Goal: Information Seeking & Learning: Check status

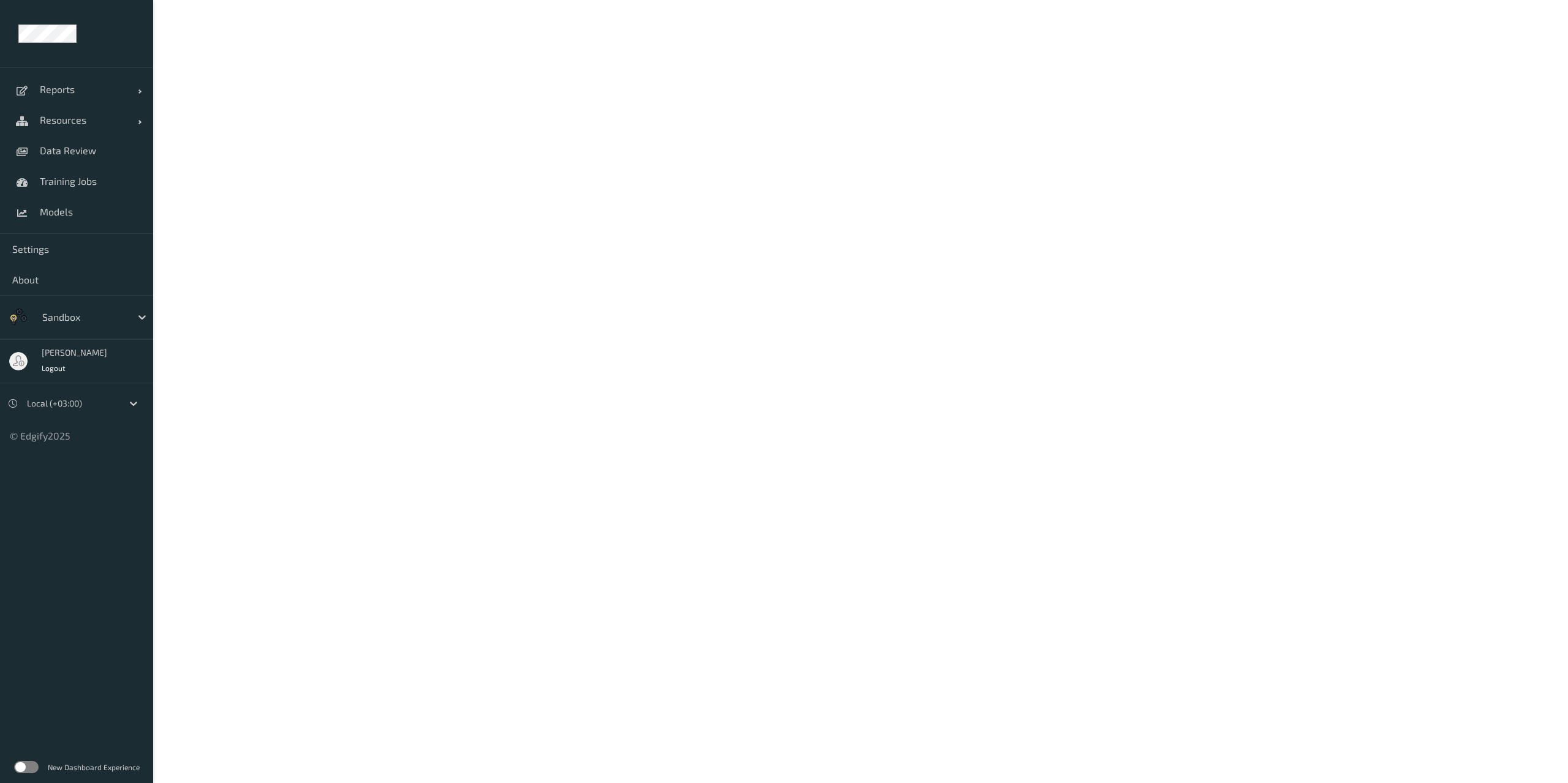
click at [34, 759] on div "New Dashboard Experience" at bounding box center [77, 767] width 153 height 32
click at [27, 763] on label at bounding box center [26, 767] width 24 height 13
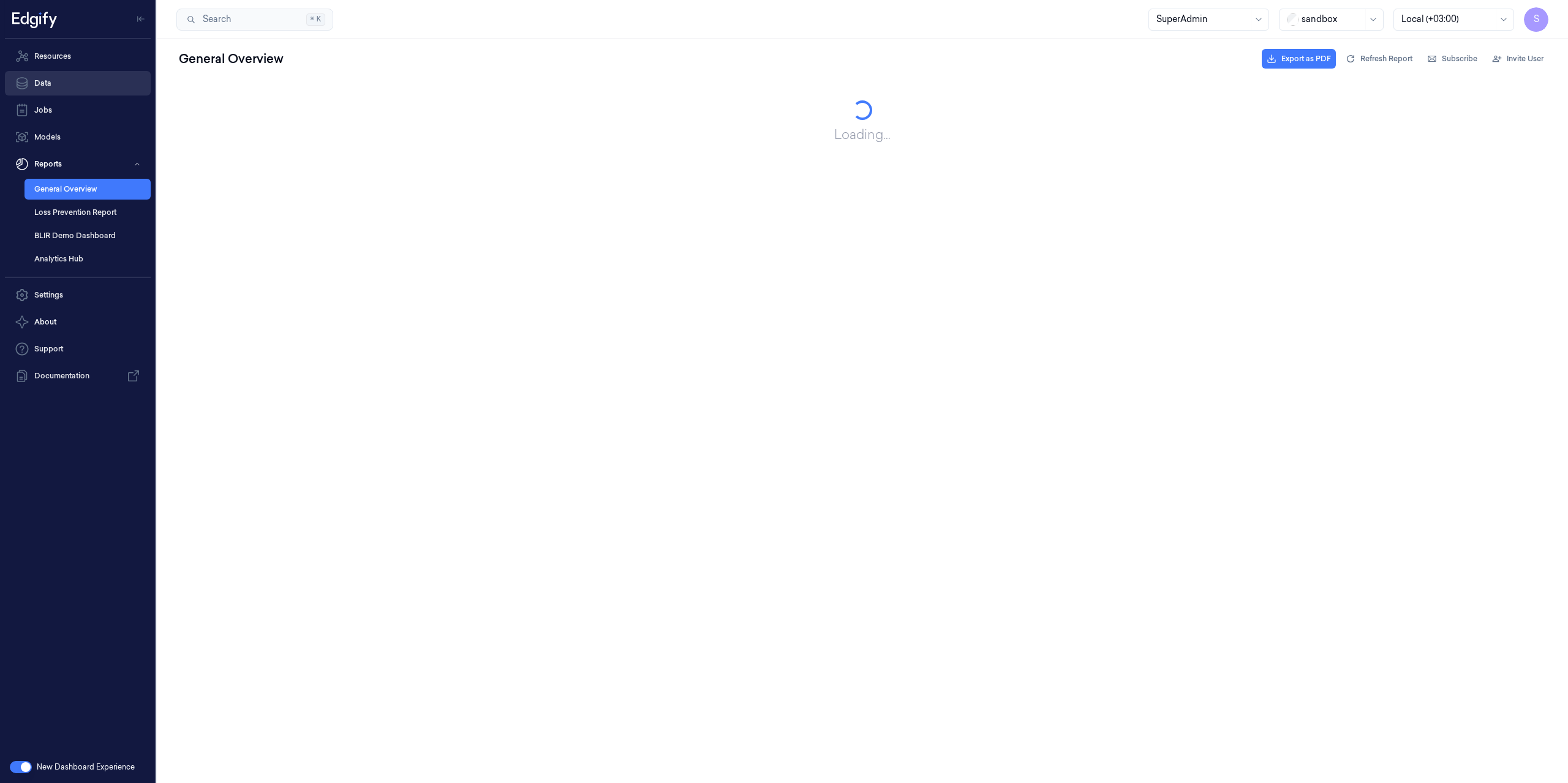
click at [40, 77] on link "Data" at bounding box center [78, 83] width 146 height 24
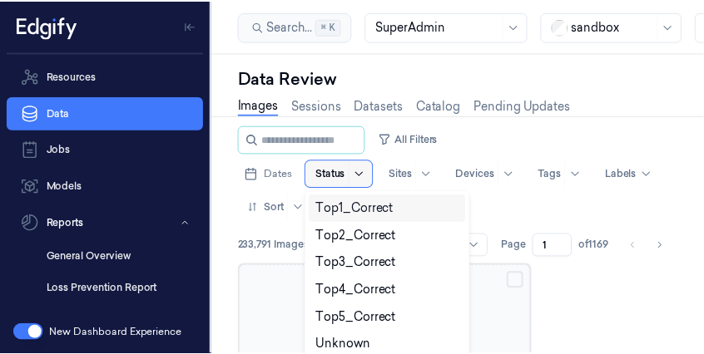
scroll to position [8, 0]
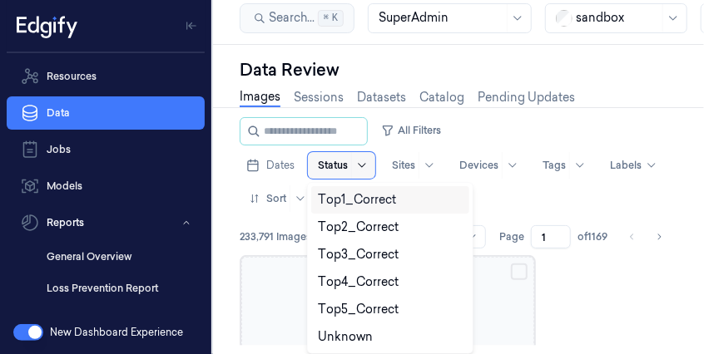
click at [359, 178] on div at bounding box center [361, 165] width 21 height 27
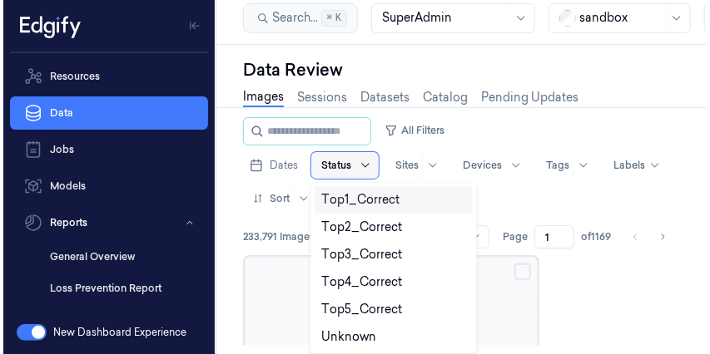
scroll to position [0, 0]
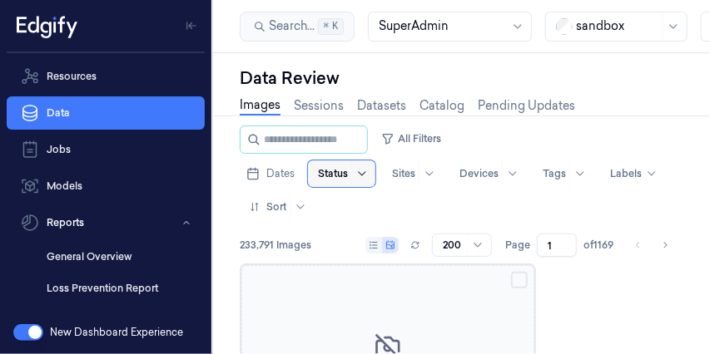
click at [359, 178] on div at bounding box center [361, 174] width 21 height 27
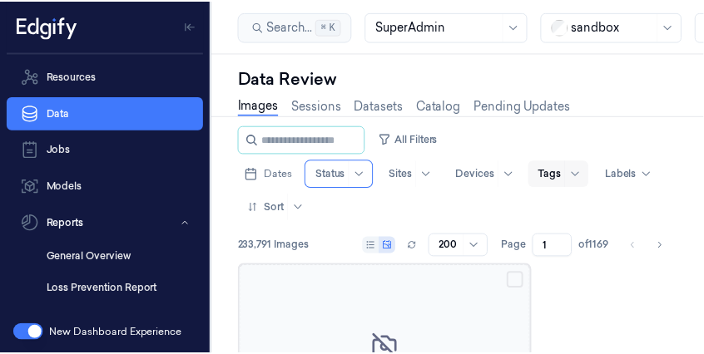
scroll to position [8, 0]
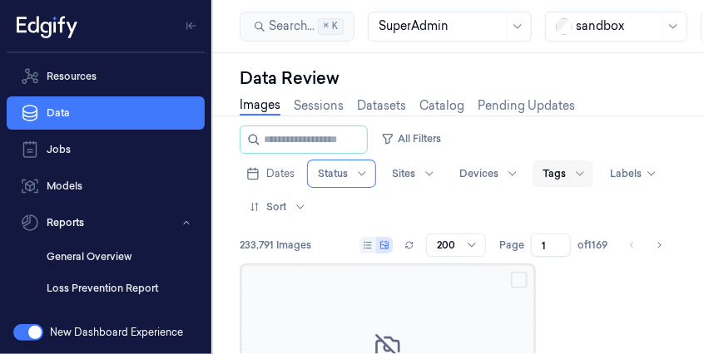
click at [558, 176] on div "Tags" at bounding box center [553, 174] width 23 height 27
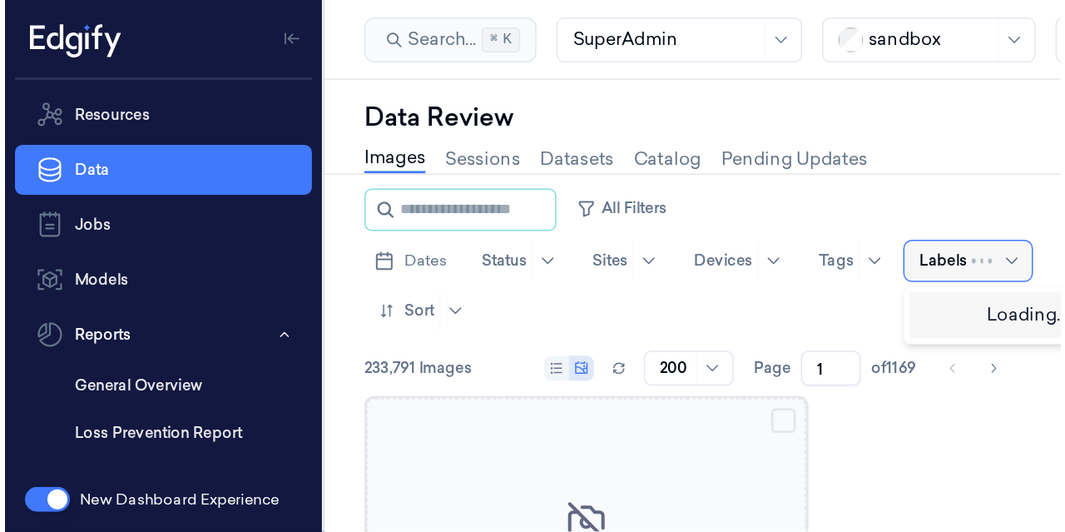
scroll to position [0, 0]
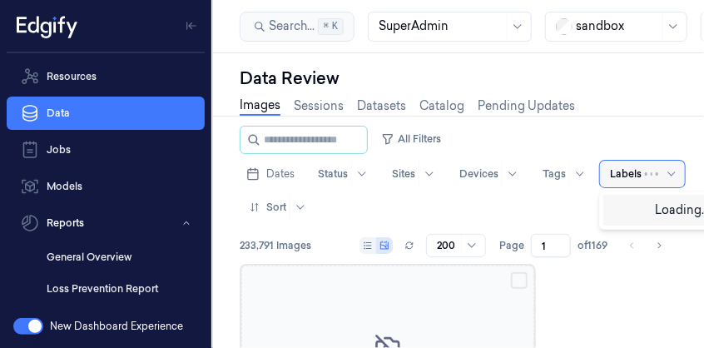
click at [621, 166] on div at bounding box center [626, 173] width 32 height 15
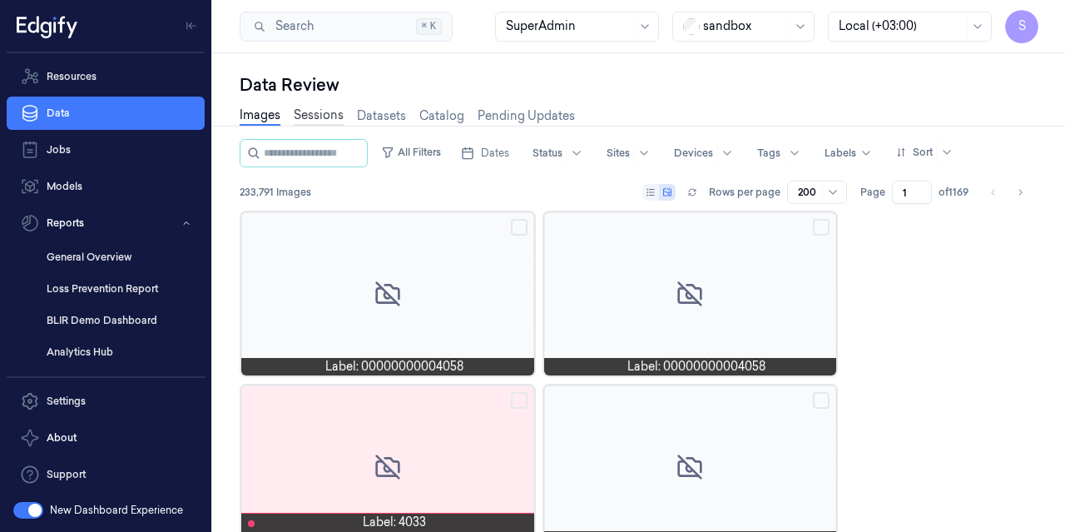
click at [319, 115] on link "Sessions" at bounding box center [319, 115] width 50 height 19
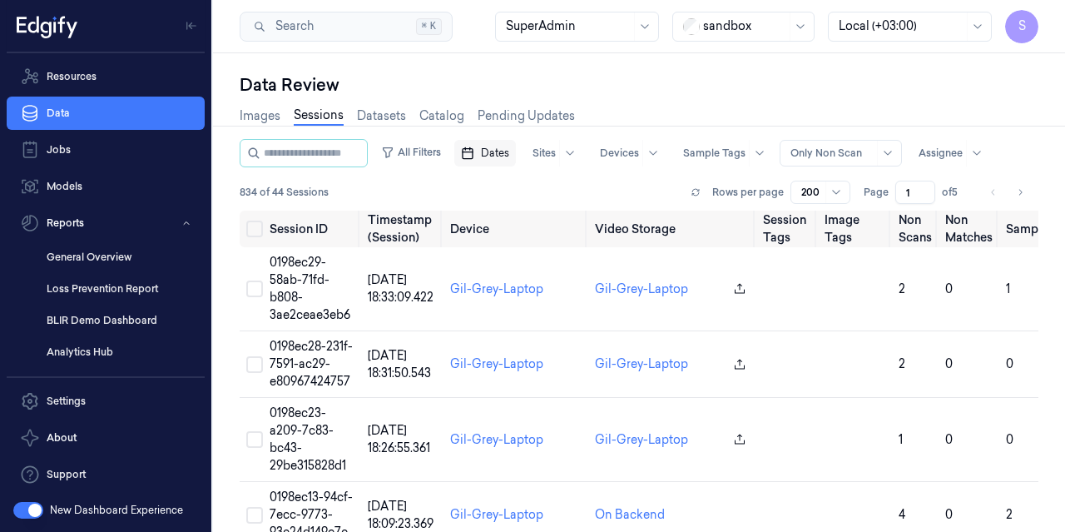
click at [509, 153] on span "Dates" at bounding box center [495, 153] width 28 height 15
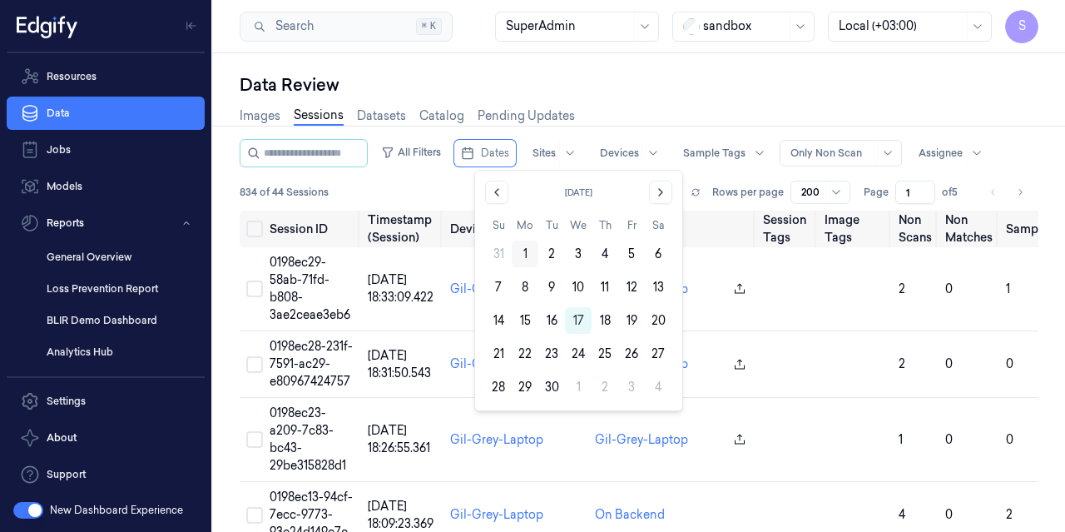
click at [528, 249] on button "1" at bounding box center [525, 253] width 27 height 27
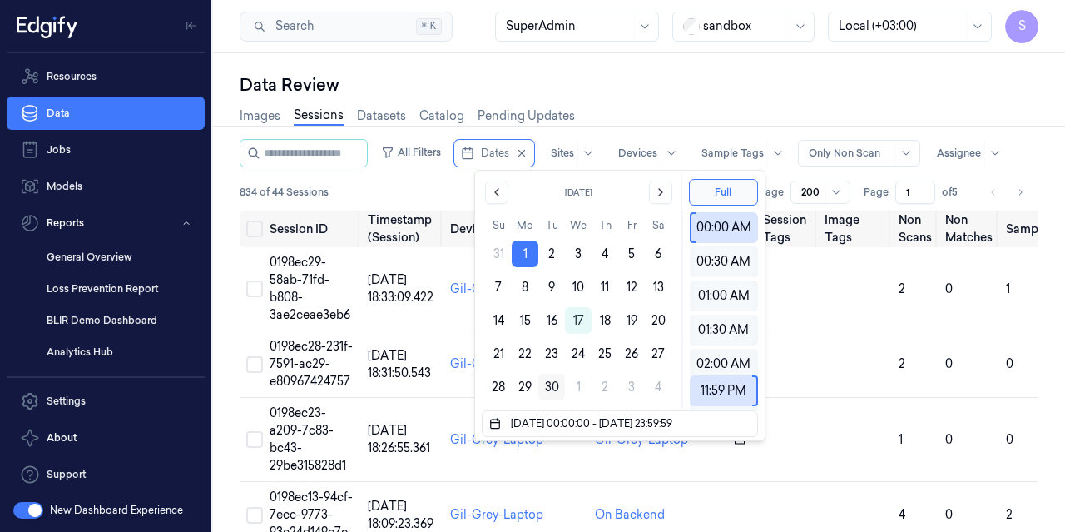
click at [556, 385] on button "30" at bounding box center [551, 387] width 27 height 27
type input "01/09/2025 00:00:00 - 30/09/2025 23:59:59"
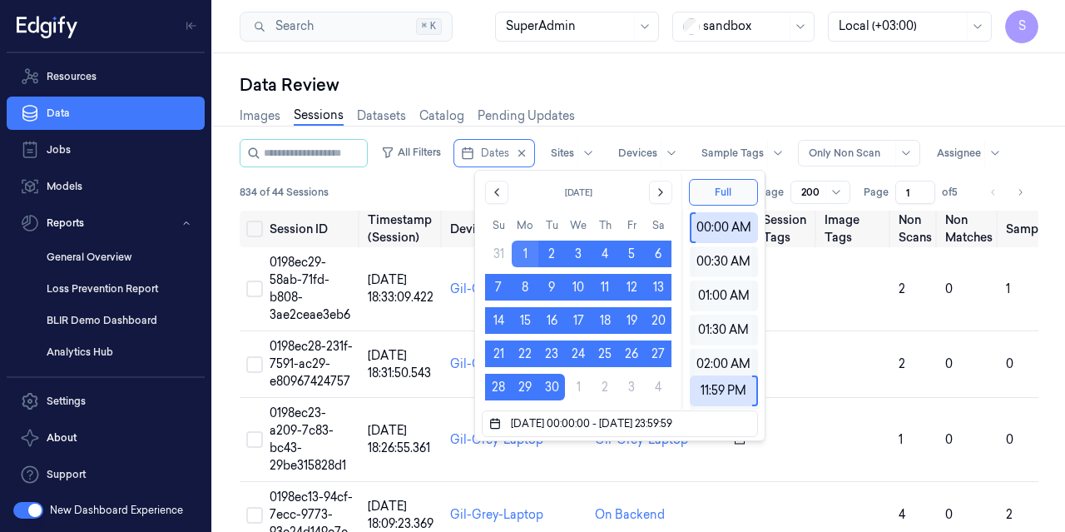
click at [534, 255] on button "1" at bounding box center [525, 253] width 27 height 27
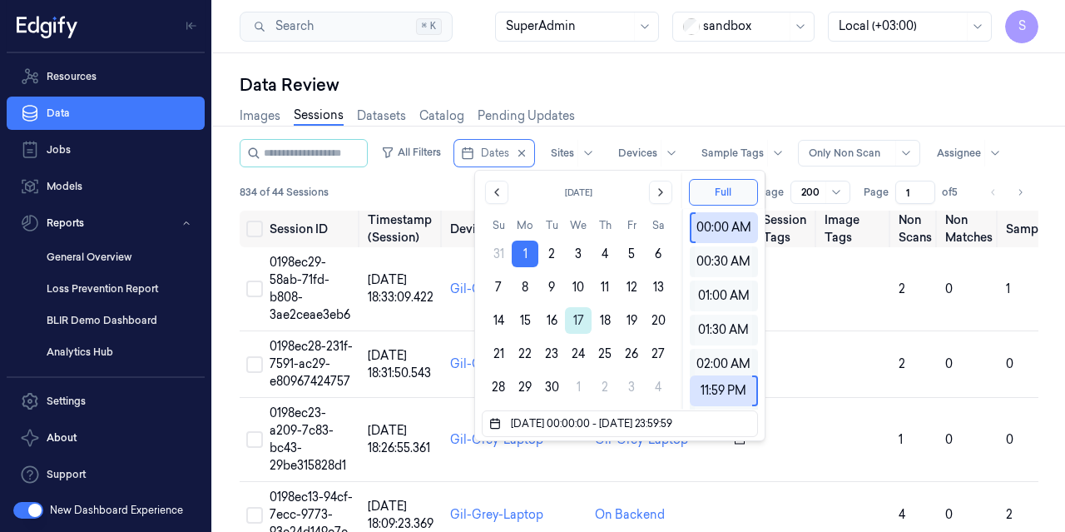
click at [577, 321] on button "17" at bounding box center [578, 320] width 27 height 27
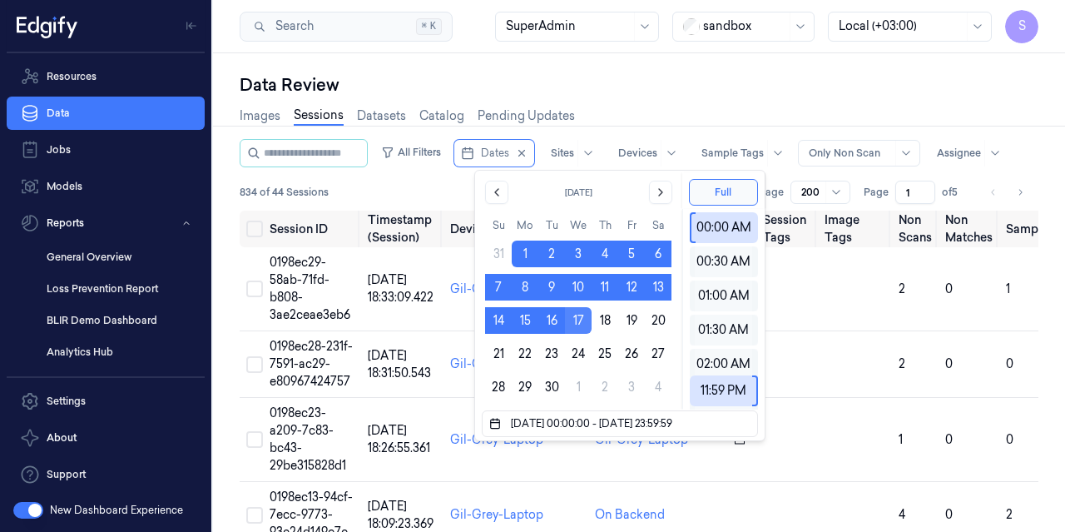
click at [582, 325] on button "17" at bounding box center [578, 320] width 27 height 27
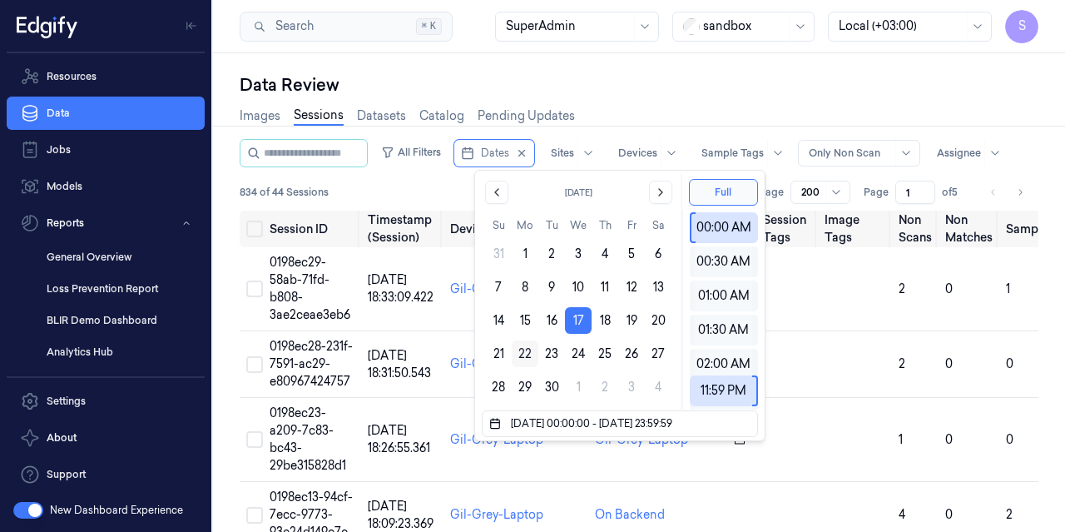
click at [529, 353] on button "22" at bounding box center [525, 353] width 27 height 27
click at [714, 191] on button "Full" at bounding box center [723, 192] width 69 height 27
click at [717, 262] on div "00:30 AM" at bounding box center [723, 261] width 57 height 31
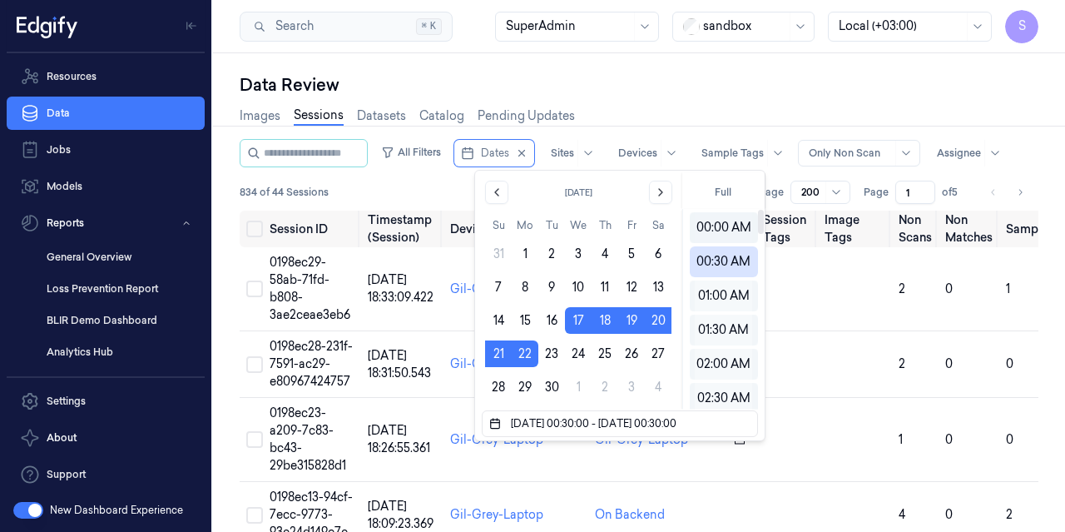
click at [722, 232] on div "00:00 AM" at bounding box center [723, 227] width 57 height 31
click at [717, 294] on div "01:00 AM" at bounding box center [723, 295] width 57 height 31
click at [709, 331] on div "01:30 AM" at bounding box center [723, 329] width 57 height 31
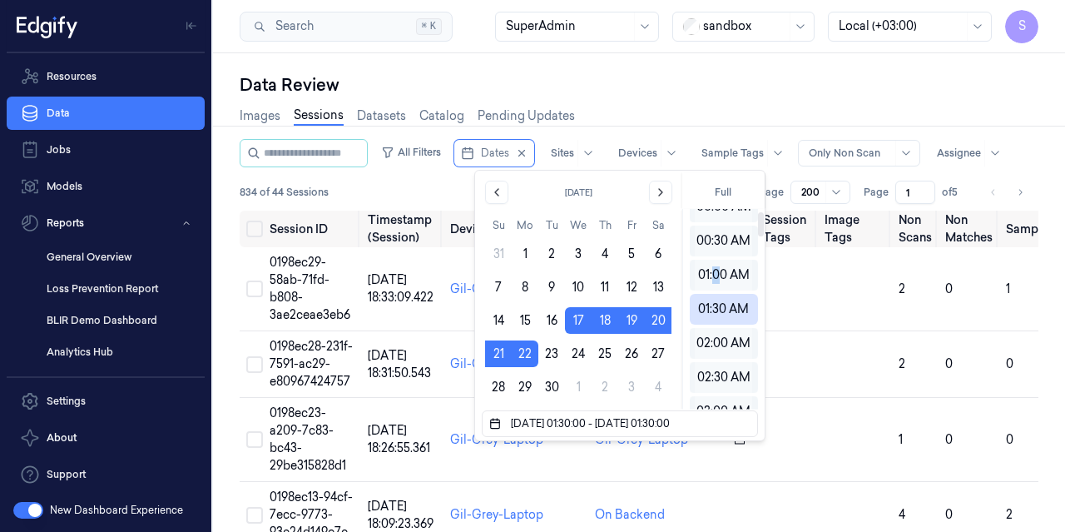
drag, startPoint x: 715, startPoint y: 285, endPoint x: 720, endPoint y: 259, distance: 26.3
click at [717, 279] on div "01:00 AM" at bounding box center [723, 275] width 57 height 31
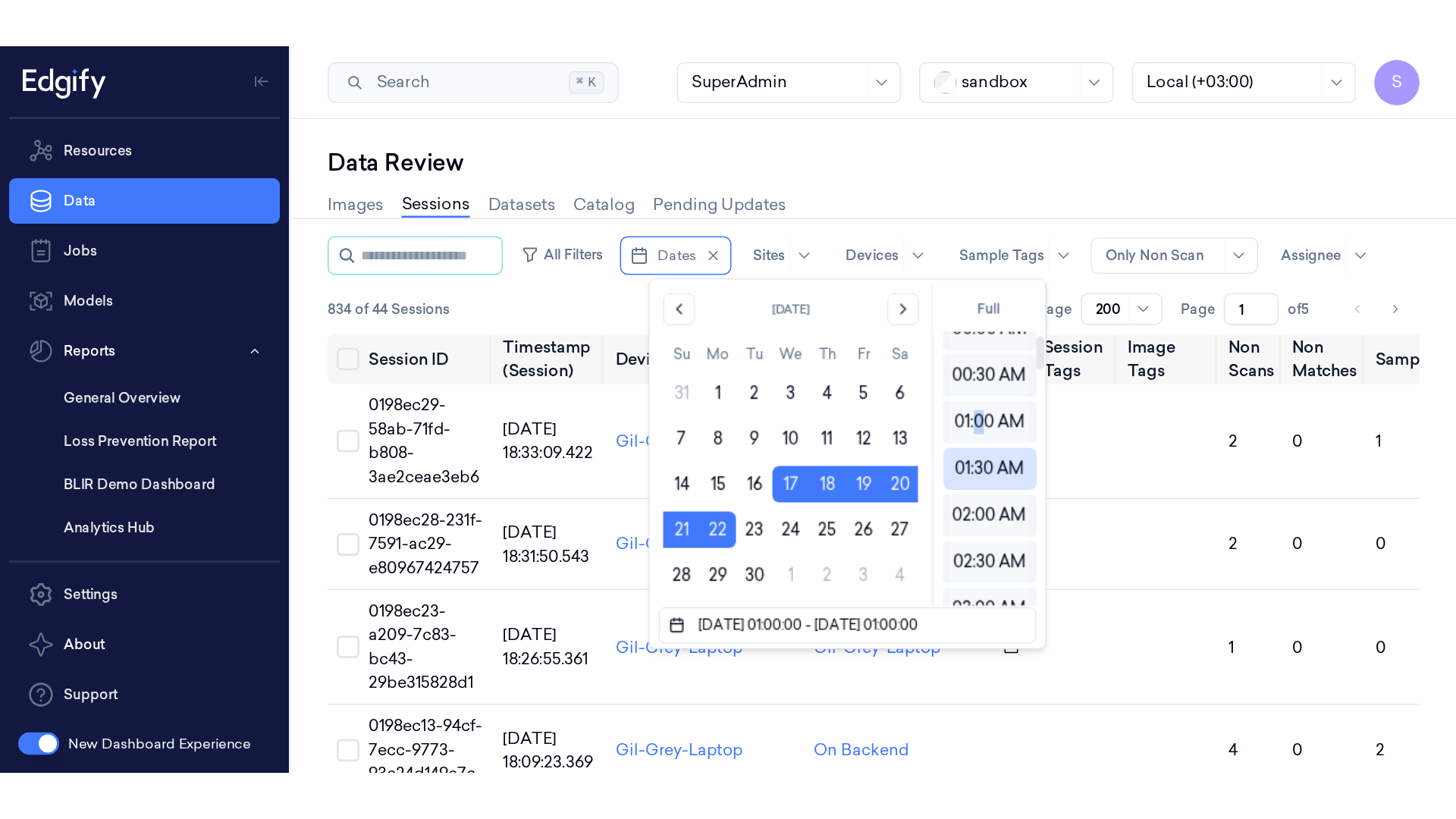
scroll to position [0, 0]
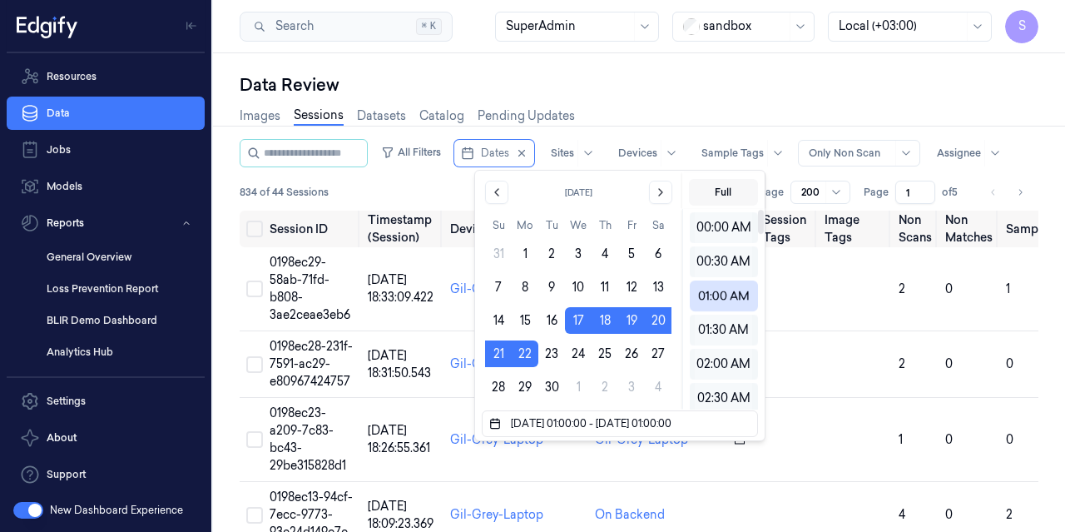
click at [722, 187] on button "Full" at bounding box center [723, 192] width 69 height 27
type input "17/09/2025 00:00:00 - 22/09/2025 23:59:59"
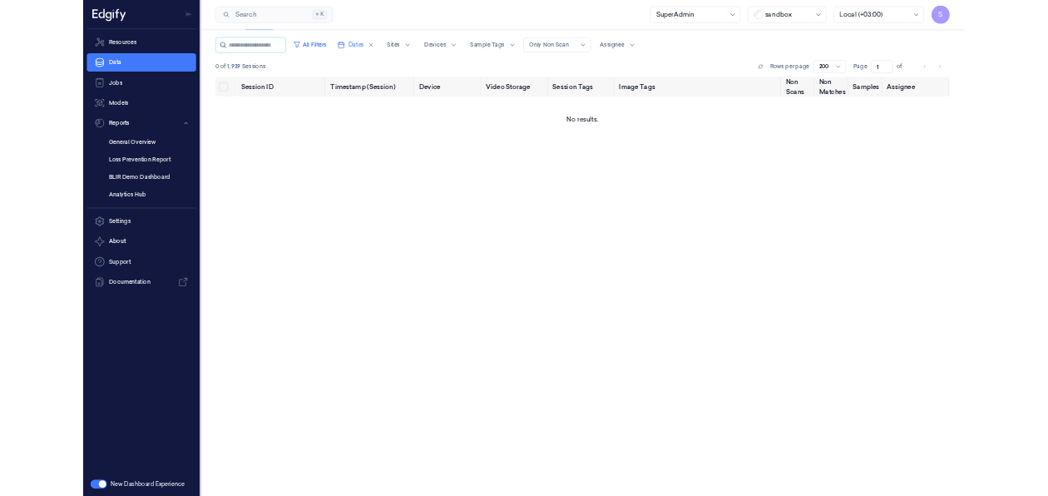
scroll to position [43, 0]
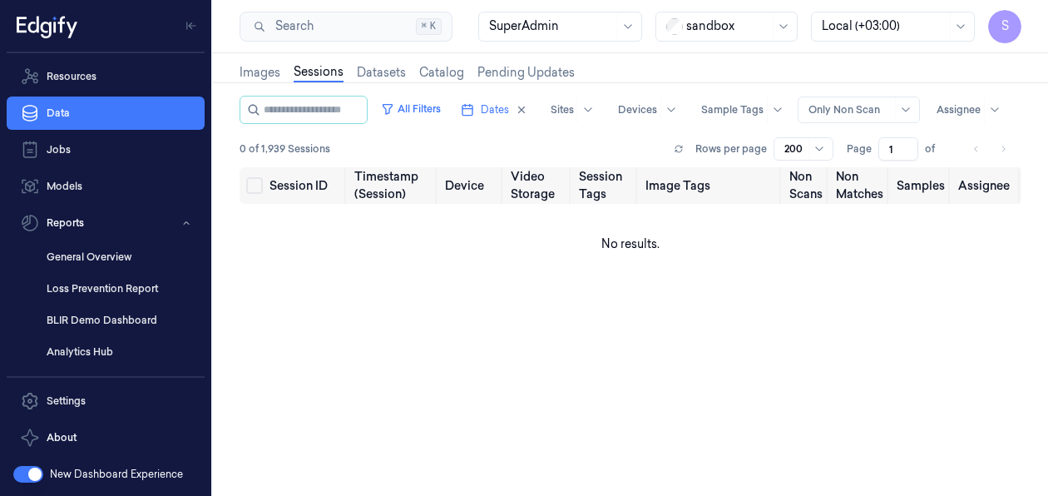
click at [481, 117] on span "Dates" at bounding box center [495, 109] width 28 height 15
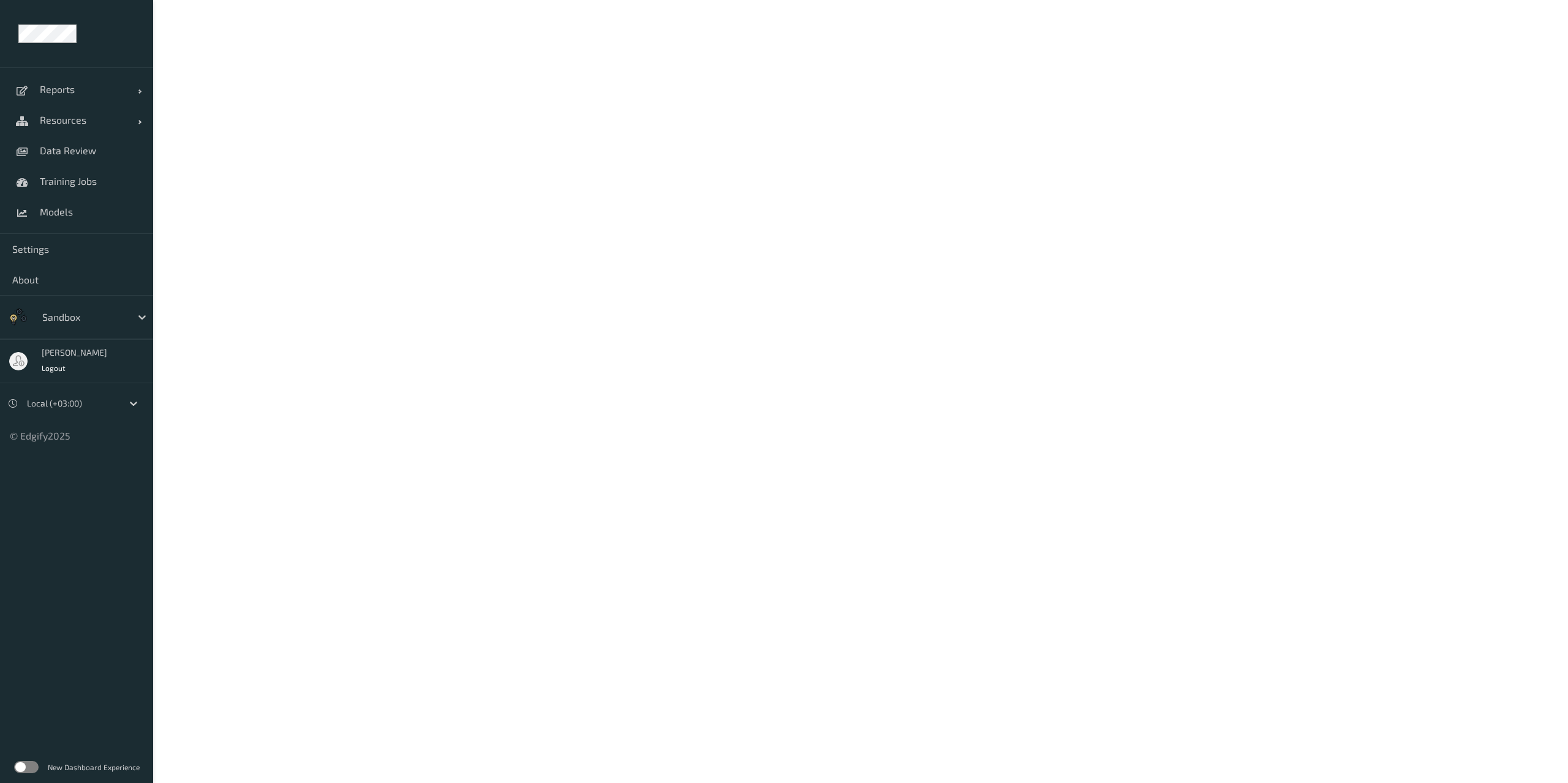
click at [27, 155] on label at bounding box center [26, 767] width 24 height 13
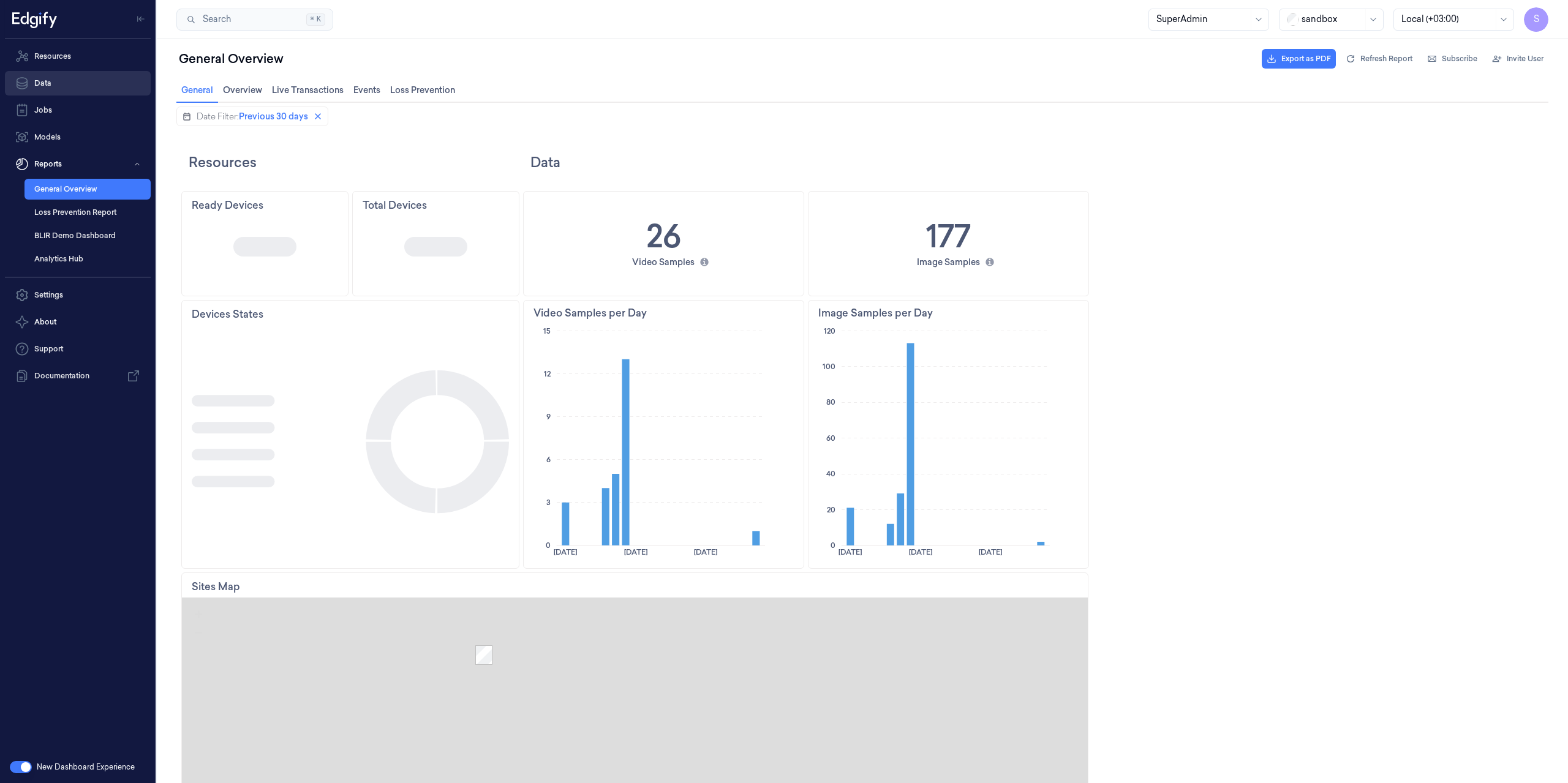
click at [59, 77] on link "Data" at bounding box center [78, 83] width 146 height 24
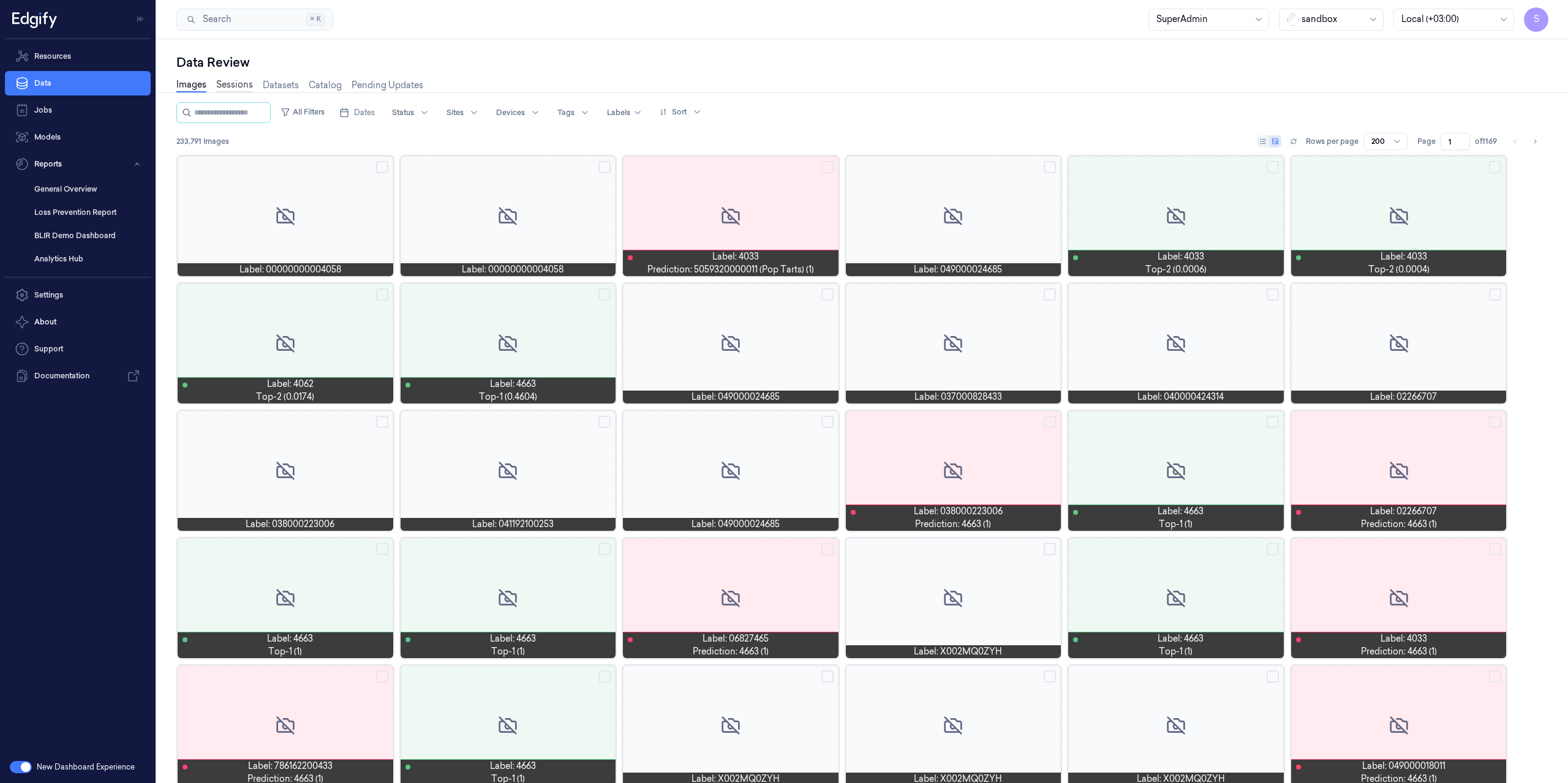
click at [233, 81] on link "Sessions" at bounding box center [235, 85] width 37 height 14
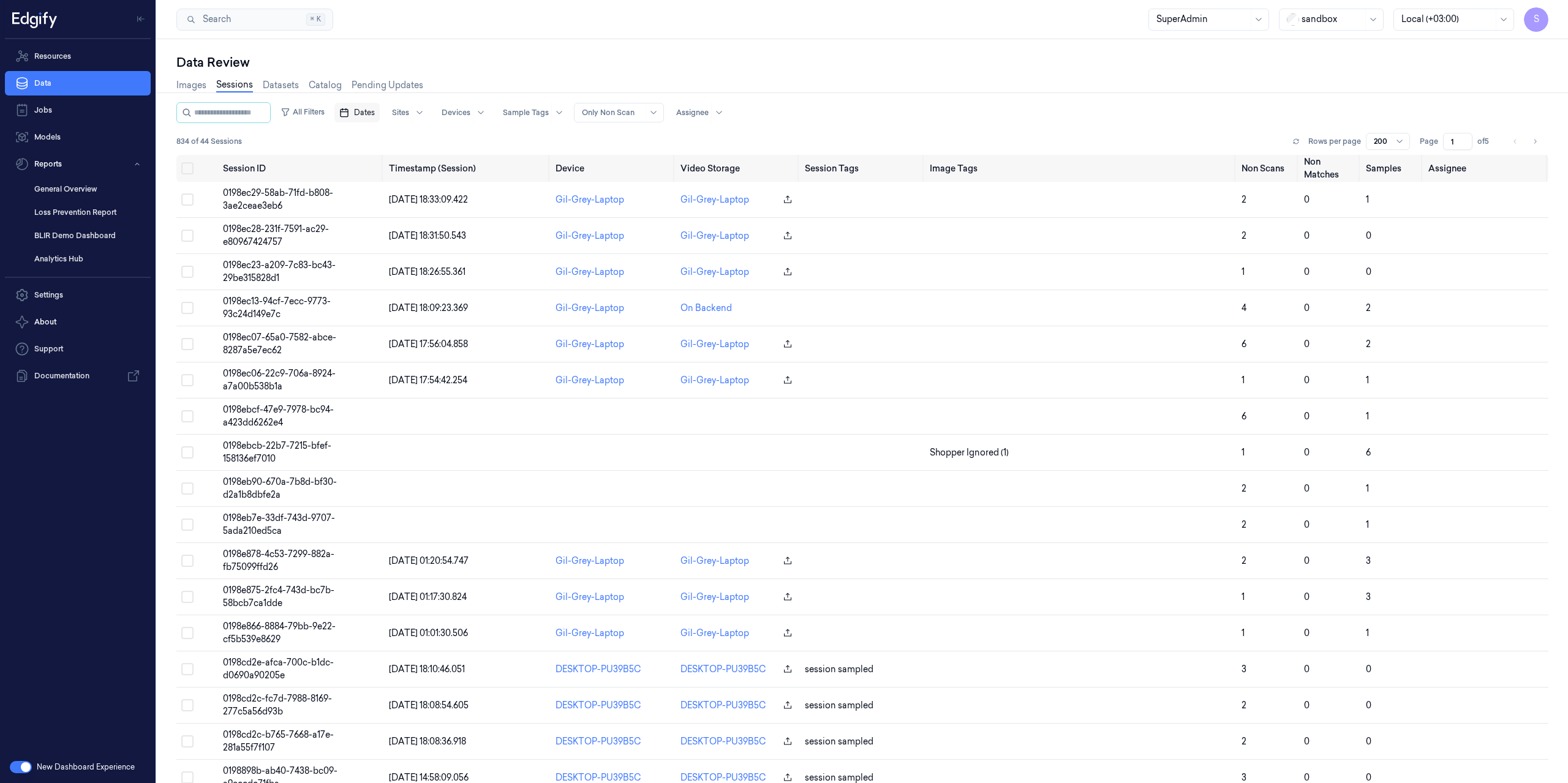
click at [375, 115] on span "Dates" at bounding box center [364, 113] width 21 height 11
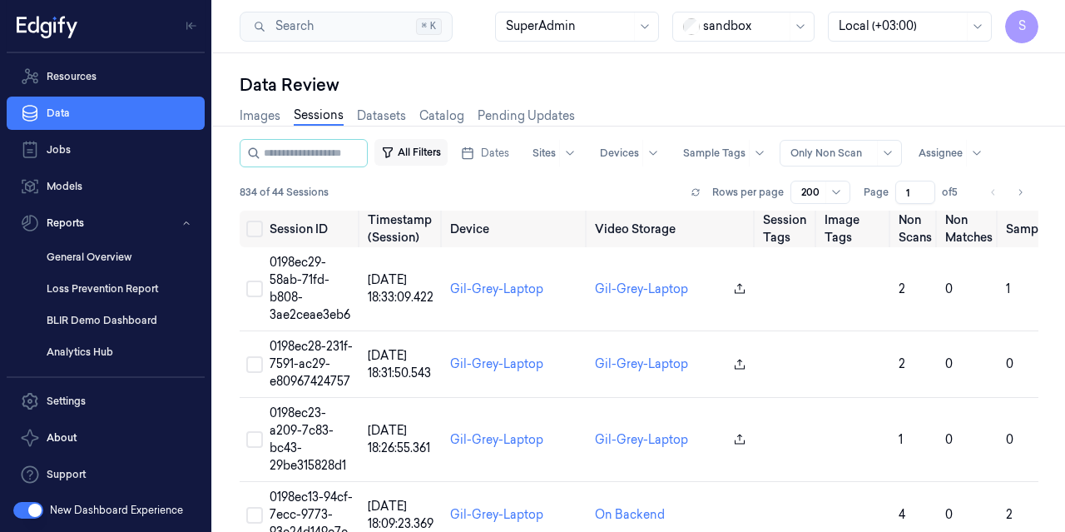
click at [417, 151] on button "All Filters" at bounding box center [410, 152] width 73 height 27
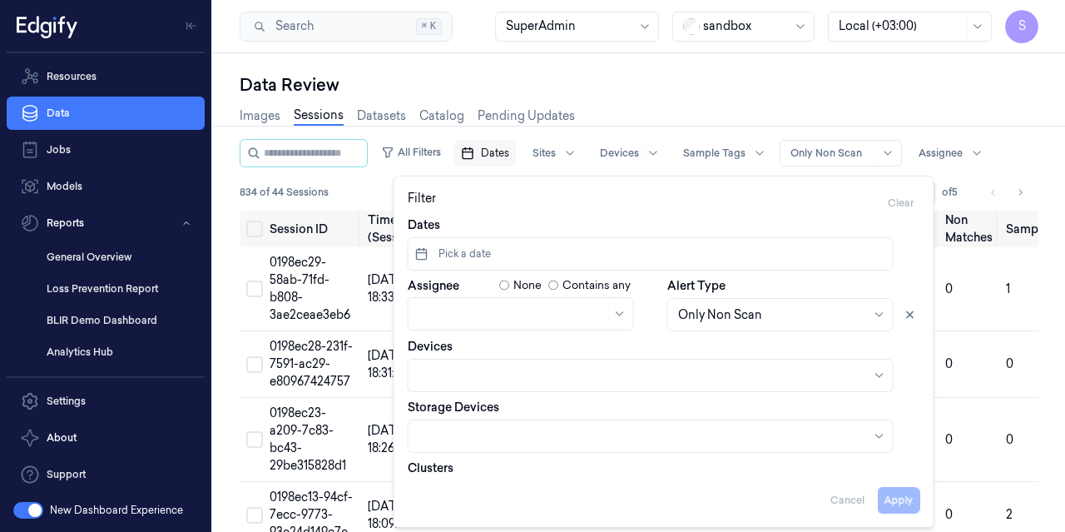
click at [509, 151] on span "Dates" at bounding box center [495, 153] width 28 height 15
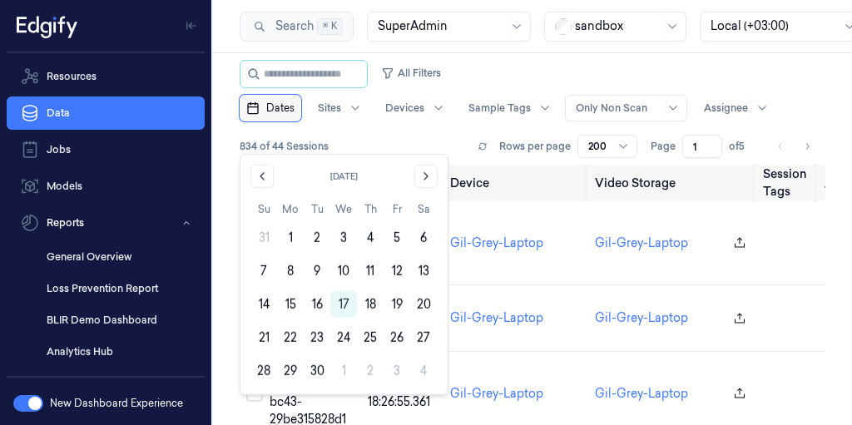
scroll to position [67, 0]
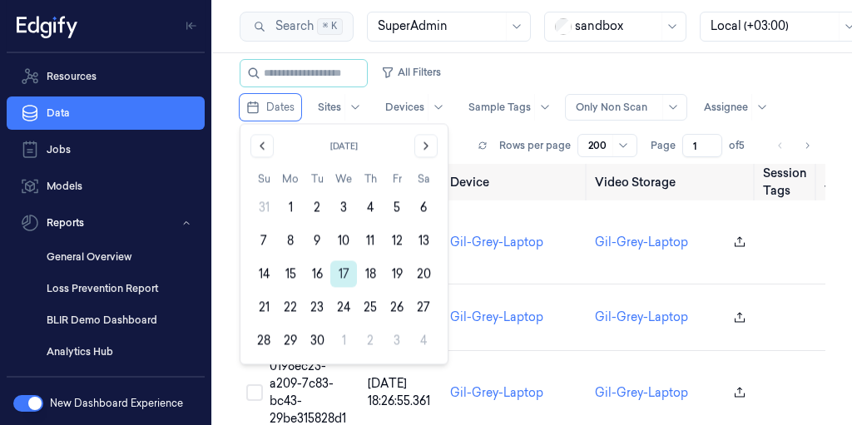
click at [339, 273] on button "17" at bounding box center [343, 273] width 27 height 27
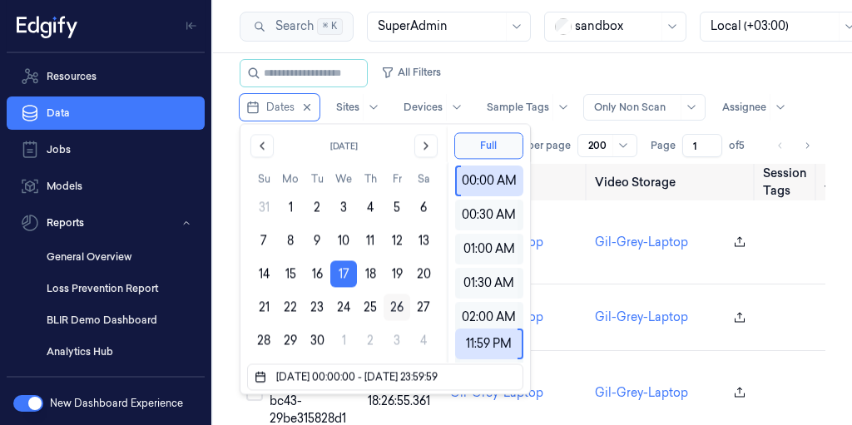
click at [401, 306] on button "26" at bounding box center [397, 307] width 27 height 27
type input "17/09/2025 00:00:00 - 26/09/2025 23:59:59"
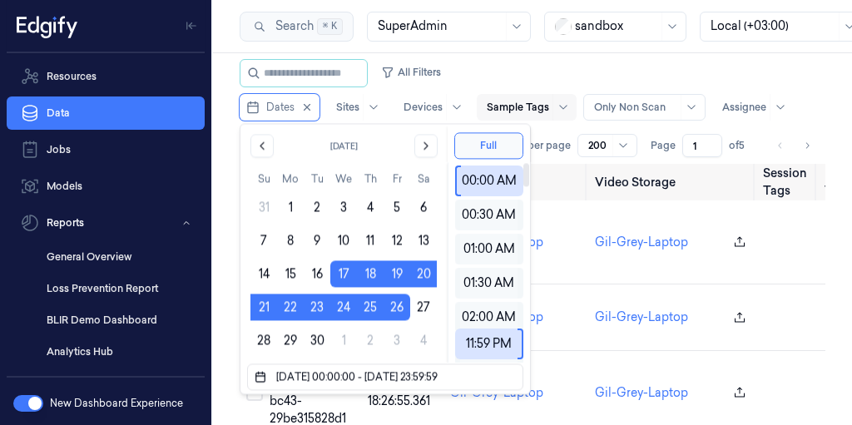
click at [532, 107] on div at bounding box center [518, 107] width 62 height 15
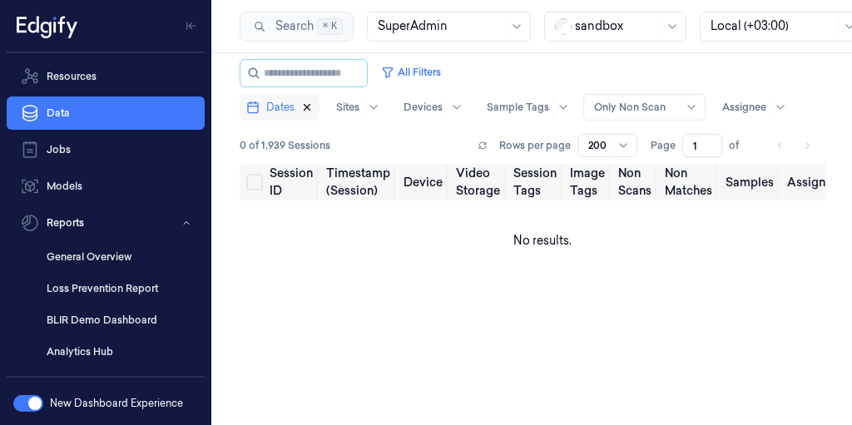
click at [304, 109] on icon "button" at bounding box center [307, 108] width 6 height 6
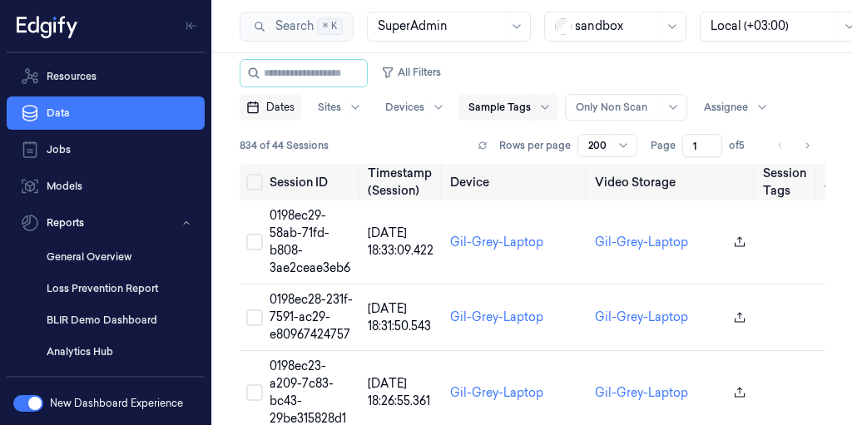
click at [527, 106] on div at bounding box center [499, 107] width 62 height 15
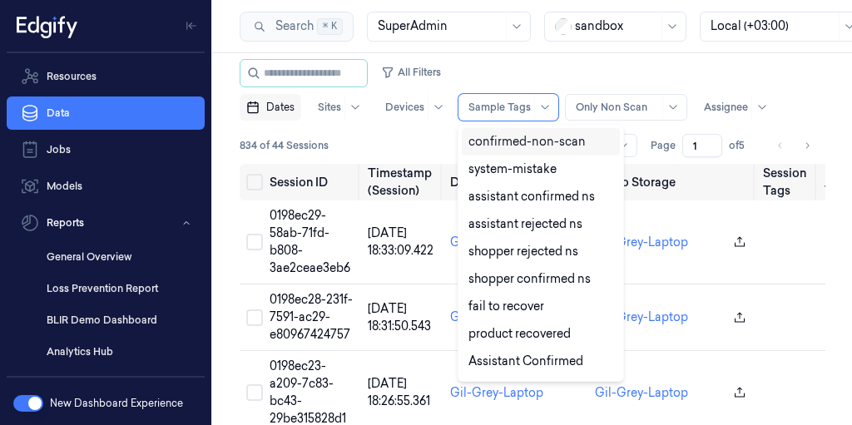
click at [537, 140] on div "confirmed-non-scan" at bounding box center [526, 141] width 117 height 17
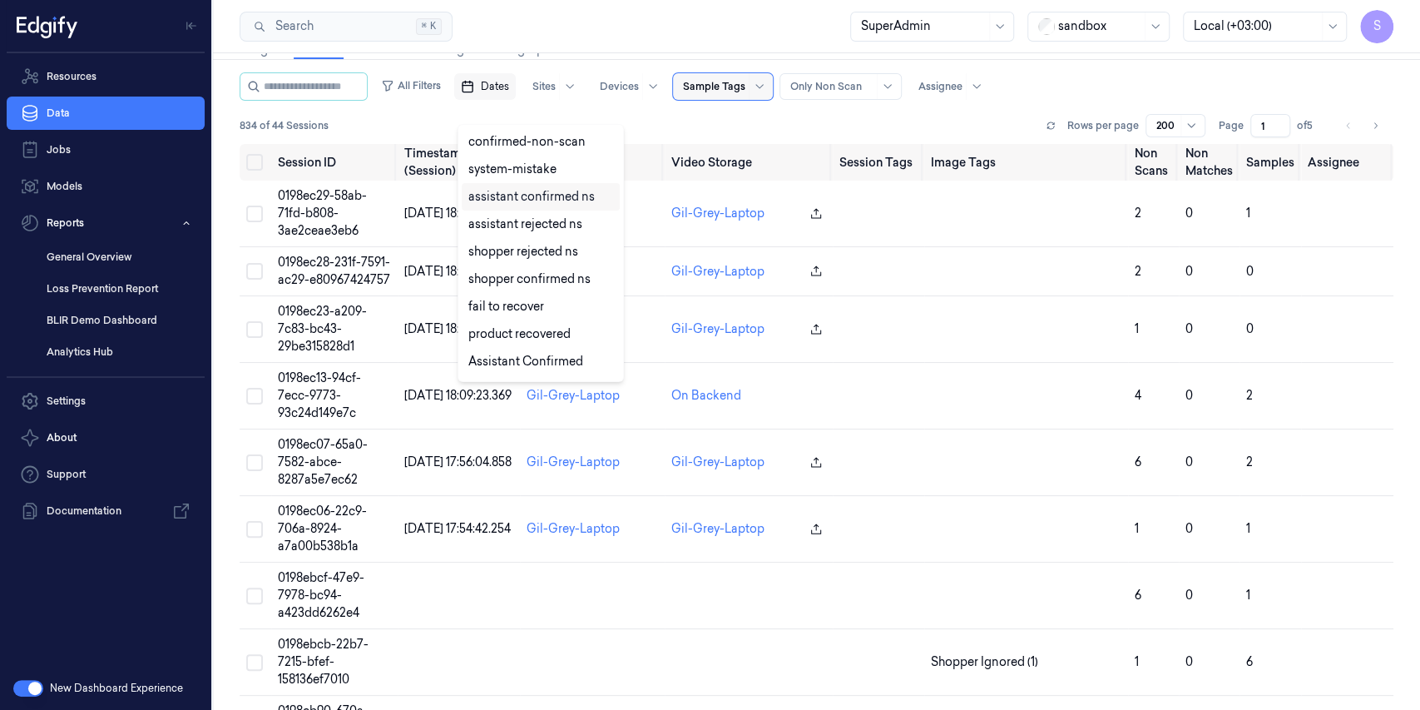
scroll to position [53, 0]
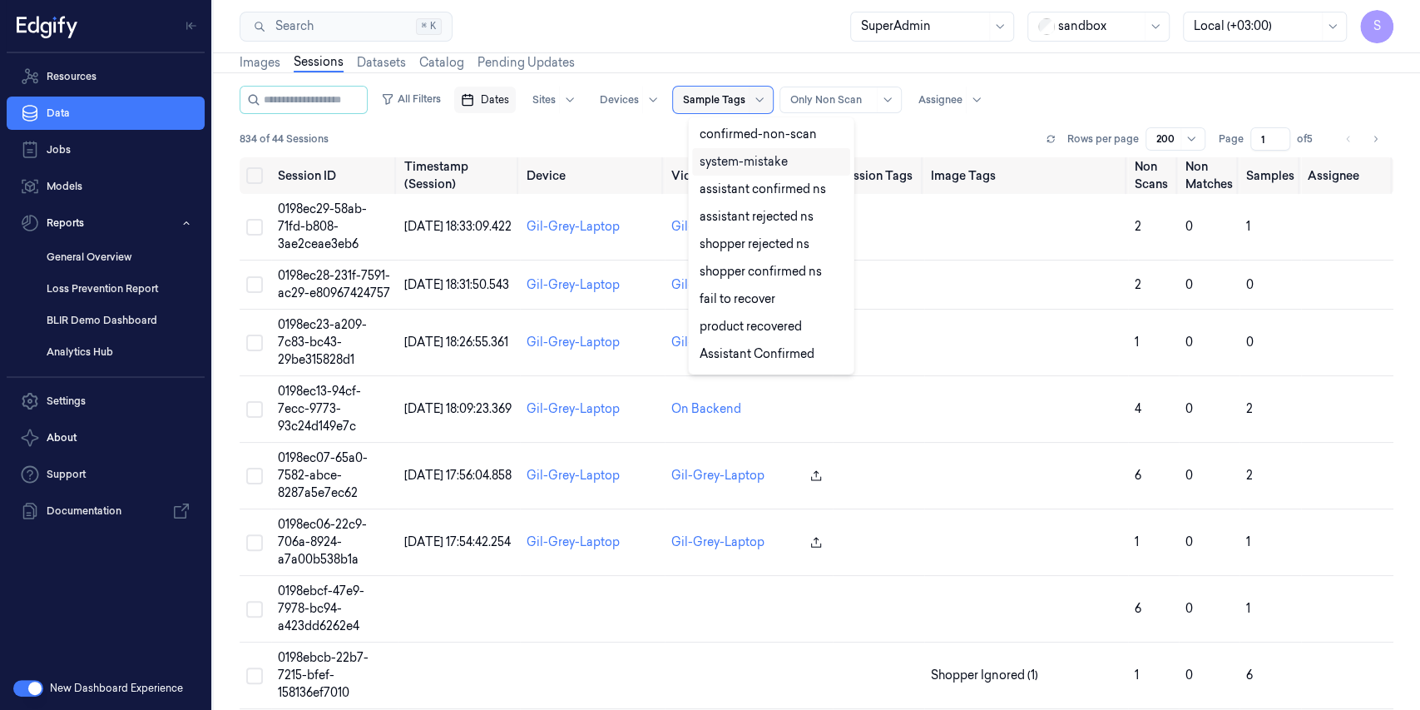
click at [507, 97] on span "Dates" at bounding box center [495, 99] width 28 height 15
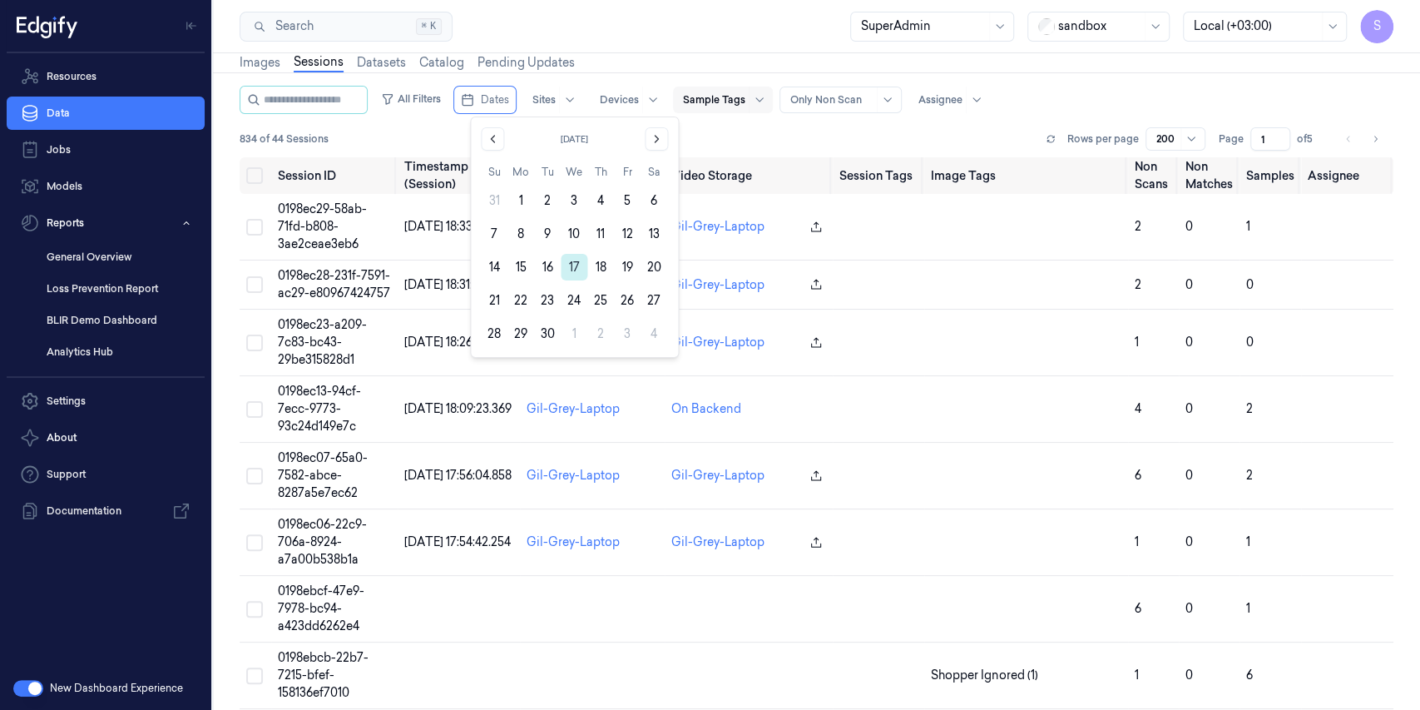
click at [572, 254] on button "17" at bounding box center [574, 267] width 27 height 27
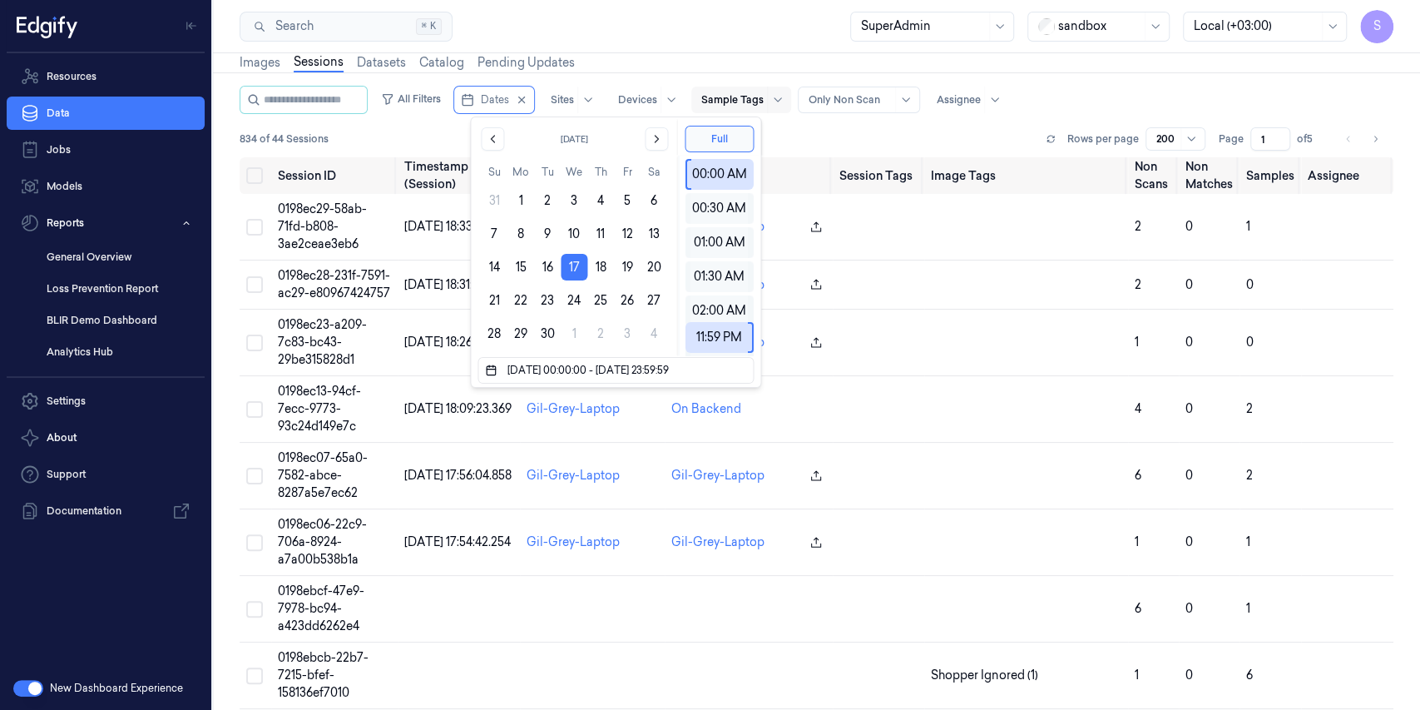
click at [739, 104] on div at bounding box center [732, 99] width 62 height 15
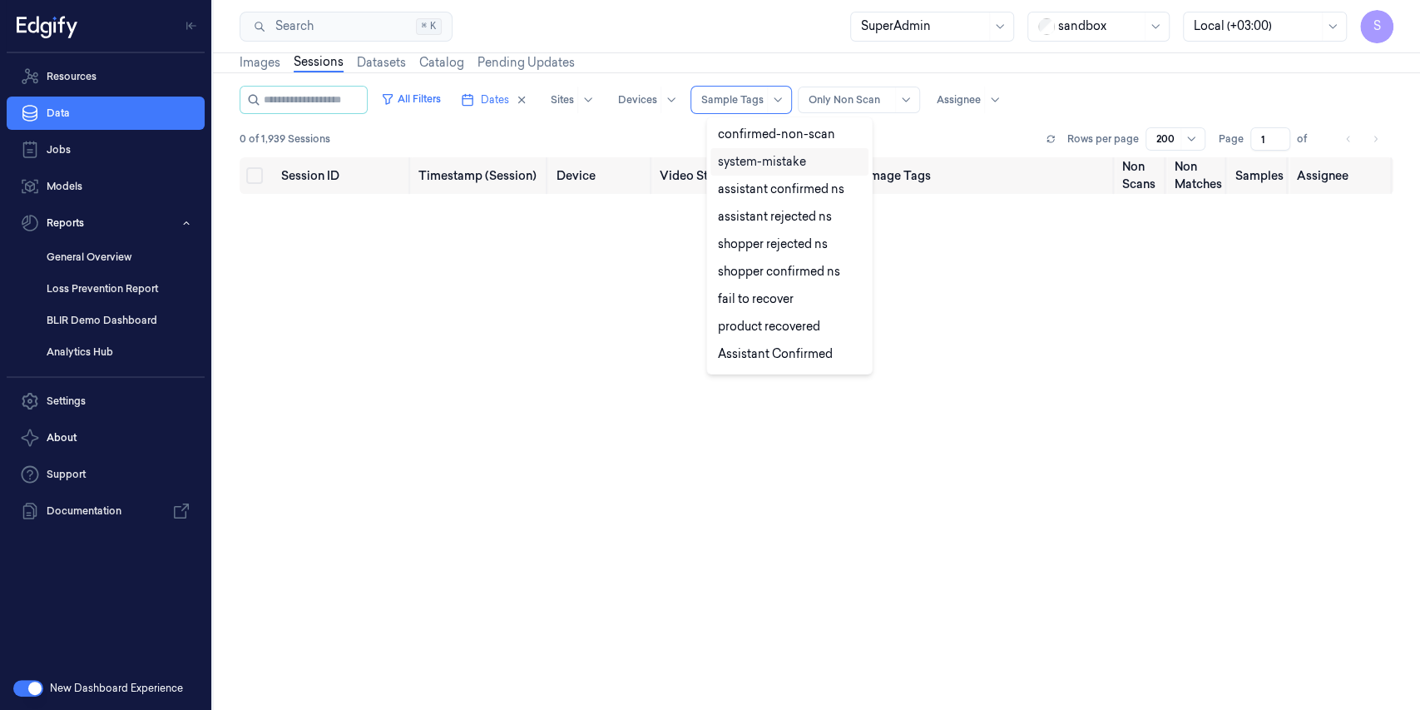
drag, startPoint x: 870, startPoint y: 175, endPoint x: 874, endPoint y: 290, distance: 114.9
click at [874, 290] on body "S Resources Data Jobs Models Reports General Overview Loss Prevention Report BL…" at bounding box center [710, 355] width 1420 height 710
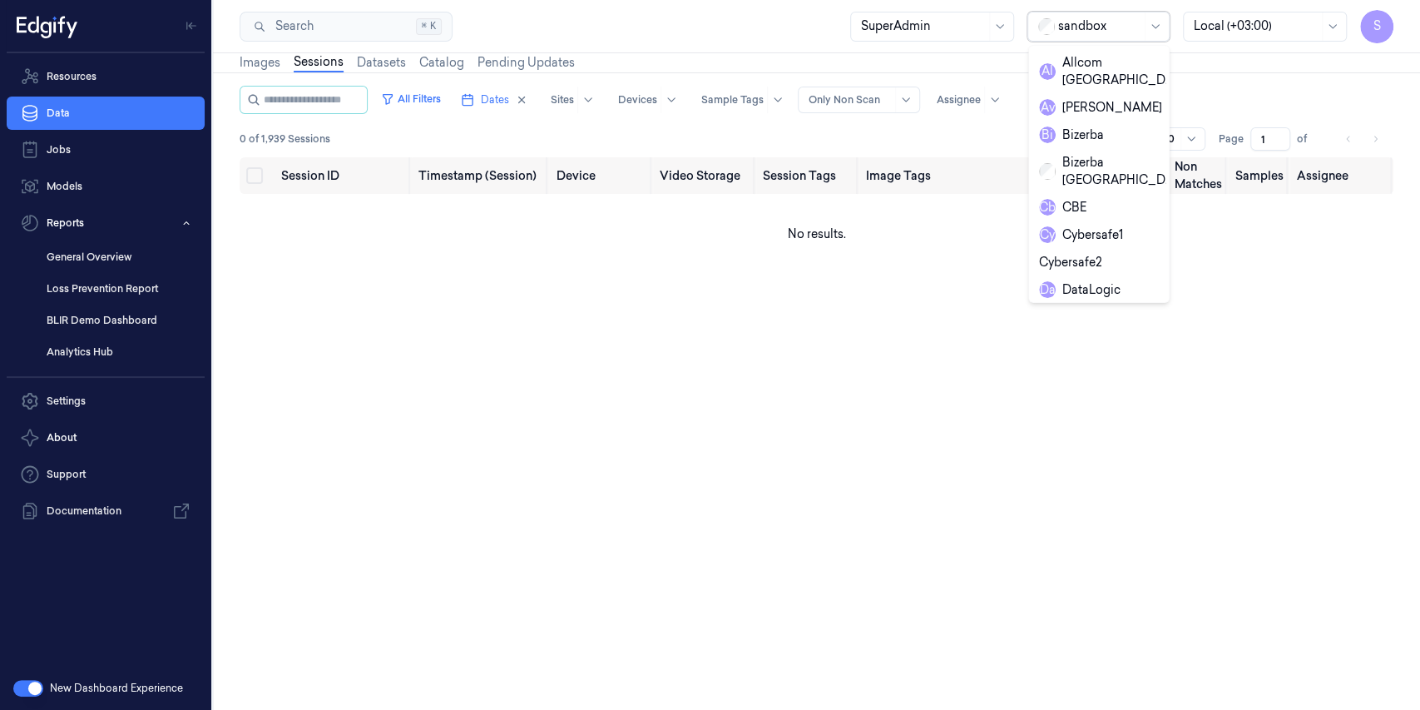
click at [1116, 32] on div at bounding box center [1099, 25] width 83 height 17
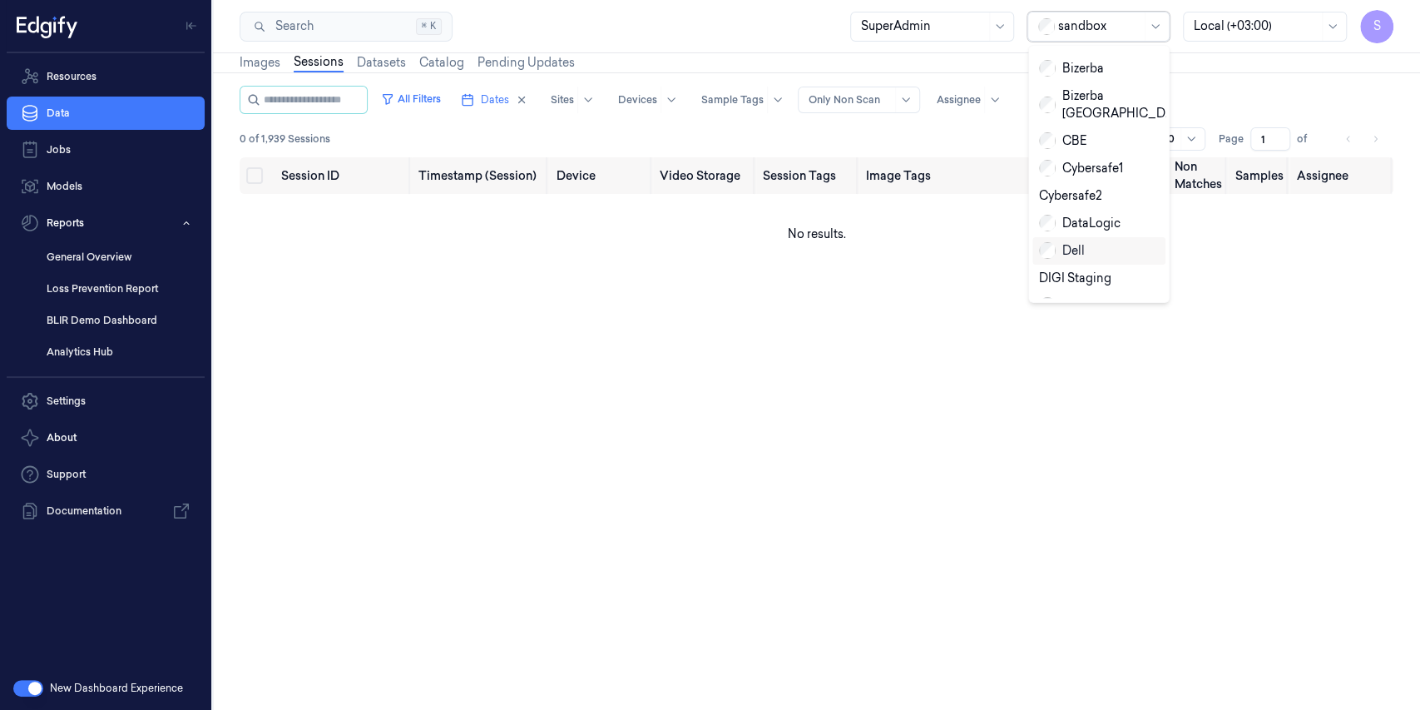
scroll to position [166, 0]
click at [1106, 307] on div "Giant_Eagle_Staging" at bounding box center [1100, 315] width 123 height 17
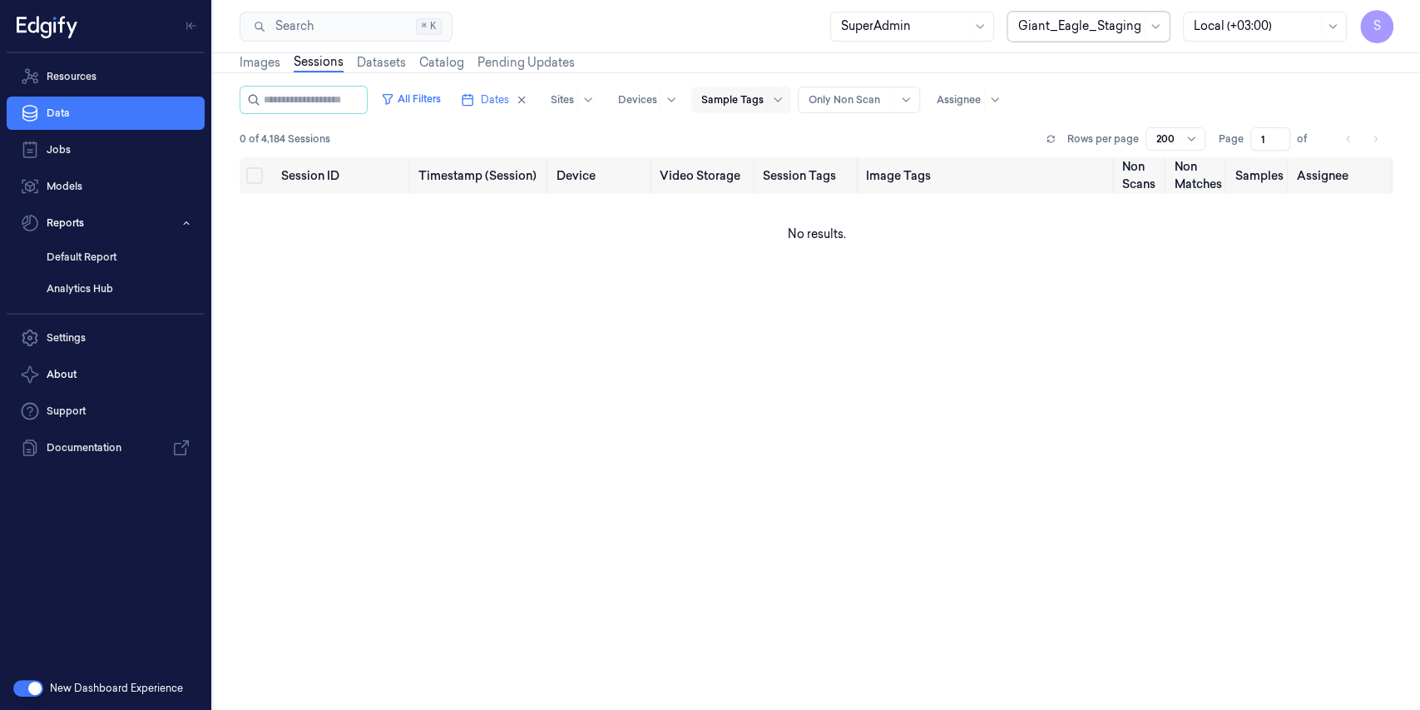
click at [764, 97] on div at bounding box center [732, 99] width 62 height 15
click at [1114, 25] on div at bounding box center [1079, 25] width 123 height 17
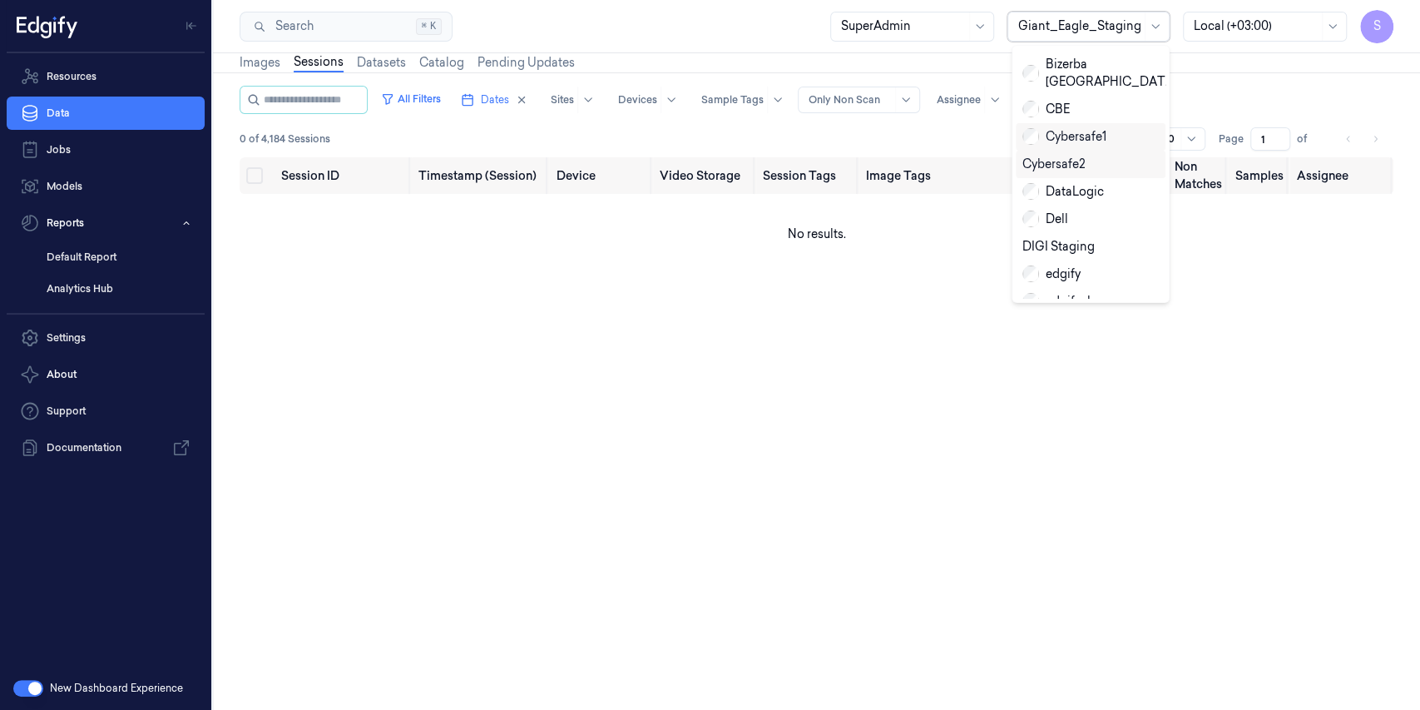
scroll to position [221, 0]
click at [1078, 142] on div "edgify" at bounding box center [1051, 150] width 58 height 17
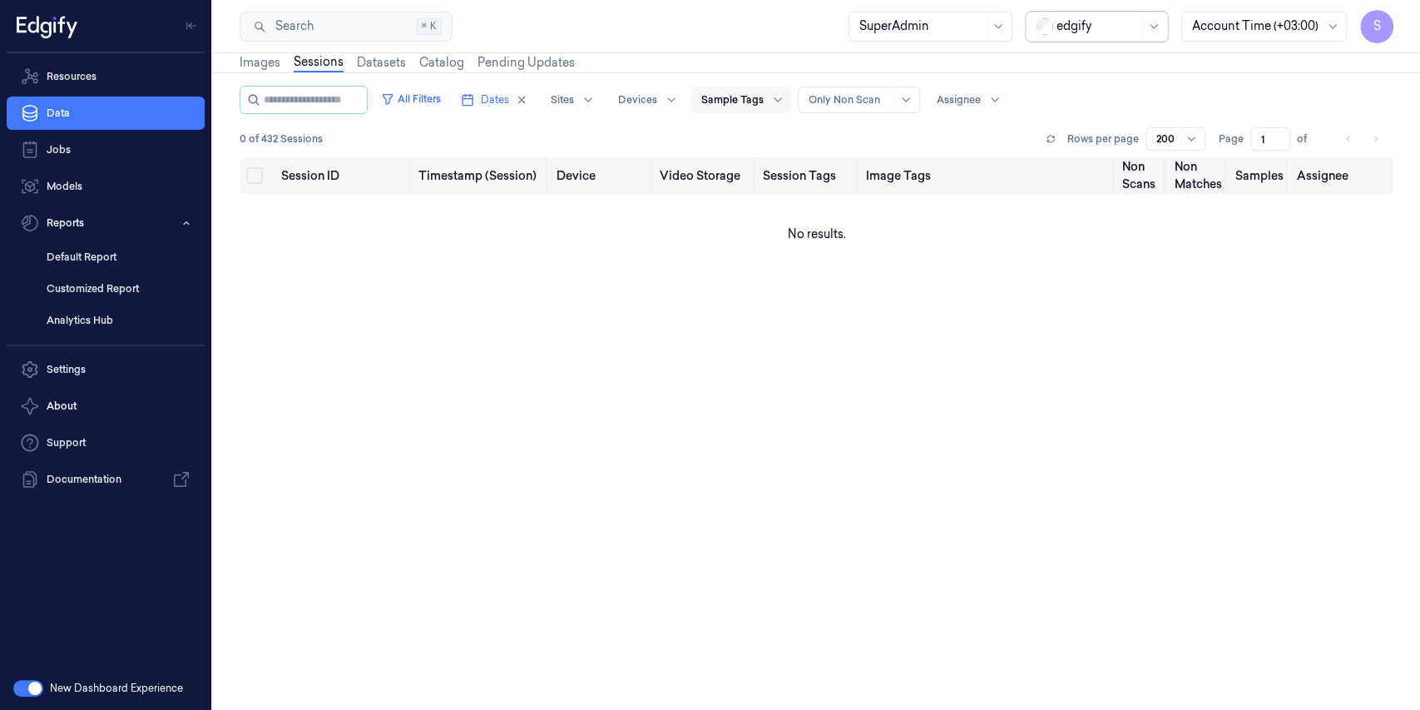
click at [779, 100] on div "Sample Tags" at bounding box center [741, 100] width 100 height 27
click at [527, 97] on icon "button" at bounding box center [522, 100] width 12 height 12
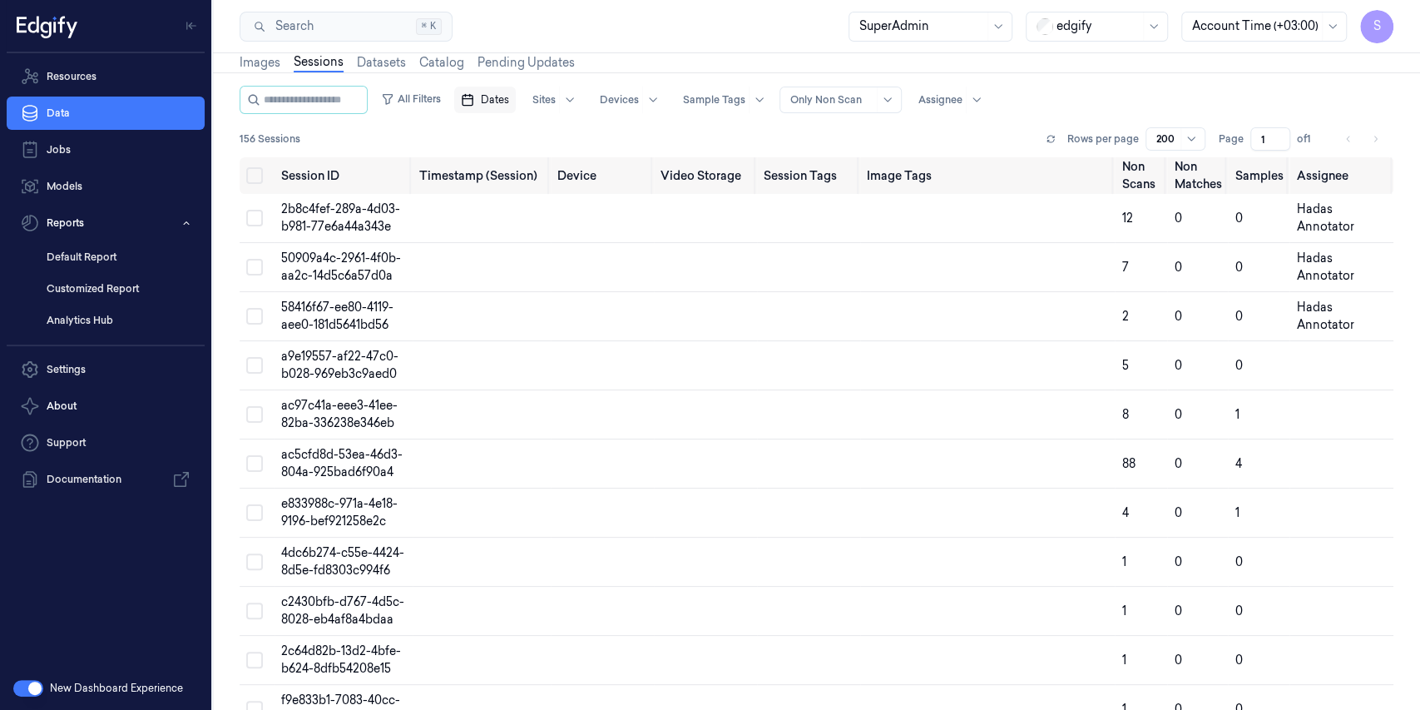
click at [770, 106] on div at bounding box center [759, 100] width 21 height 27
click at [1102, 37] on div "edgify" at bounding box center [1098, 26] width 83 height 28
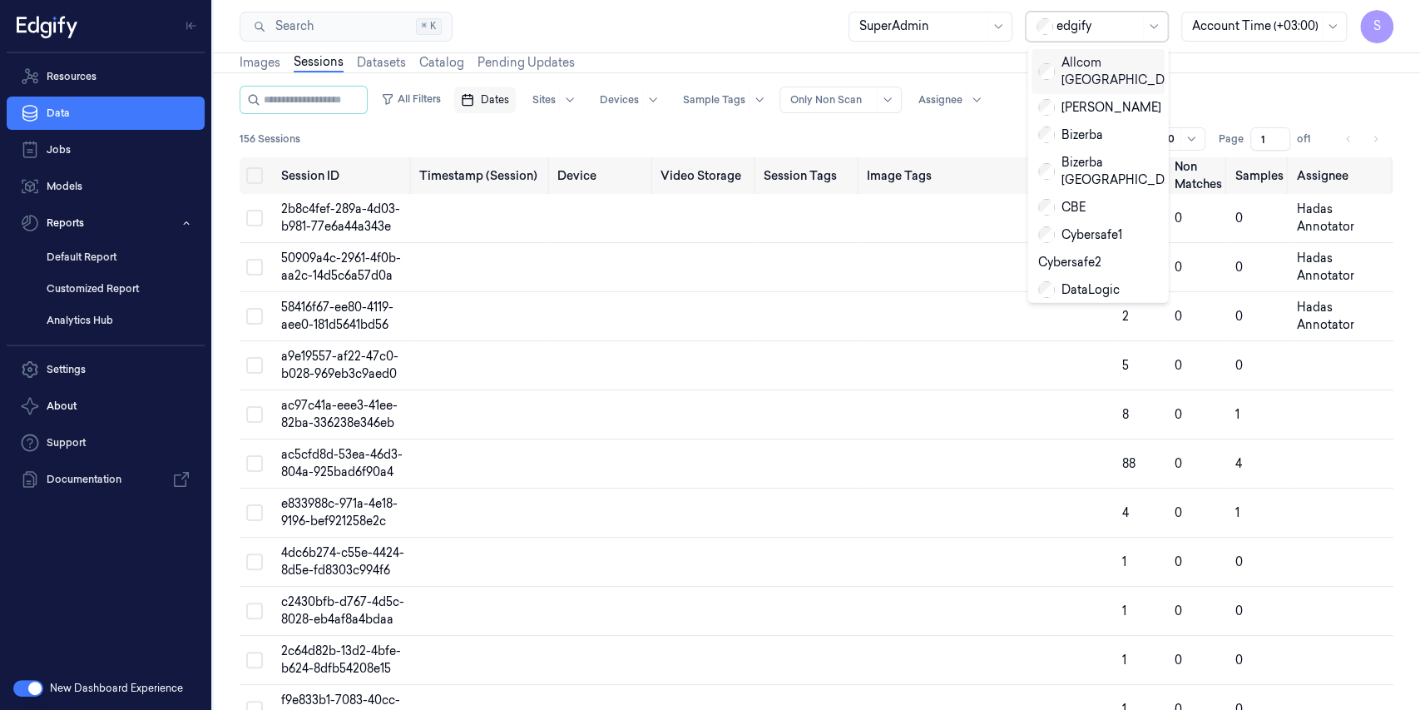
click at [1082, 49] on div "Allcom Chile" at bounding box center [1098, 71] width 133 height 45
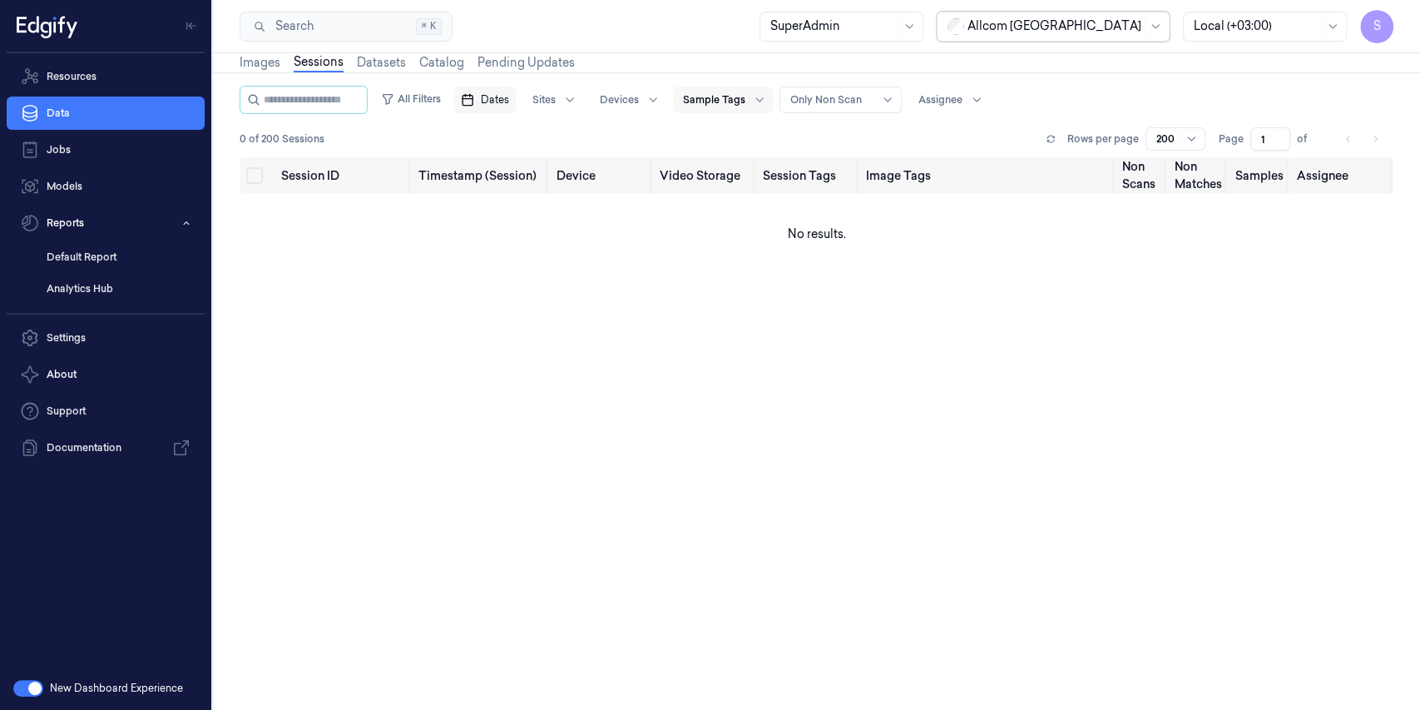
click at [745, 96] on div at bounding box center [714, 99] width 62 height 15
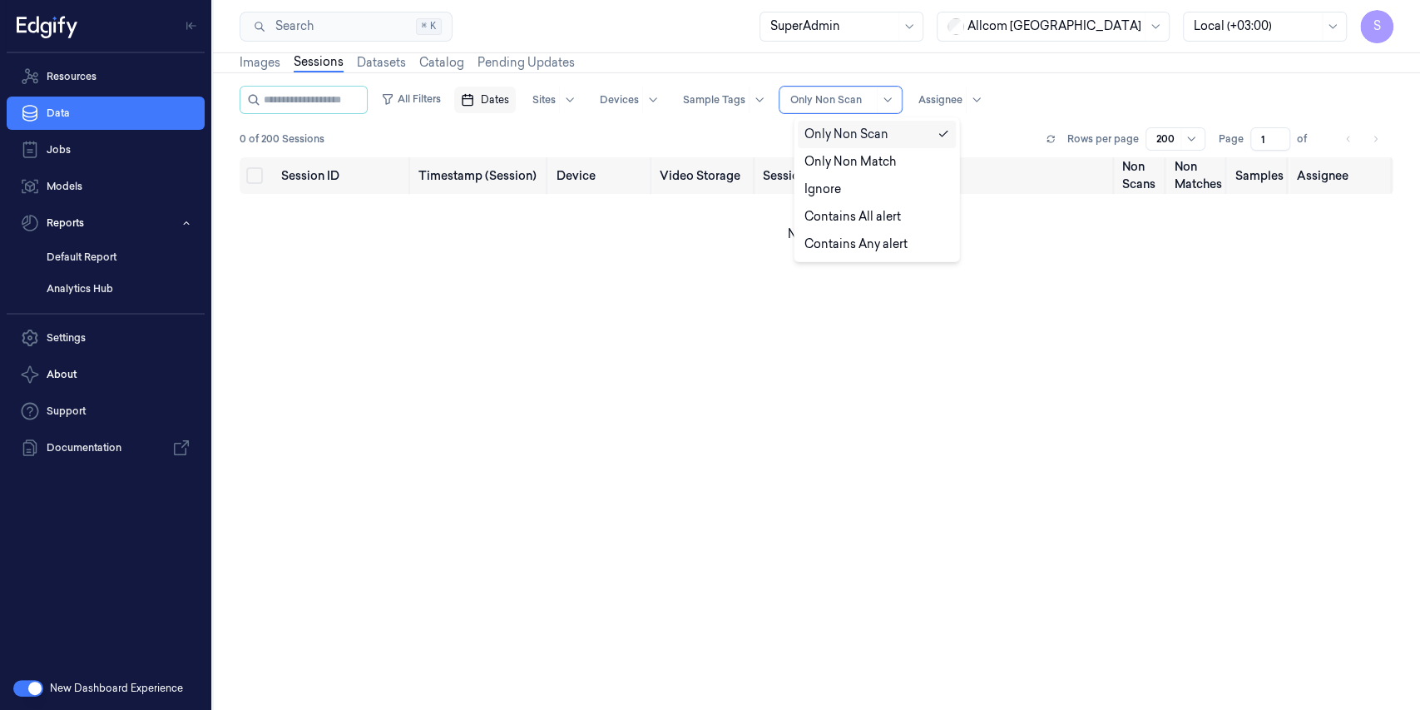
click at [894, 89] on div at bounding box center [887, 99] width 21 height 25
click at [744, 109] on div "Sample Tags" at bounding box center [714, 100] width 62 height 27
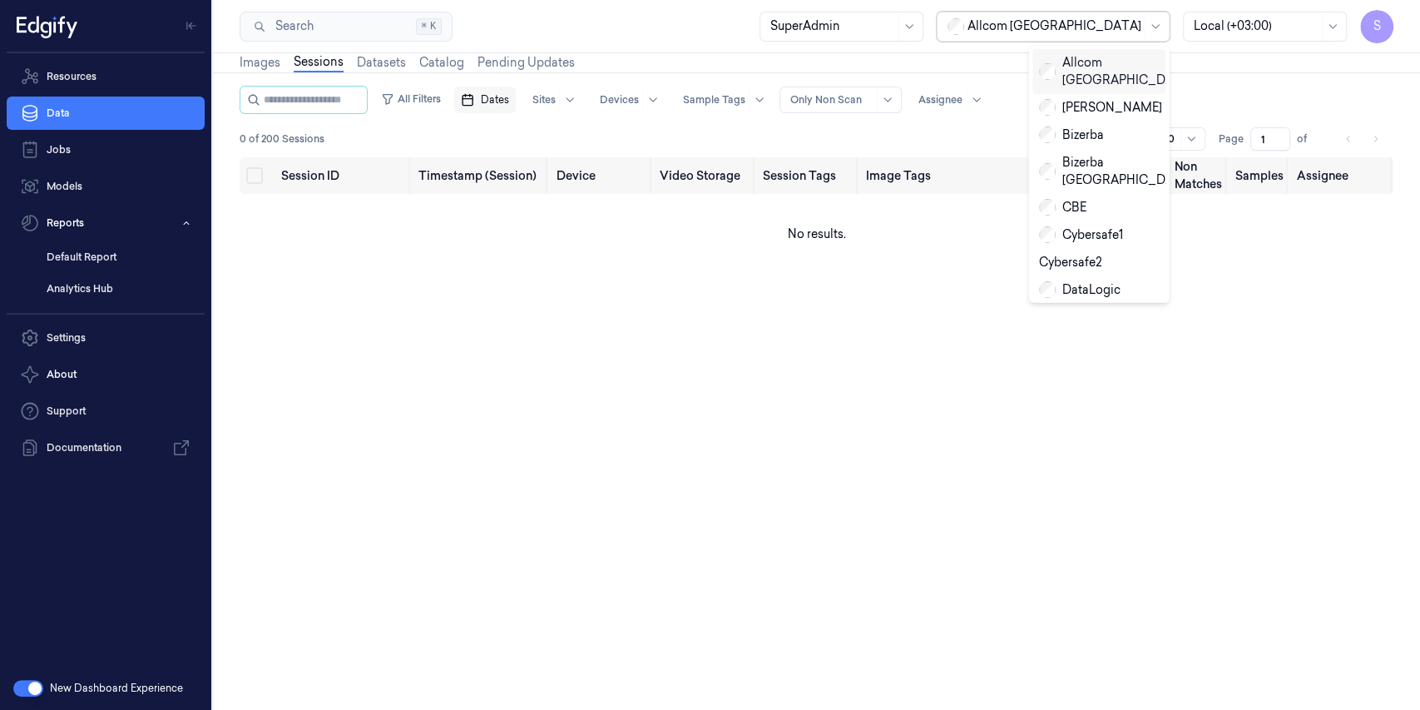
click at [1100, 30] on div at bounding box center [1055, 25] width 174 height 17
click at [1103, 99] on div "Avery Berkel" at bounding box center [1100, 107] width 123 height 17
click at [1107, 27] on div at bounding box center [1092, 25] width 100 height 17
click at [1082, 309] on div "Dell" at bounding box center [1062, 317] width 46 height 17
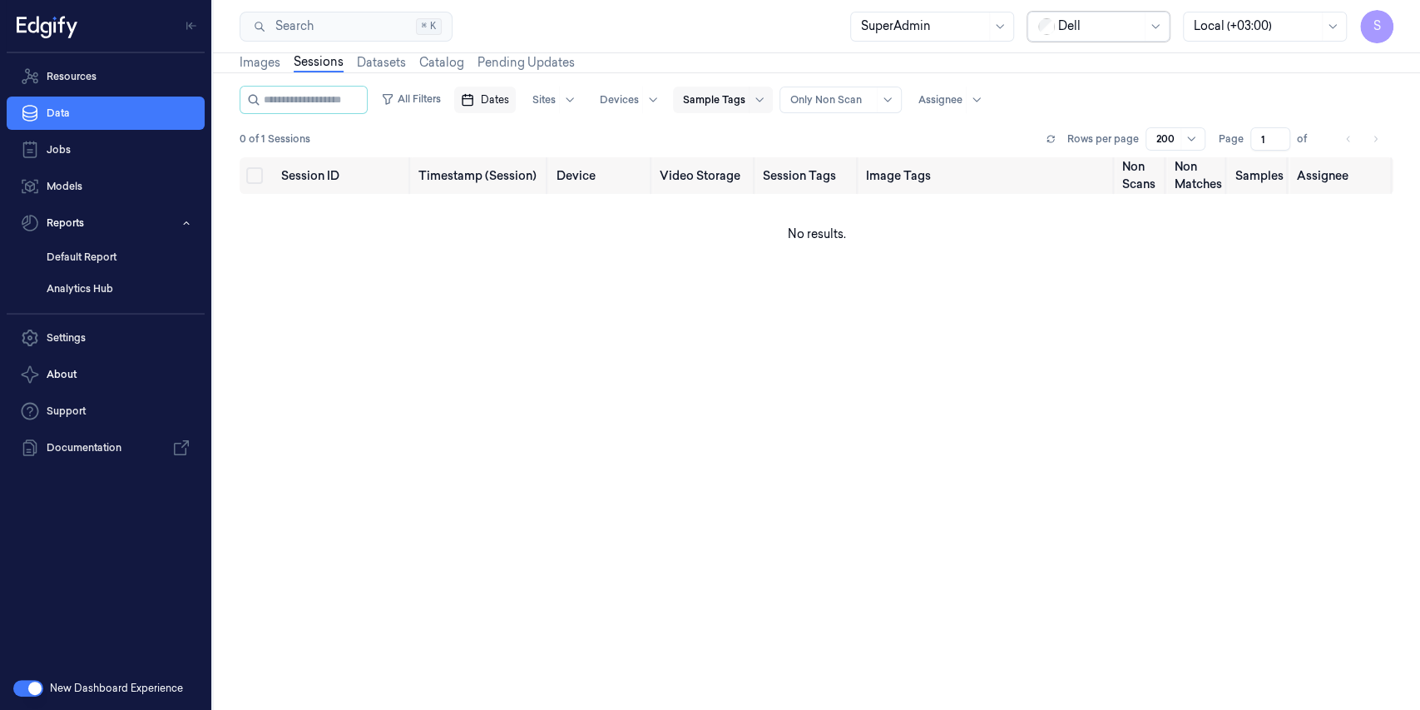
click at [745, 93] on div at bounding box center [714, 99] width 62 height 15
click at [633, 103] on div at bounding box center [619, 99] width 39 height 15
click at [750, 100] on span at bounding box center [749, 100] width 1 height 27
click at [1056, 26] on div "Dell" at bounding box center [1098, 27] width 142 height 30
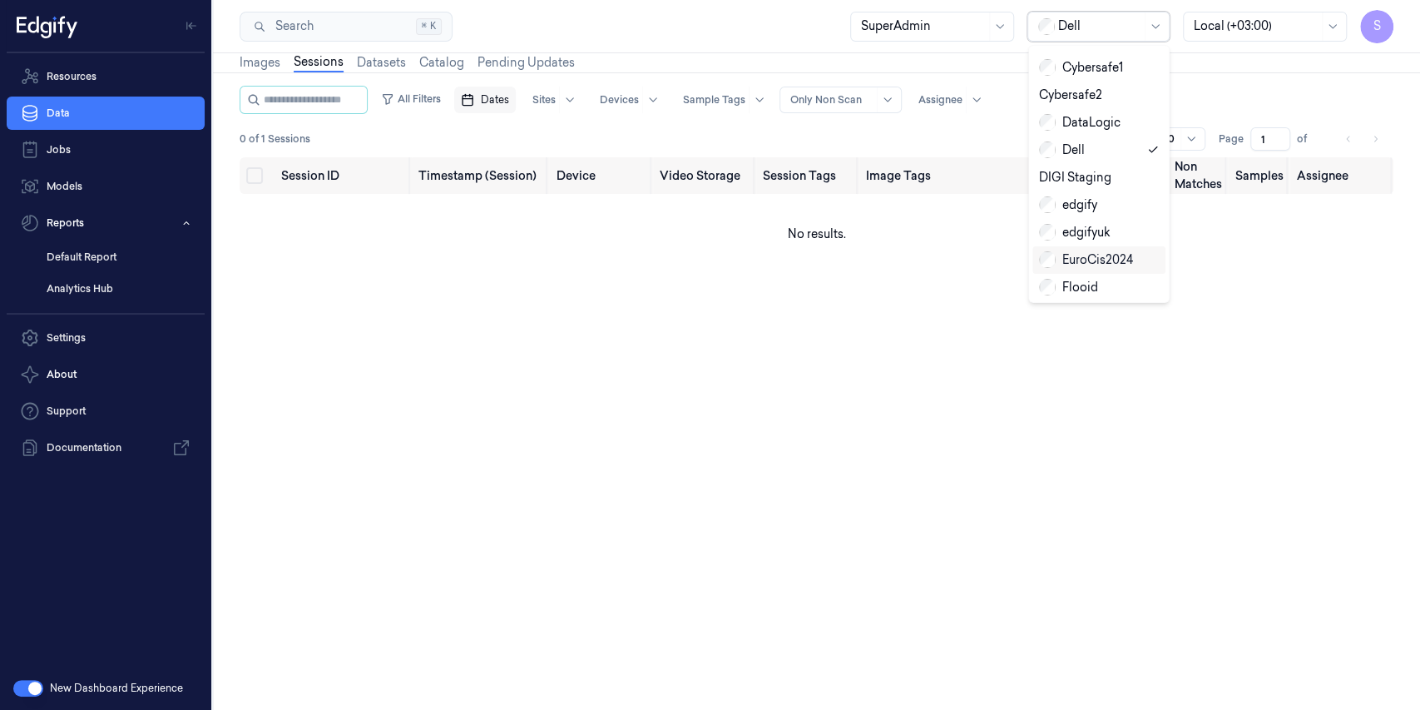
scroll to position [166, 0]
click at [1082, 225] on div "edgifyuk" at bounding box center [1075, 233] width 72 height 17
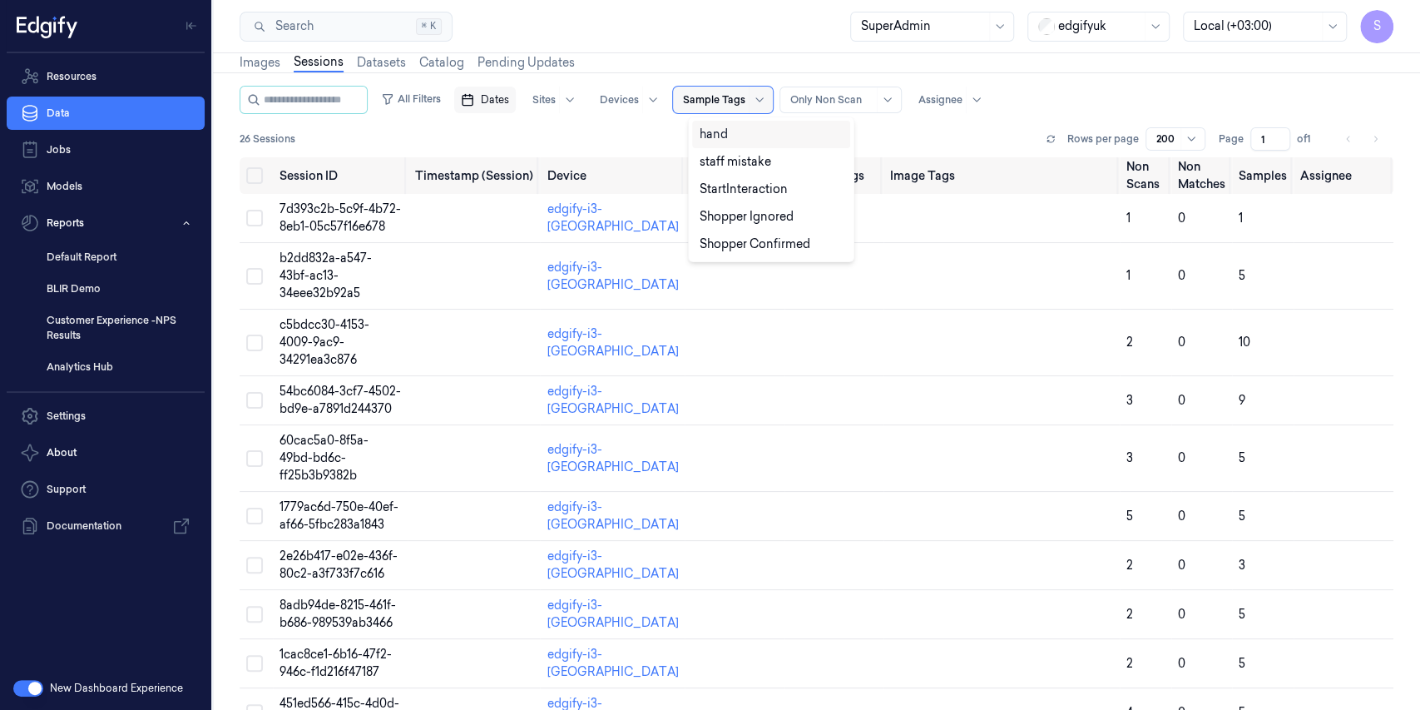
click at [743, 92] on div at bounding box center [714, 99] width 62 height 15
click at [1075, 23] on div at bounding box center [1099, 25] width 83 height 17
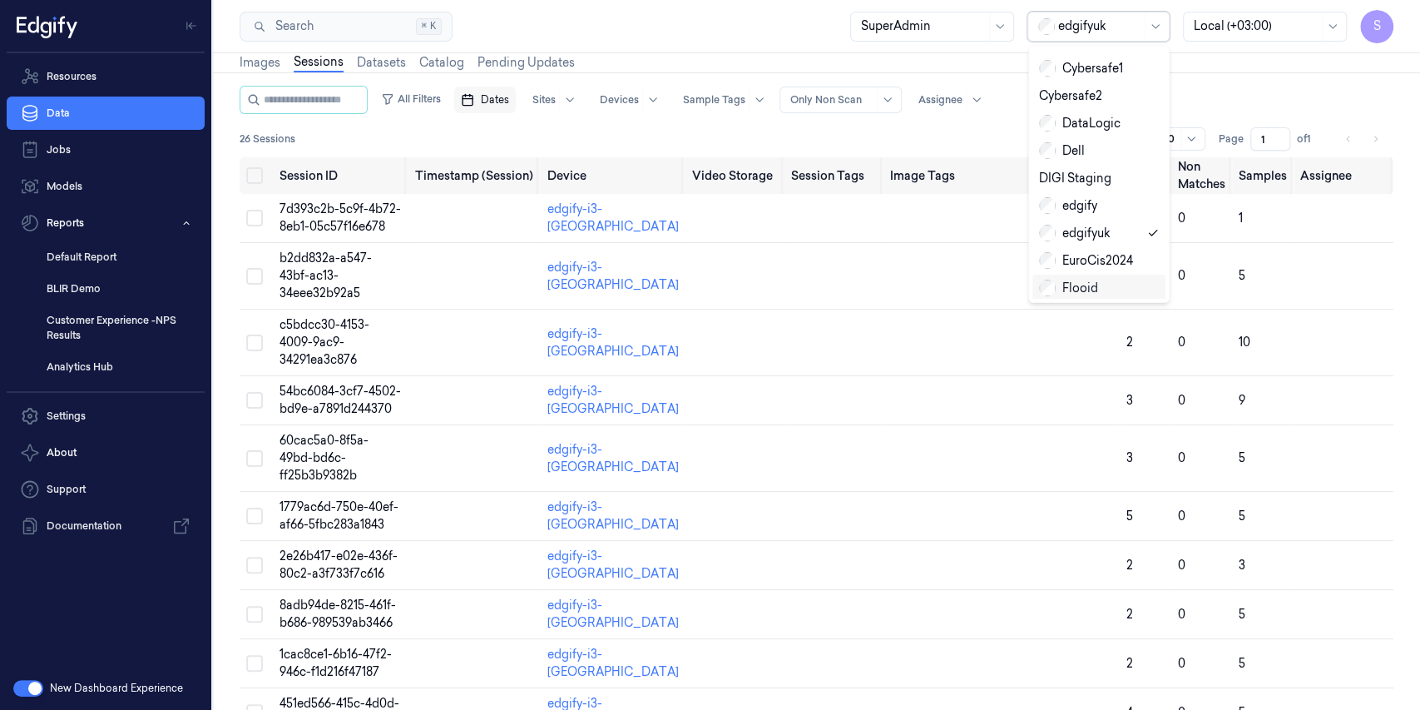
click at [1055, 280] on div "Flooid" at bounding box center [1068, 288] width 59 height 17
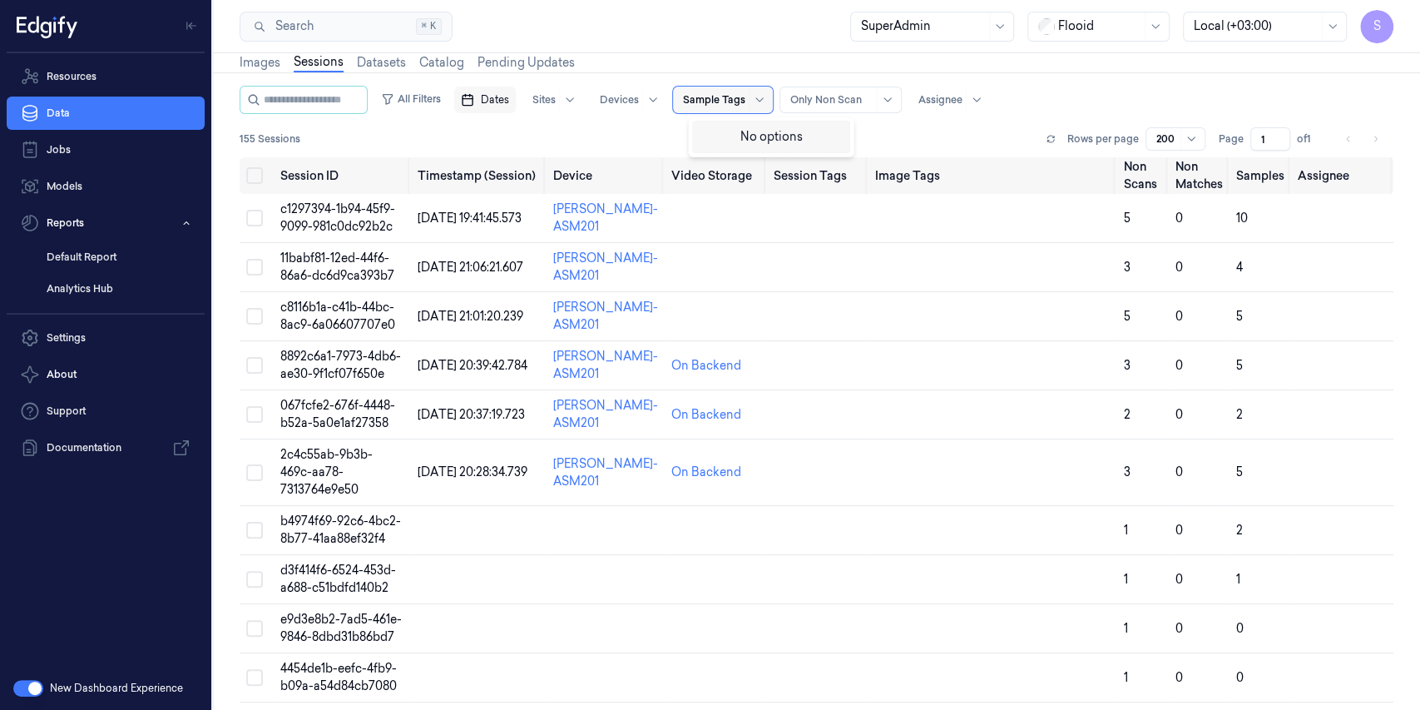
click at [760, 102] on div "Sample Tags" at bounding box center [723, 100] width 100 height 27
click at [1077, 25] on div at bounding box center [1099, 25] width 83 height 17
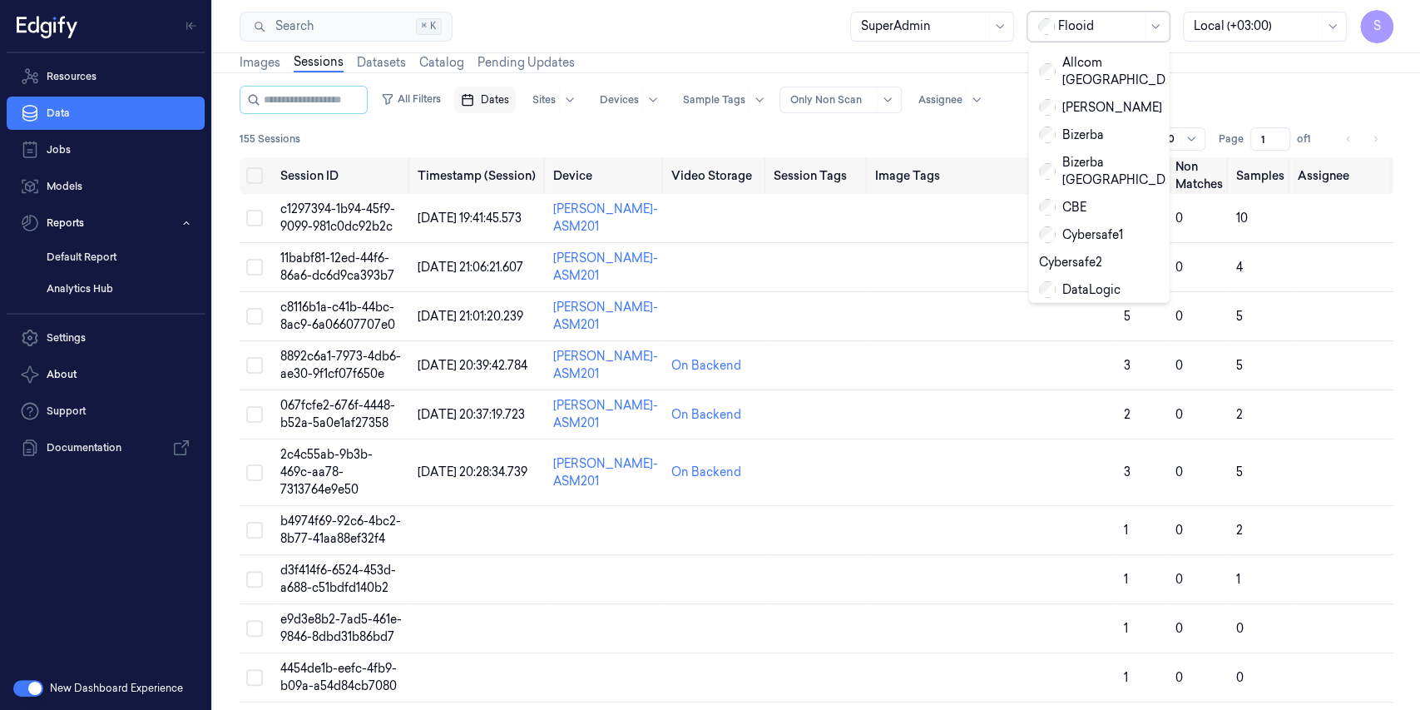
click at [1063, 309] on div "Dell" at bounding box center [1062, 317] width 46 height 17
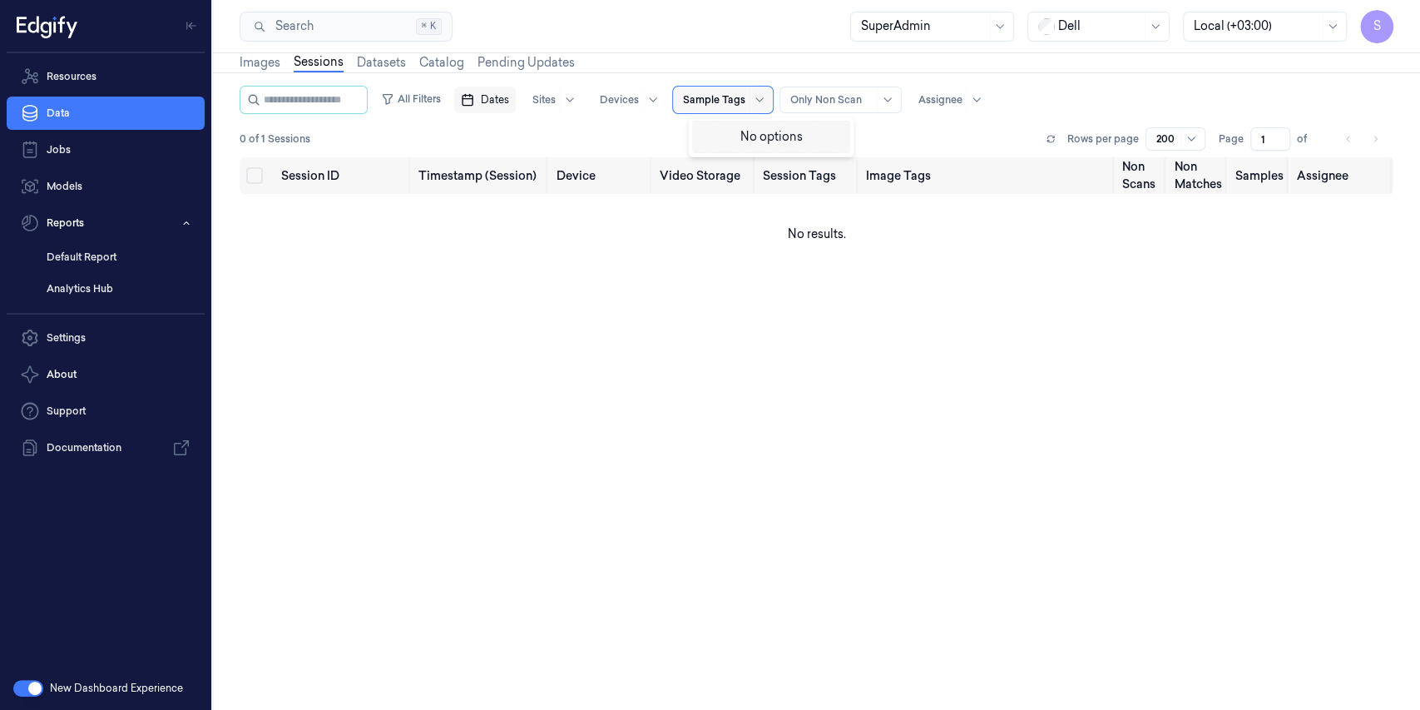
click at [745, 95] on div at bounding box center [714, 99] width 62 height 15
click at [509, 96] on span "Dates" at bounding box center [495, 99] width 28 height 15
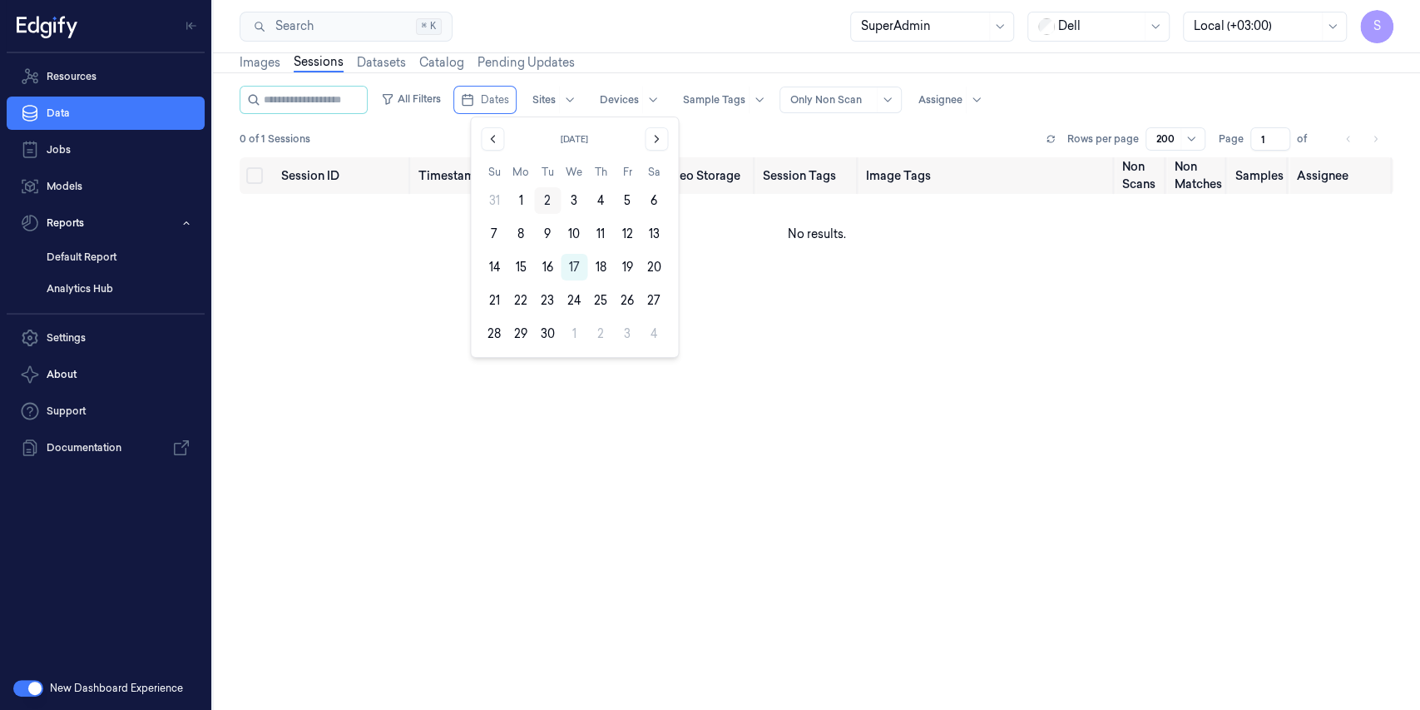
click at [539, 201] on button "2" at bounding box center [547, 200] width 27 height 27
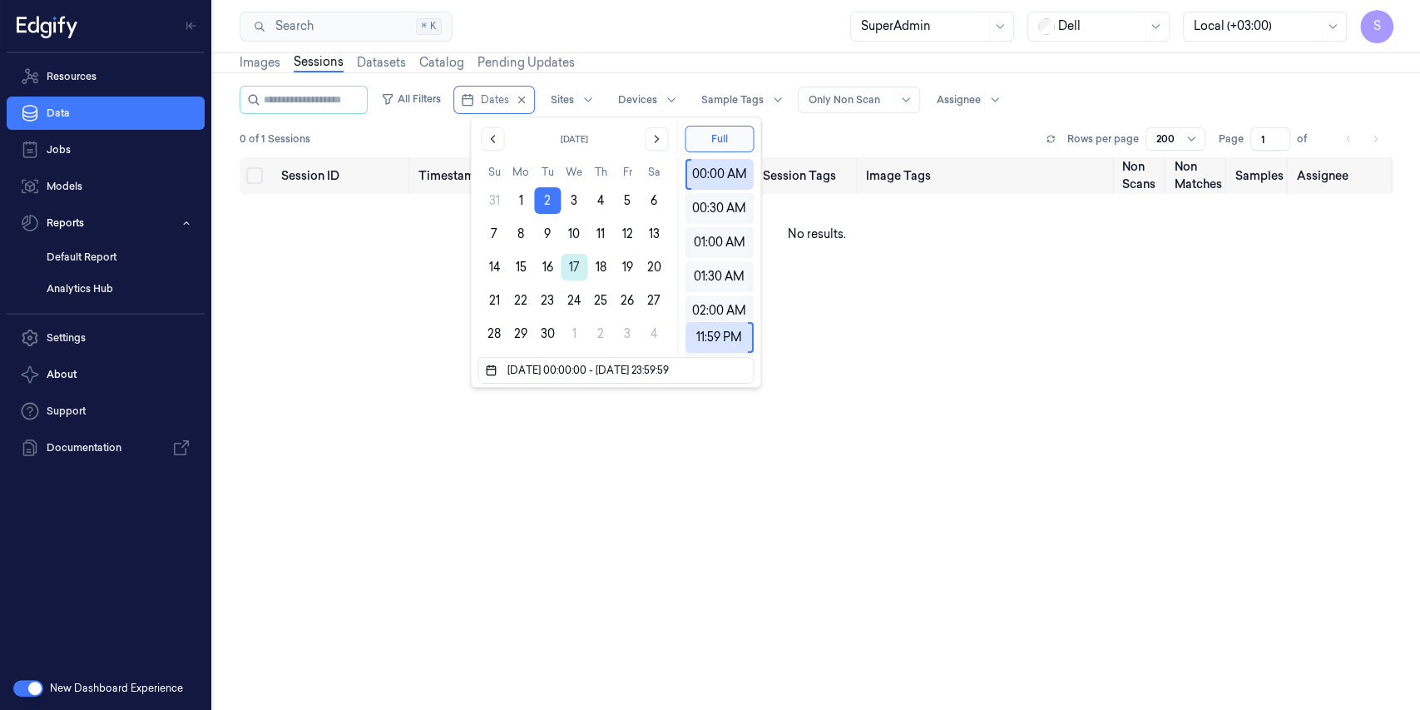
click at [576, 261] on button "17" at bounding box center [574, 267] width 27 height 27
type input "02/09/2025 00:00:00 - 17/09/2025 23:59:59"
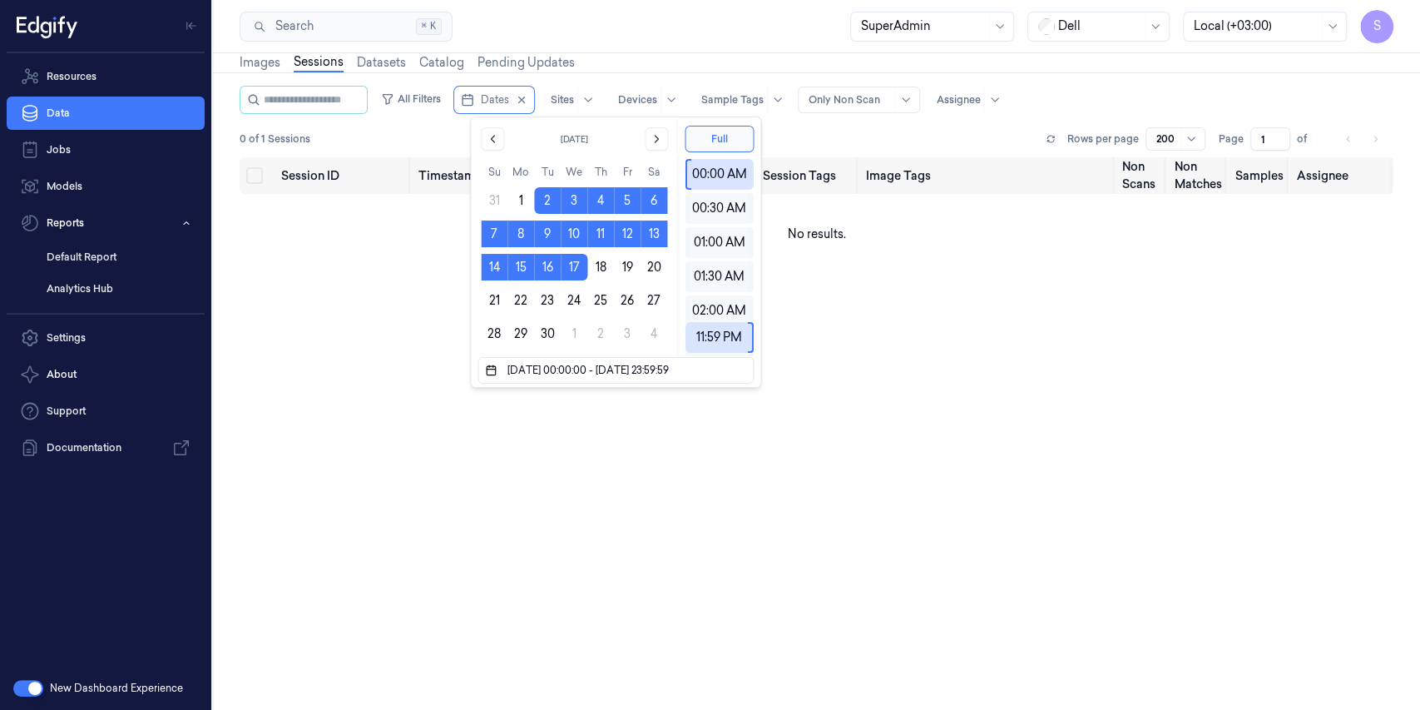
click at [892, 101] on div at bounding box center [850, 99] width 83 height 15
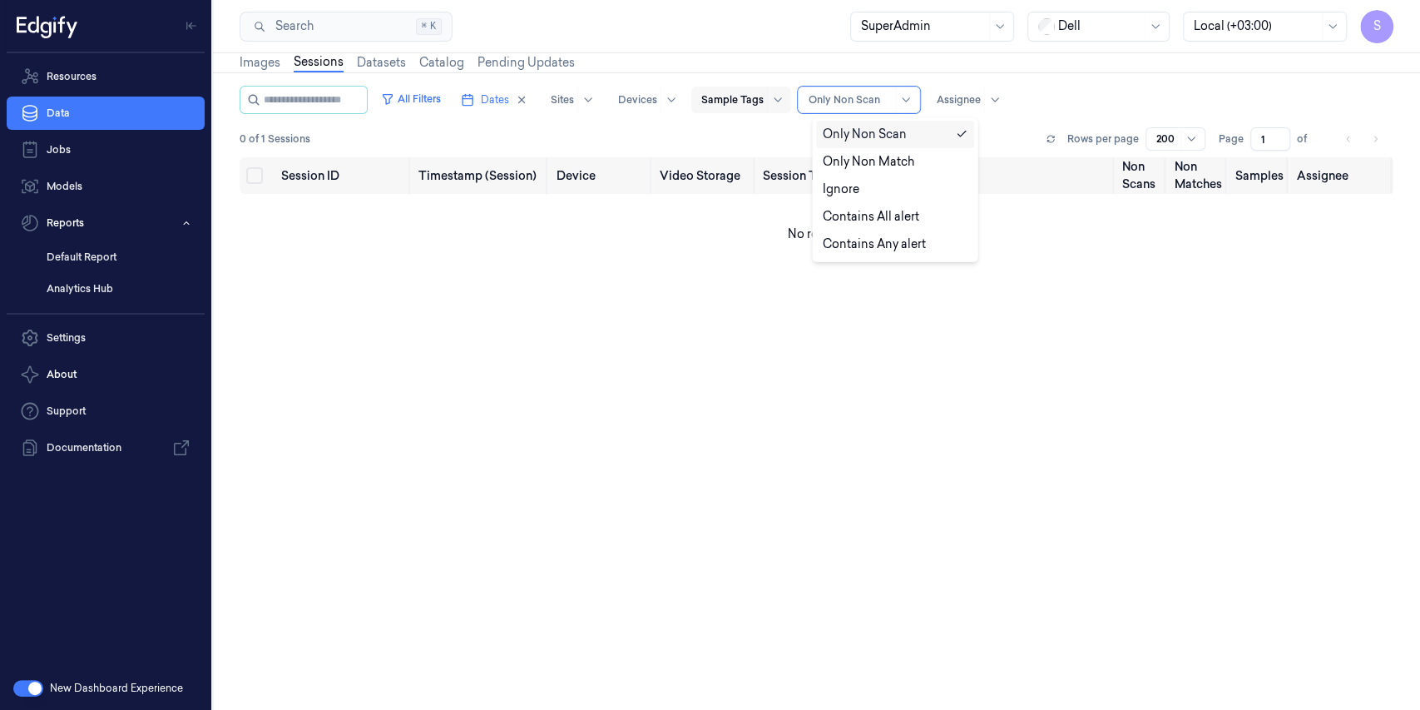
click at [764, 104] on div at bounding box center [732, 99] width 62 height 15
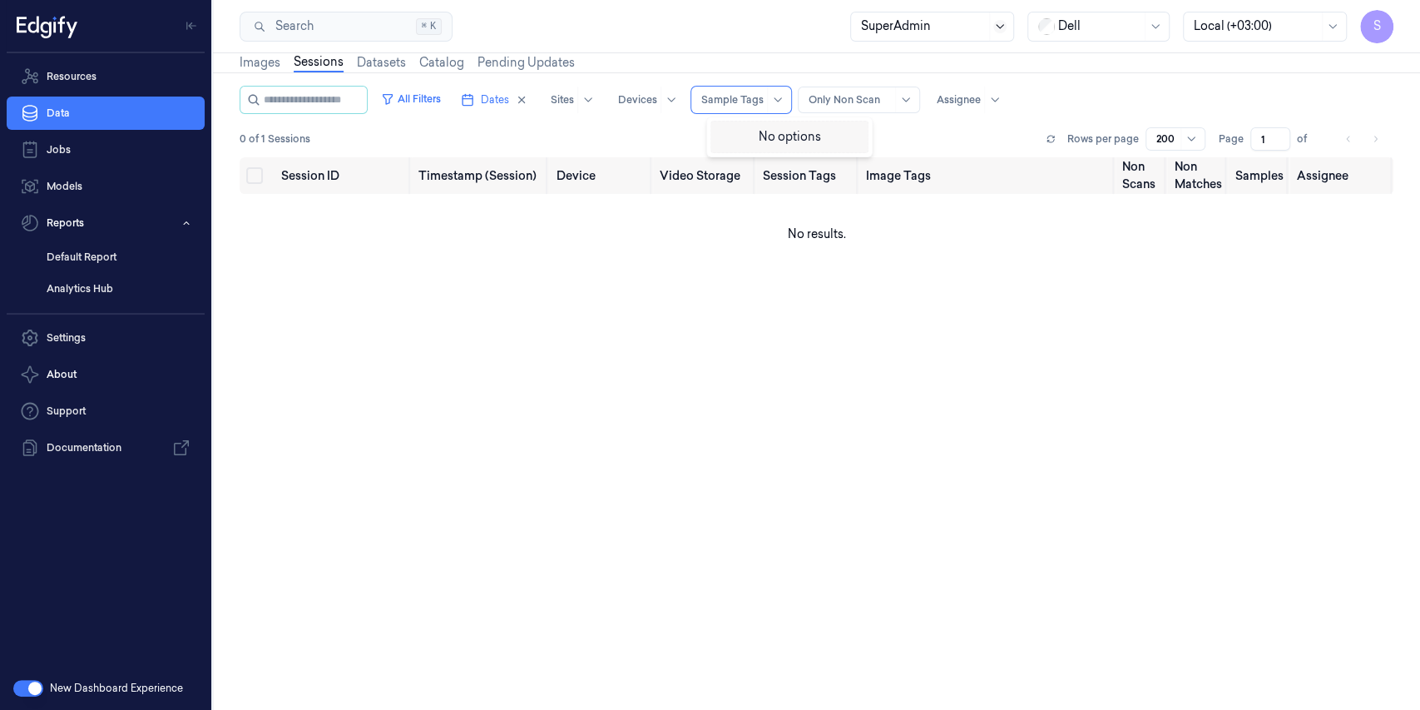
click at [998, 25] on icon at bounding box center [999, 26] width 7 height 4
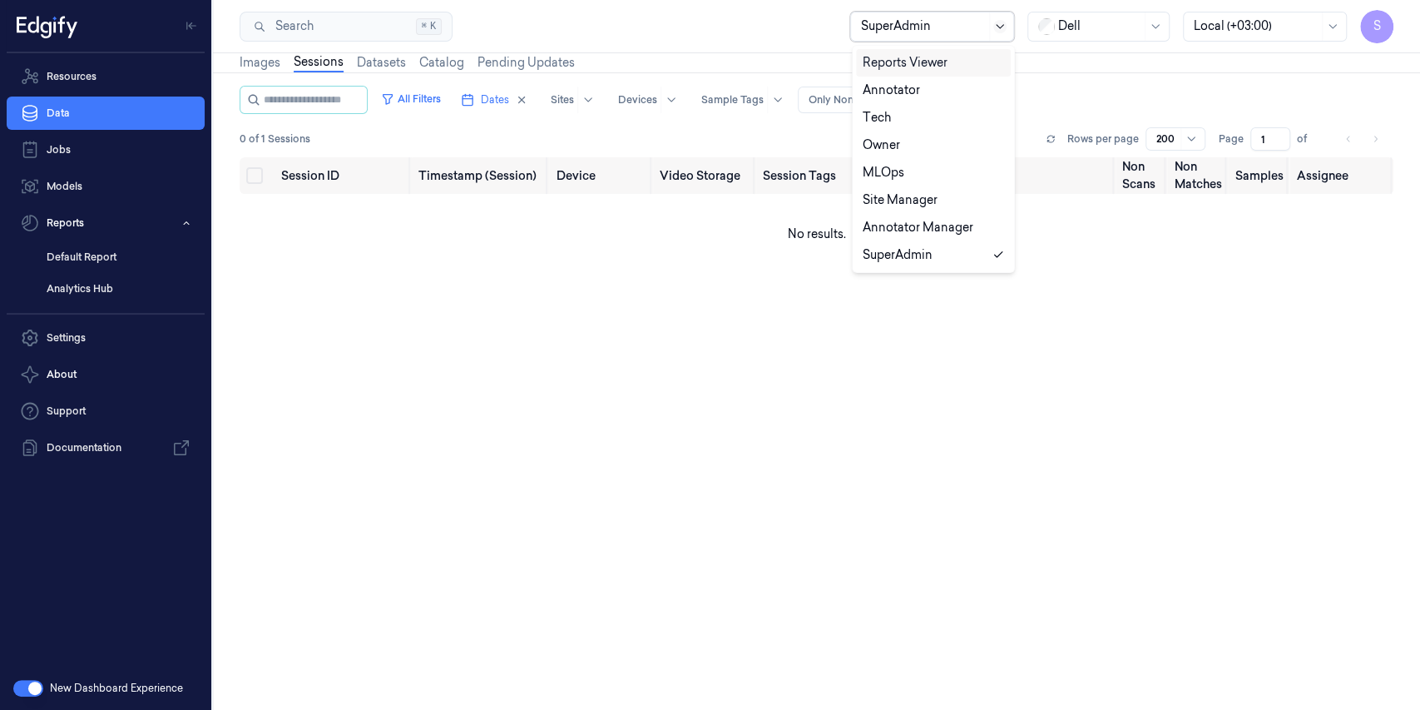
click at [998, 25] on icon at bounding box center [999, 26] width 7 height 4
click at [1121, 20] on div at bounding box center [1099, 25] width 83 height 17
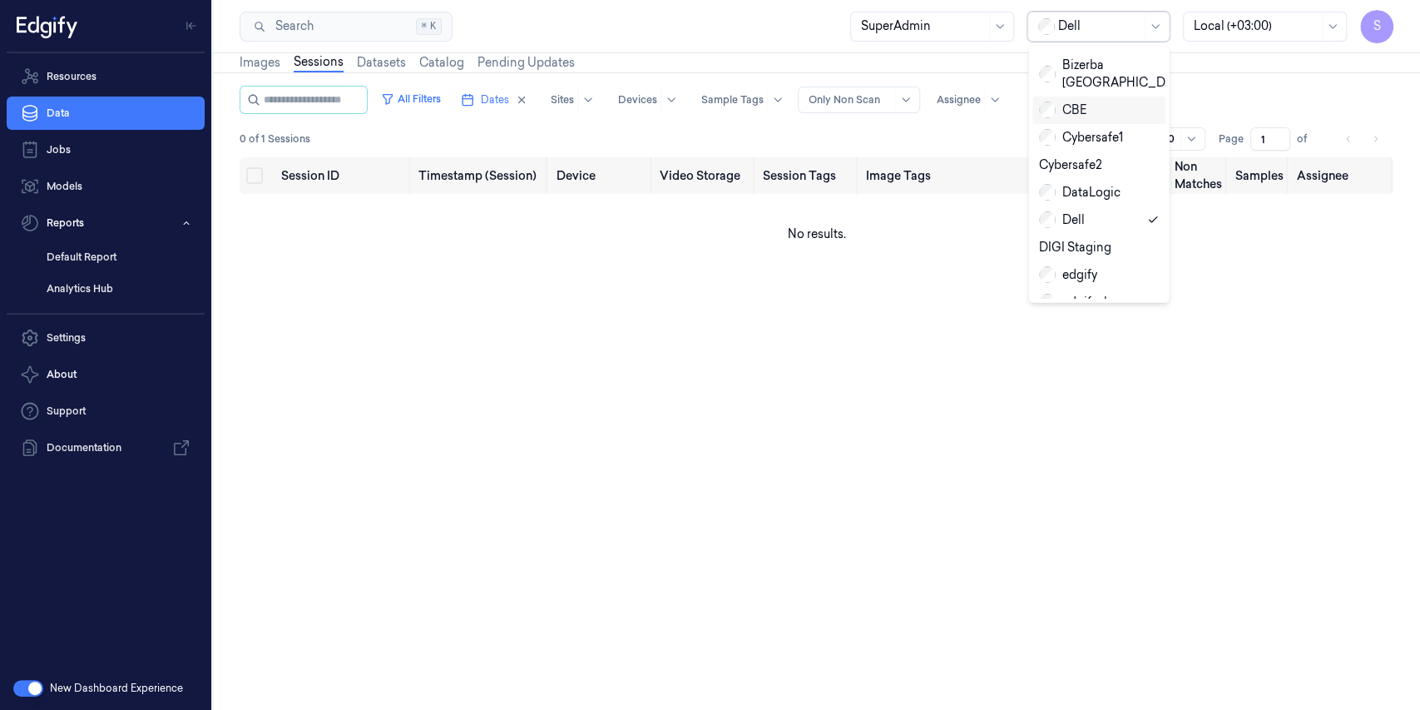
scroll to position [111, 0]
click at [1090, 248] on div "edgify" at bounding box center [1098, 261] width 133 height 27
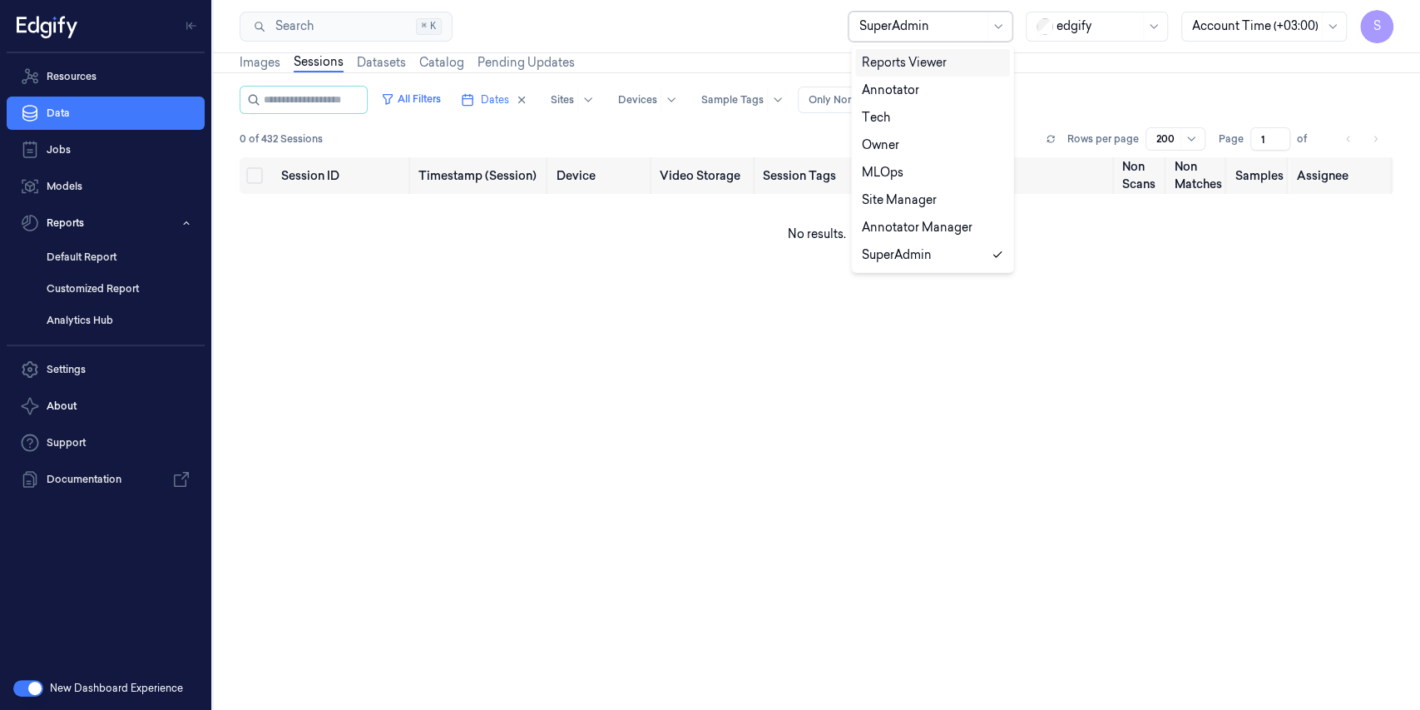
click at [943, 31] on div at bounding box center [921, 25] width 125 height 17
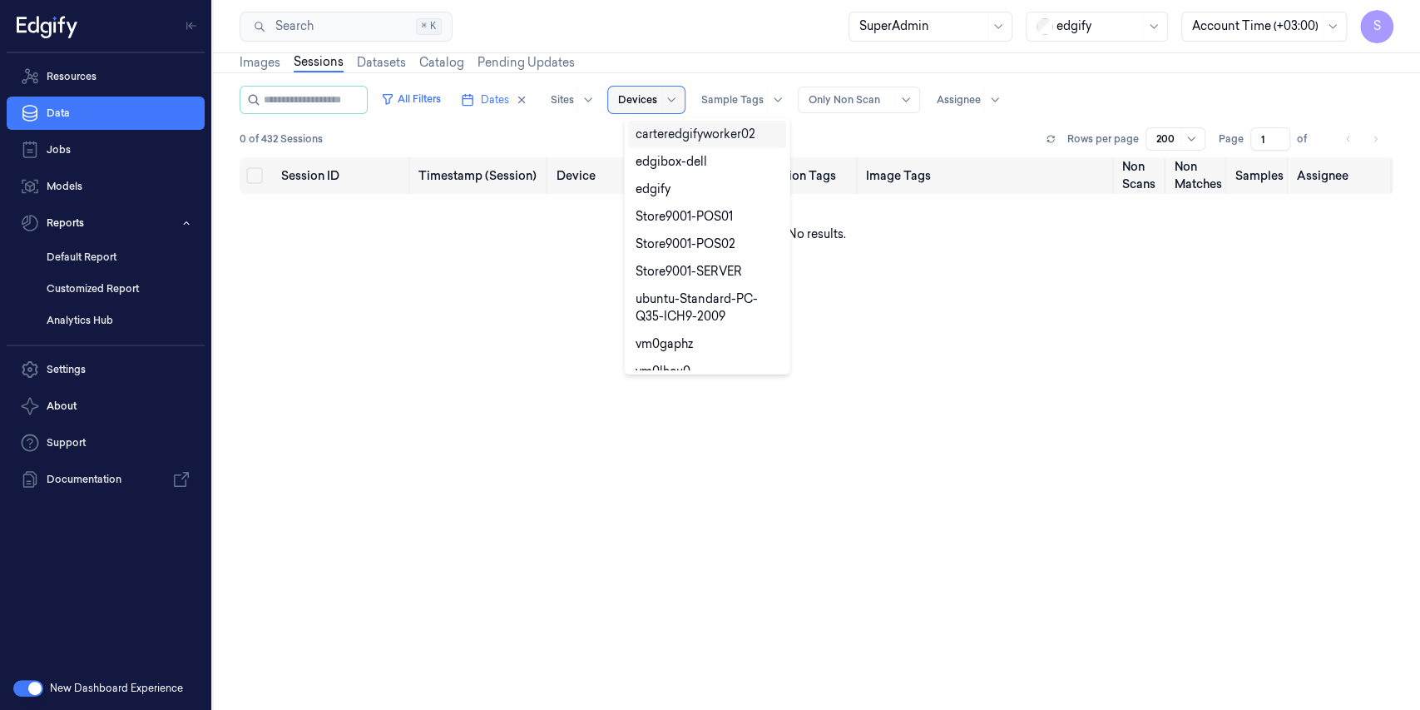
click at [661, 100] on span at bounding box center [661, 100] width 1 height 27
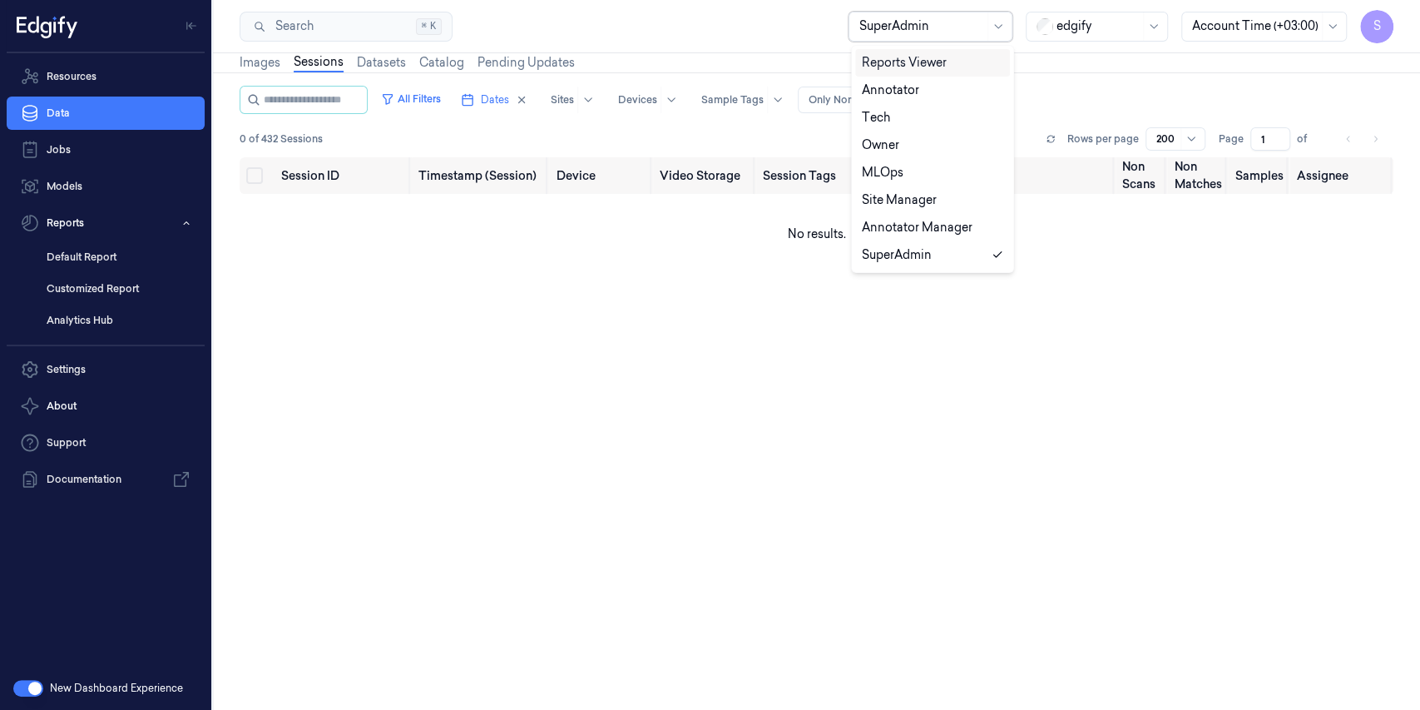
click at [905, 23] on div at bounding box center [921, 25] width 125 height 17
click at [903, 92] on div "Annotator" at bounding box center [890, 90] width 57 height 17
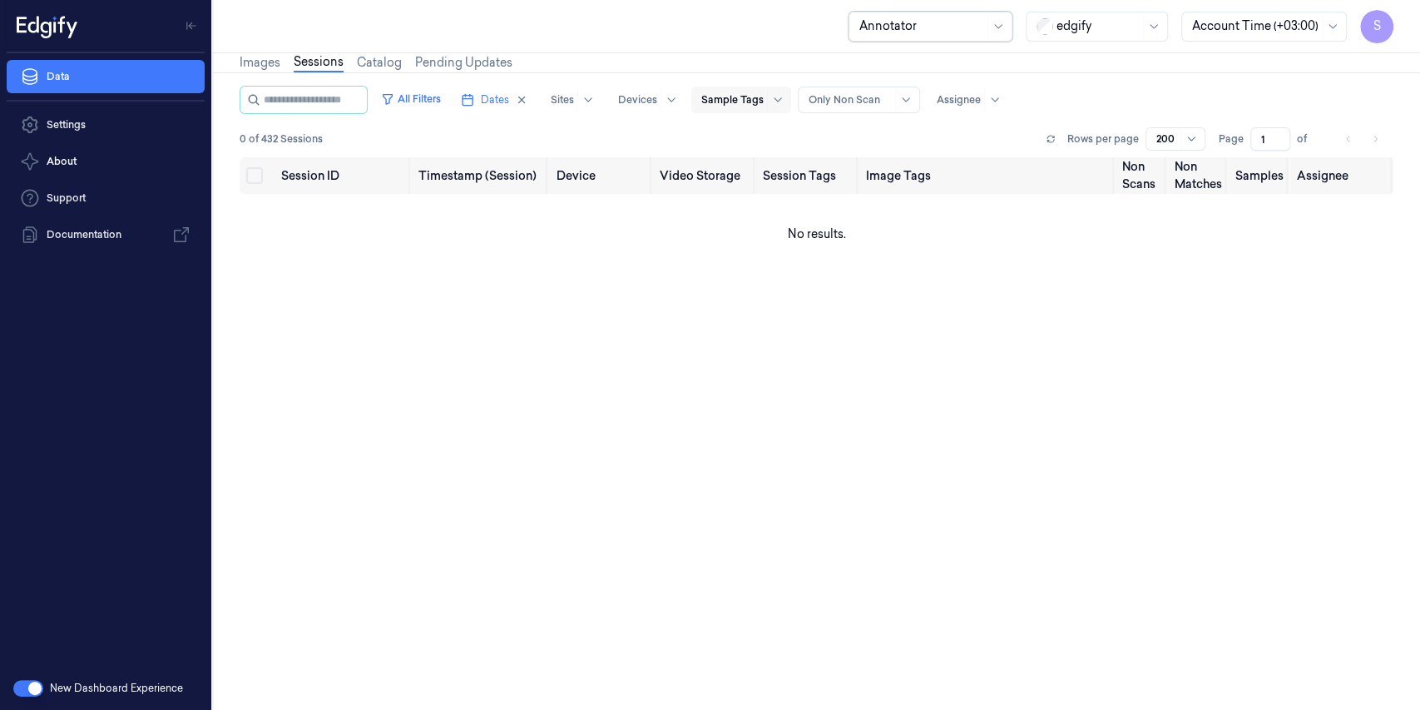
click at [739, 95] on div at bounding box center [732, 99] width 62 height 15
click at [1042, 103] on div "All Filters Dates Sites Devices Sample Tags Alert Type Only Non Scan Assignee" at bounding box center [817, 100] width 1154 height 28
click at [1095, 36] on div "edgify" at bounding box center [1098, 26] width 83 height 28
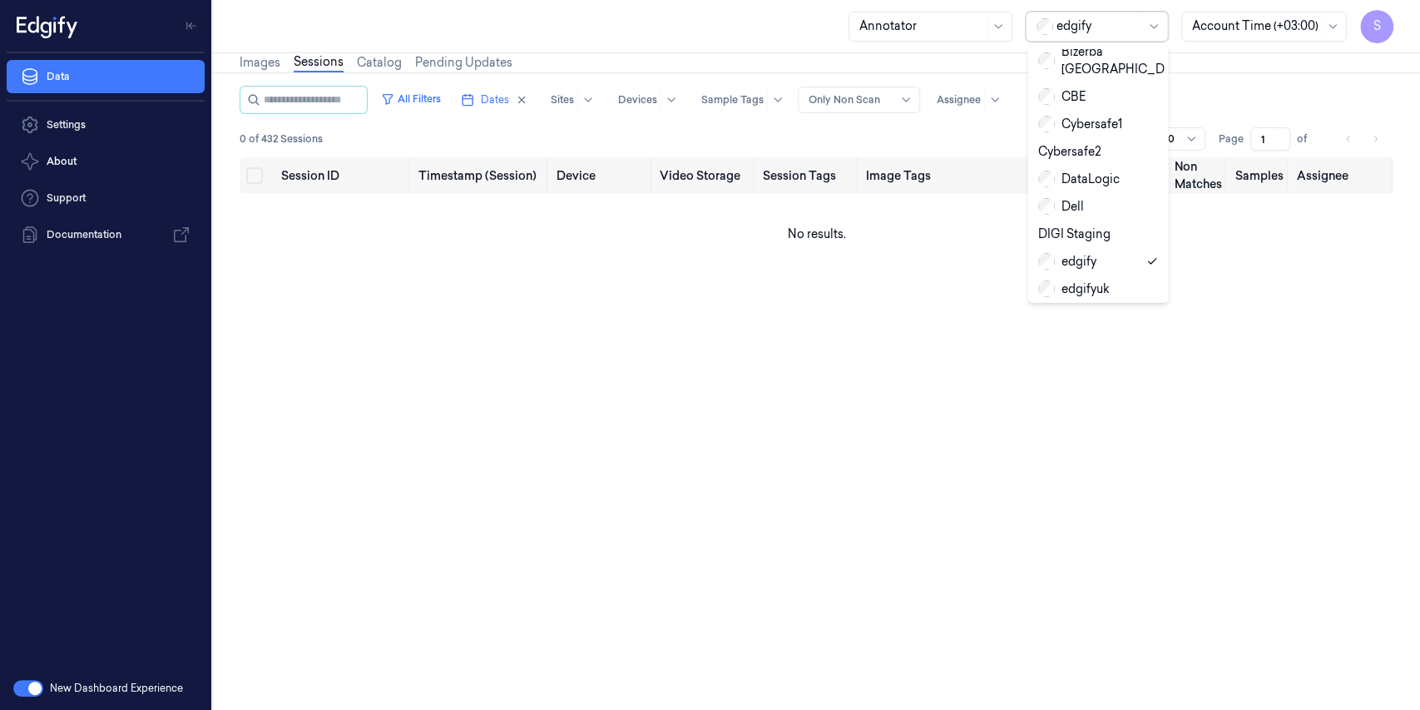
click at [1100, 308] on div "EuroCis2024" at bounding box center [1085, 316] width 94 height 17
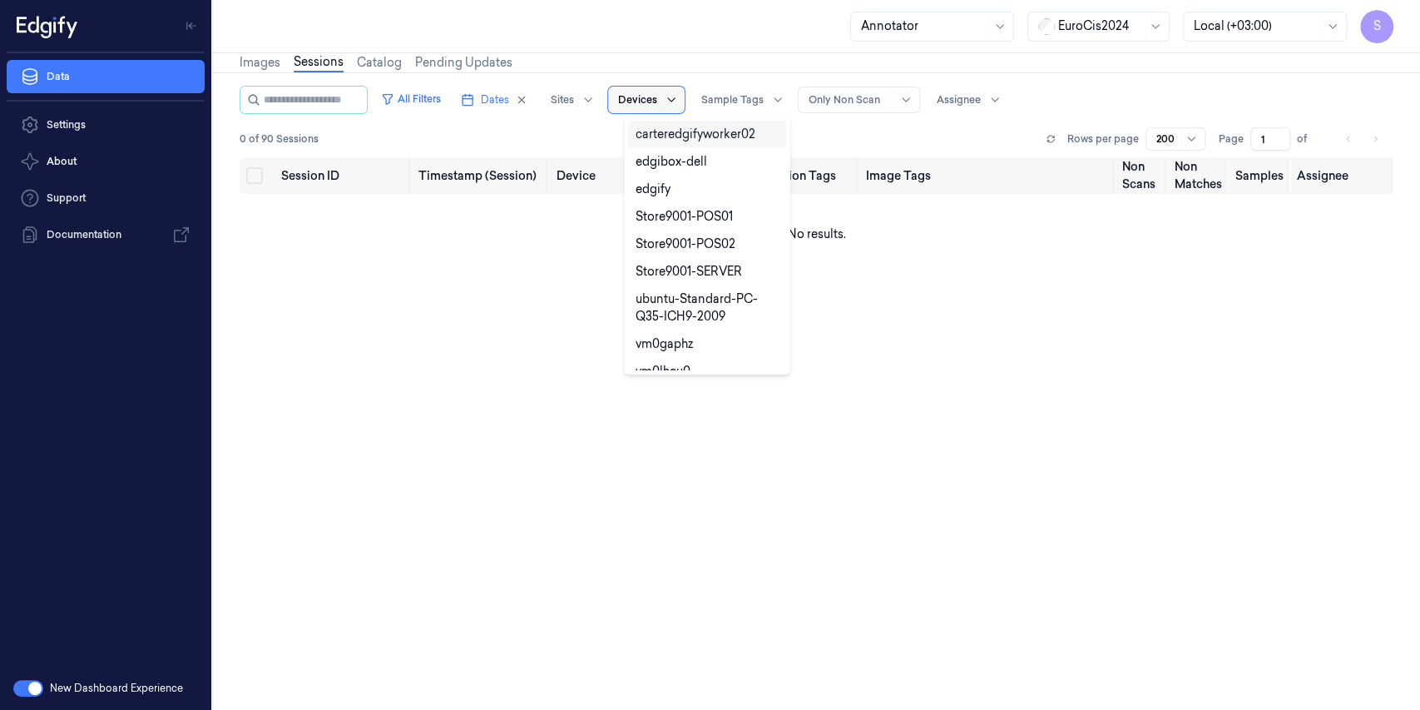
click at [678, 98] on icon at bounding box center [671, 99] width 13 height 13
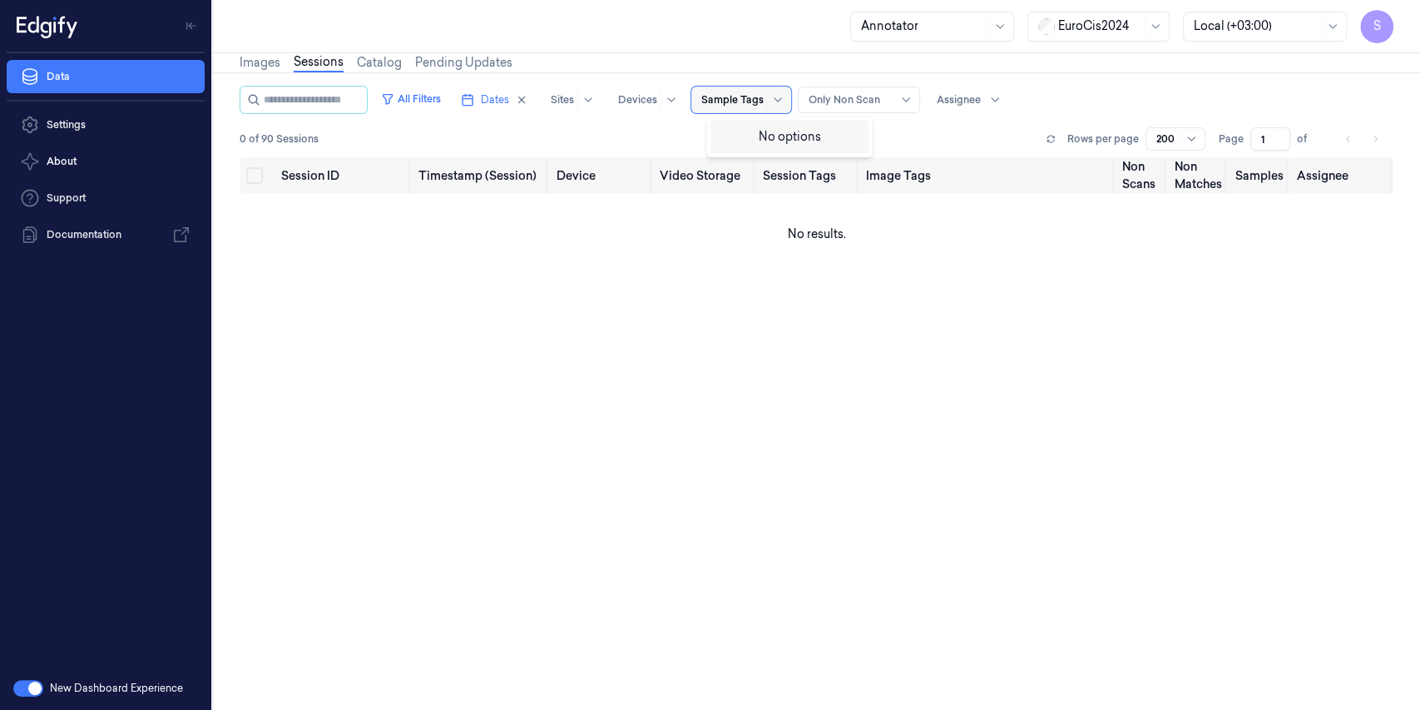
click at [764, 100] on div at bounding box center [732, 99] width 62 height 15
click at [900, 133] on div "0 of 90 Sessions Rows per page 200 Page 1 of" at bounding box center [817, 138] width 1154 height 23
click at [527, 94] on icon "button" at bounding box center [522, 100] width 12 height 12
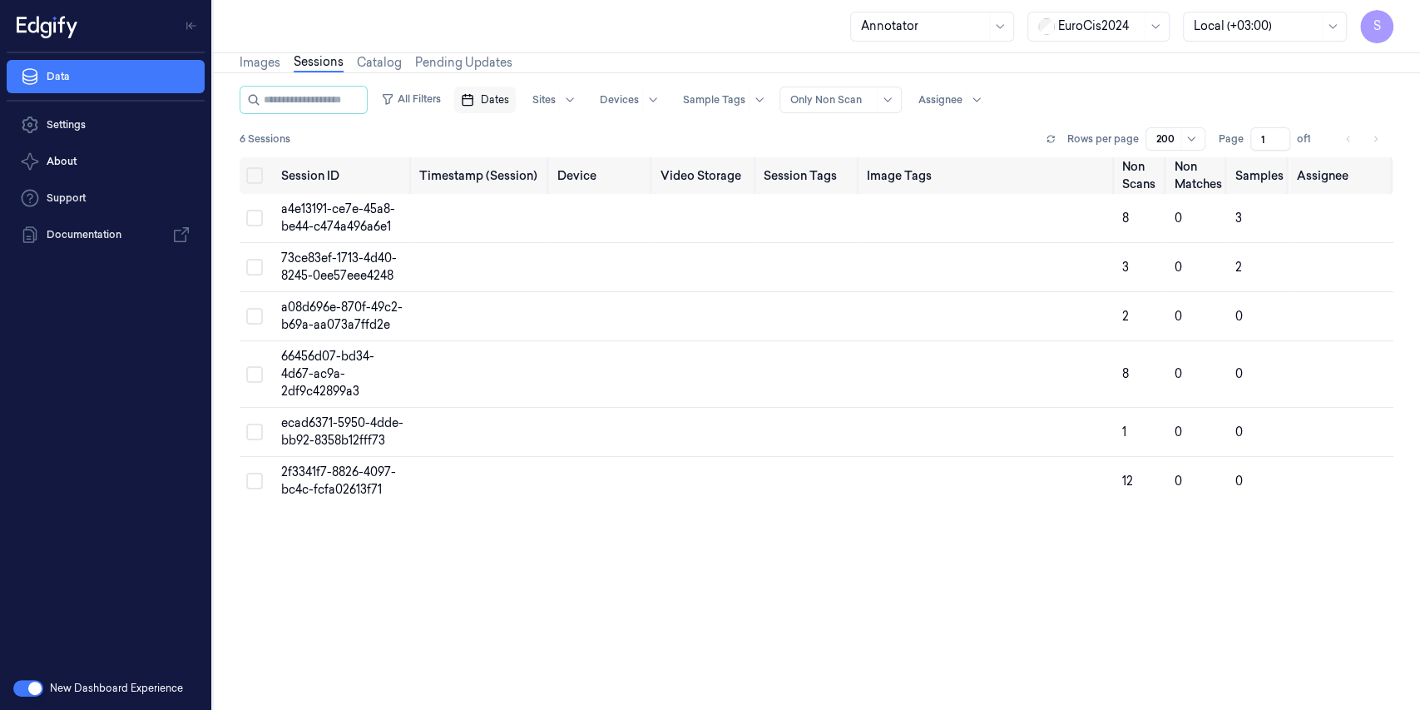
click at [1110, 25] on div at bounding box center [1099, 25] width 83 height 17
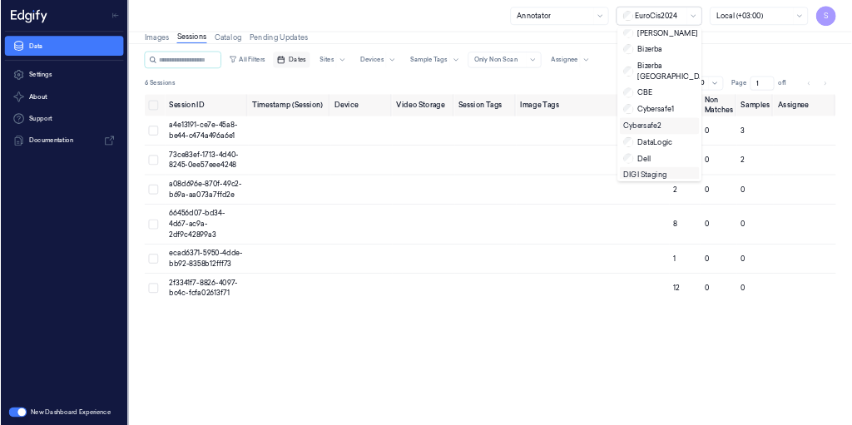
scroll to position [55, 0]
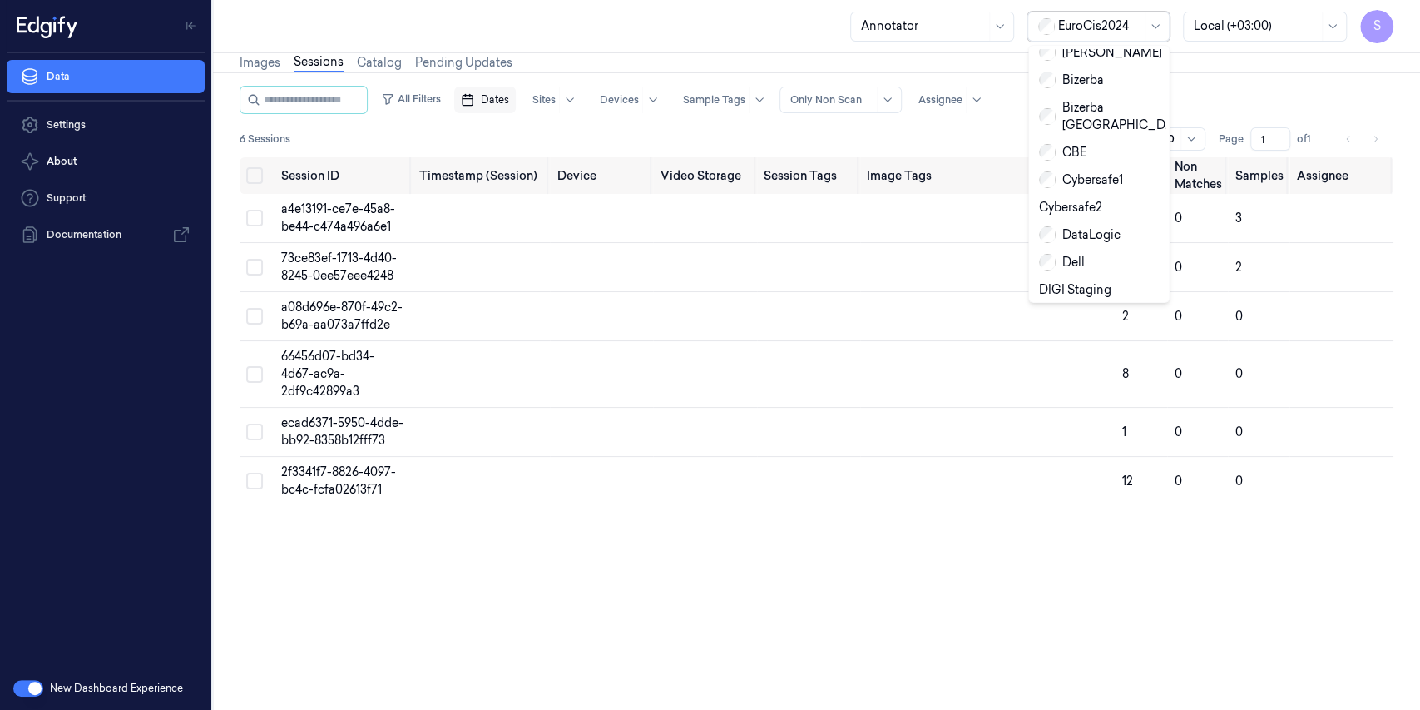
click at [1072, 309] on div "edgify" at bounding box center [1068, 317] width 58 height 17
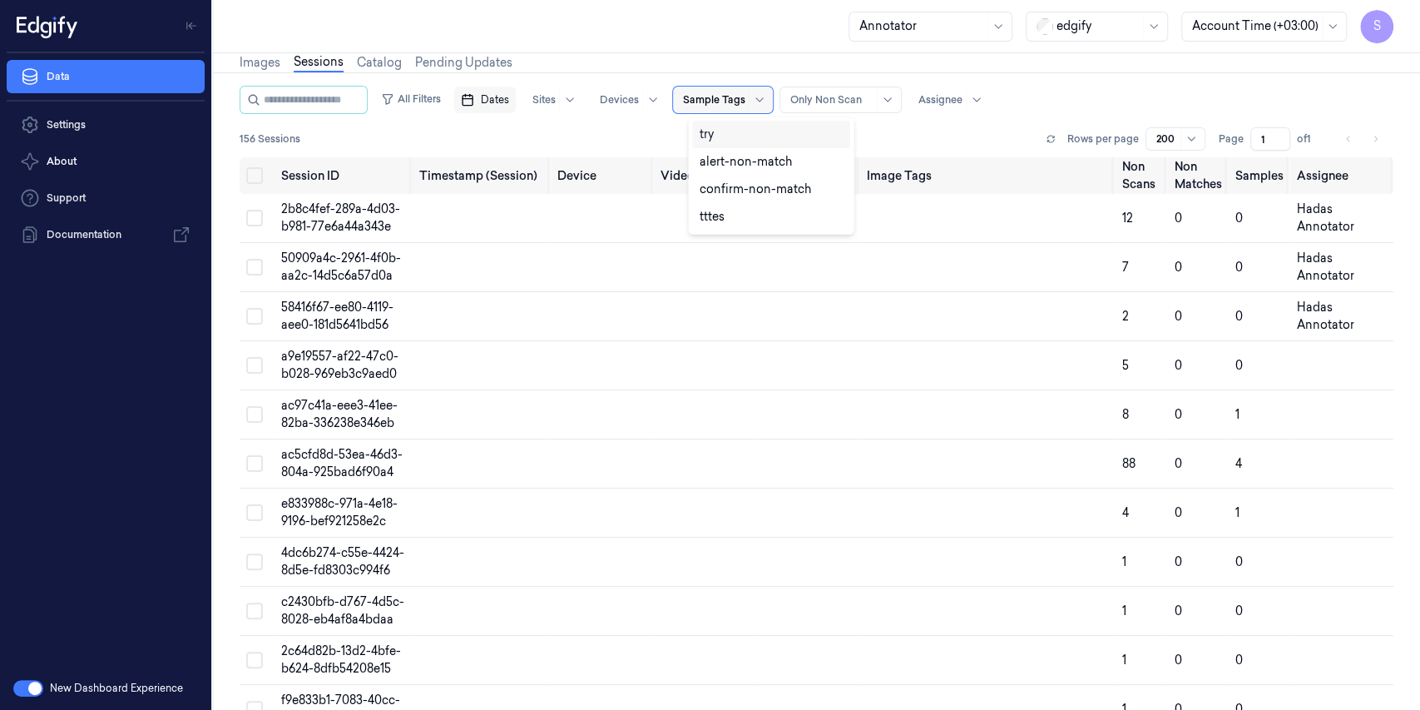
click at [765, 106] on div at bounding box center [759, 100] width 21 height 27
click at [719, 94] on div at bounding box center [714, 99] width 62 height 15
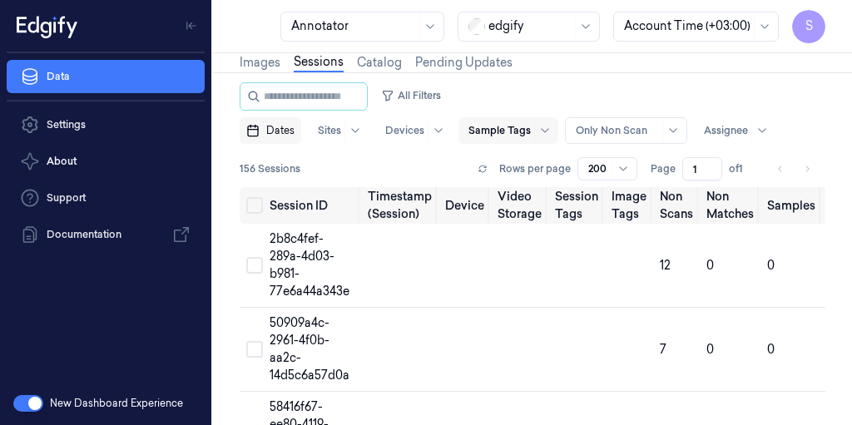
click at [513, 128] on div at bounding box center [499, 130] width 62 height 15
click at [613, 133] on div at bounding box center [617, 130] width 83 height 15
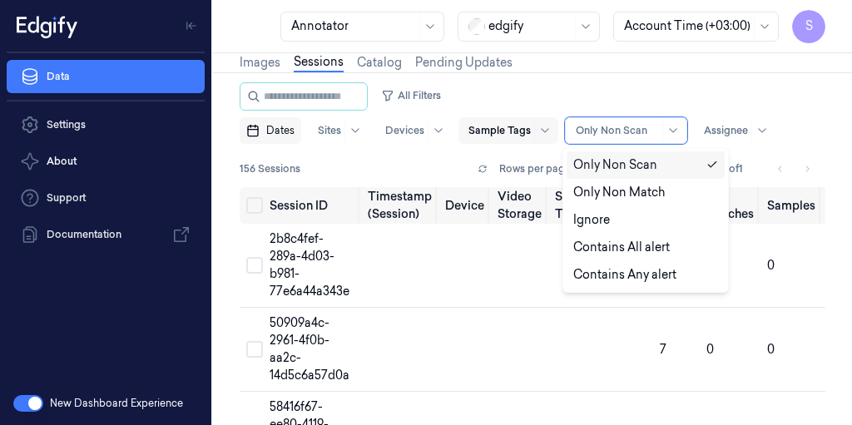
click at [522, 126] on div at bounding box center [499, 130] width 62 height 15
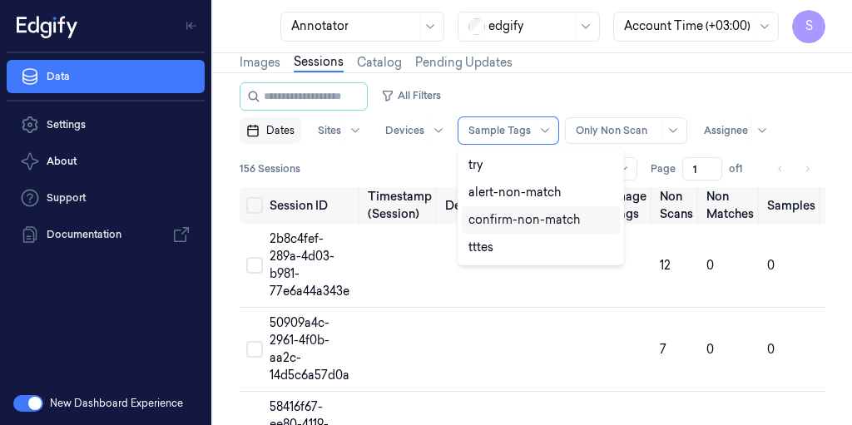
click at [546, 225] on div "confirm-non-match" at bounding box center [523, 219] width 111 height 17
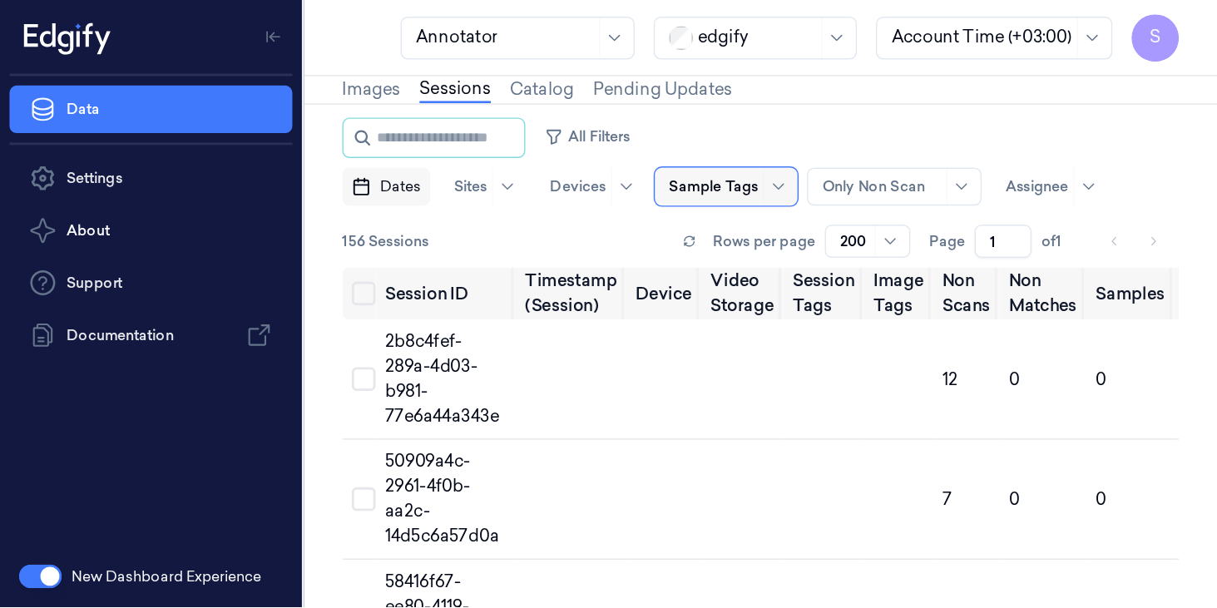
scroll to position [43, 0]
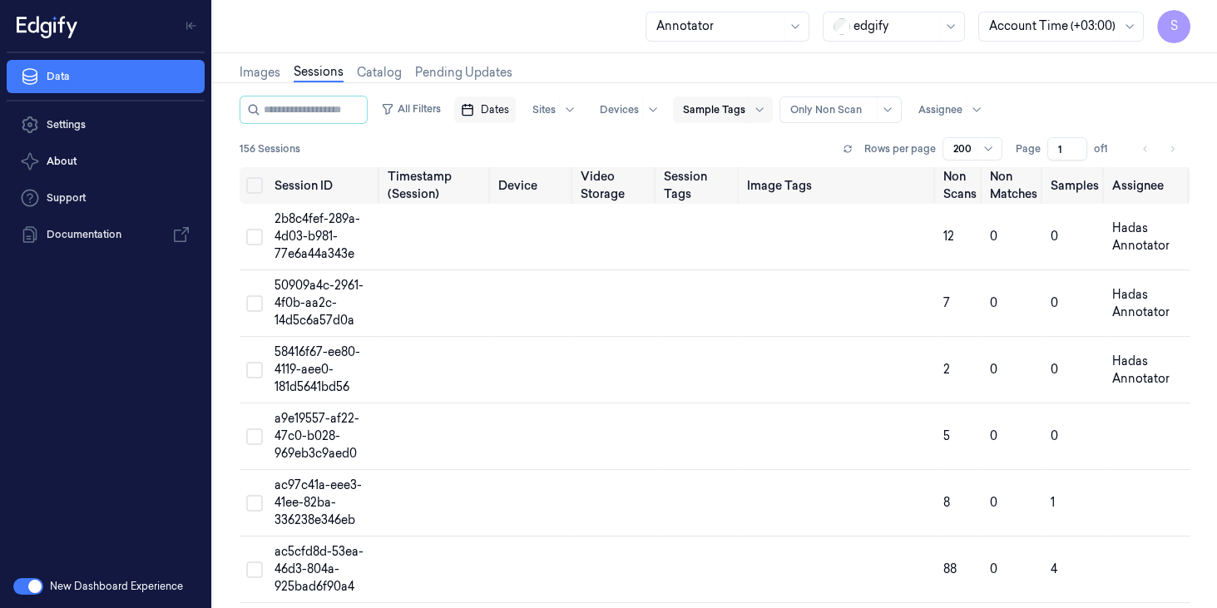
click at [736, 108] on div at bounding box center [714, 109] width 62 height 15
click at [763, 111] on icon at bounding box center [758, 109] width 7 height 4
click at [837, 100] on div "Only Non Scan" at bounding box center [831, 109] width 83 height 25
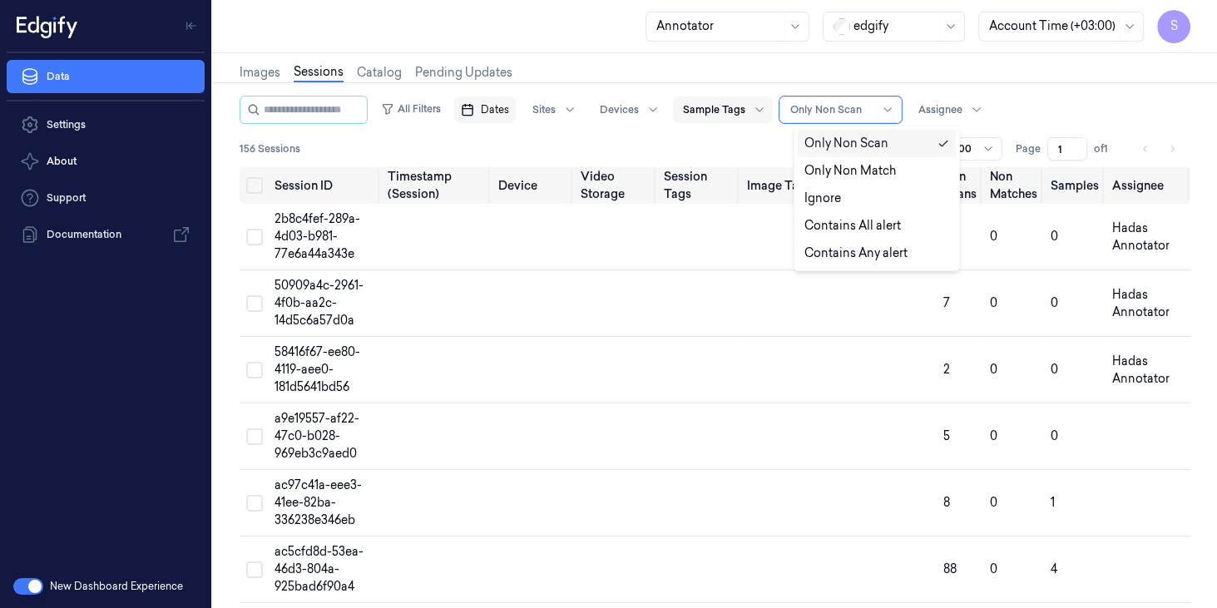
click at [745, 106] on div at bounding box center [714, 109] width 62 height 15
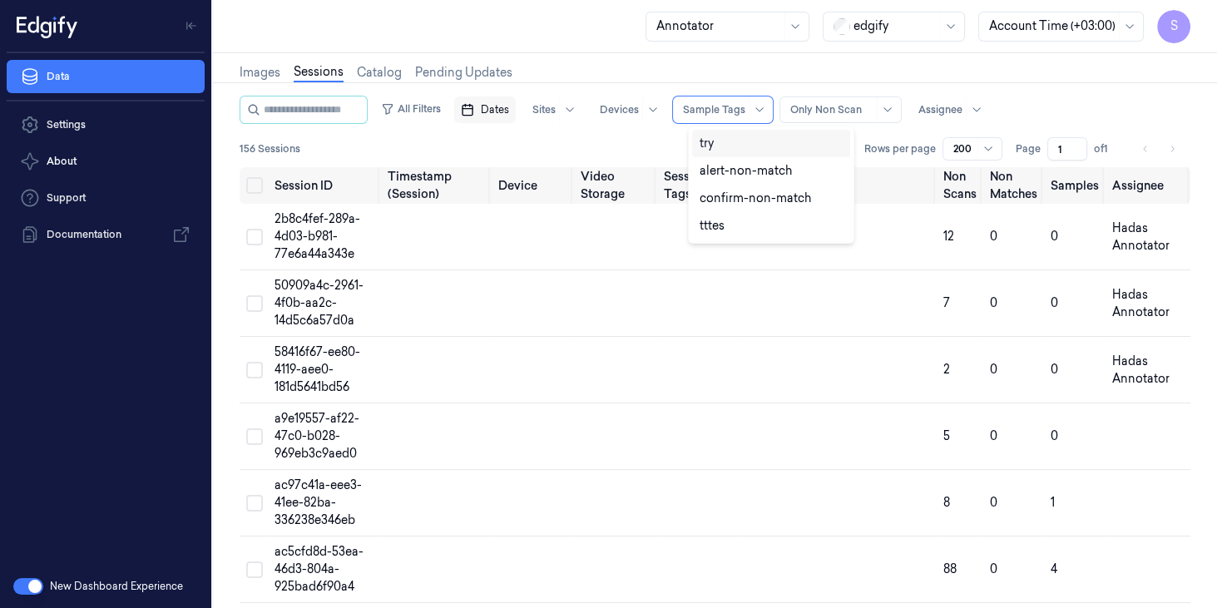
click at [917, 24] on div at bounding box center [895, 25] width 83 height 17
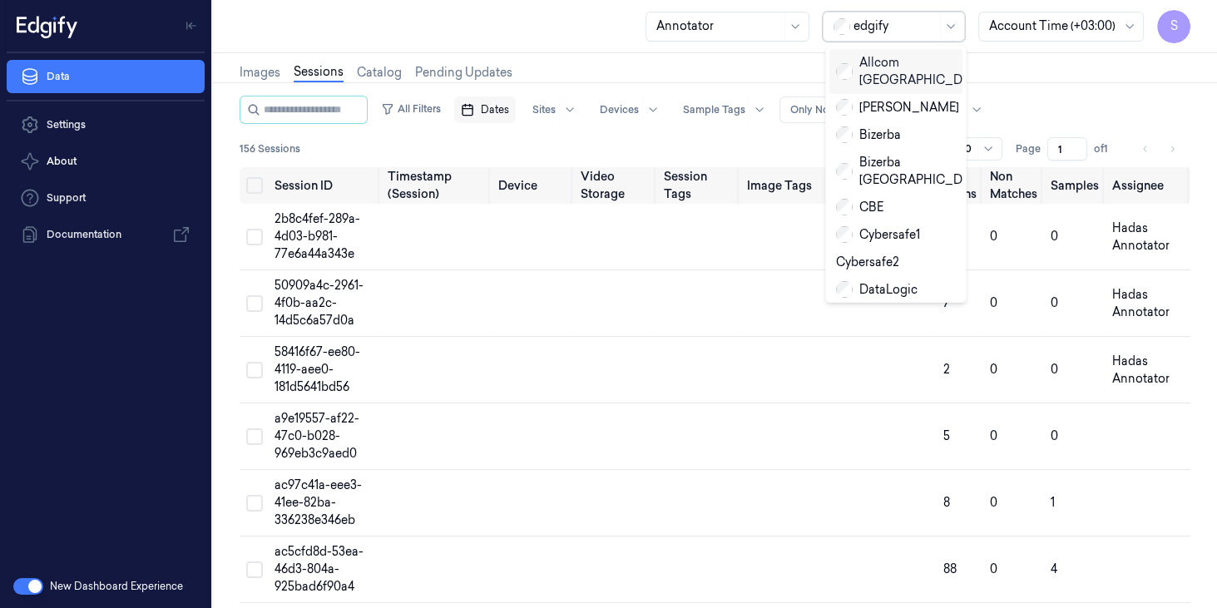
click at [894, 60] on div "Allcom Chile" at bounding box center [913, 71] width 155 height 35
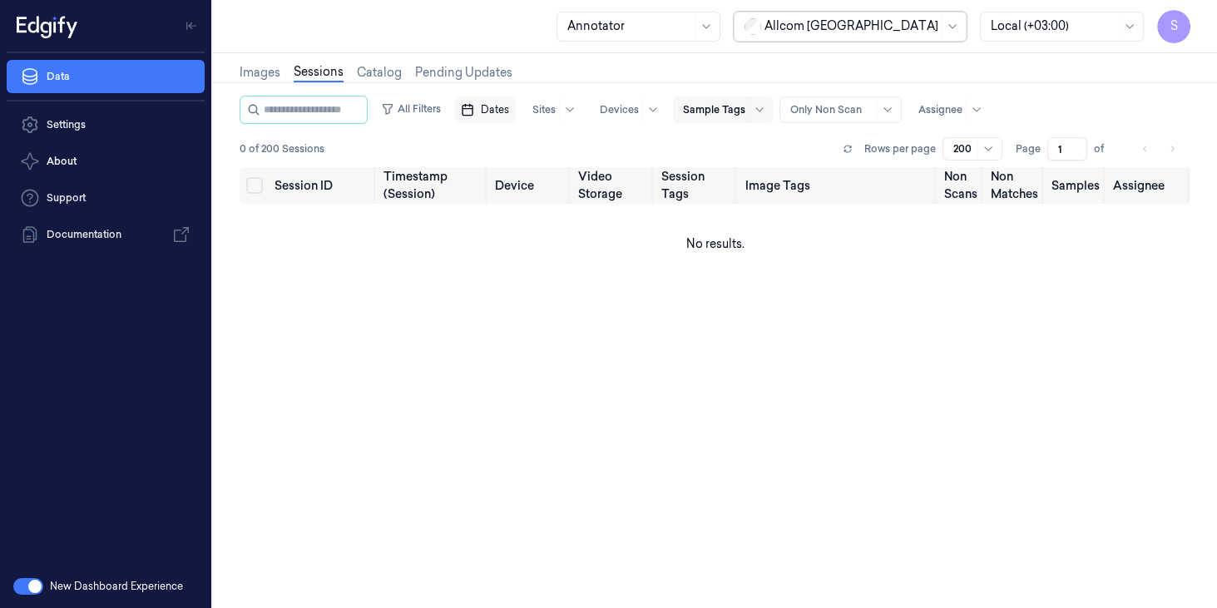
click at [732, 117] on div "Sample Tags" at bounding box center [714, 110] width 62 height 27
click at [903, 31] on div at bounding box center [852, 25] width 174 height 17
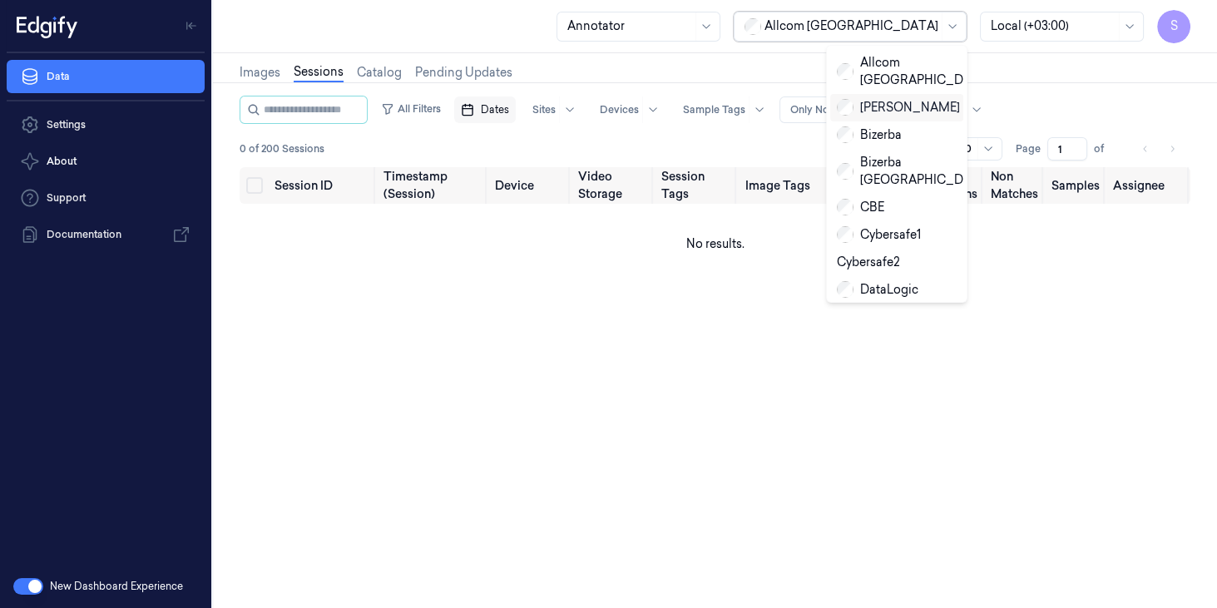
click at [877, 99] on div "Avery Berkel" at bounding box center [898, 107] width 123 height 17
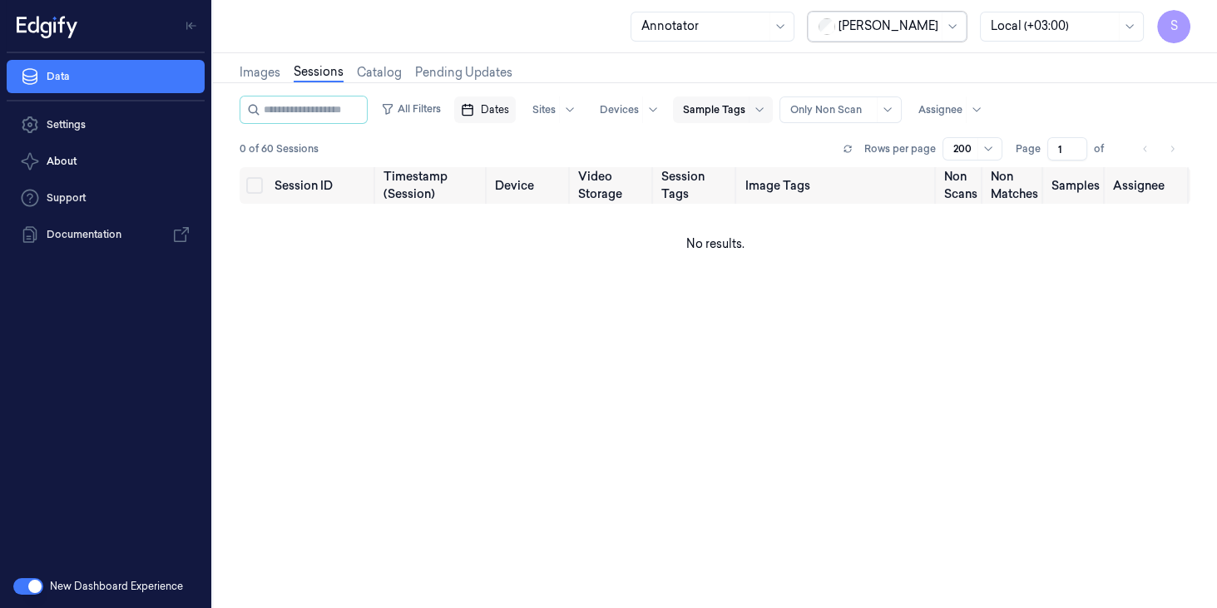
click at [745, 107] on div at bounding box center [714, 109] width 62 height 15
click at [748, 26] on div at bounding box center [703, 25] width 125 height 17
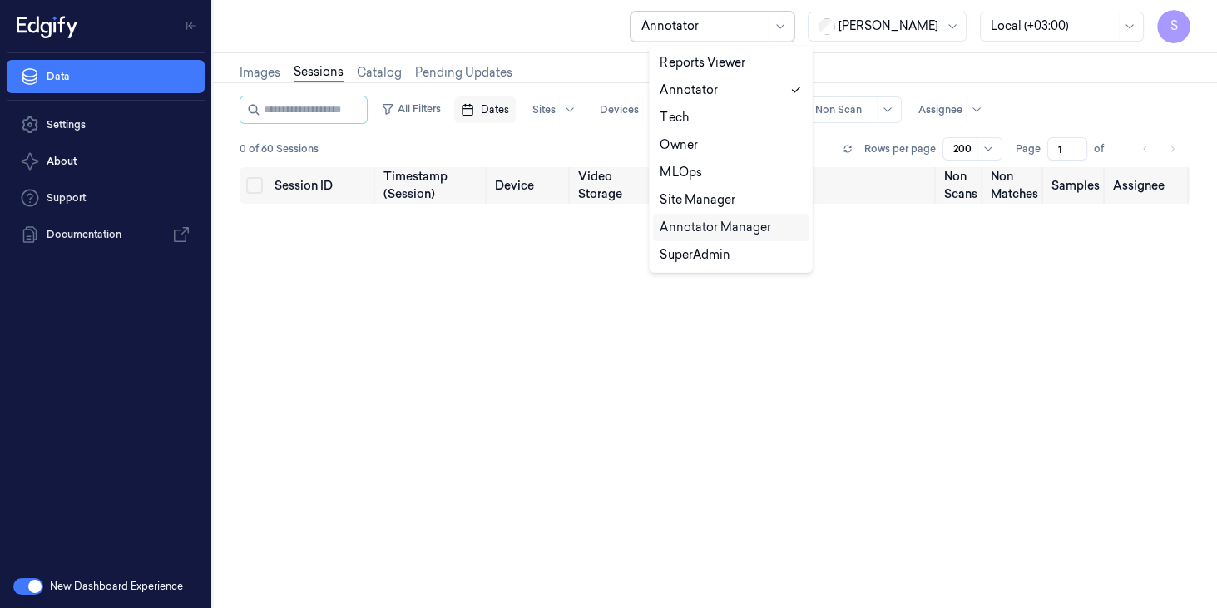
click at [717, 230] on div "Annotator Manager" at bounding box center [715, 227] width 111 height 17
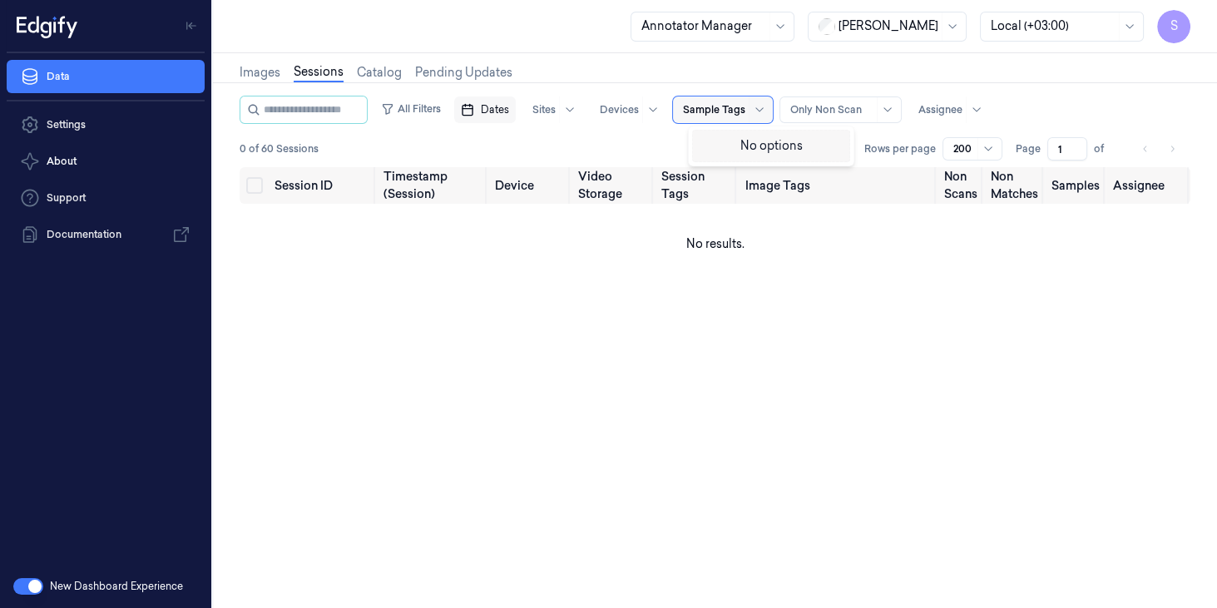
click at [740, 111] on div at bounding box center [714, 109] width 62 height 15
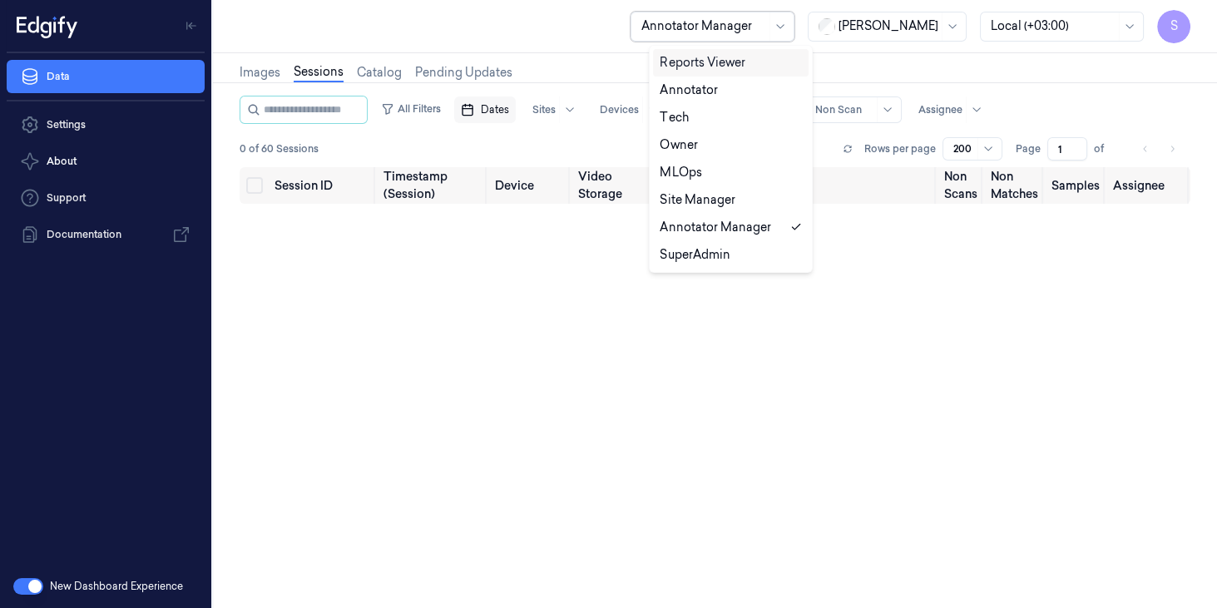
click at [762, 20] on div at bounding box center [703, 25] width 125 height 17
drag, startPoint x: 707, startPoint y: 248, endPoint x: 700, endPoint y: 211, distance: 37.2
click at [706, 248] on div "SuperAdmin" at bounding box center [695, 254] width 70 height 17
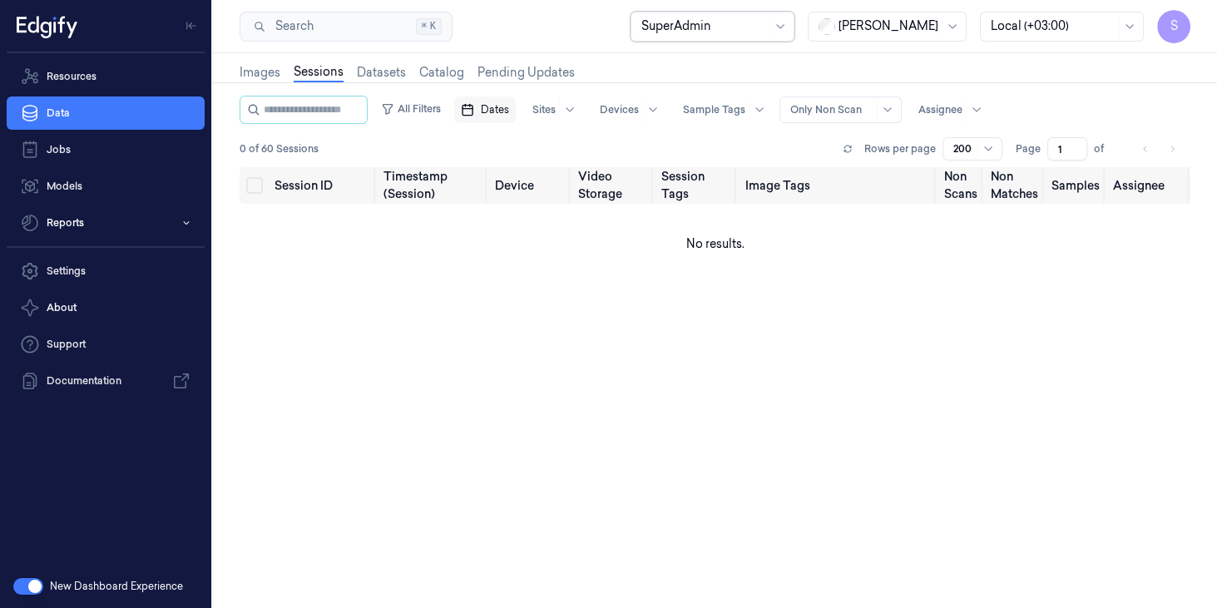
click at [766, 25] on div at bounding box center [703, 25] width 125 height 17
click at [766, 22] on div at bounding box center [703, 25] width 125 height 17
click at [723, 115] on div at bounding box center [714, 109] width 62 height 15
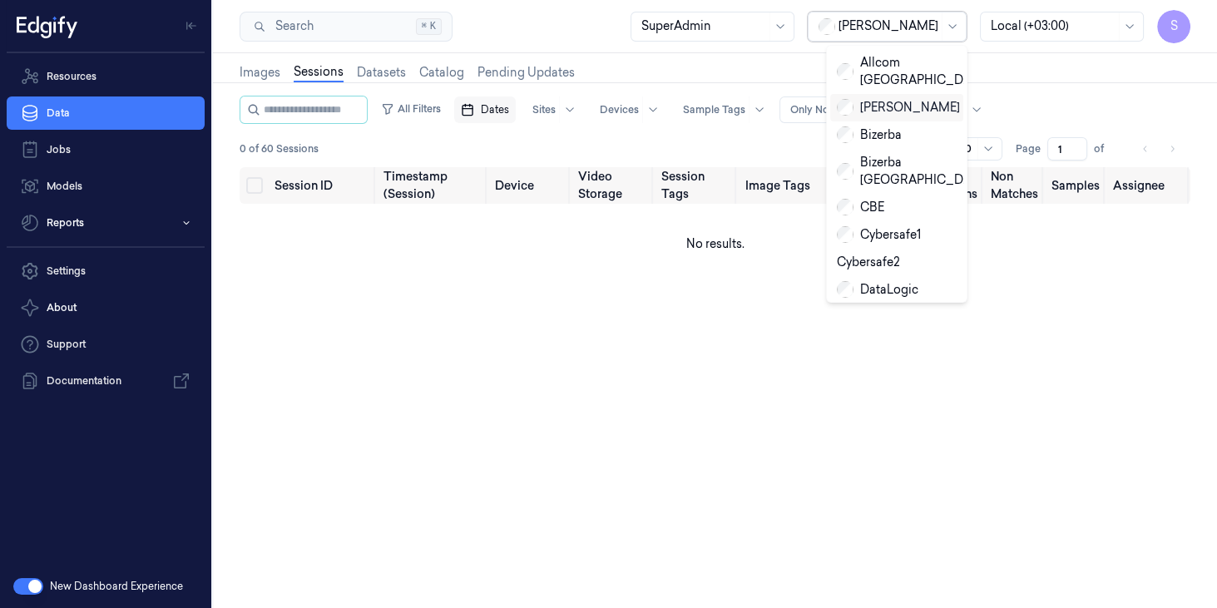
click at [898, 22] on div at bounding box center [889, 25] width 100 height 17
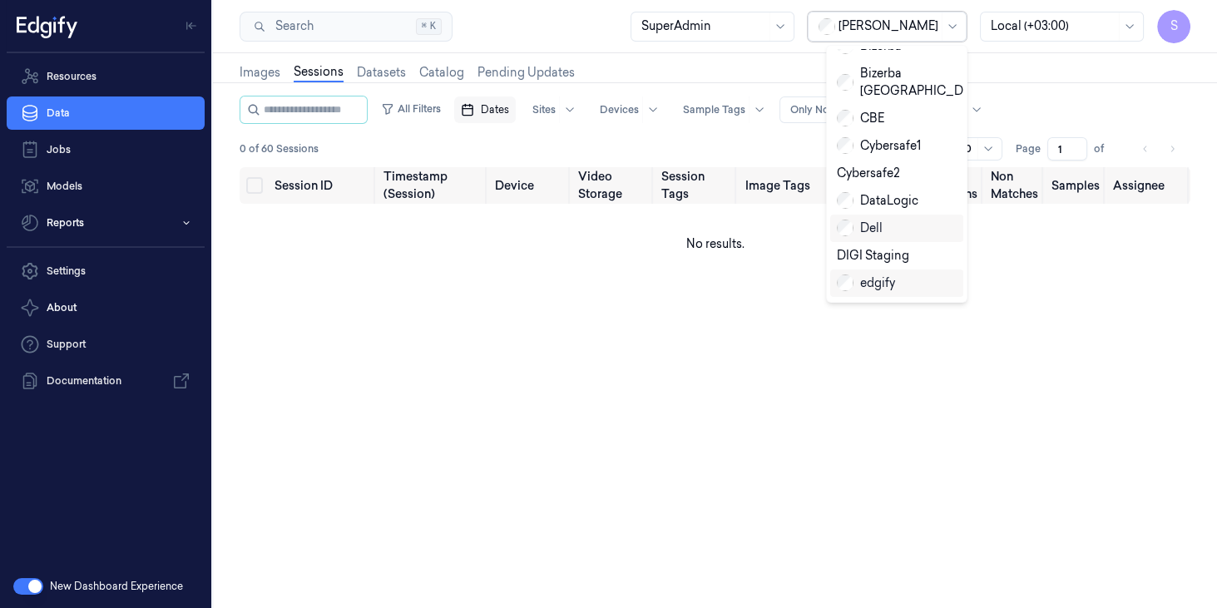
scroll to position [95, 0]
click at [869, 159] on div "Cybersafe2" at bounding box center [868, 167] width 63 height 17
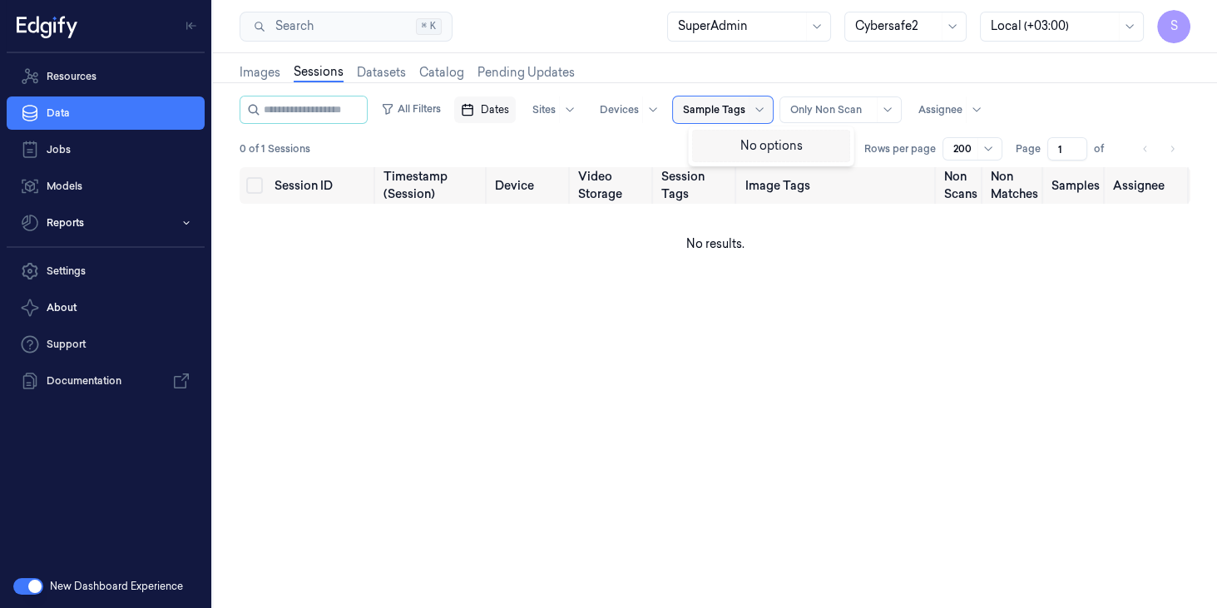
click at [741, 102] on div at bounding box center [714, 109] width 62 height 15
click at [882, 21] on div at bounding box center [896, 25] width 83 height 17
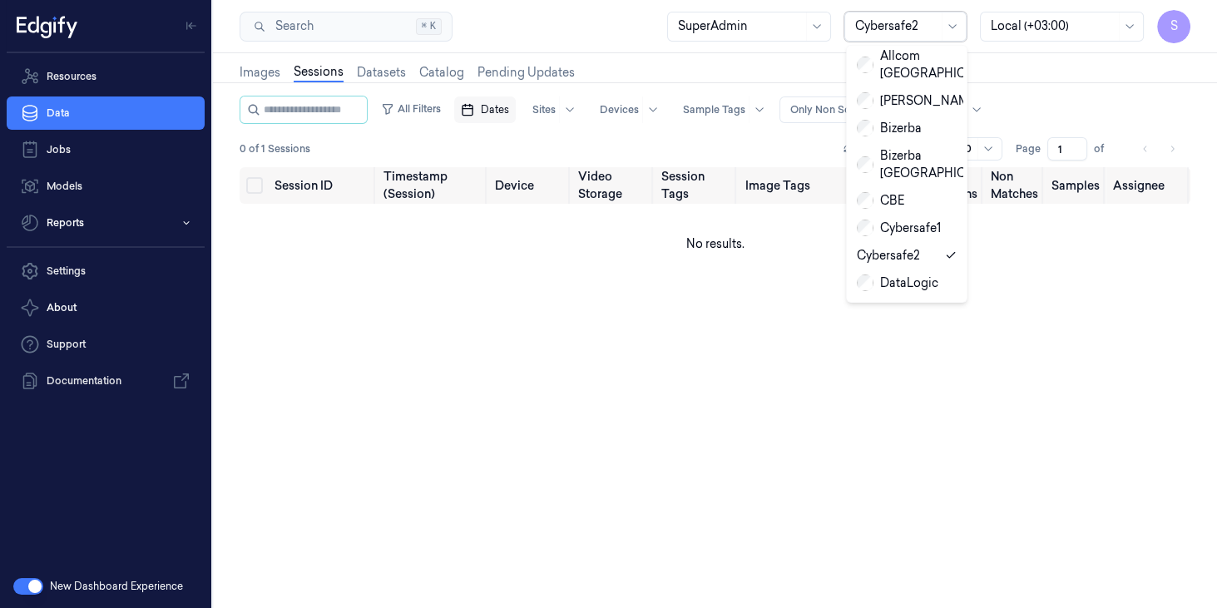
scroll to position [0, 0]
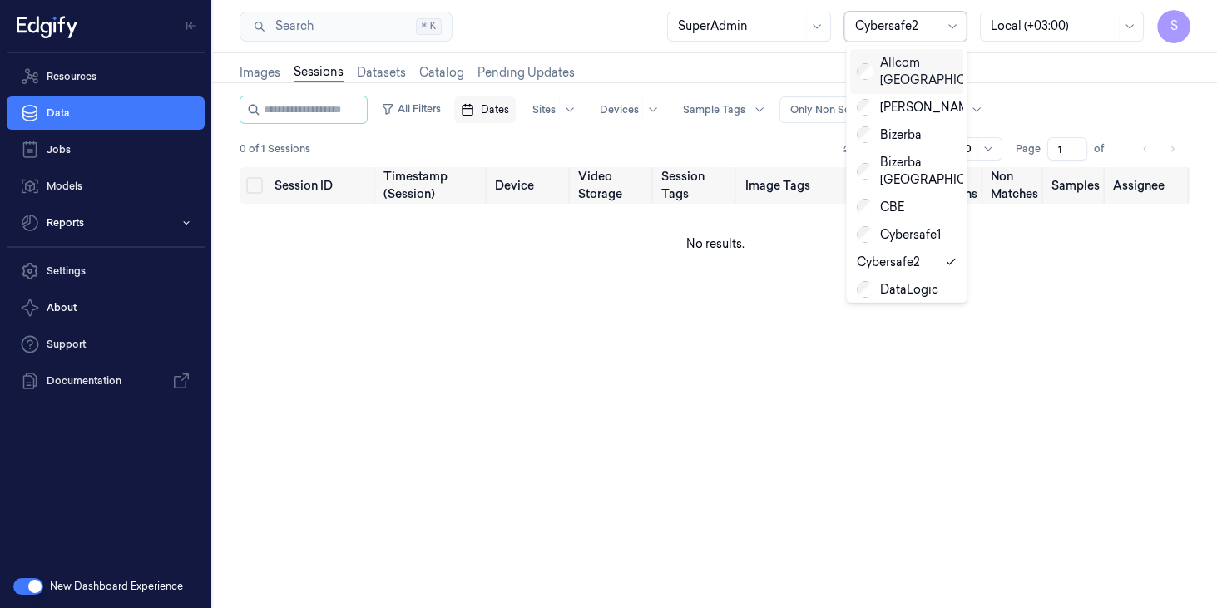
click at [896, 86] on div "Allcom Chile" at bounding box center [934, 71] width 155 height 35
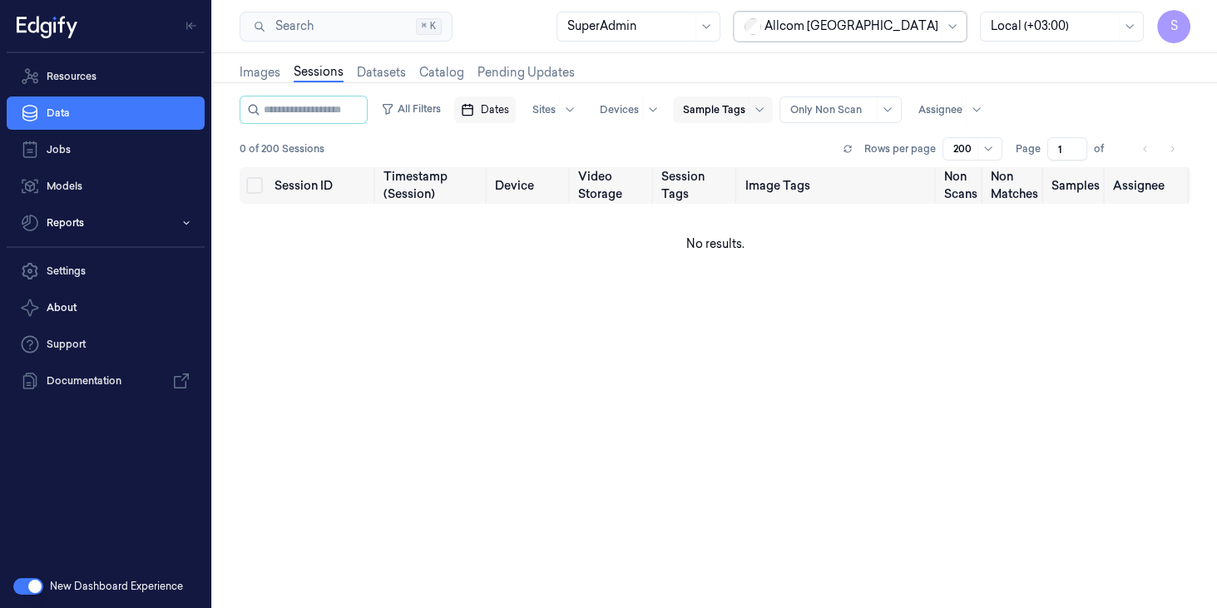
click at [745, 105] on div at bounding box center [714, 109] width 62 height 15
drag, startPoint x: 757, startPoint y: 105, endPoint x: 772, endPoint y: 82, distance: 27.7
click at [745, 104] on div at bounding box center [714, 109] width 62 height 15
click at [872, 19] on div at bounding box center [852, 25] width 174 height 17
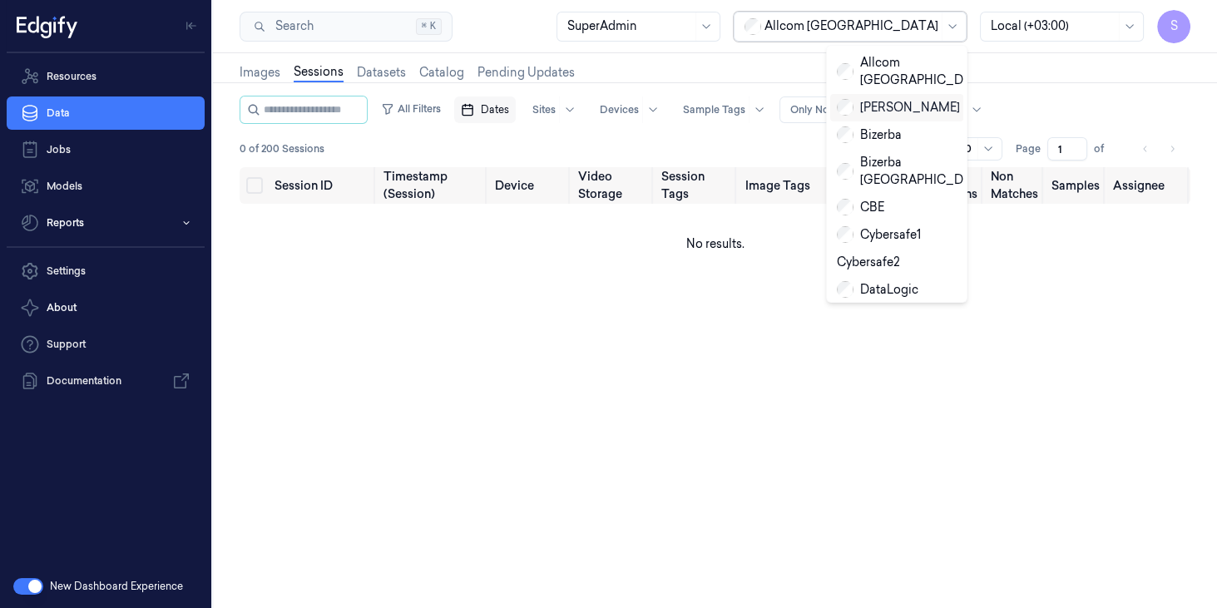
click at [873, 99] on div "Avery Berkel" at bounding box center [898, 107] width 123 height 17
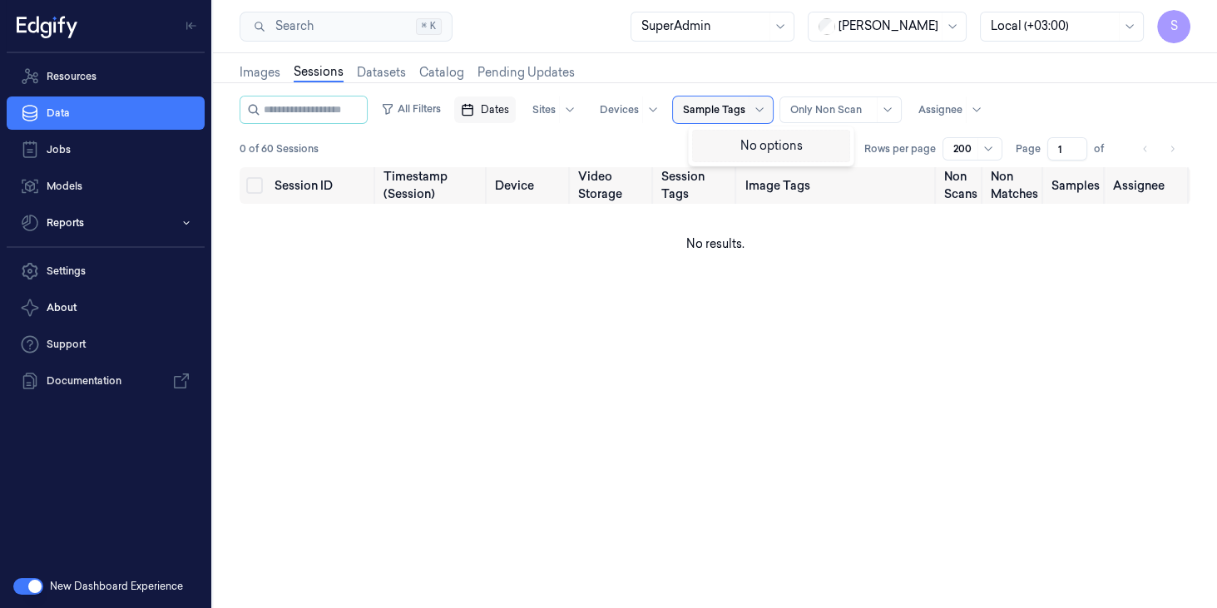
click at [735, 117] on div "Sample Tags" at bounding box center [714, 110] width 62 height 27
click at [884, 25] on div at bounding box center [889, 25] width 100 height 17
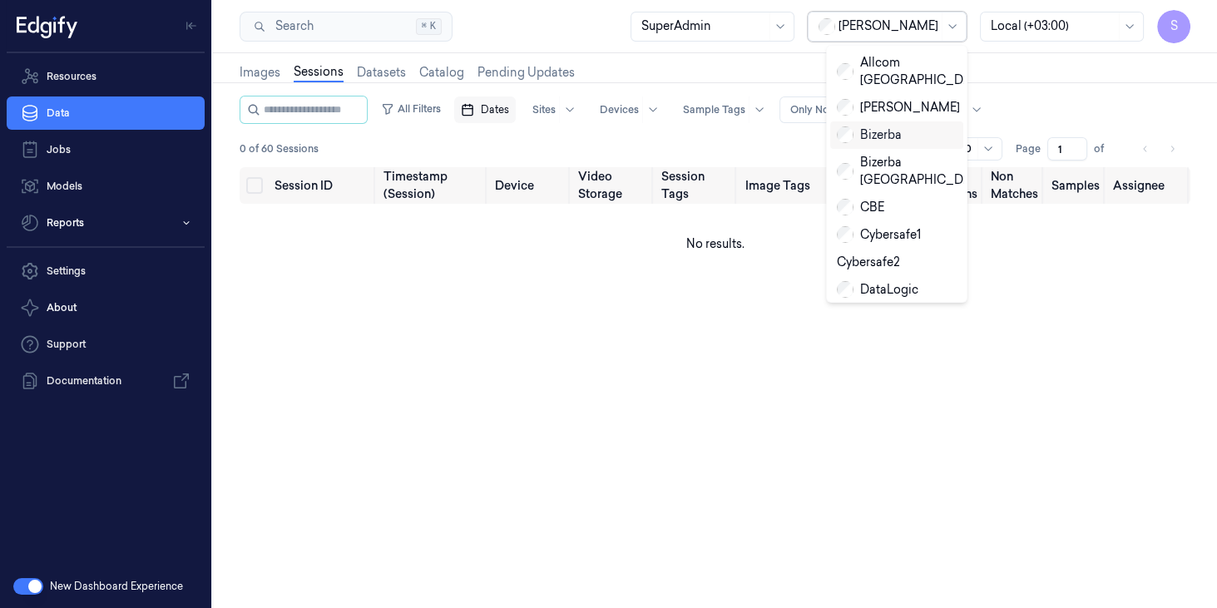
click at [866, 126] on div "Bizerba" at bounding box center [869, 134] width 65 height 17
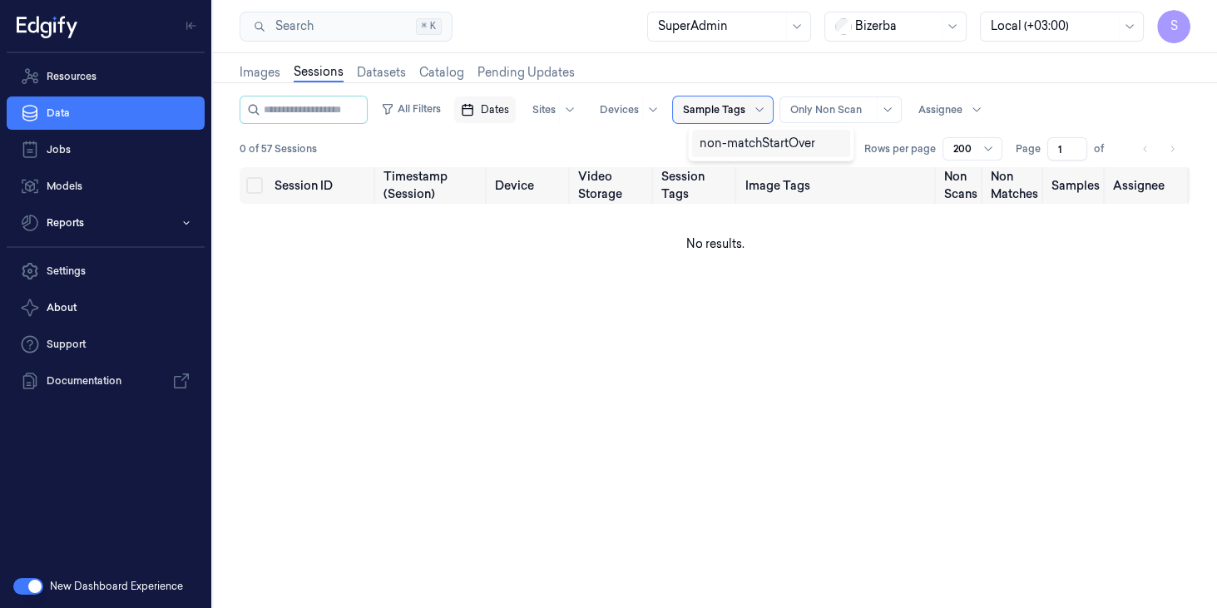
click at [740, 108] on div at bounding box center [714, 109] width 62 height 15
click at [745, 100] on div "Sample Tags" at bounding box center [714, 110] width 62 height 27
click at [922, 31] on div at bounding box center [896, 25] width 83 height 17
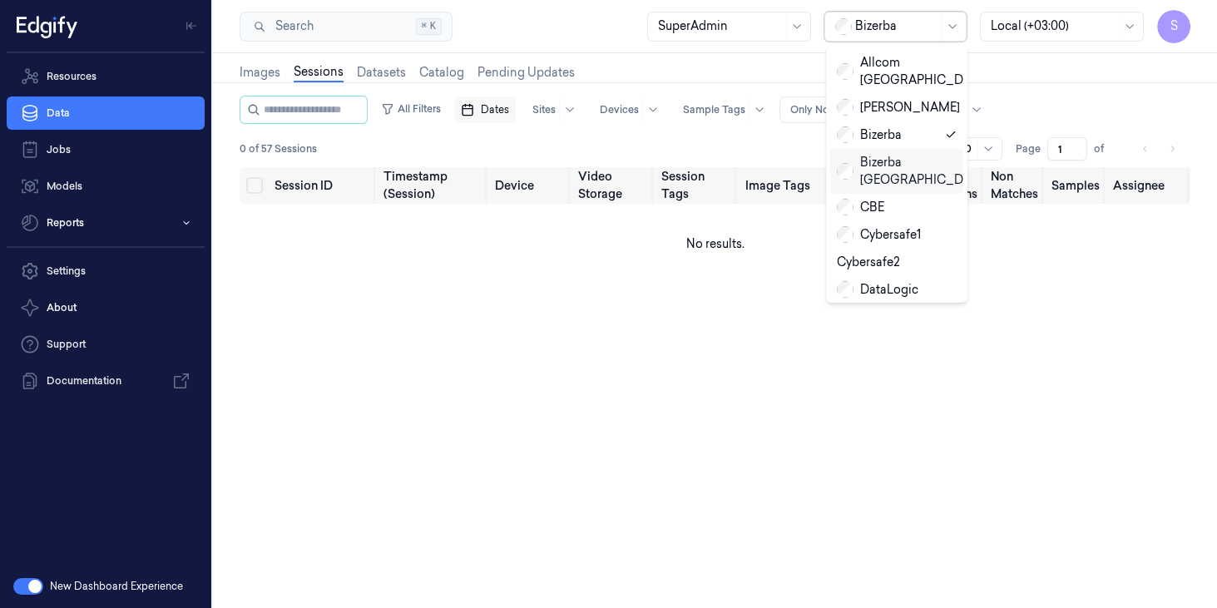
click at [884, 154] on div "Bizerba Ukraine" at bounding box center [914, 171] width 155 height 35
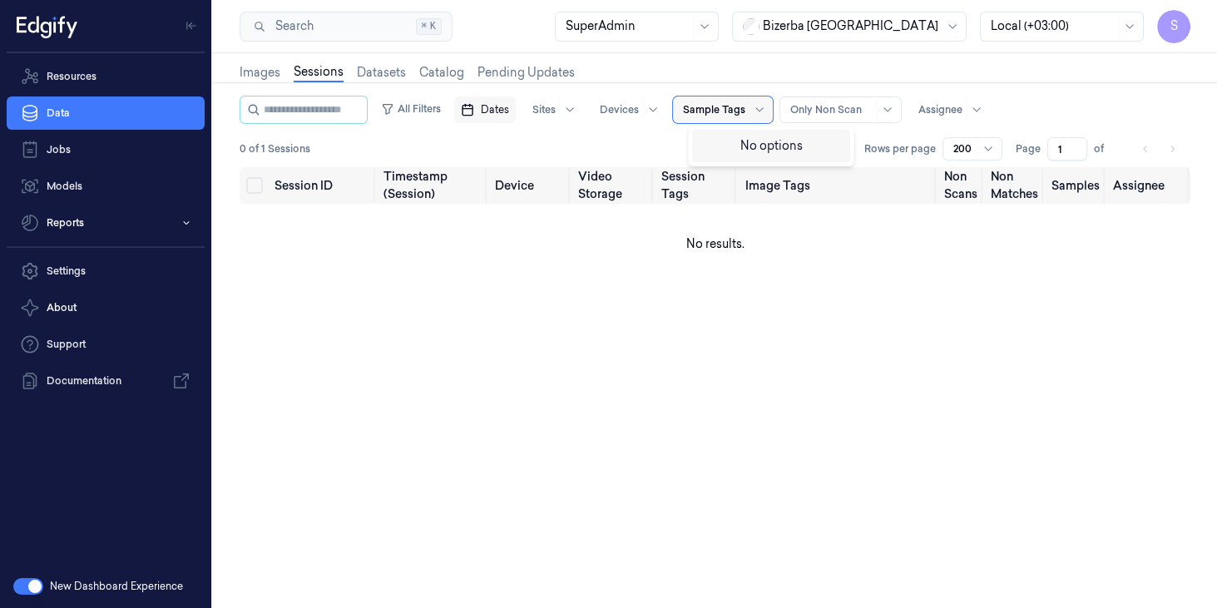
click at [745, 111] on div at bounding box center [714, 109] width 62 height 15
click at [908, 28] on div at bounding box center [851, 25] width 176 height 17
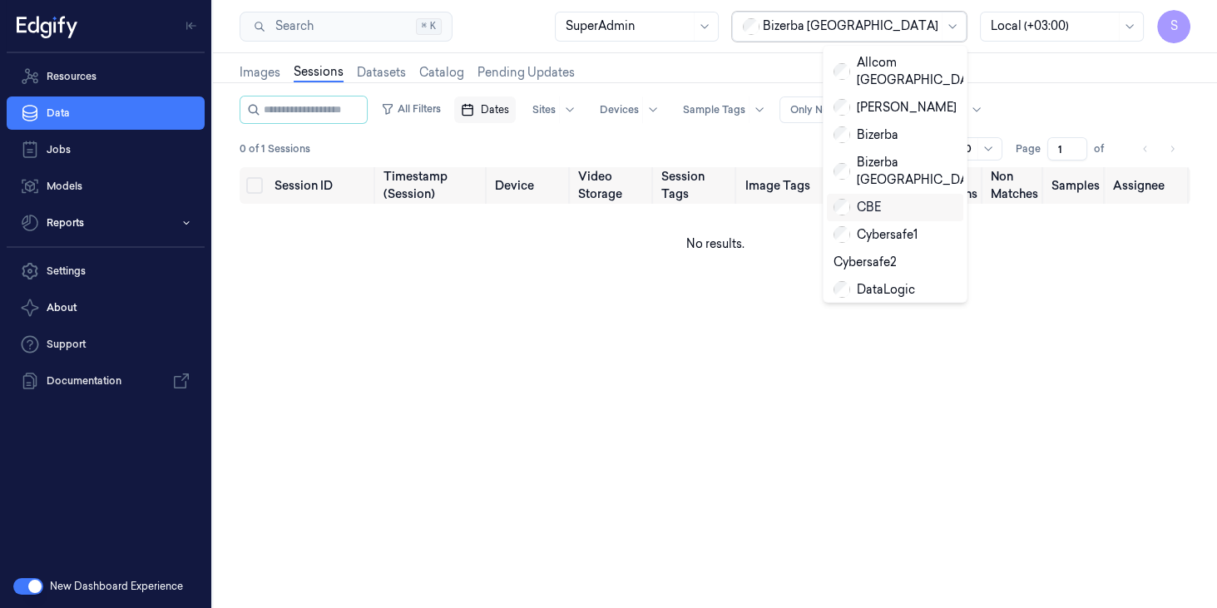
click at [876, 199] on div "CBE" at bounding box center [857, 207] width 47 height 17
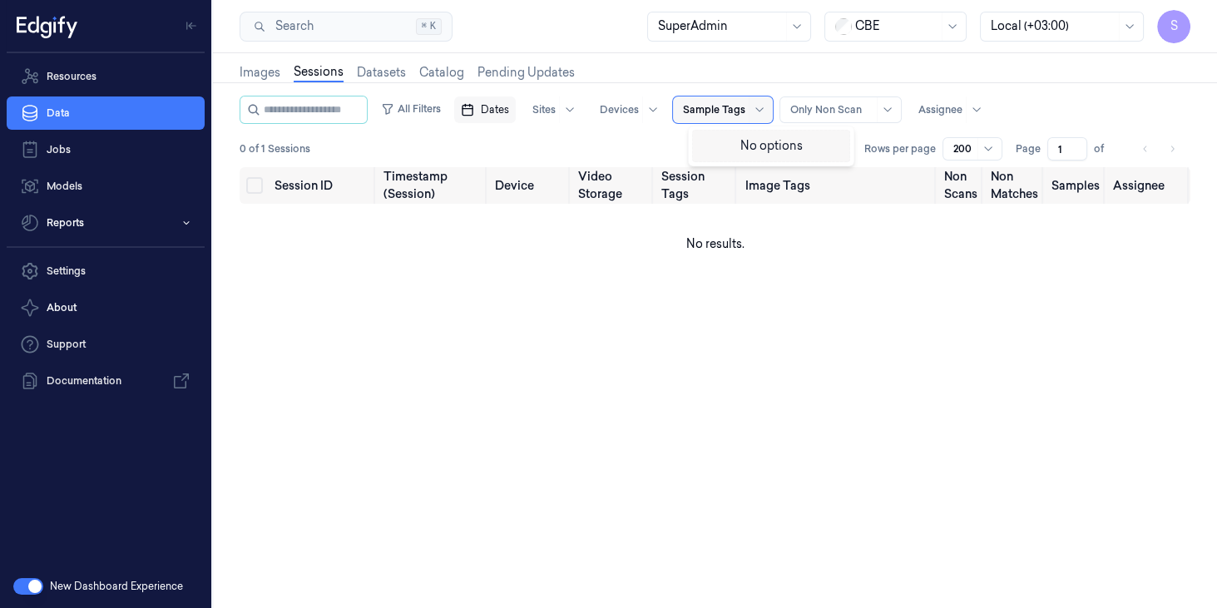
drag, startPoint x: 760, startPoint y: 111, endPoint x: 758, endPoint y: 139, distance: 27.5
click at [760, 111] on div "Sample Tags" at bounding box center [723, 110] width 100 height 27
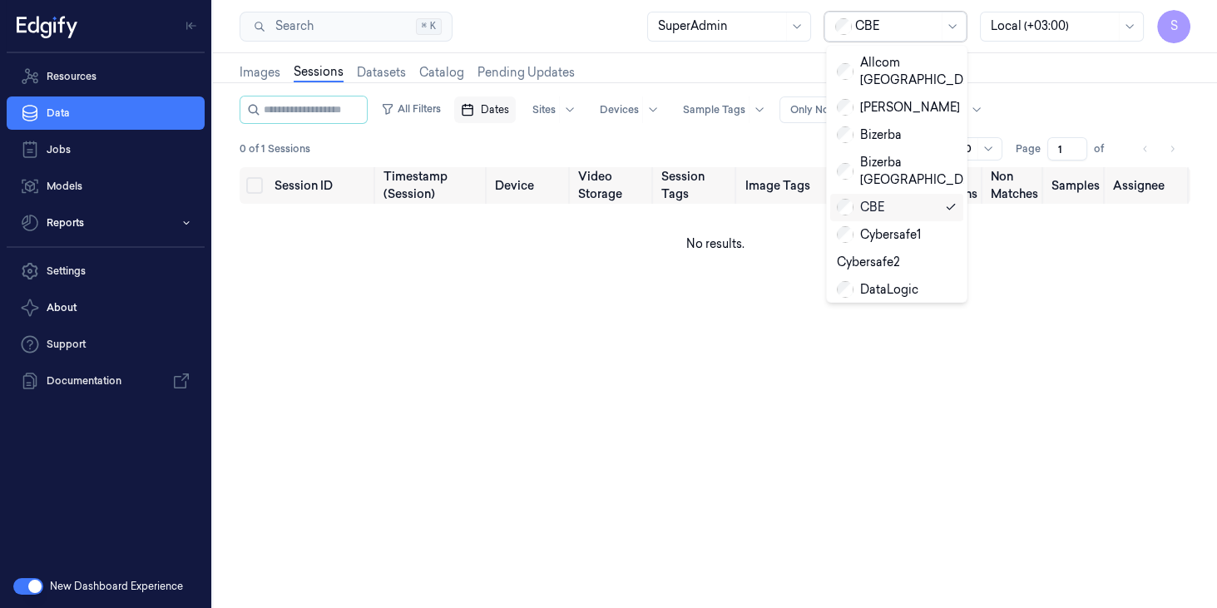
click at [900, 32] on div at bounding box center [896, 25] width 83 height 17
click at [882, 226] on div "Cybersafe1" at bounding box center [879, 234] width 84 height 17
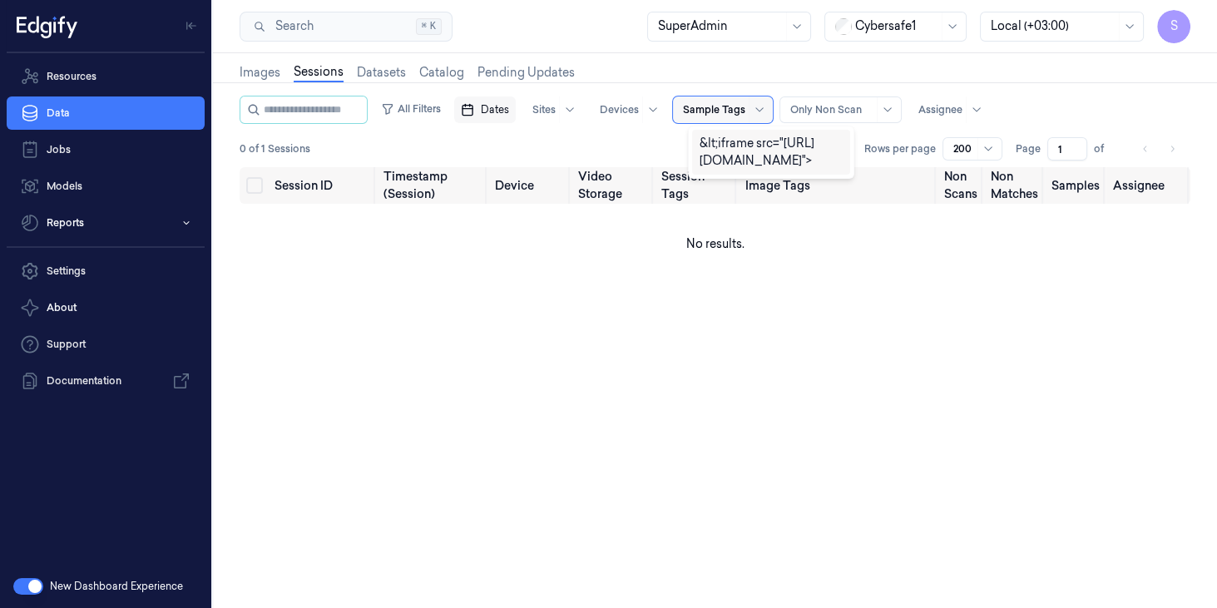
click at [739, 111] on div at bounding box center [714, 109] width 62 height 15
click at [879, 24] on div at bounding box center [896, 25] width 83 height 17
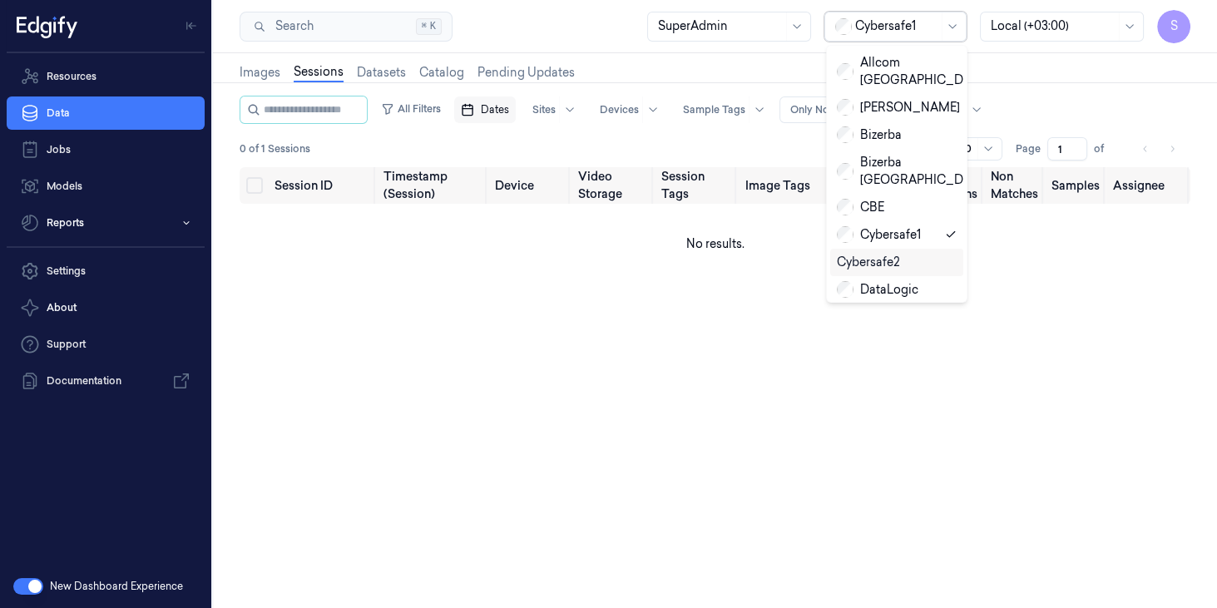
drag, startPoint x: 877, startPoint y: 228, endPoint x: 782, endPoint y: 135, distance: 133.0
click at [877, 254] on div "Cybersafe2" at bounding box center [868, 262] width 63 height 17
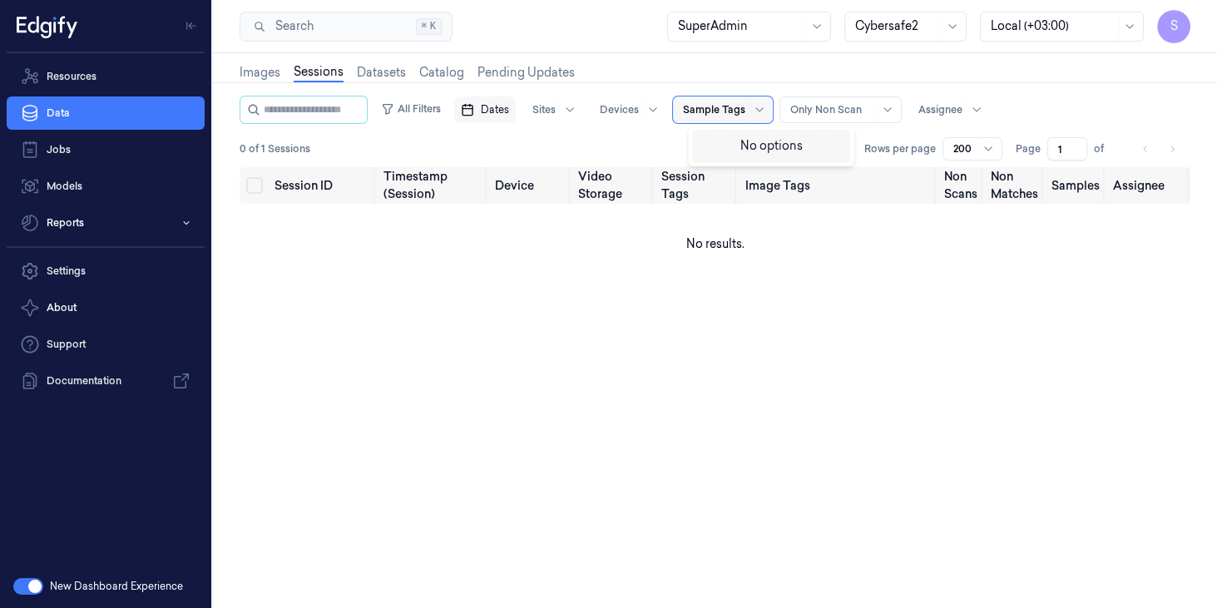
click at [745, 110] on div at bounding box center [714, 109] width 62 height 15
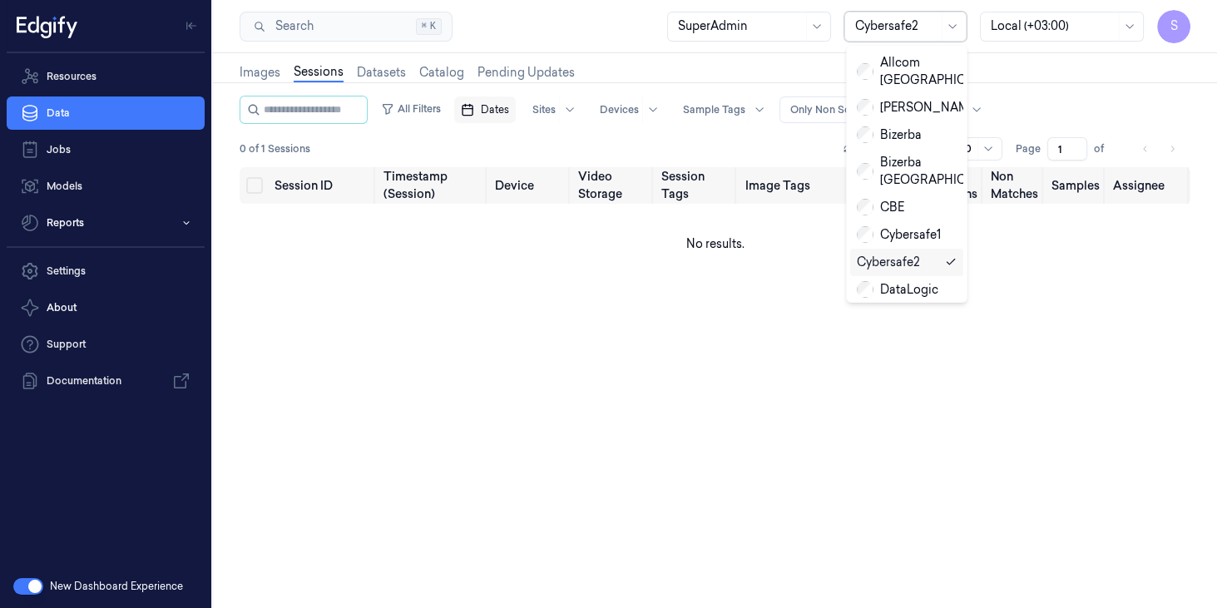
click at [913, 23] on div at bounding box center [896, 25] width 83 height 17
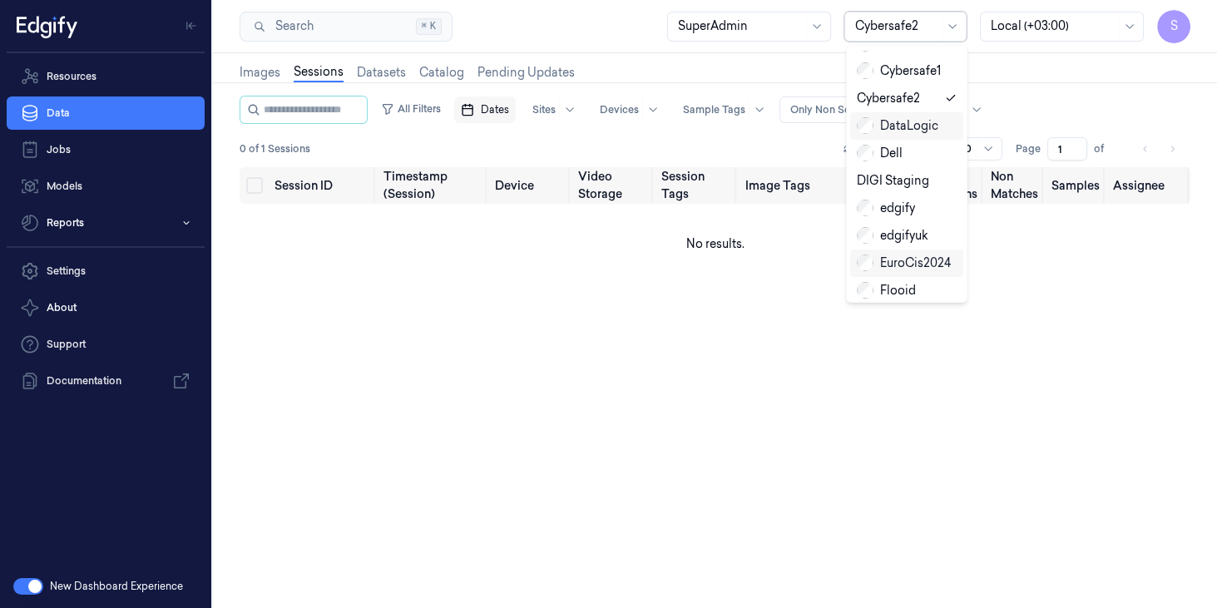
scroll to position [190, 0]
click at [885, 103] on div "DataLogic" at bounding box center [898, 100] width 82 height 17
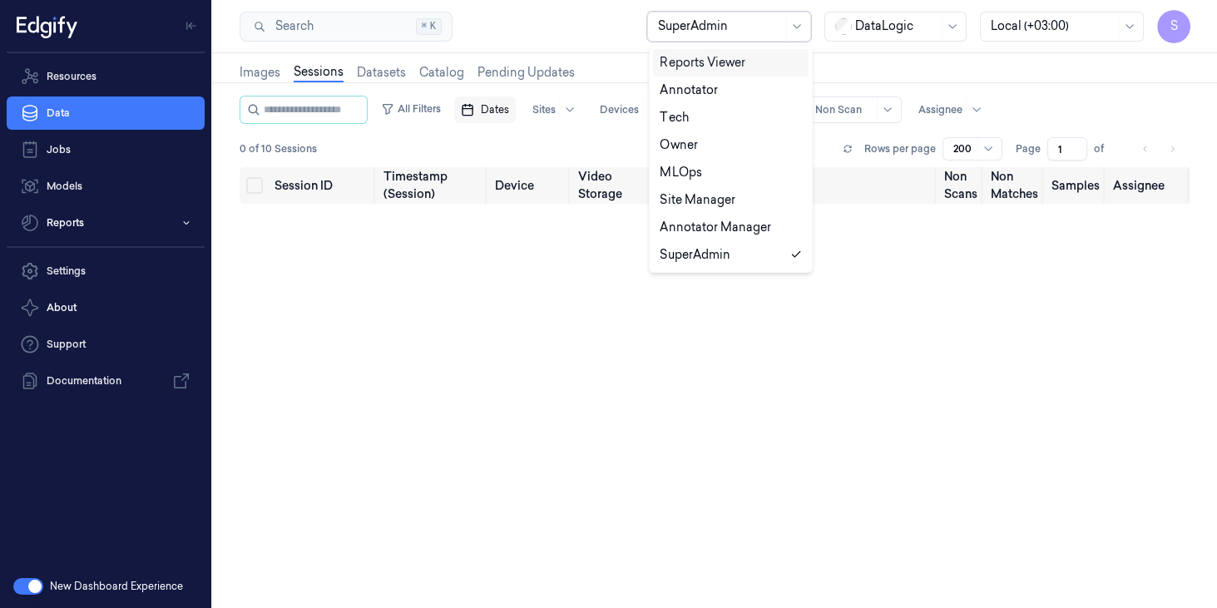
click at [775, 30] on div at bounding box center [720, 25] width 125 height 17
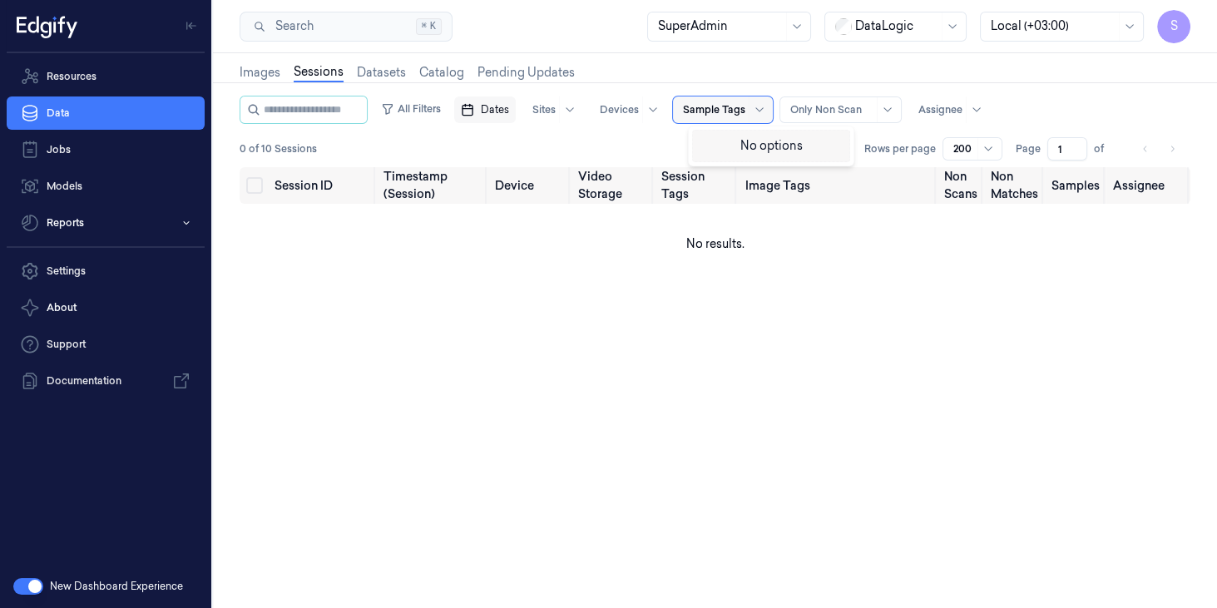
click at [743, 113] on div at bounding box center [714, 109] width 62 height 15
drag, startPoint x: 743, startPoint y: 113, endPoint x: 784, endPoint y: 37, distance: 86.0
click at [743, 111] on div at bounding box center [714, 109] width 62 height 15
click at [869, 24] on div at bounding box center [896, 25] width 83 height 17
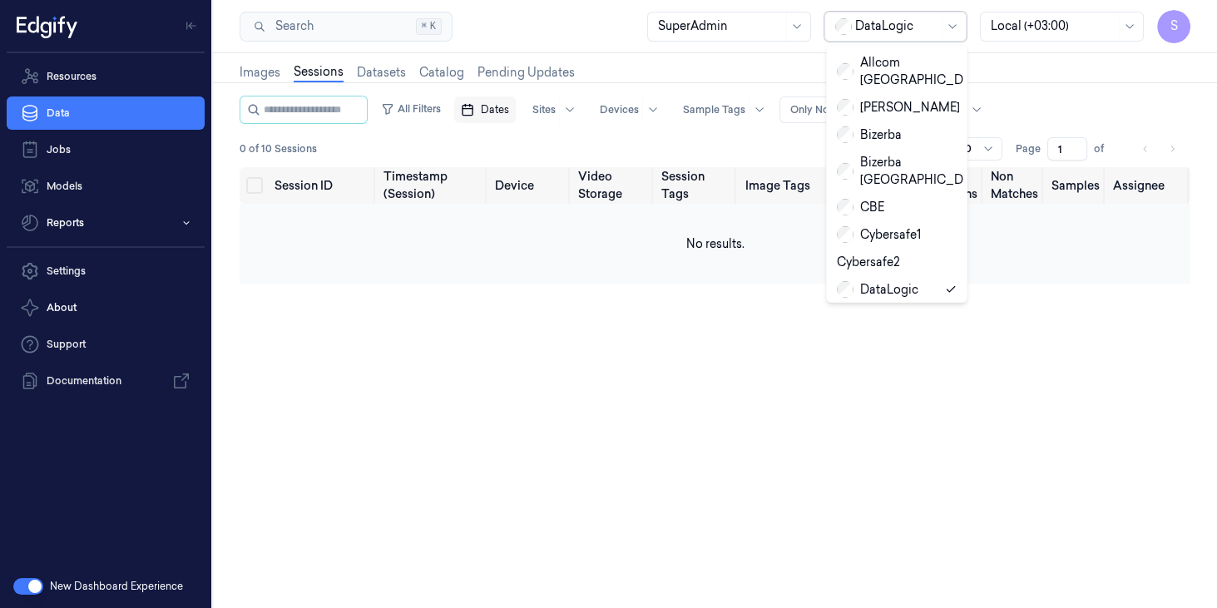
drag, startPoint x: 880, startPoint y: 284, endPoint x: 875, endPoint y: 272, distance: 12.7
click at [880, 309] on div "Dell" at bounding box center [860, 317] width 46 height 17
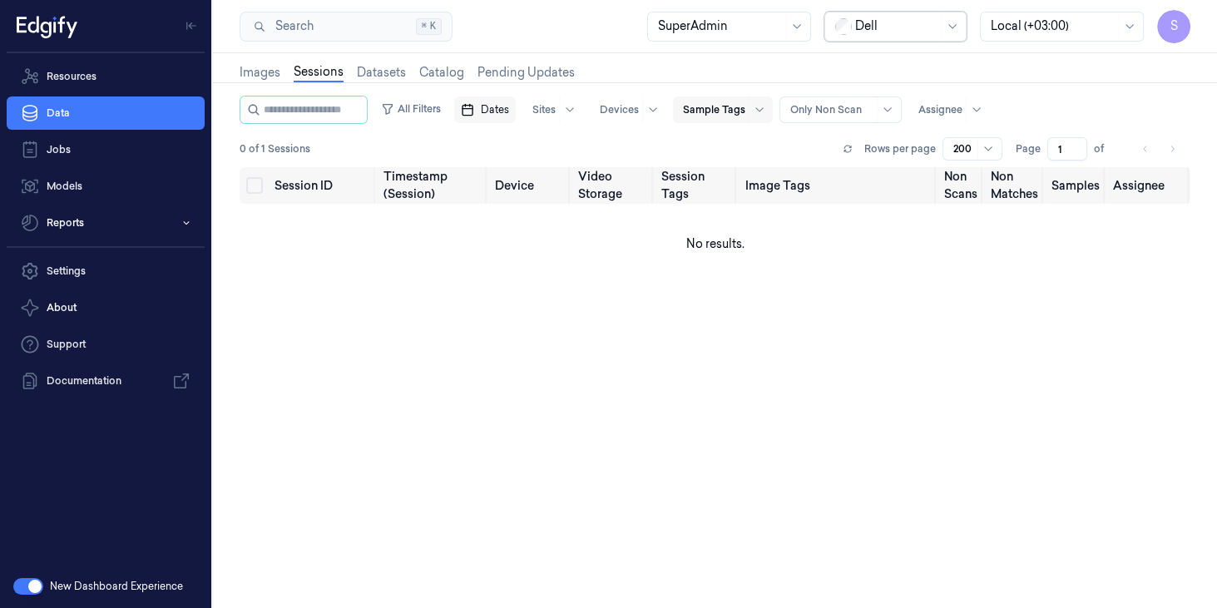
click at [745, 110] on div at bounding box center [714, 109] width 62 height 15
click at [871, 10] on div "SuperAdmin Dell Local (+03:00) S" at bounding box center [918, 26] width 543 height 33
click at [874, 27] on div at bounding box center [896, 25] width 83 height 17
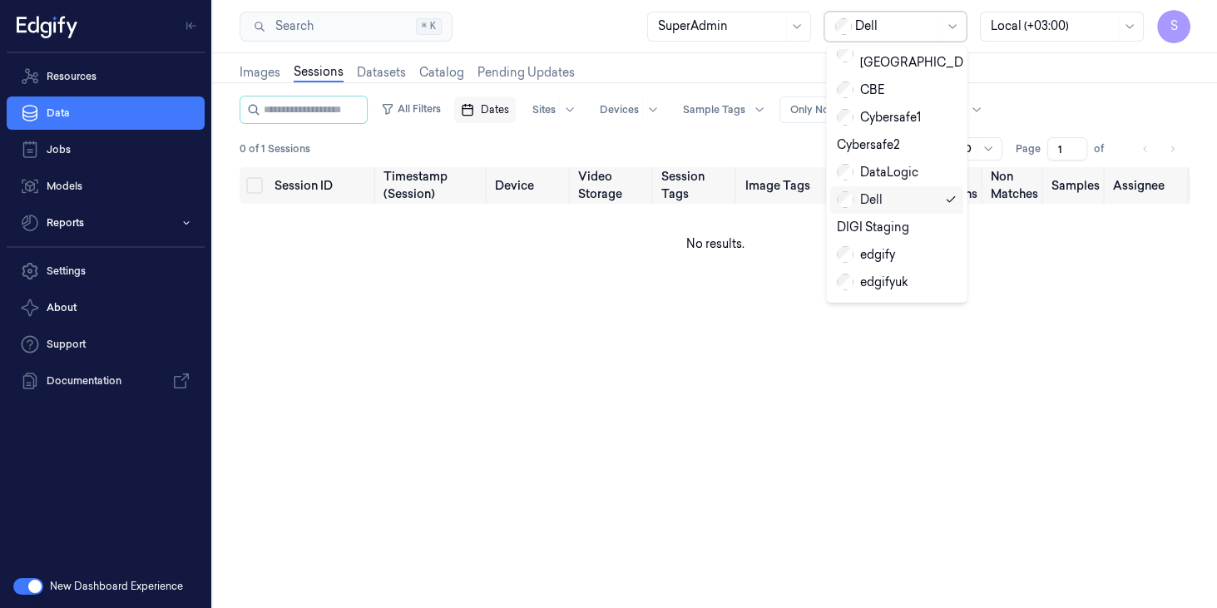
scroll to position [142, 0]
click at [890, 194] on div "DIGI Staging" at bounding box center [873, 202] width 72 height 17
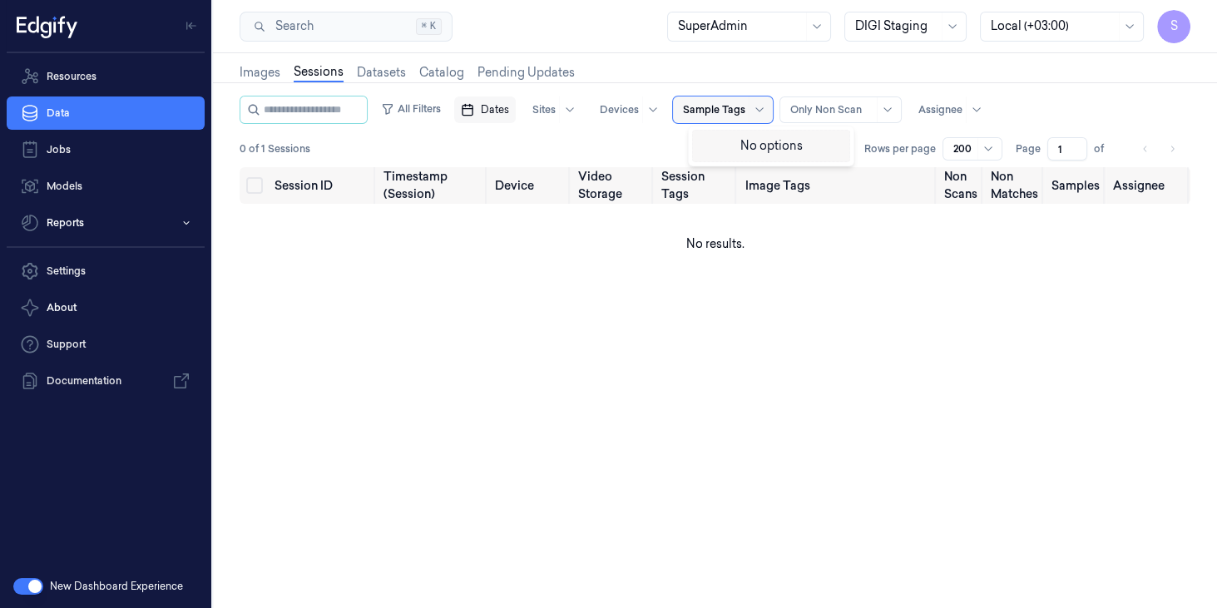
click at [745, 105] on div at bounding box center [714, 109] width 62 height 15
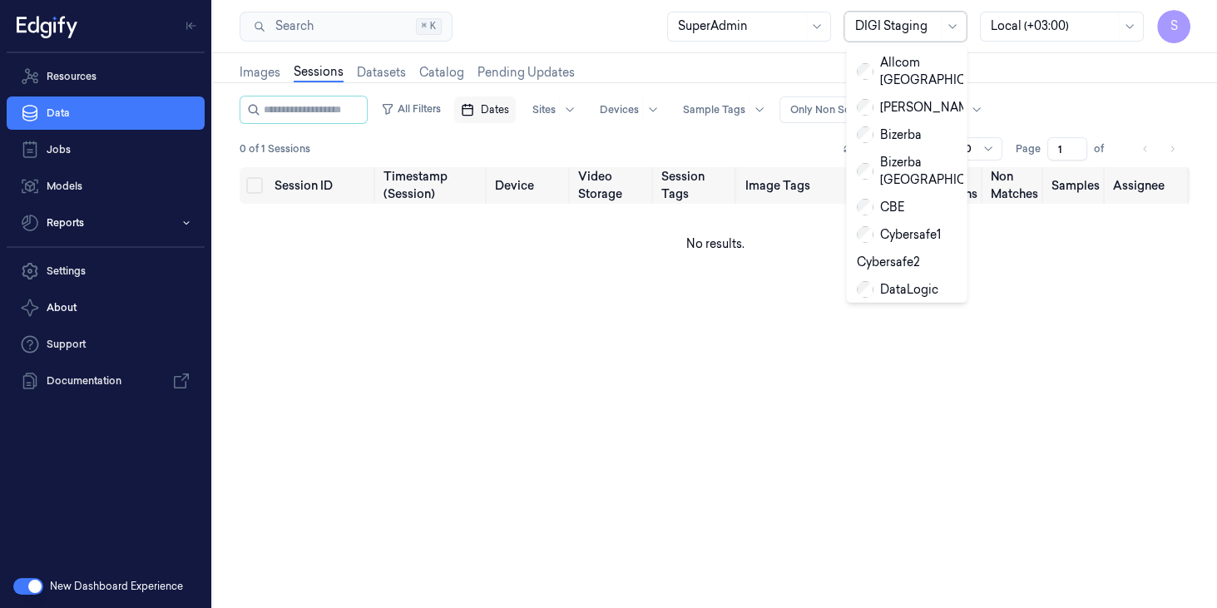
click at [873, 28] on div at bounding box center [896, 25] width 83 height 17
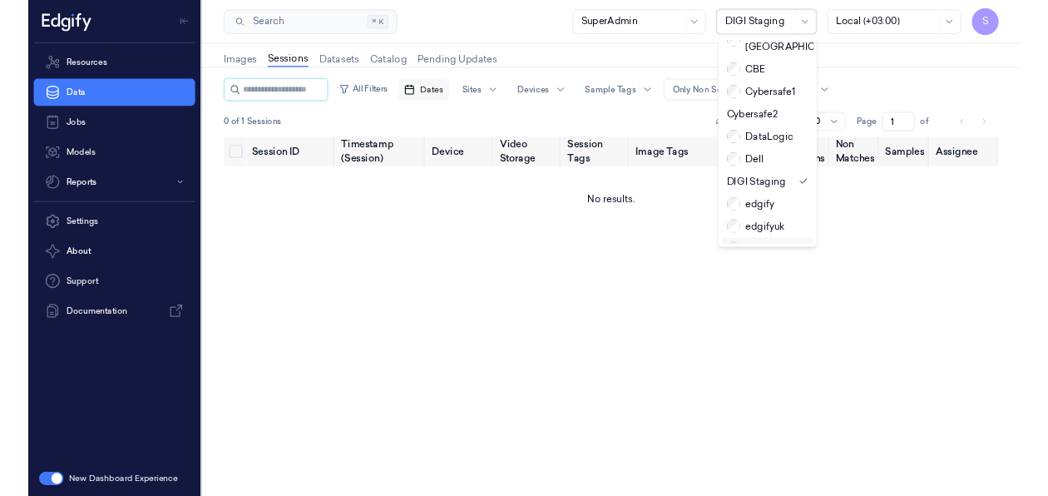
scroll to position [190, 0]
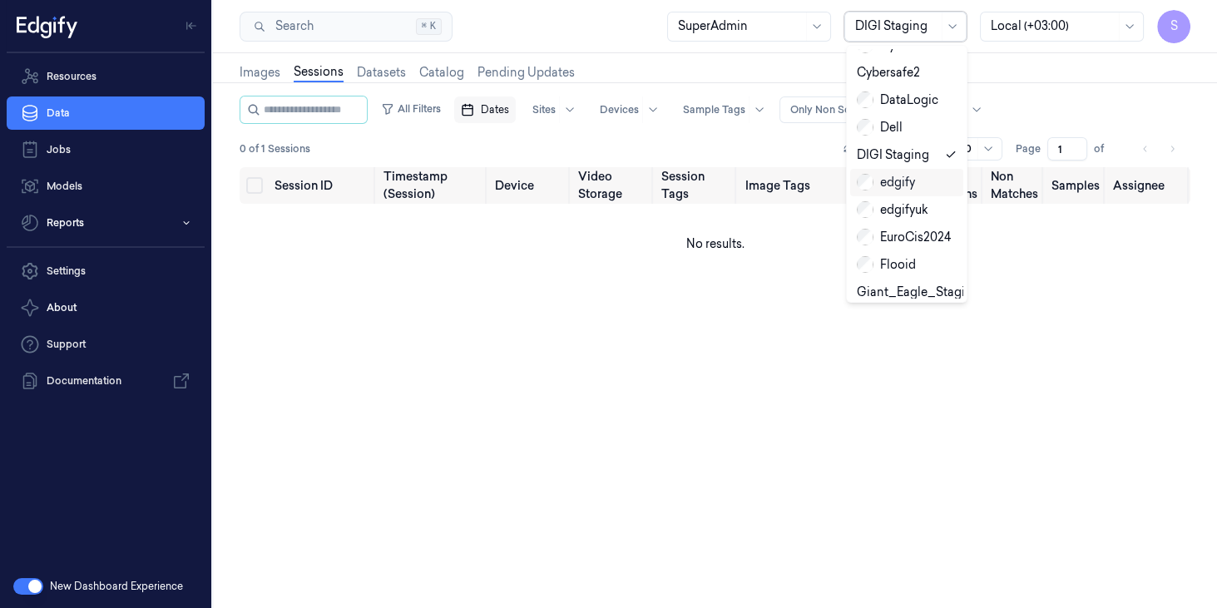
click at [905, 184] on div "edgify" at bounding box center [886, 182] width 58 height 17
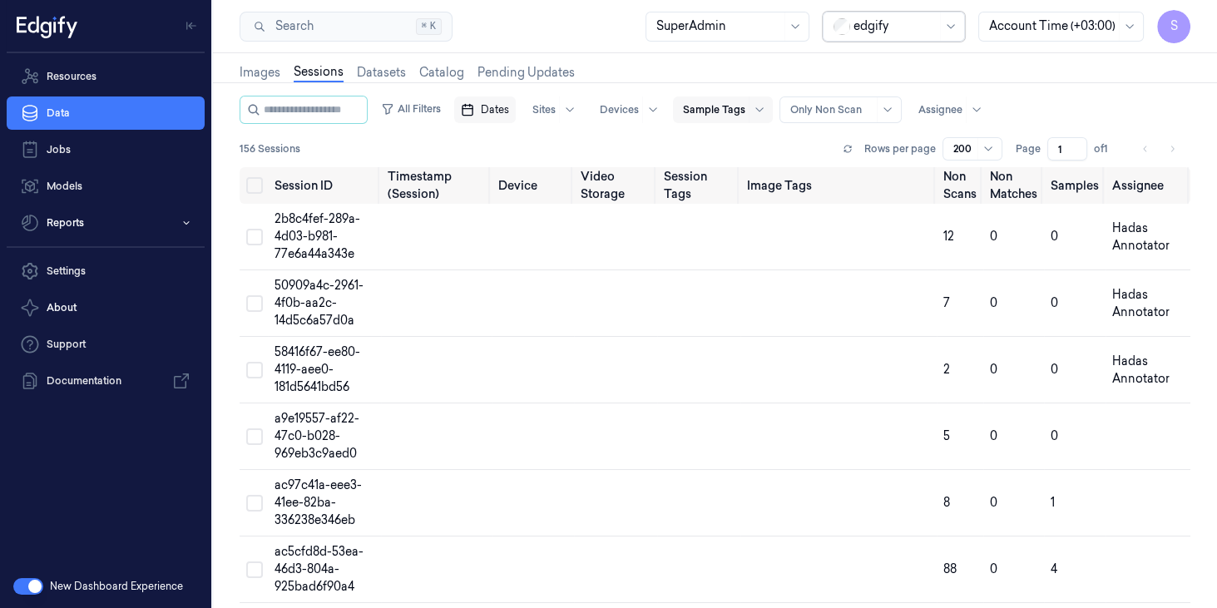
click at [720, 108] on div at bounding box center [714, 109] width 62 height 15
click at [727, 150] on div "try" at bounding box center [771, 143] width 145 height 17
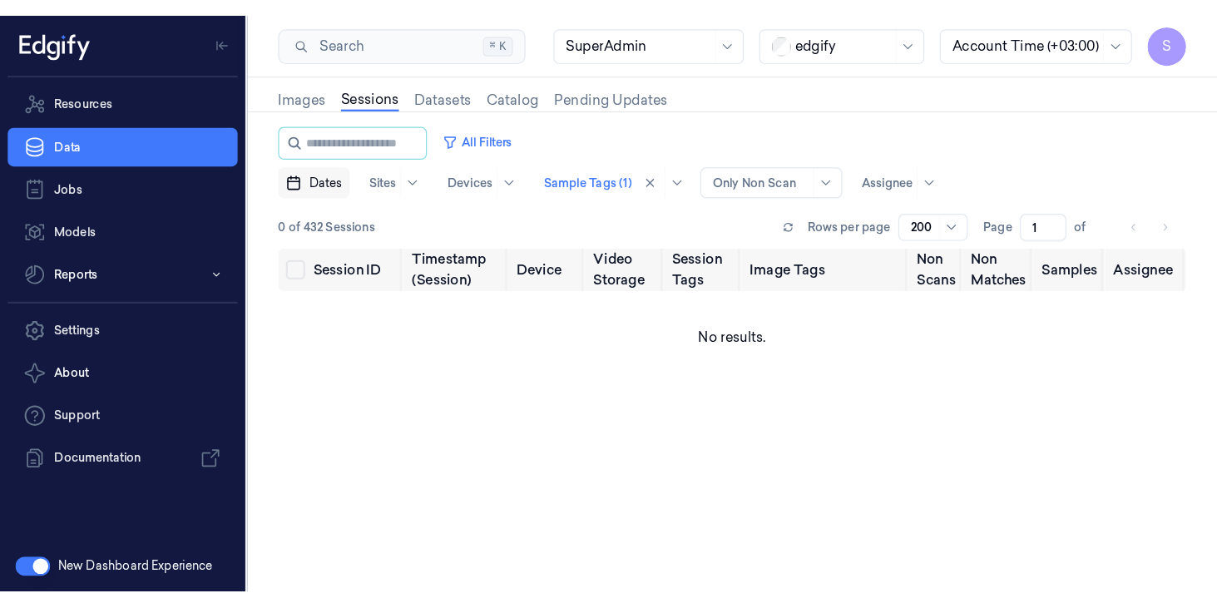
scroll to position [43, 0]
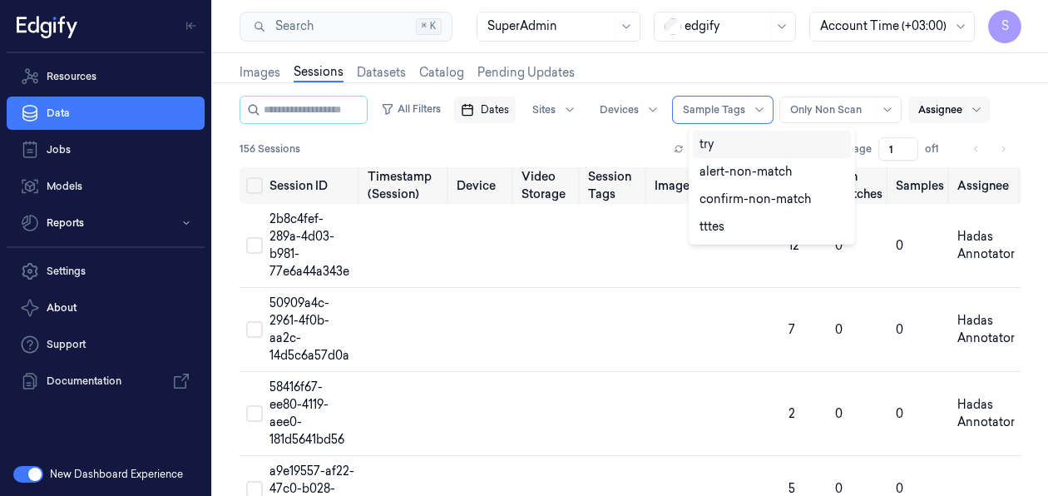
click at [711, 146] on div "try" at bounding box center [707, 144] width 14 height 17
click at [749, 147] on div "try" at bounding box center [772, 144] width 145 height 17
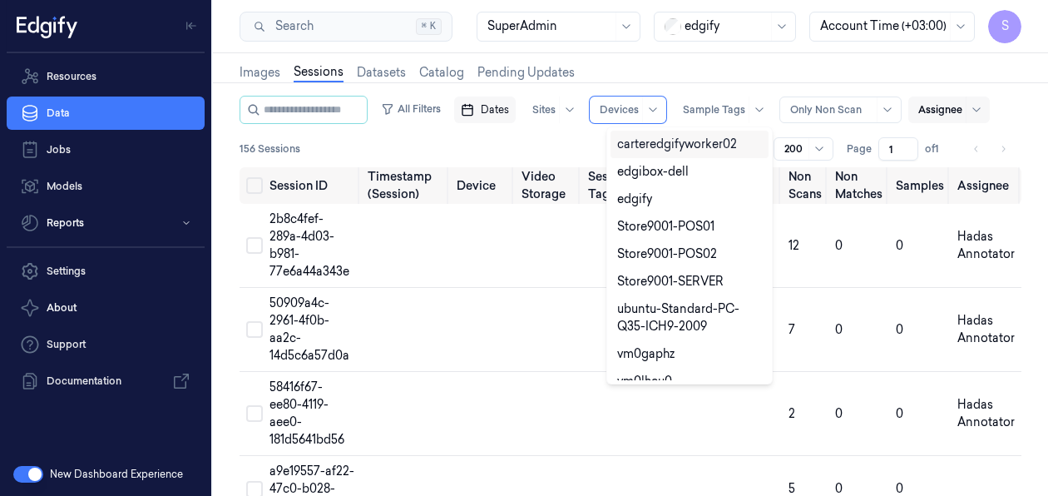
click at [792, 81] on div "Images Sessions Datasets Catalog Pending Updates" at bounding box center [631, 74] width 782 height 42
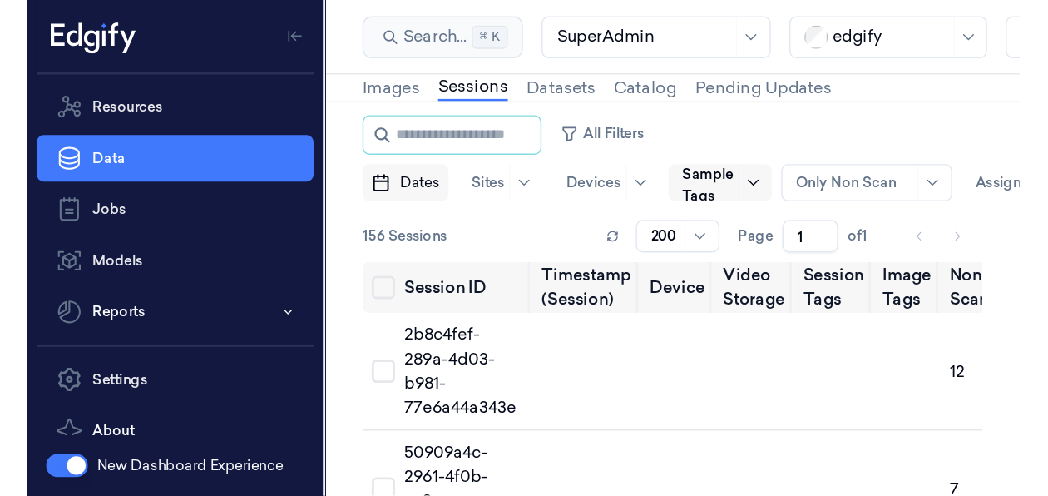
scroll to position [43, 0]
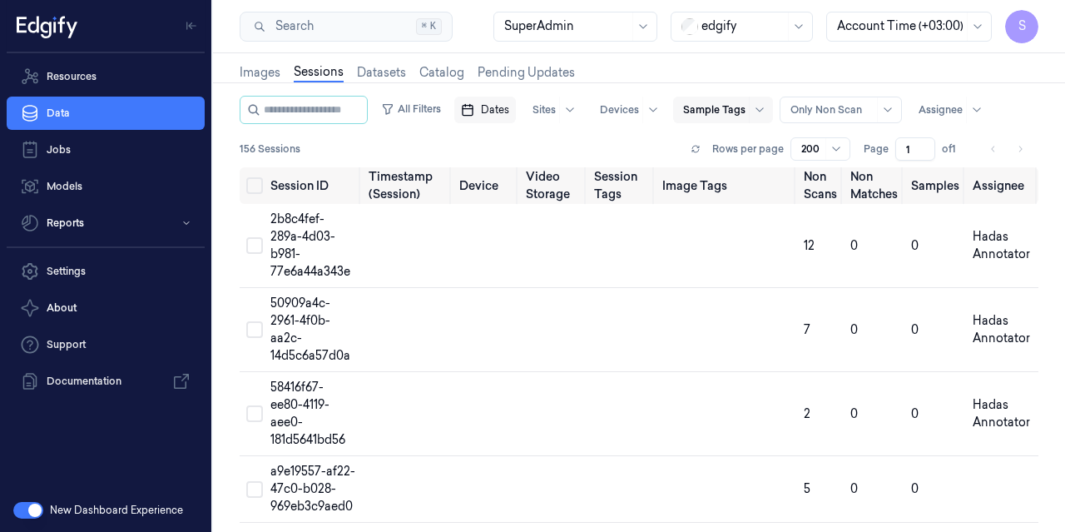
click at [745, 110] on div at bounding box center [714, 109] width 62 height 15
click at [769, 116] on div at bounding box center [759, 110] width 21 height 27
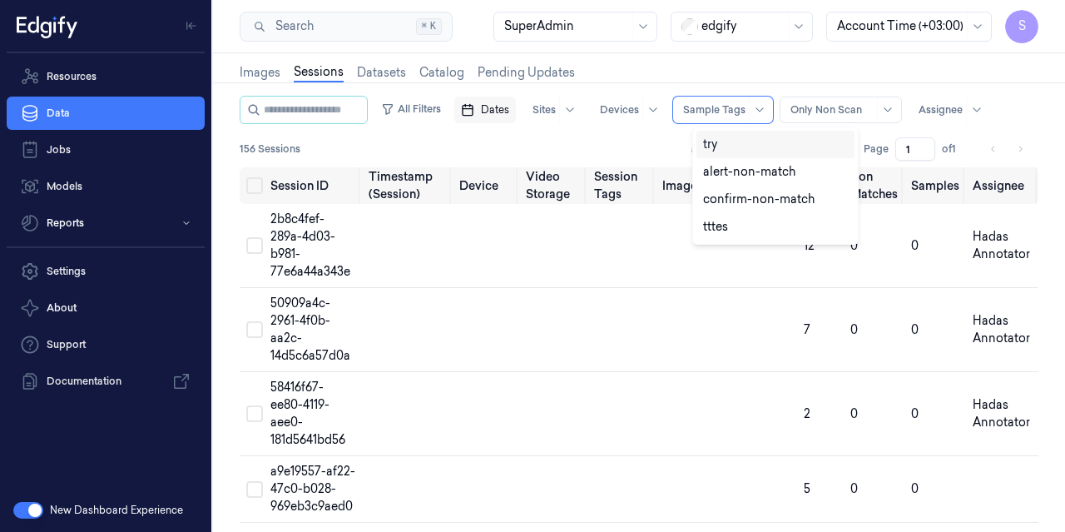
drag, startPoint x: 714, startPoint y: 145, endPoint x: 705, endPoint y: 147, distance: 9.5
click at [704, 147] on div "try" at bounding box center [710, 144] width 14 height 17
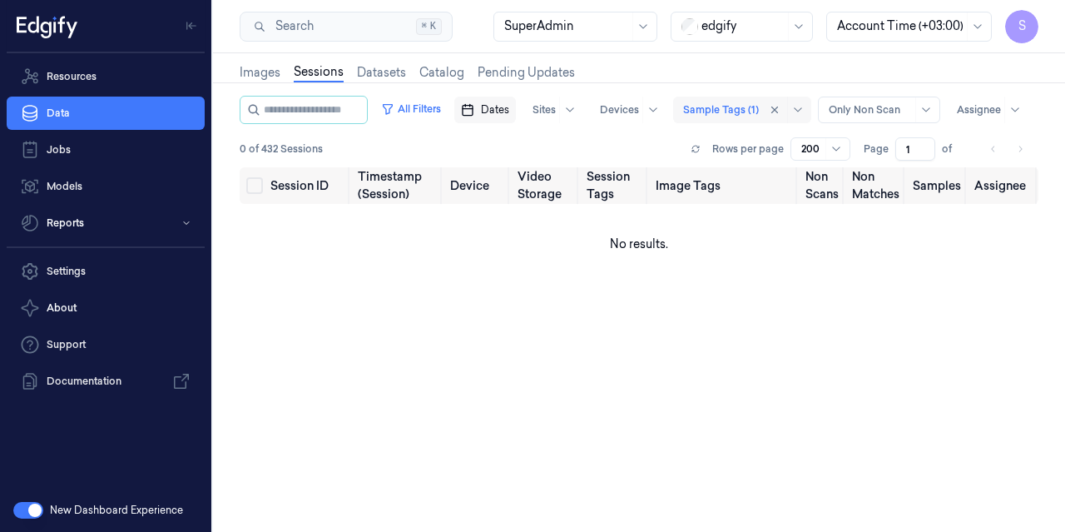
drag, startPoint x: 476, startPoint y: 178, endPoint x: 518, endPoint y: 146, distance: 53.4
click at [683, 117] on div at bounding box center [721, 109] width 76 height 15
drag, startPoint x: 477, startPoint y: 182, endPoint x: 580, endPoint y: 142, distance: 110.6
click at [762, 123] on div at bounding box center [785, 110] width 46 height 27
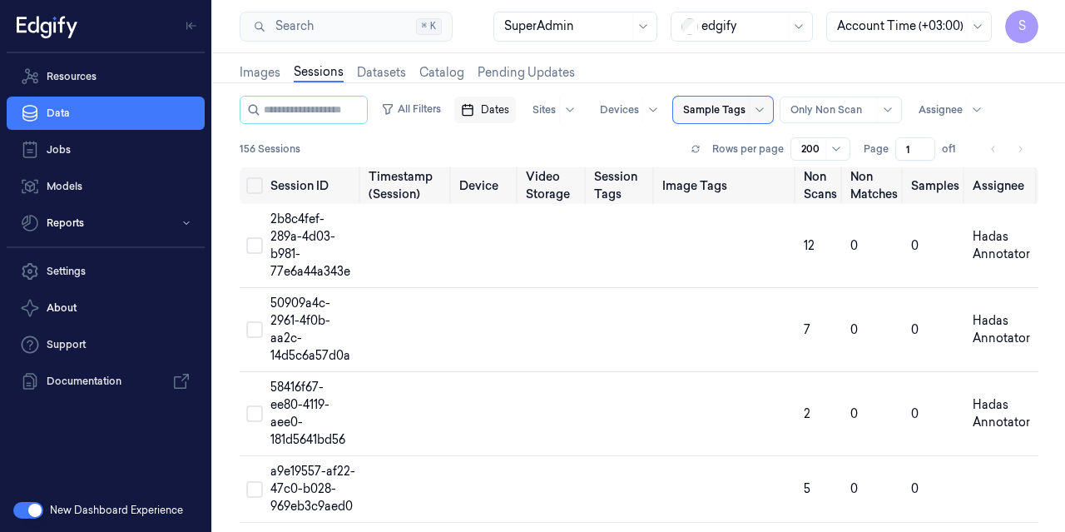
click at [724, 116] on div at bounding box center [714, 109] width 62 height 15
click at [715, 112] on div at bounding box center [714, 109] width 62 height 15
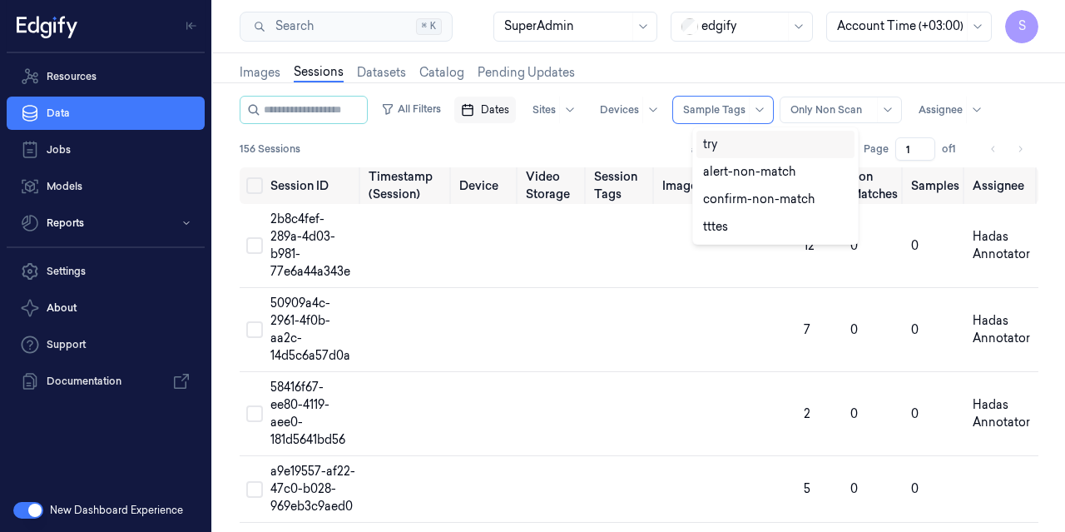
click at [707, 143] on div "try" at bounding box center [710, 144] width 14 height 17
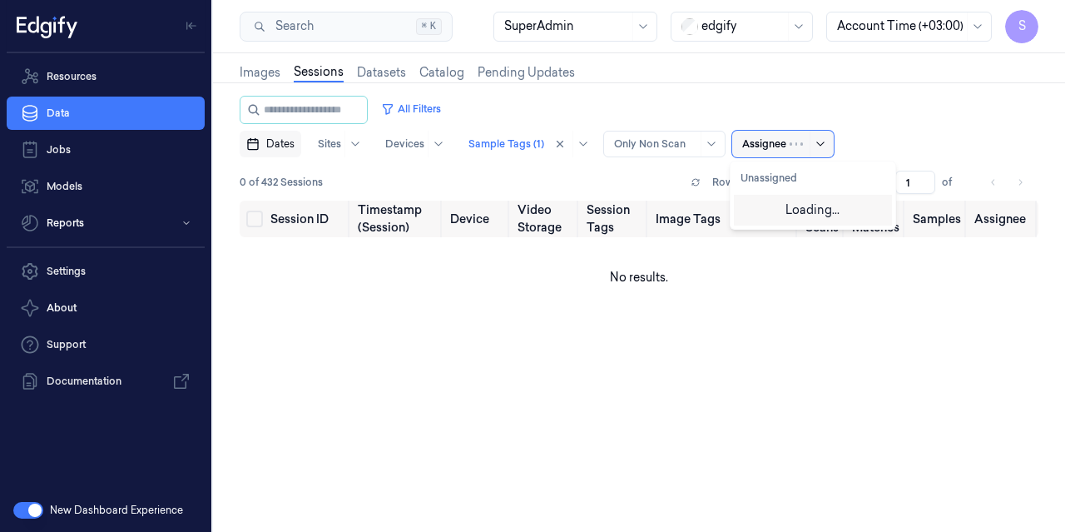
click at [796, 150] on div "Assignee" at bounding box center [782, 144] width 101 height 27
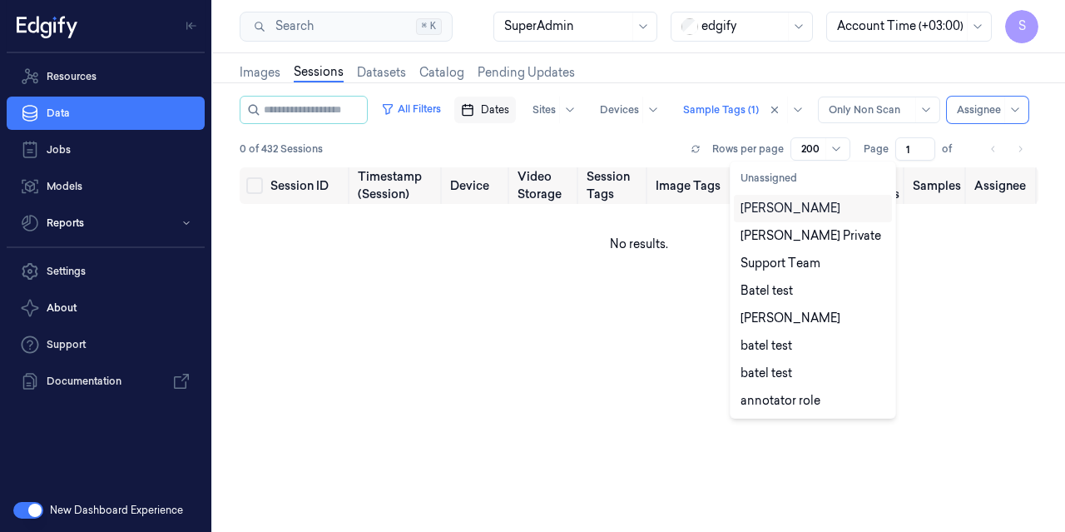
click at [829, 117] on div at bounding box center [870, 109] width 83 height 15
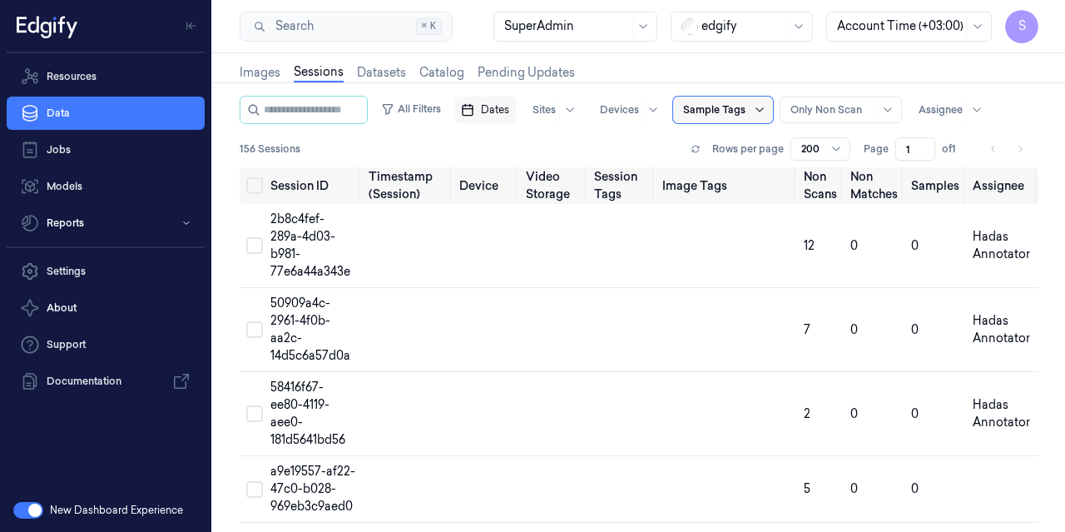
click at [766, 111] on icon at bounding box center [759, 109] width 13 height 13
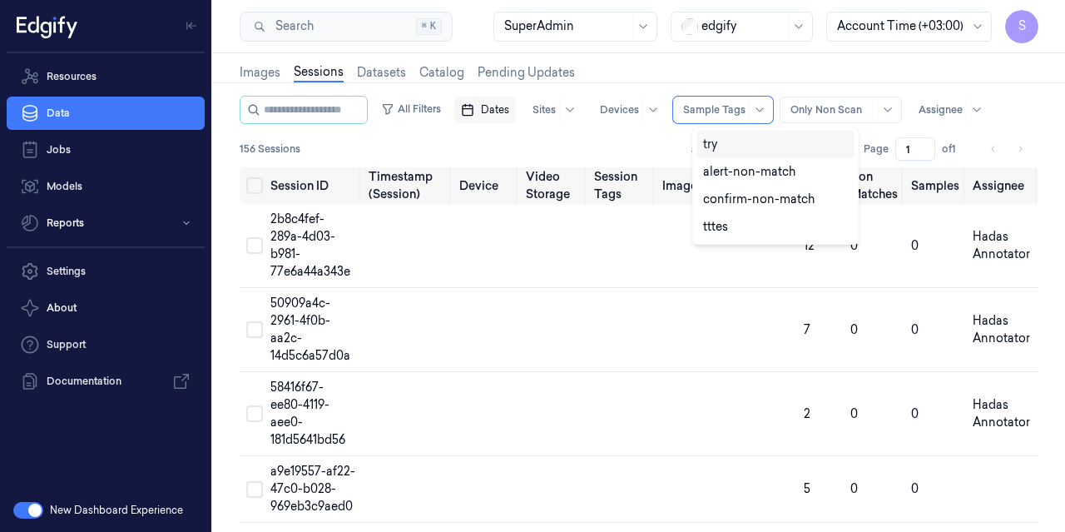
drag, startPoint x: 705, startPoint y: 144, endPoint x: 713, endPoint y: 147, distance: 9.0
click at [713, 147] on div "try" at bounding box center [710, 144] width 14 height 17
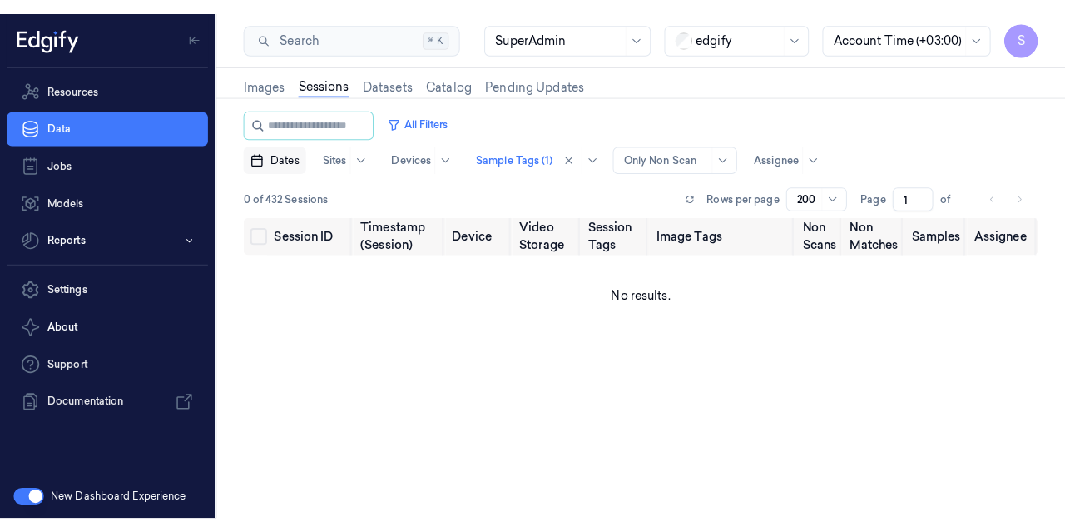
scroll to position [43, 0]
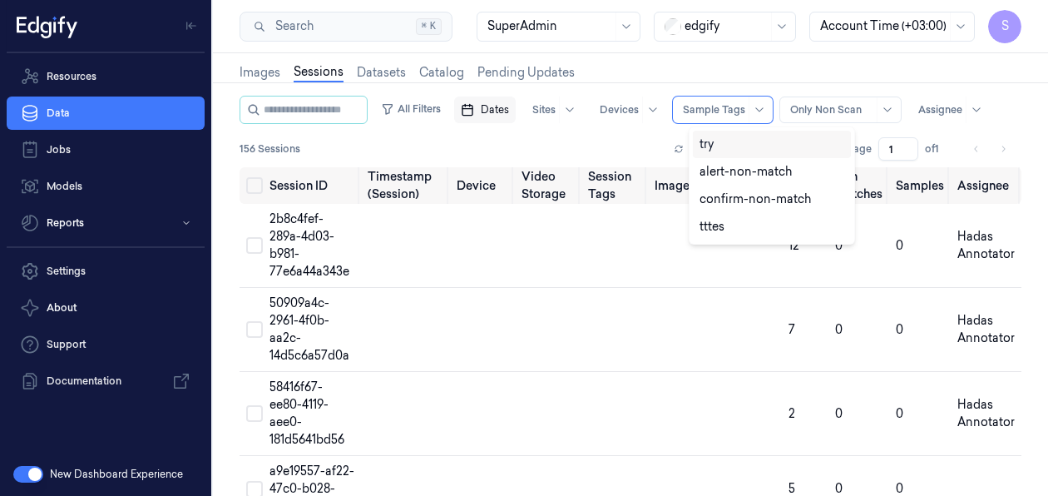
click at [748, 176] on div "alert-non-match" at bounding box center [746, 171] width 92 height 17
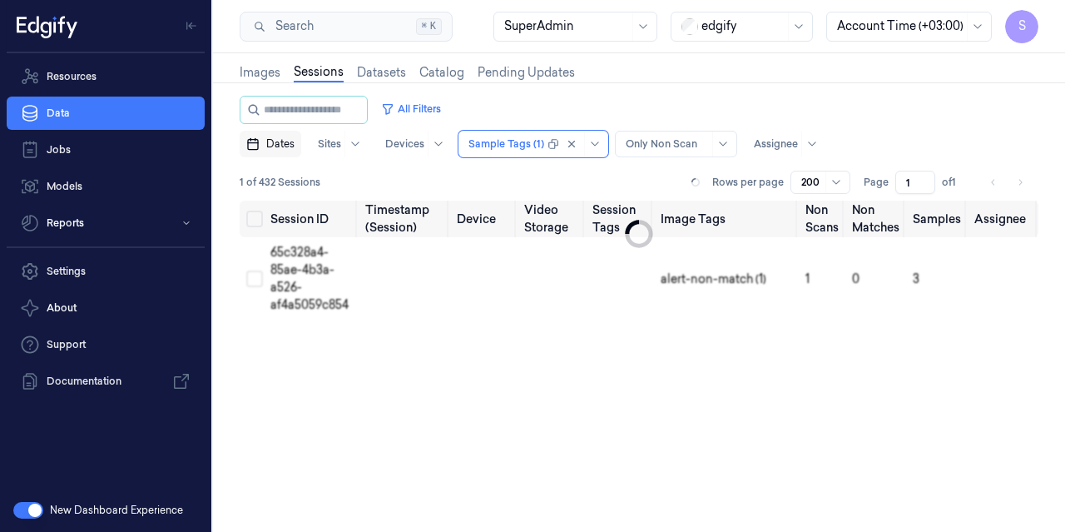
scroll to position [43, 0]
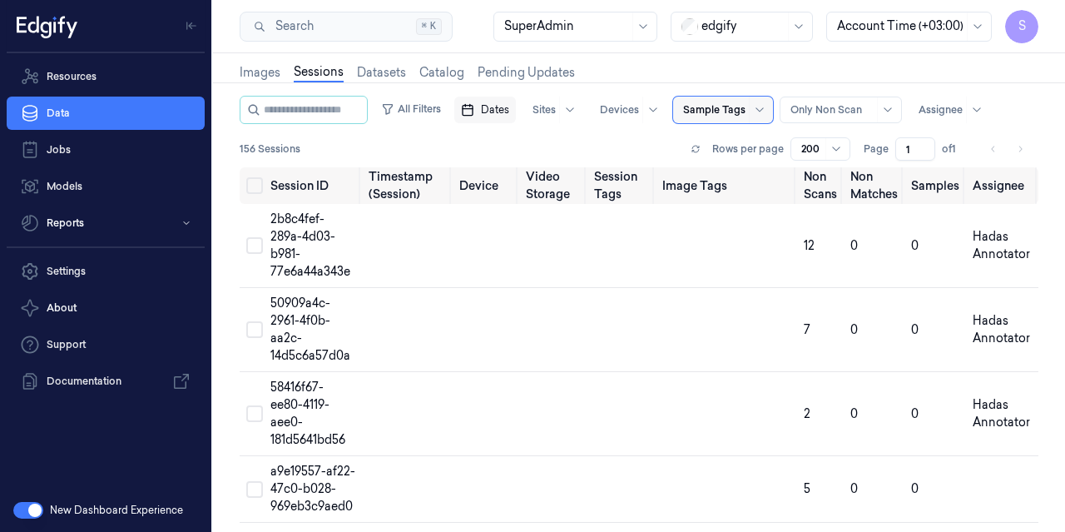
click at [715, 116] on div at bounding box center [714, 109] width 62 height 15
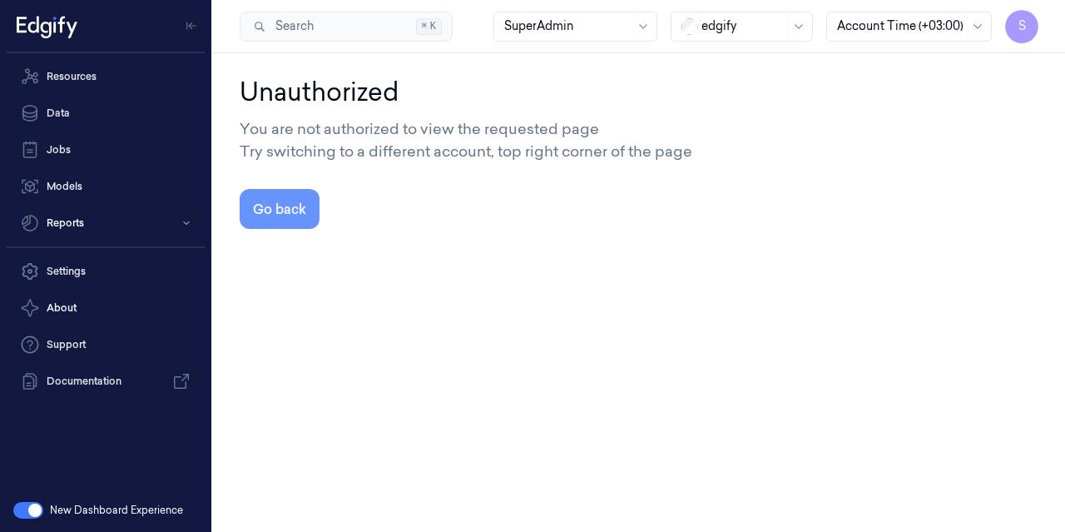
click at [265, 204] on button "Go back" at bounding box center [280, 209] width 80 height 40
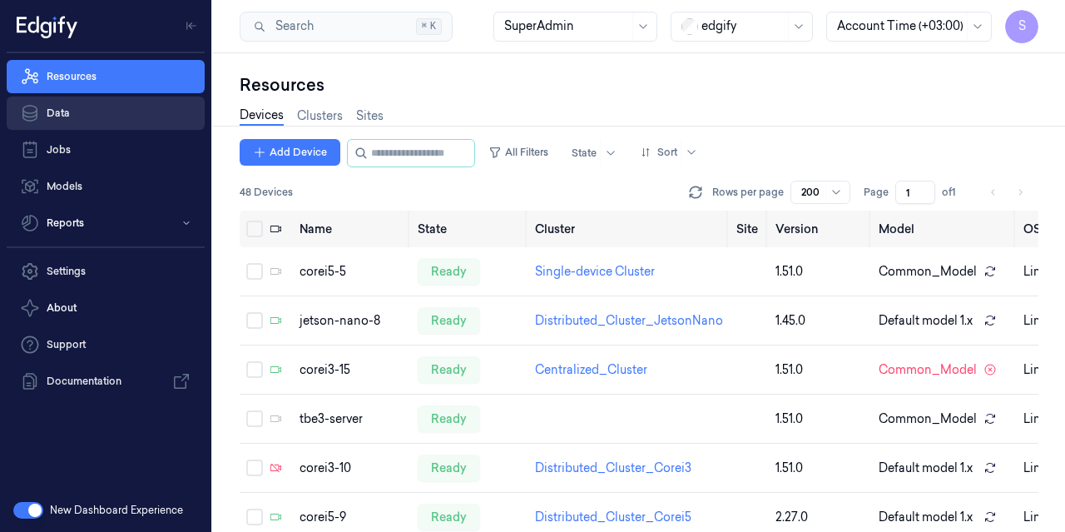
click at [71, 118] on link "Data" at bounding box center [106, 113] width 198 height 33
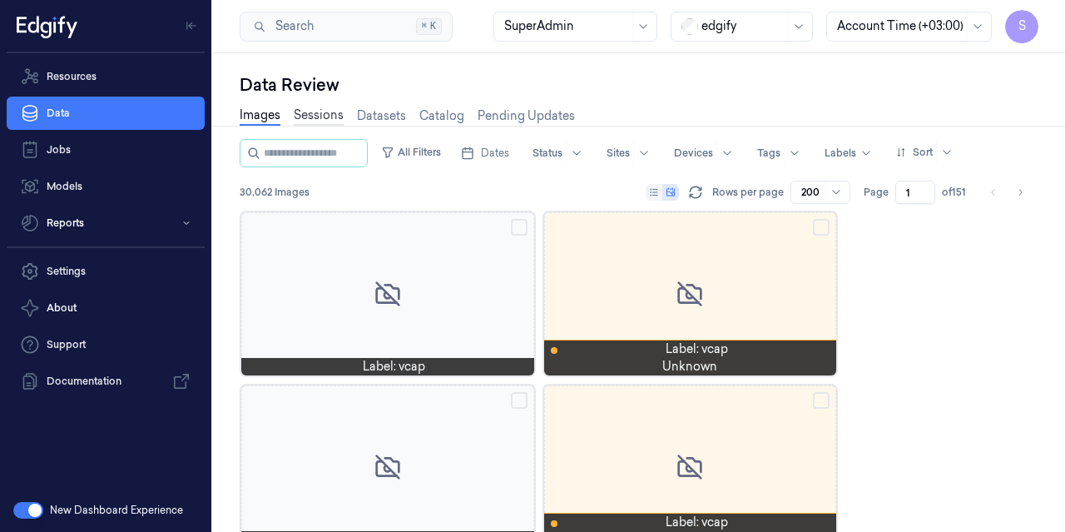
click at [306, 115] on link "Sessions" at bounding box center [319, 115] width 50 height 19
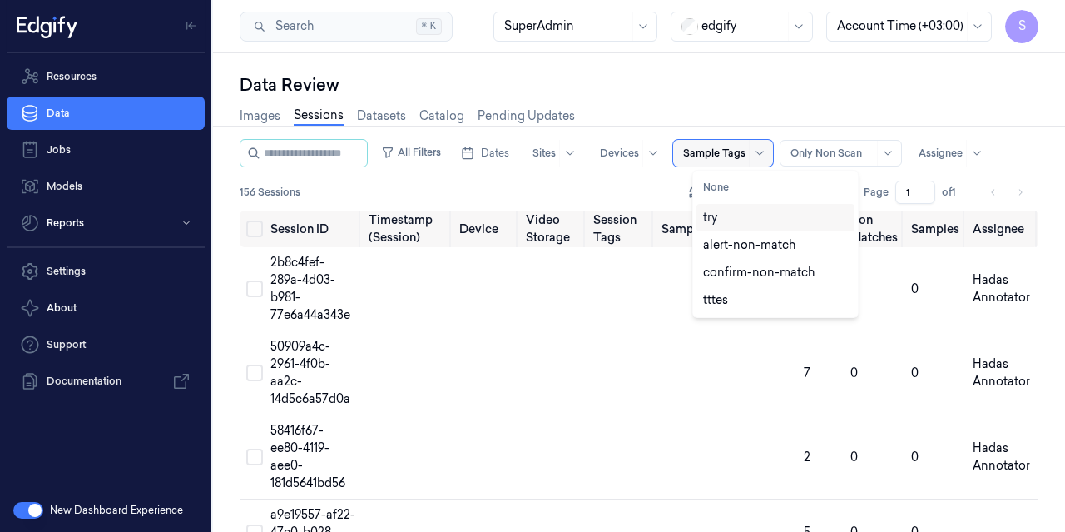
click at [740, 153] on div at bounding box center [714, 153] width 62 height 15
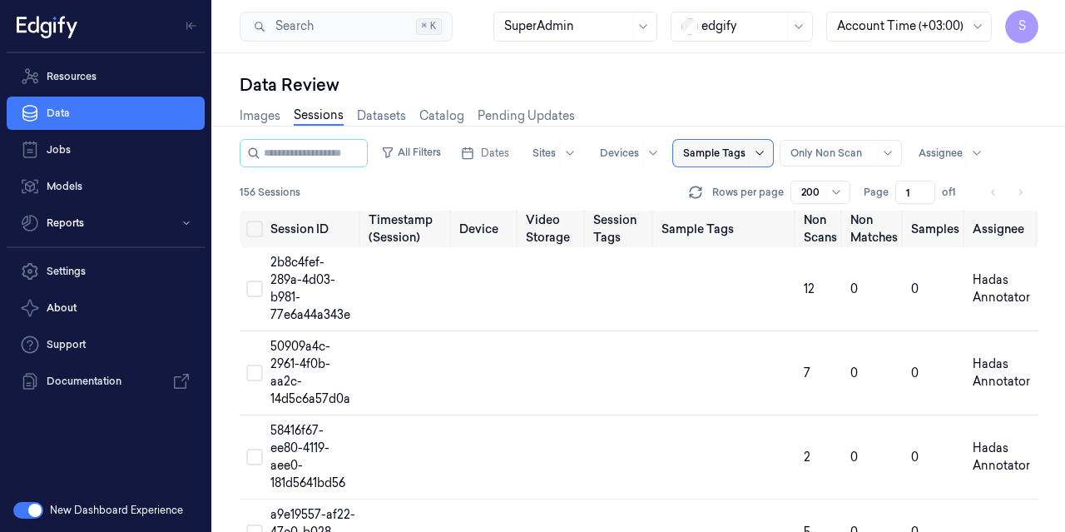
click at [766, 158] on icon at bounding box center [759, 152] width 13 height 13
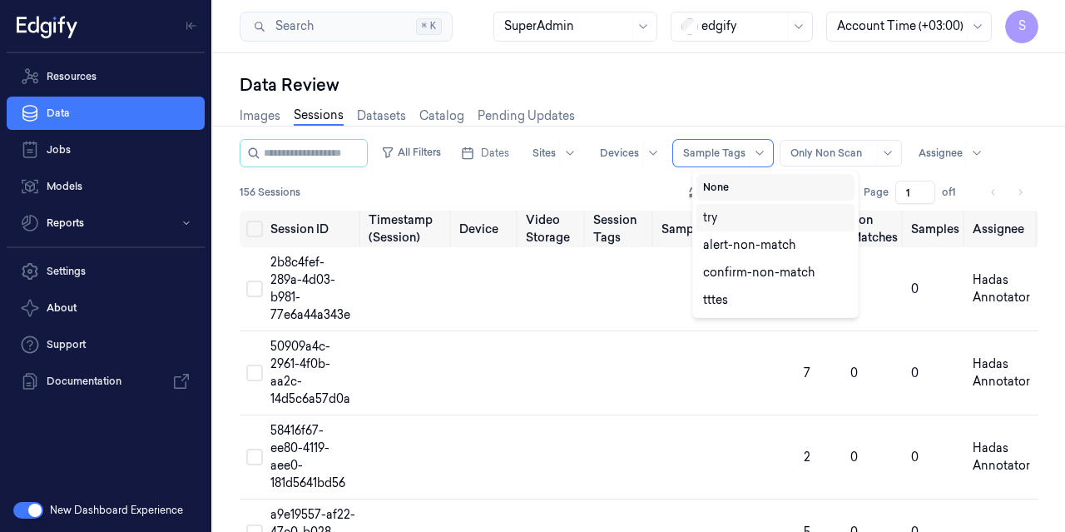
click at [722, 193] on button "None" at bounding box center [775, 187] width 158 height 27
click at [651, 185] on div "155 Sessions Rows per page 200 Page 1 of 1" at bounding box center [639, 192] width 799 height 23
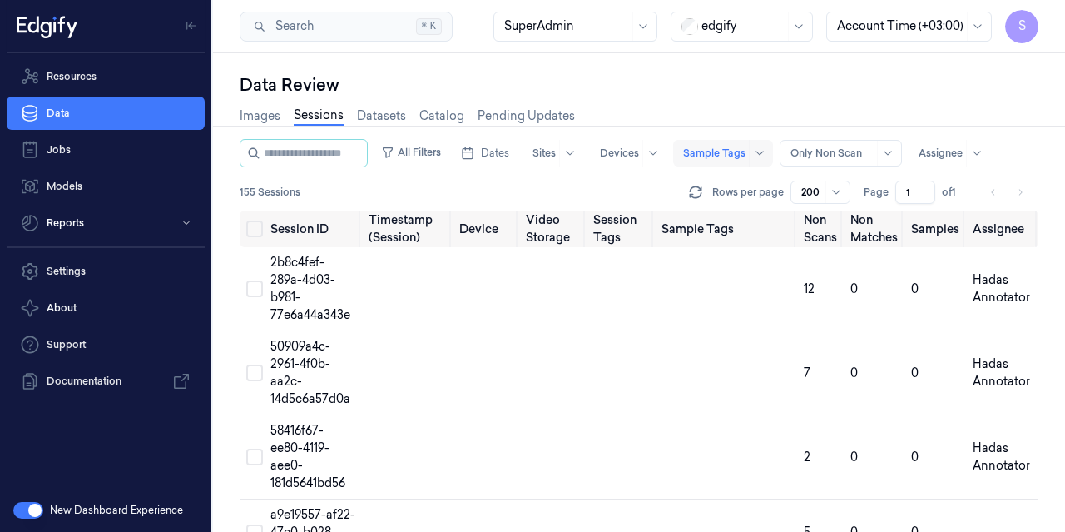
click at [741, 161] on div "Sample Tags" at bounding box center [714, 153] width 62 height 27
click at [766, 156] on icon at bounding box center [759, 152] width 13 height 13
click at [719, 156] on div at bounding box center [714, 153] width 62 height 15
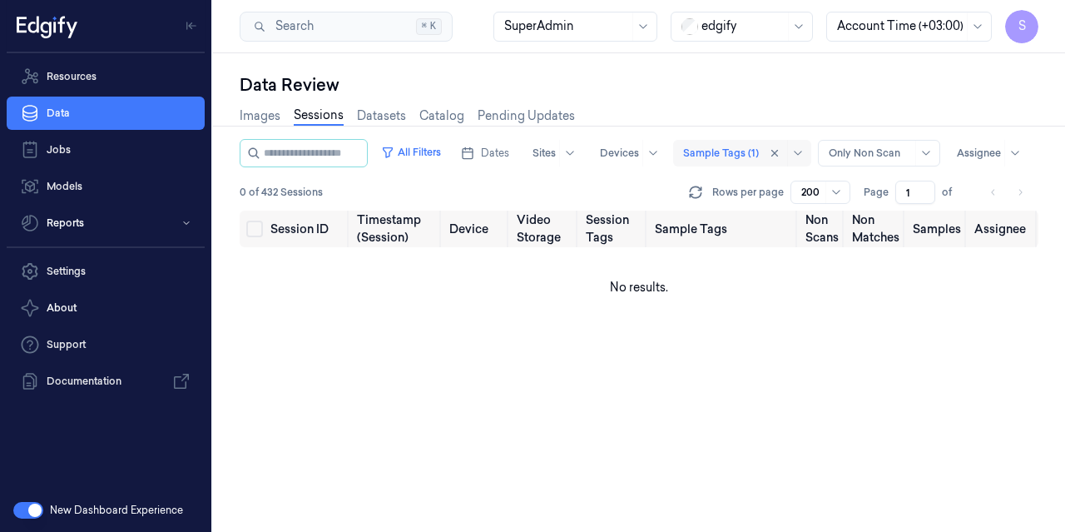
click at [683, 161] on div at bounding box center [721, 153] width 76 height 15
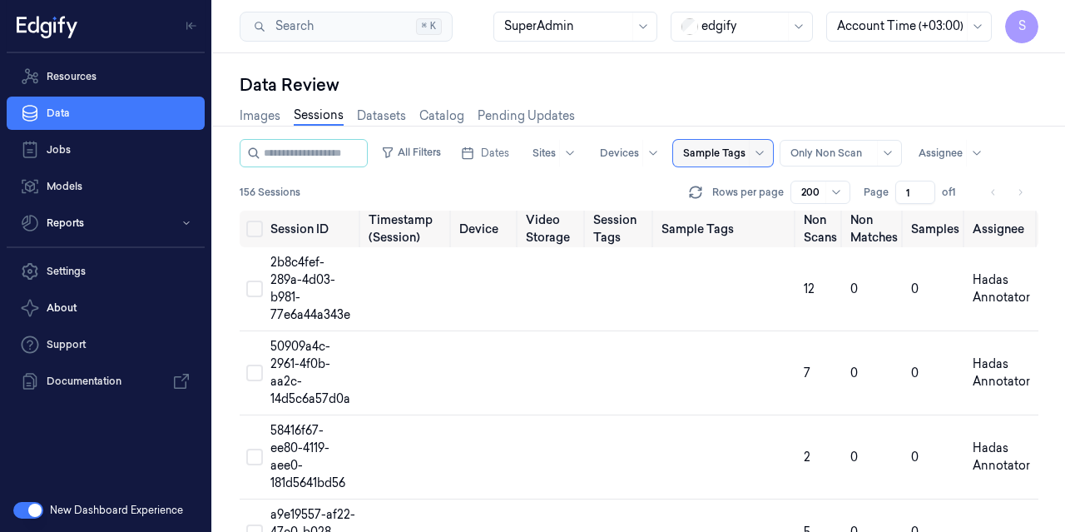
click at [742, 150] on div at bounding box center [714, 153] width 62 height 15
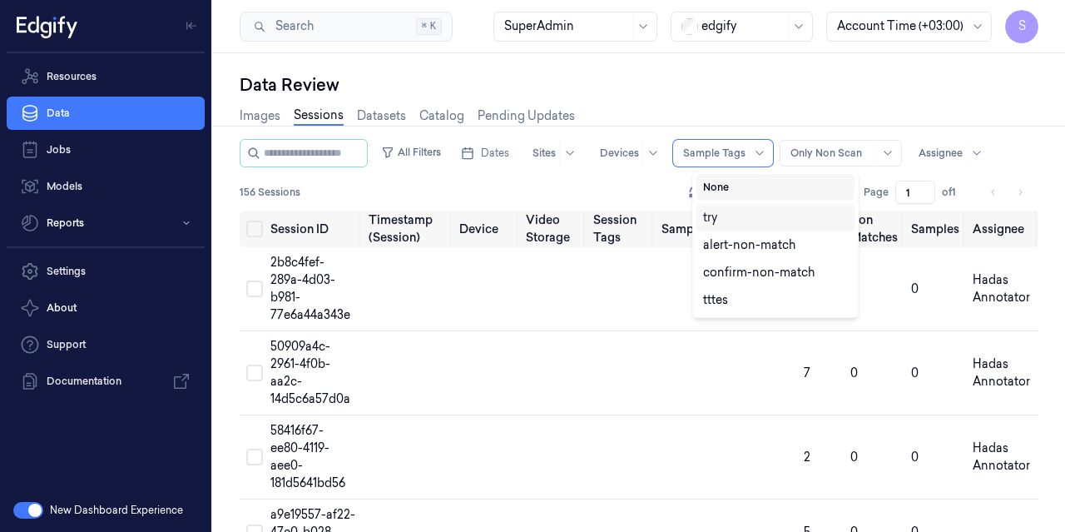
click at [733, 191] on button "None" at bounding box center [775, 187] width 158 height 27
click at [745, 156] on div at bounding box center [714, 153] width 62 height 15
click at [753, 191] on button "None" at bounding box center [775, 187] width 158 height 27
click at [734, 191] on button "None" at bounding box center [775, 187] width 158 height 27
click at [712, 186] on button "None" at bounding box center [775, 187] width 158 height 27
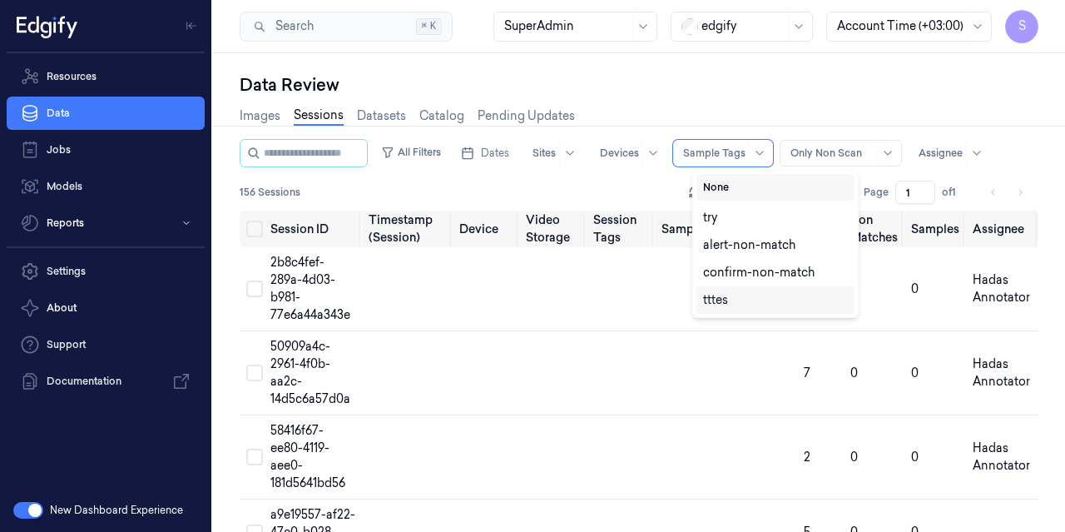
click at [721, 192] on button "None" at bounding box center [775, 187] width 158 height 27
click at [800, 240] on div "alert-non-match" at bounding box center [775, 244] width 145 height 17
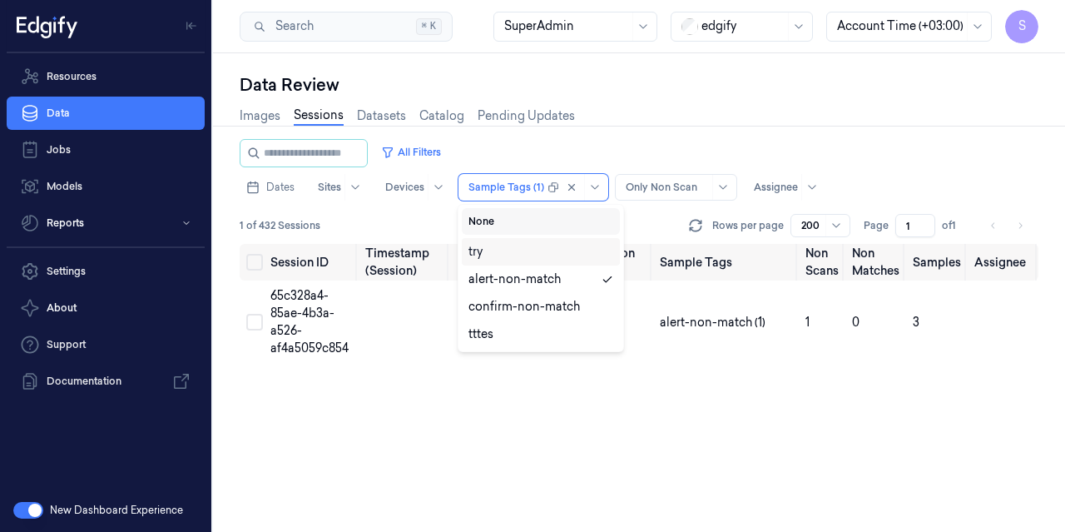
click at [521, 227] on button "None" at bounding box center [541, 221] width 158 height 27
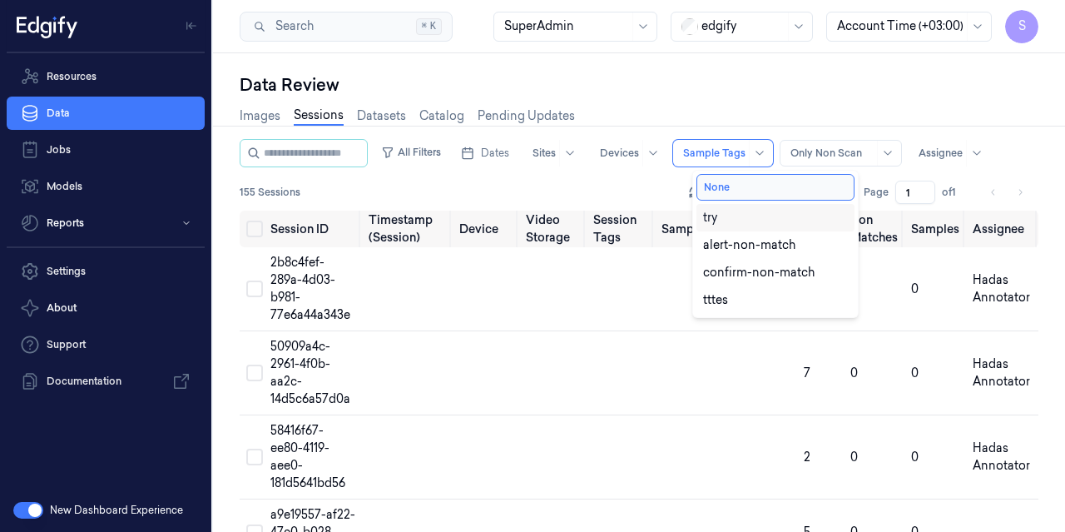
click at [769, 100] on div "Images Sessions Datasets Catalog Pending Updates" at bounding box center [639, 118] width 799 height 42
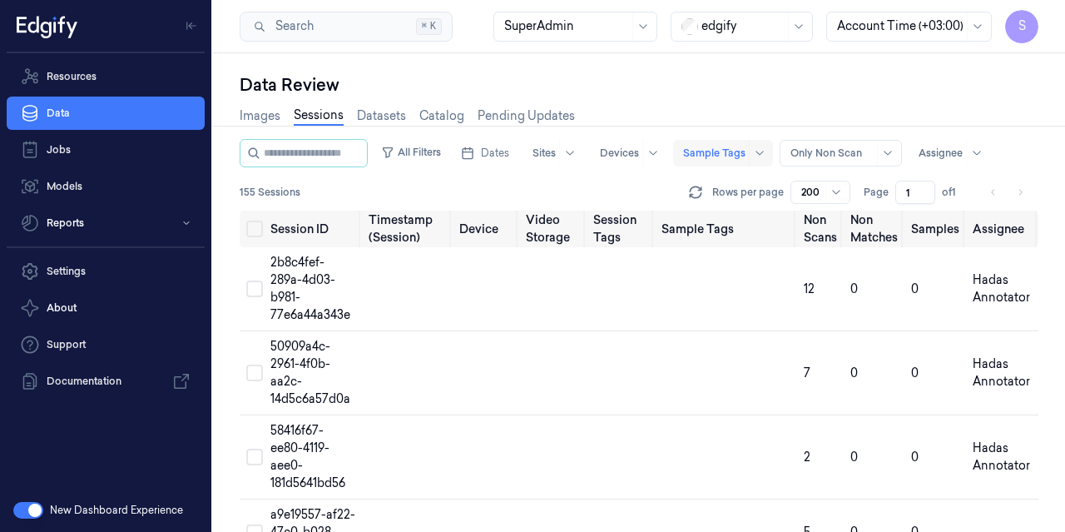
click at [744, 147] on div at bounding box center [714, 153] width 62 height 15
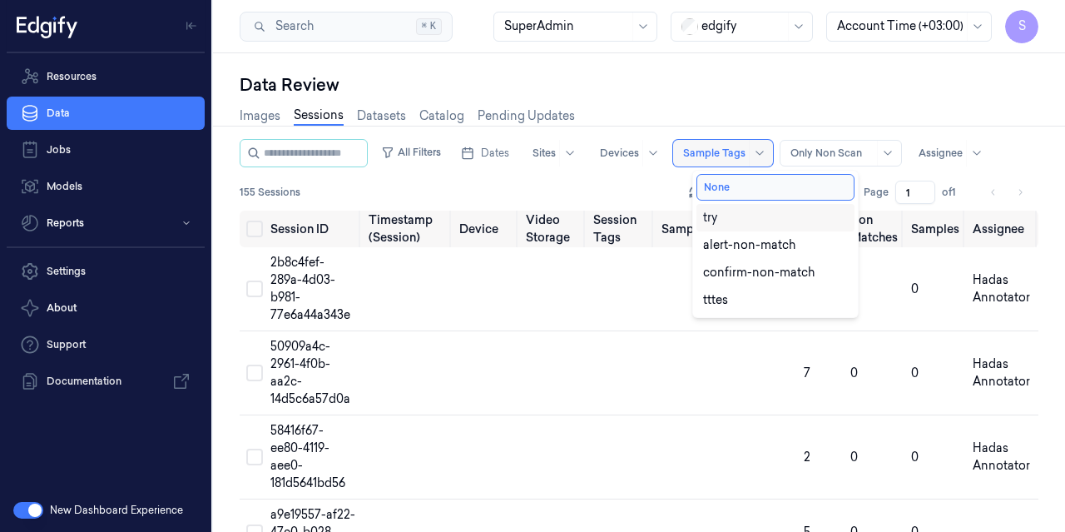
click at [716, 146] on div at bounding box center [714, 153] width 62 height 15
click at [721, 269] on div "confirm-non-match" at bounding box center [758, 272] width 111 height 17
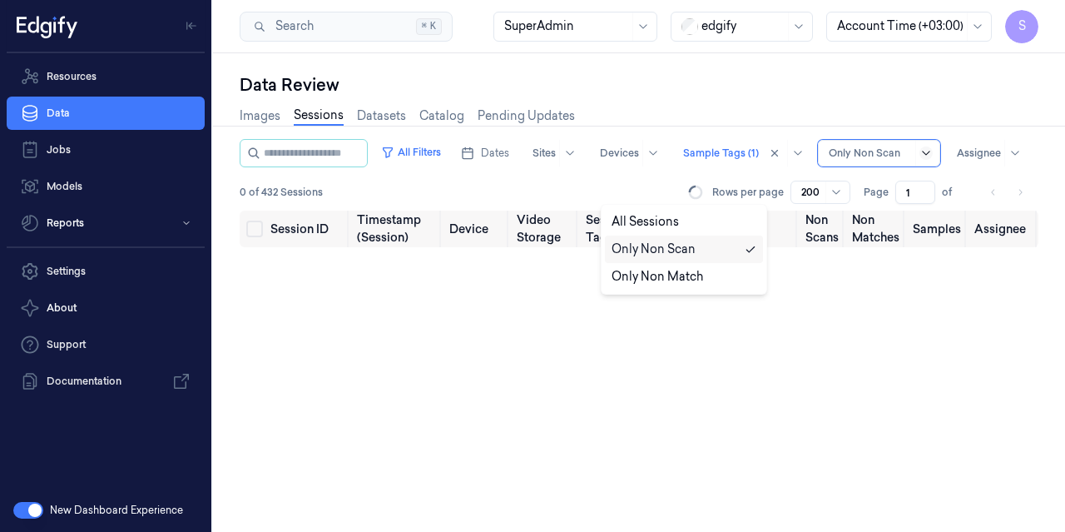
click at [915, 166] on div at bounding box center [925, 153] width 21 height 25
drag, startPoint x: 712, startPoint y: 191, endPoint x: 686, endPoint y: 191, distance: 26.6
click at [919, 160] on icon at bounding box center [925, 152] width 13 height 13
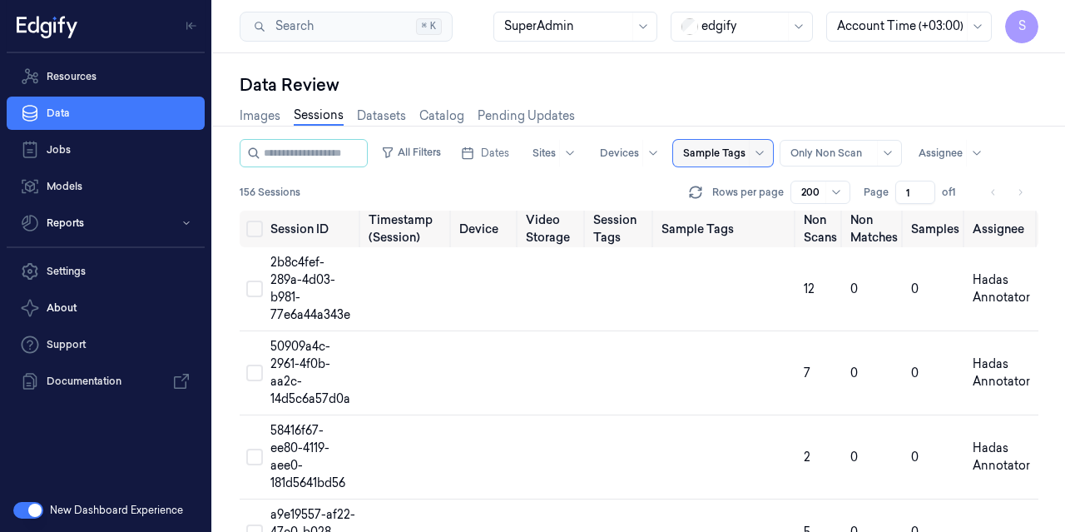
click at [720, 152] on div at bounding box center [714, 153] width 62 height 15
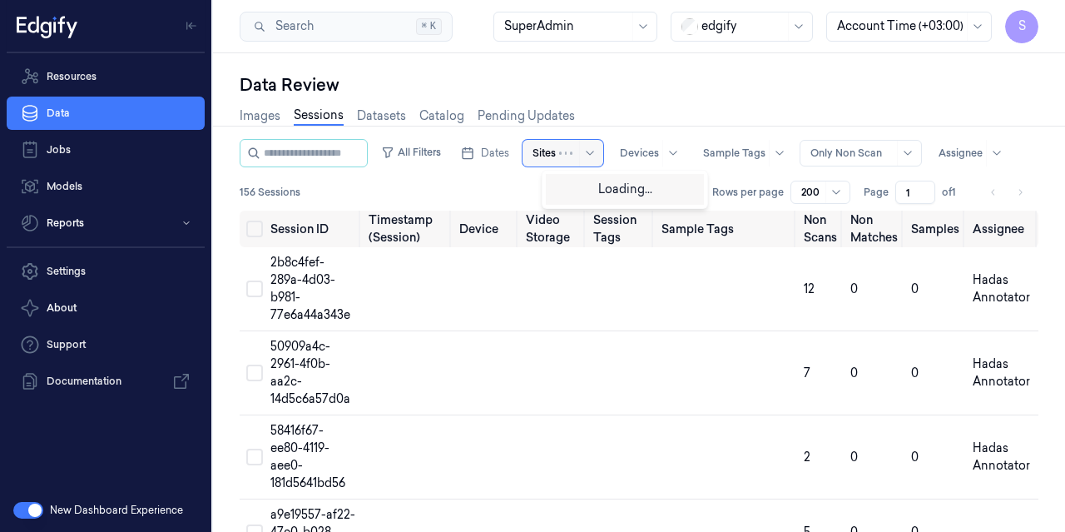
click at [578, 150] on div at bounding box center [579, 153] width 41 height 27
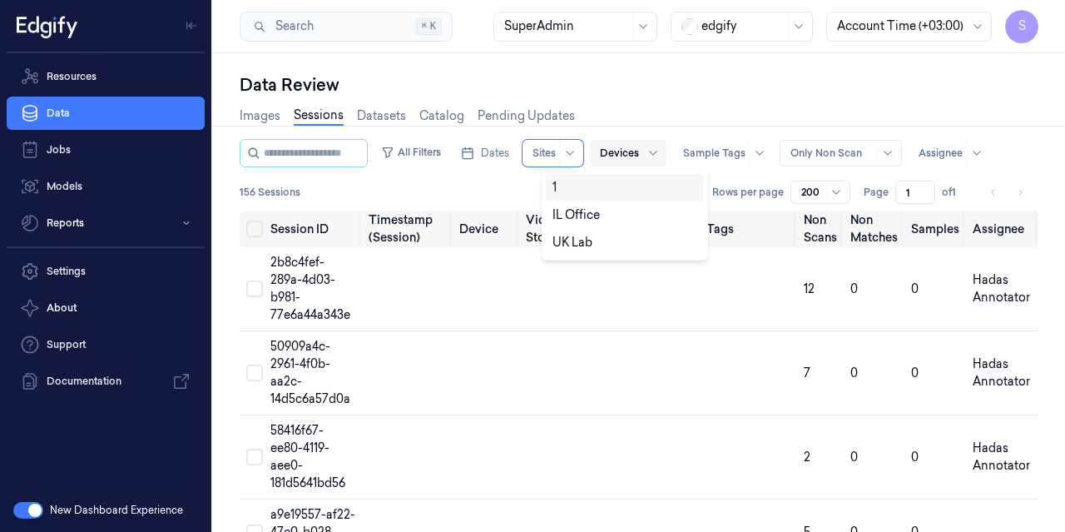
click at [639, 153] on div at bounding box center [619, 153] width 39 height 15
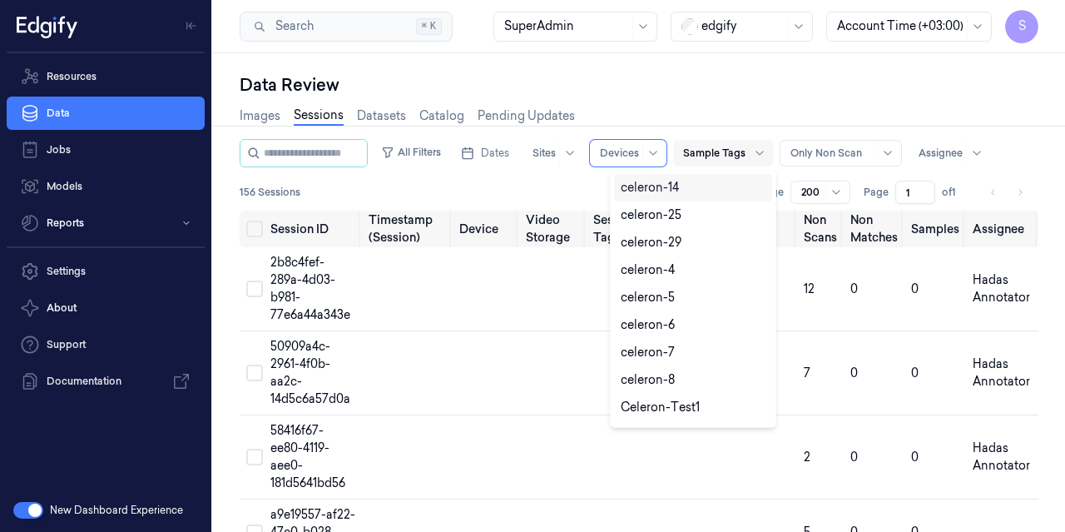
click at [717, 149] on div at bounding box center [714, 153] width 62 height 15
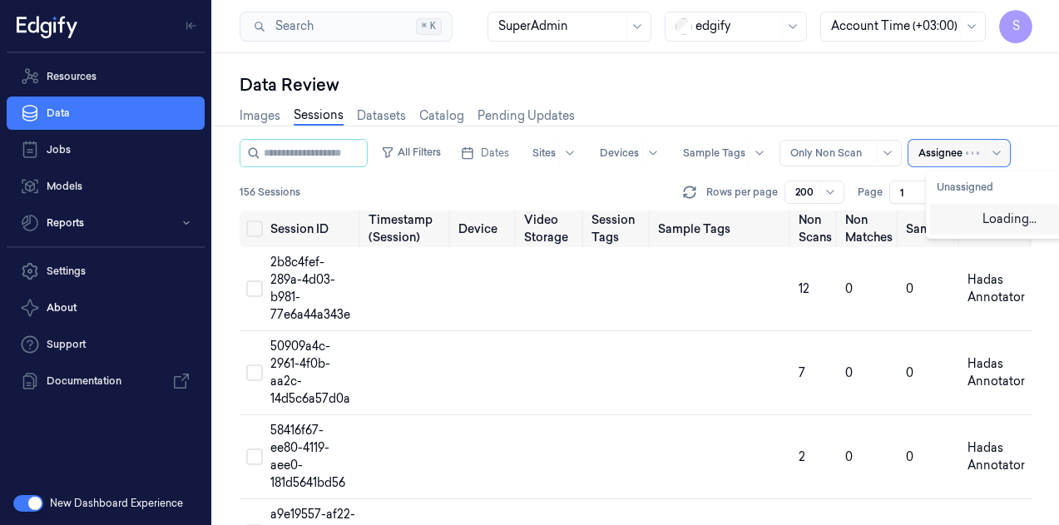
click at [961, 149] on div at bounding box center [940, 153] width 44 height 15
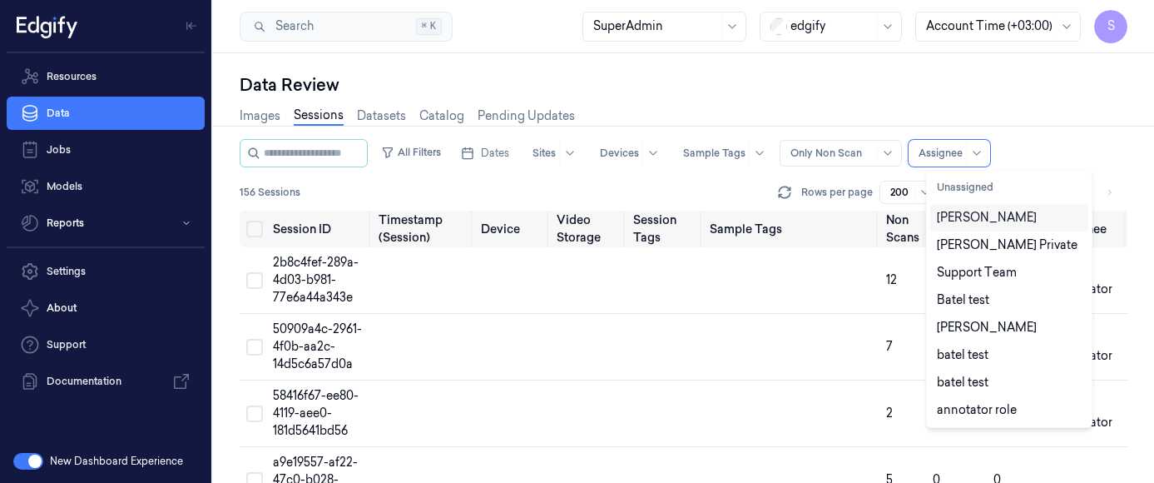
click at [993, 220] on div "Shahar Cohen" at bounding box center [987, 217] width 100 height 17
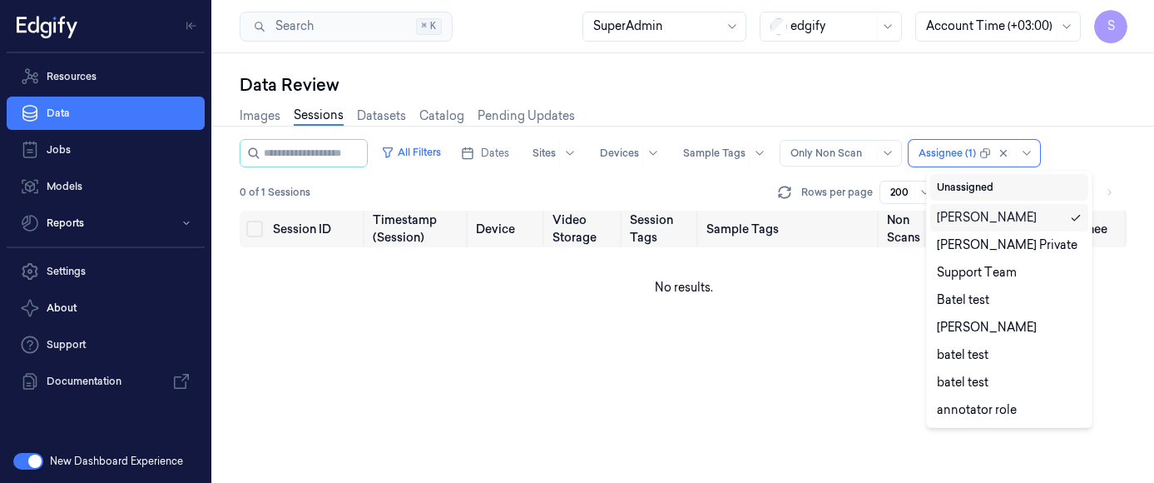
click at [991, 188] on button "Unassigned" at bounding box center [1009, 187] width 158 height 27
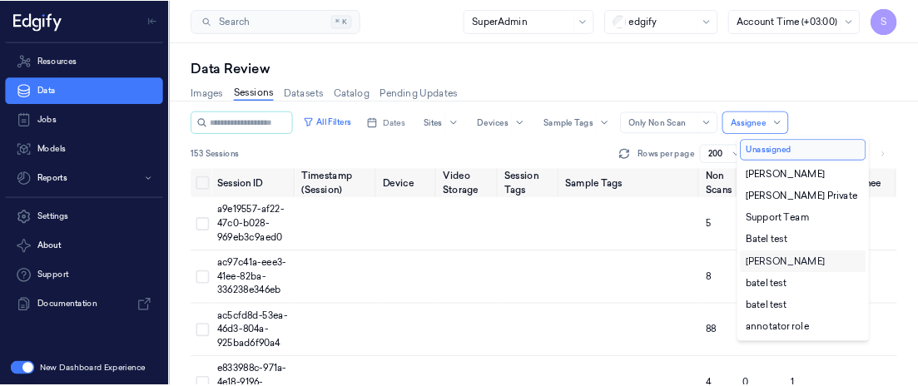
scroll to position [82, 0]
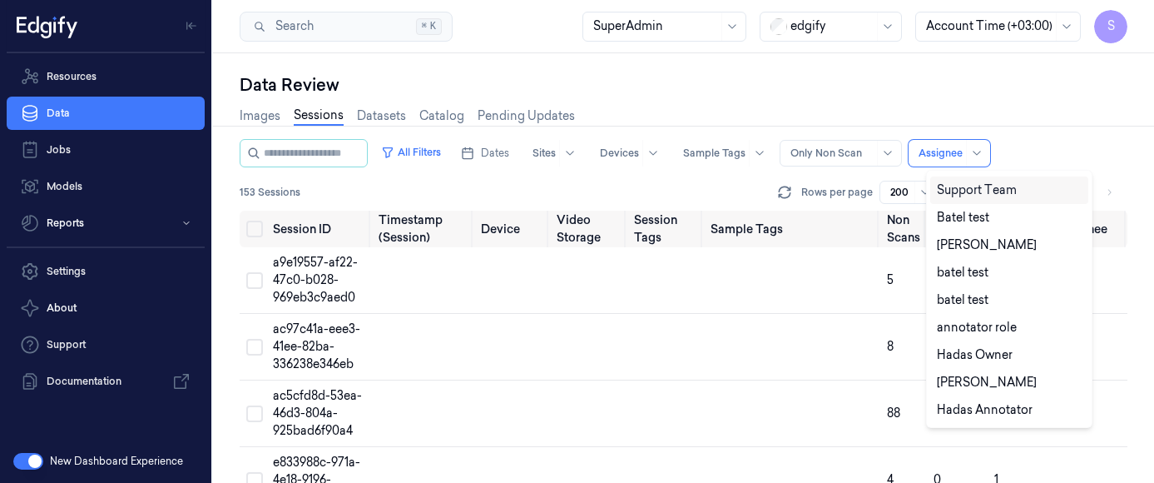
click at [1008, 194] on div "Support Team" at bounding box center [977, 189] width 80 height 17
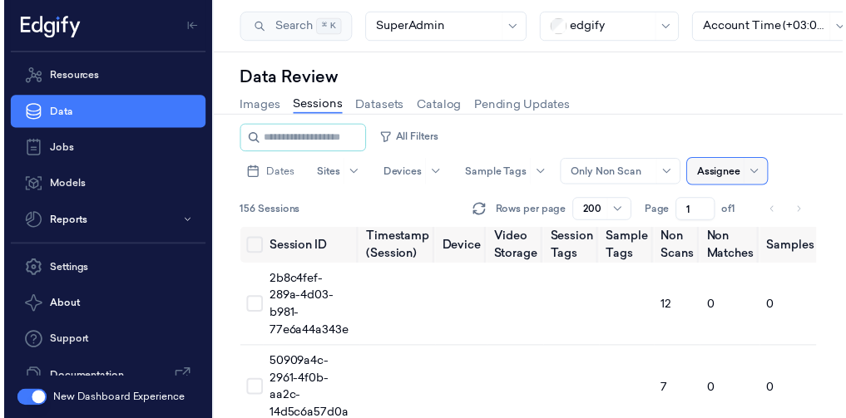
scroll to position [14, 0]
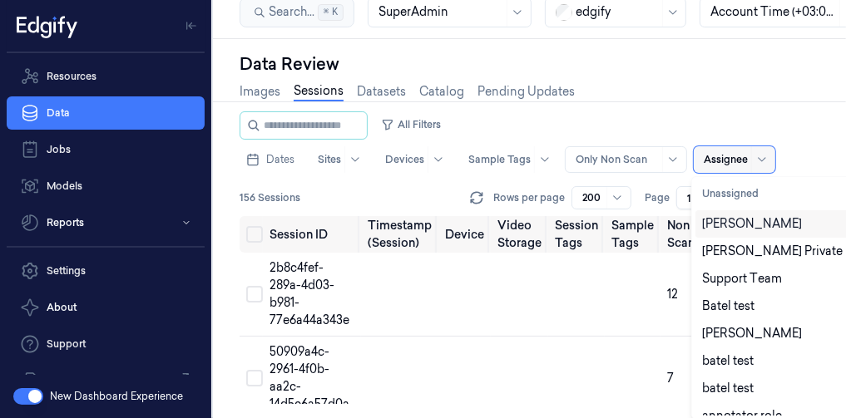
click at [723, 172] on div "All Filters Dates Sites Devices Sample Tags Alert Type Only Non Scan 11 results…" at bounding box center [530, 163] width 580 height 105
click at [722, 225] on div "Shahar Cohen" at bounding box center [752, 223] width 100 height 17
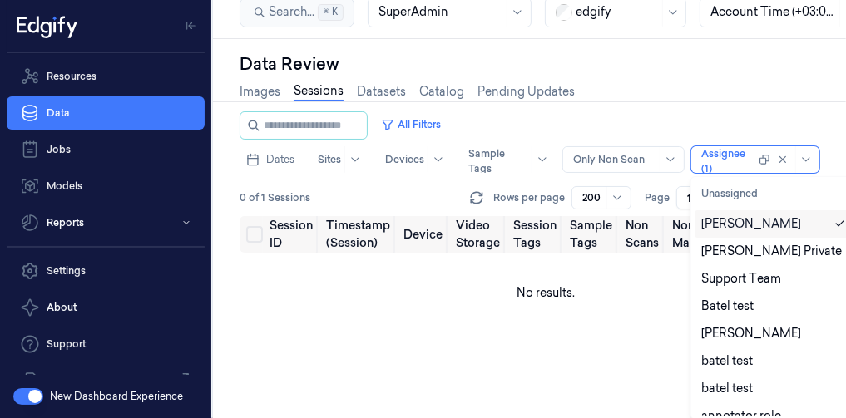
click at [715, 230] on div "Shahar Cohen" at bounding box center [751, 223] width 100 height 17
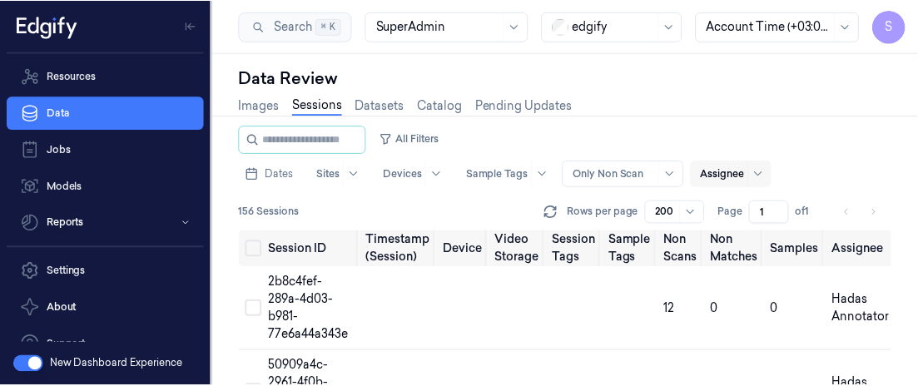
scroll to position [7, 0]
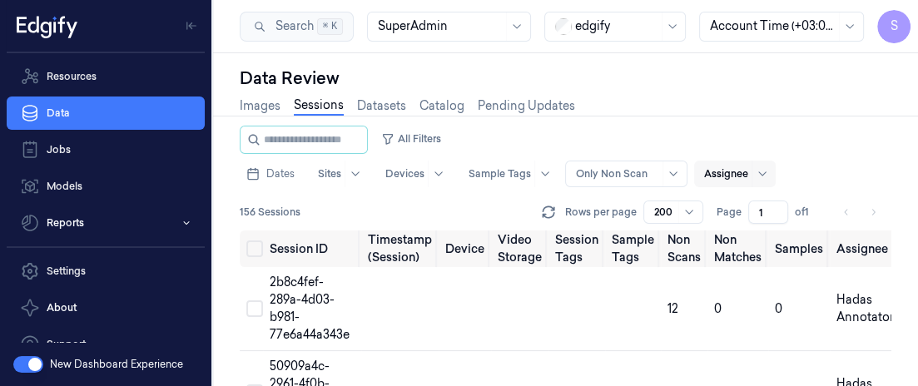
click at [744, 170] on div at bounding box center [726, 173] width 44 height 15
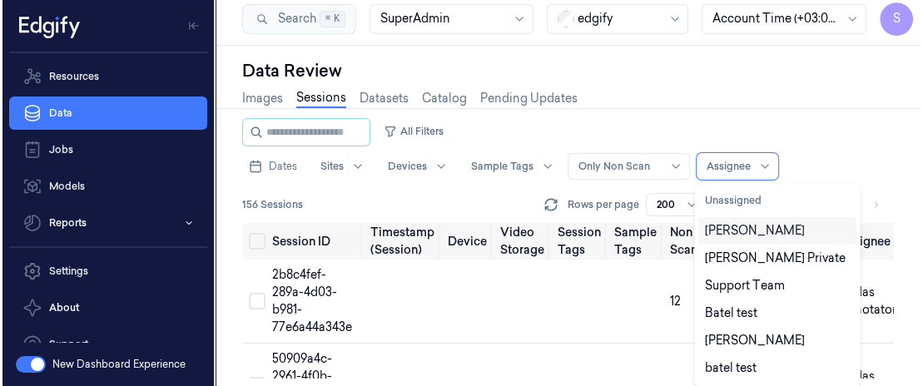
scroll to position [0, 0]
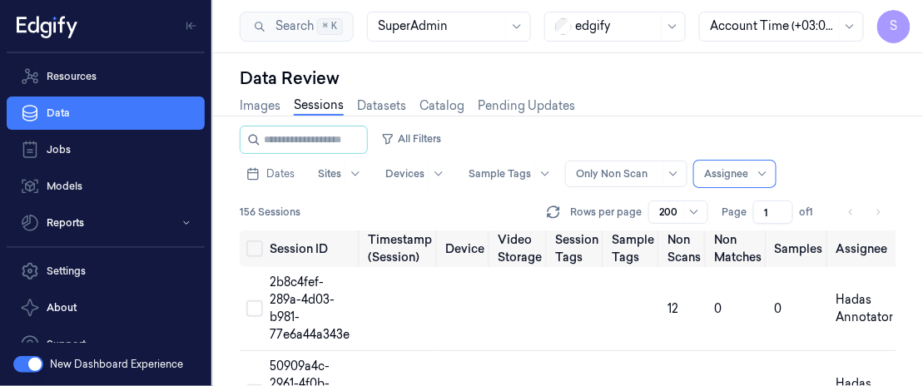
click at [793, 181] on div "All Filters Dates Sites Devices Sample Tags Alert Type Only Non Scan option , s…" at bounding box center [568, 157] width 656 height 62
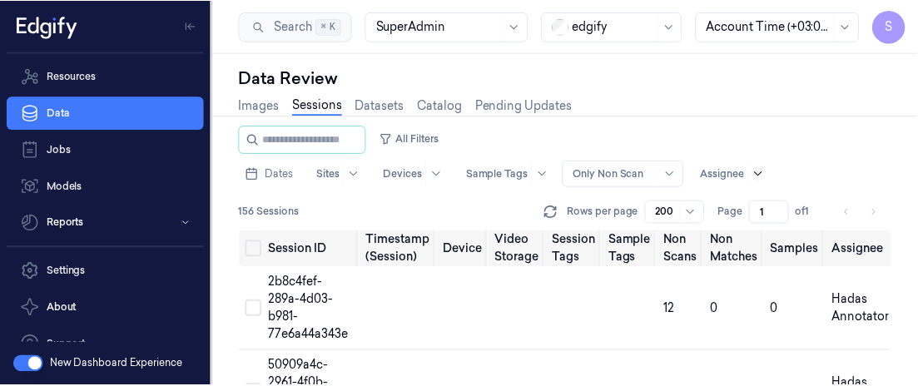
scroll to position [7, 0]
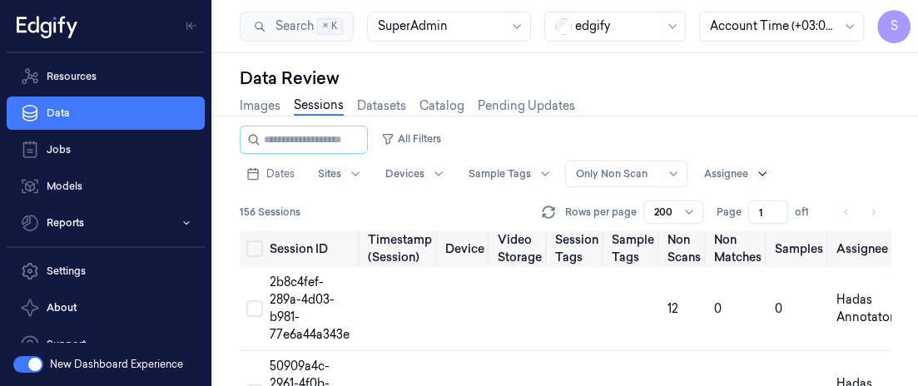
click at [761, 175] on div at bounding box center [761, 174] width 21 height 27
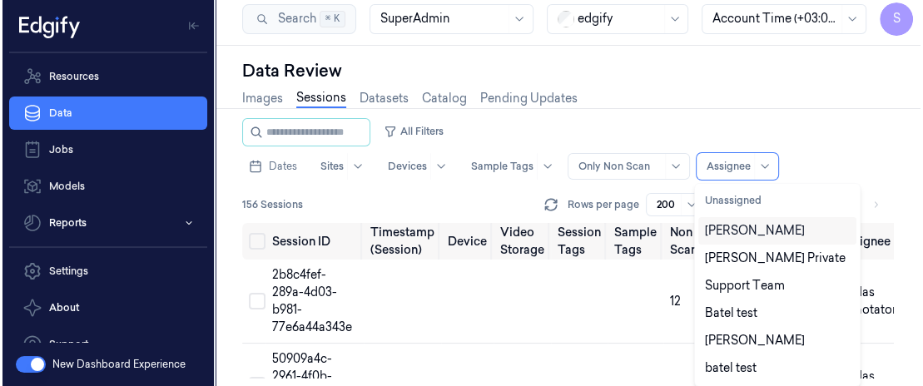
scroll to position [0, 0]
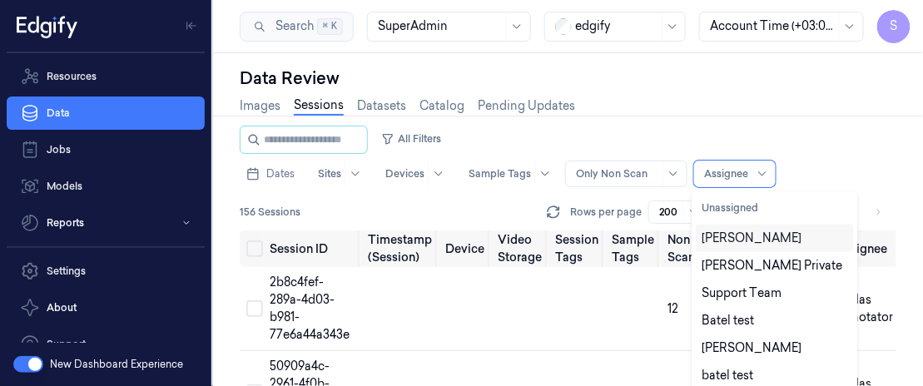
click at [737, 151] on div "All Filters Dates Sites Devices Sample Tags Alert Type Only Non Scan 11 results…" at bounding box center [568, 157] width 656 height 62
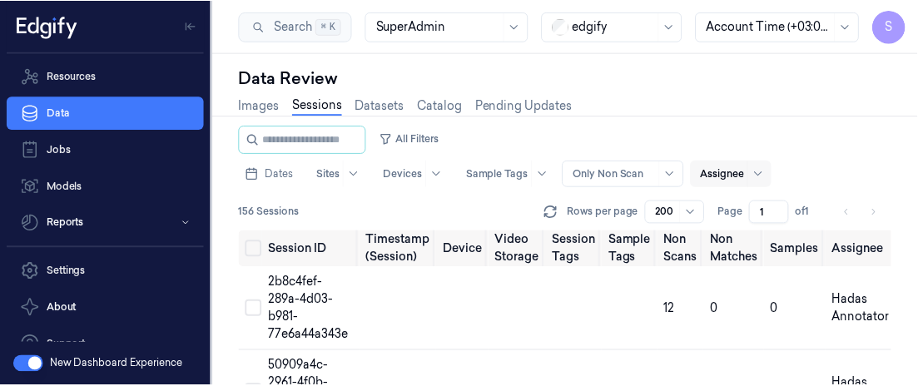
scroll to position [7, 0]
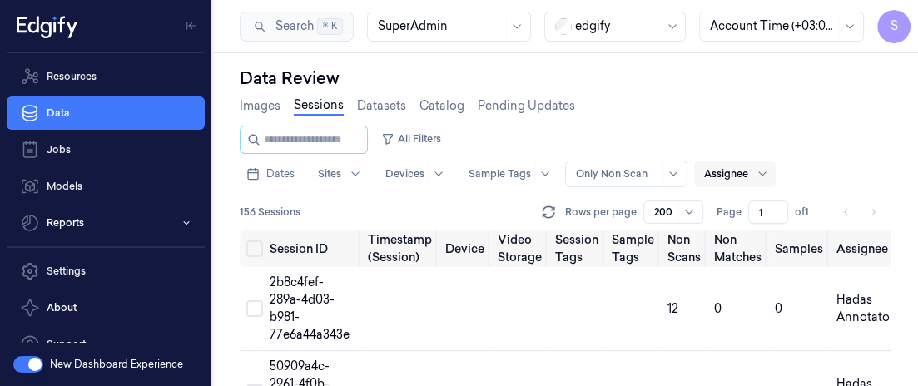
click at [738, 173] on div "Assignee" at bounding box center [726, 174] width 44 height 27
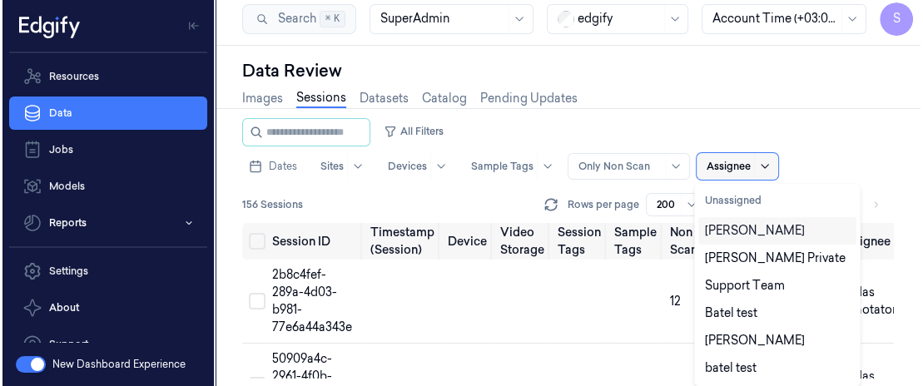
scroll to position [0, 0]
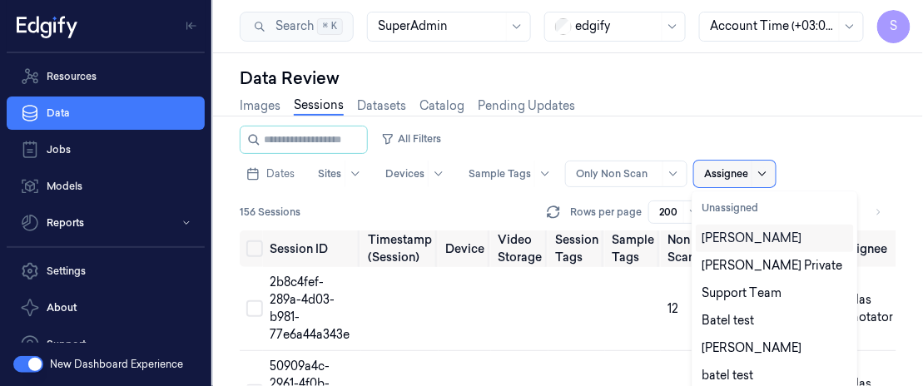
click at [757, 171] on icon at bounding box center [761, 173] width 13 height 13
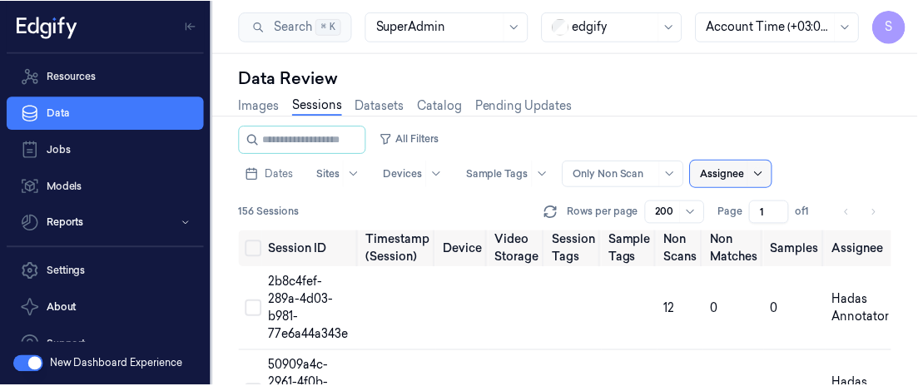
scroll to position [7, 0]
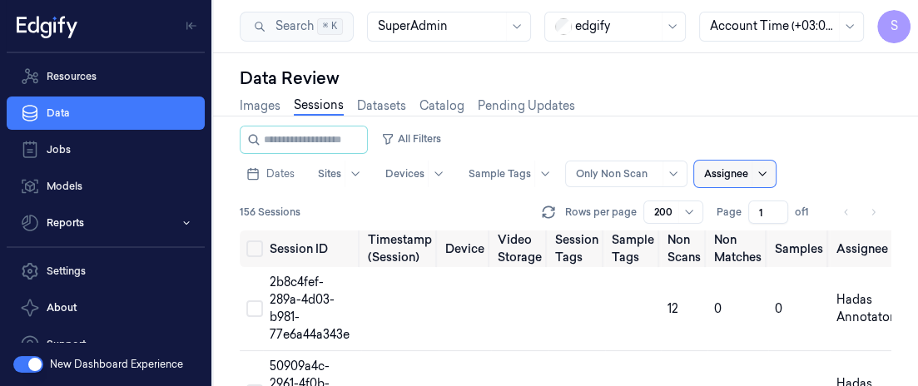
click at [757, 171] on icon at bounding box center [761, 173] width 13 height 13
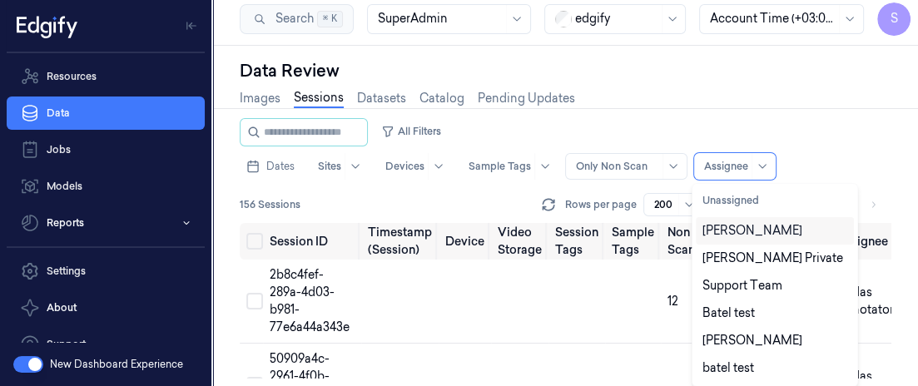
click at [739, 226] on div "Shahar Cohen" at bounding box center [752, 230] width 100 height 17
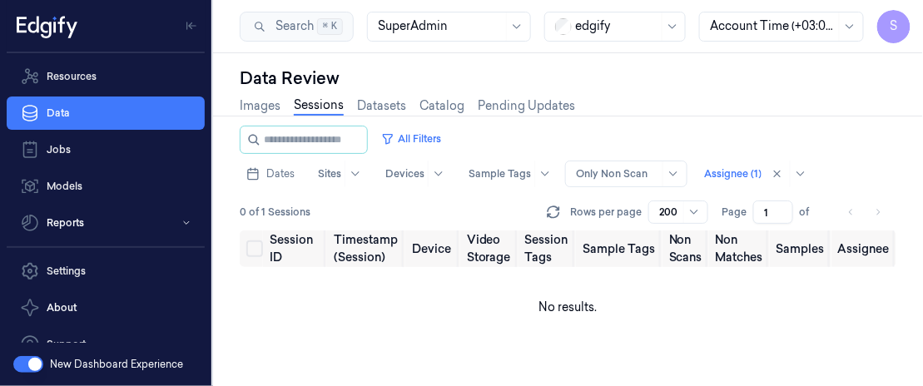
click at [859, 171] on div "All Filters Dates Sites Devices Sample Tags Alert Type Only Non Scan Assignee (…" at bounding box center [568, 157] width 656 height 62
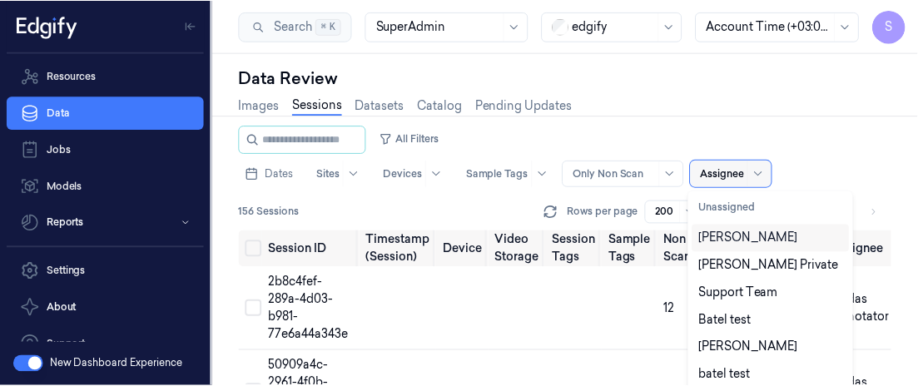
scroll to position [7, 0]
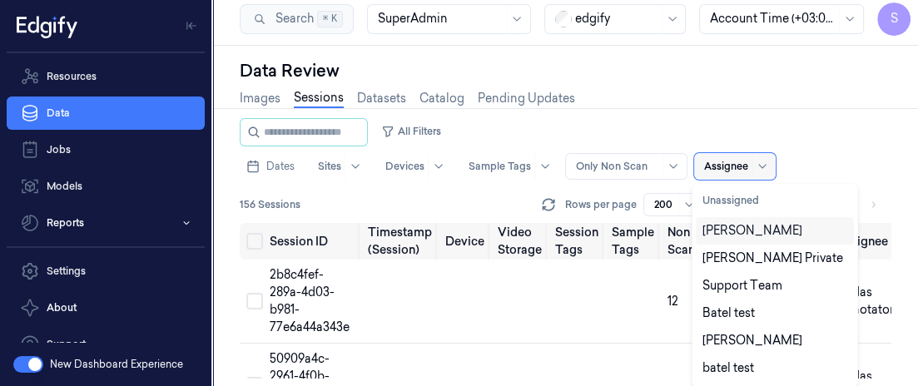
click at [751, 175] on div at bounding box center [761, 166] width 21 height 27
click at [754, 233] on div "Shahar Cohen" at bounding box center [752, 230] width 100 height 17
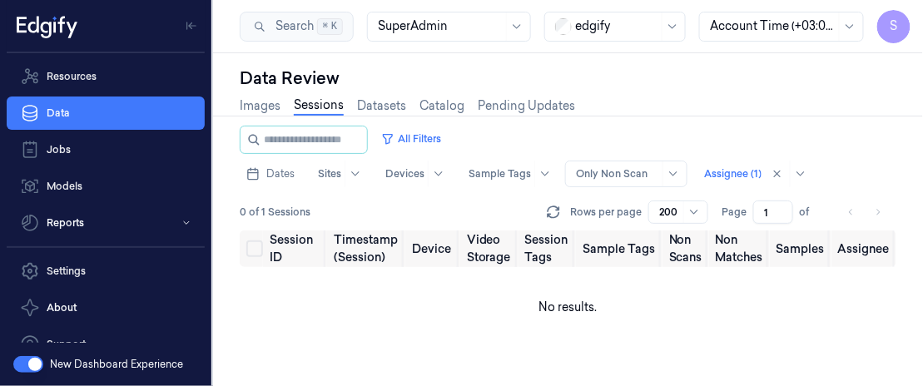
click at [834, 152] on div "All Filters Dates Sites Devices Sample Tags Alert Type Only Non Scan Assignee (…" at bounding box center [568, 157] width 656 height 62
click at [834, 151] on div "All Filters Dates Sites Devices Sample Tags Alert Type Only Non Scan Assignee (…" at bounding box center [568, 157] width 656 height 62
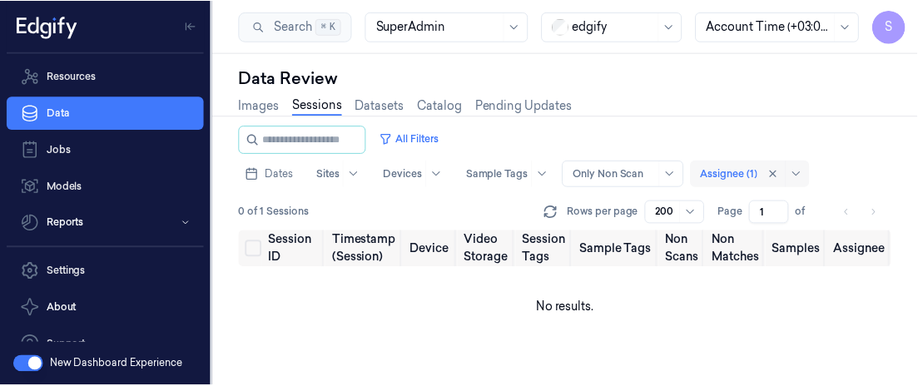
scroll to position [7, 0]
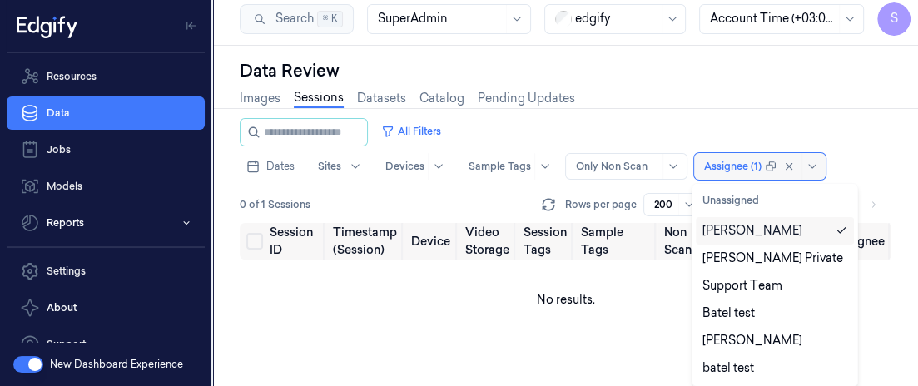
click at [792, 174] on div at bounding box center [793, 166] width 57 height 27
click at [746, 254] on div "Gil Ninveh Private" at bounding box center [772, 258] width 141 height 17
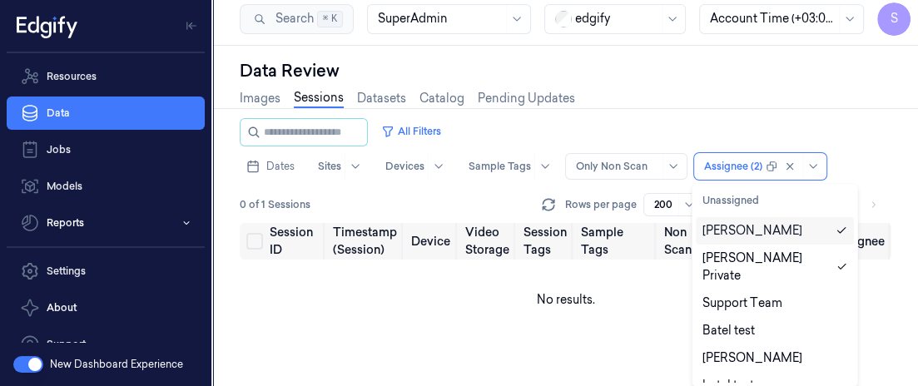
click at [799, 230] on div "Shahar Cohen" at bounding box center [774, 230] width 145 height 17
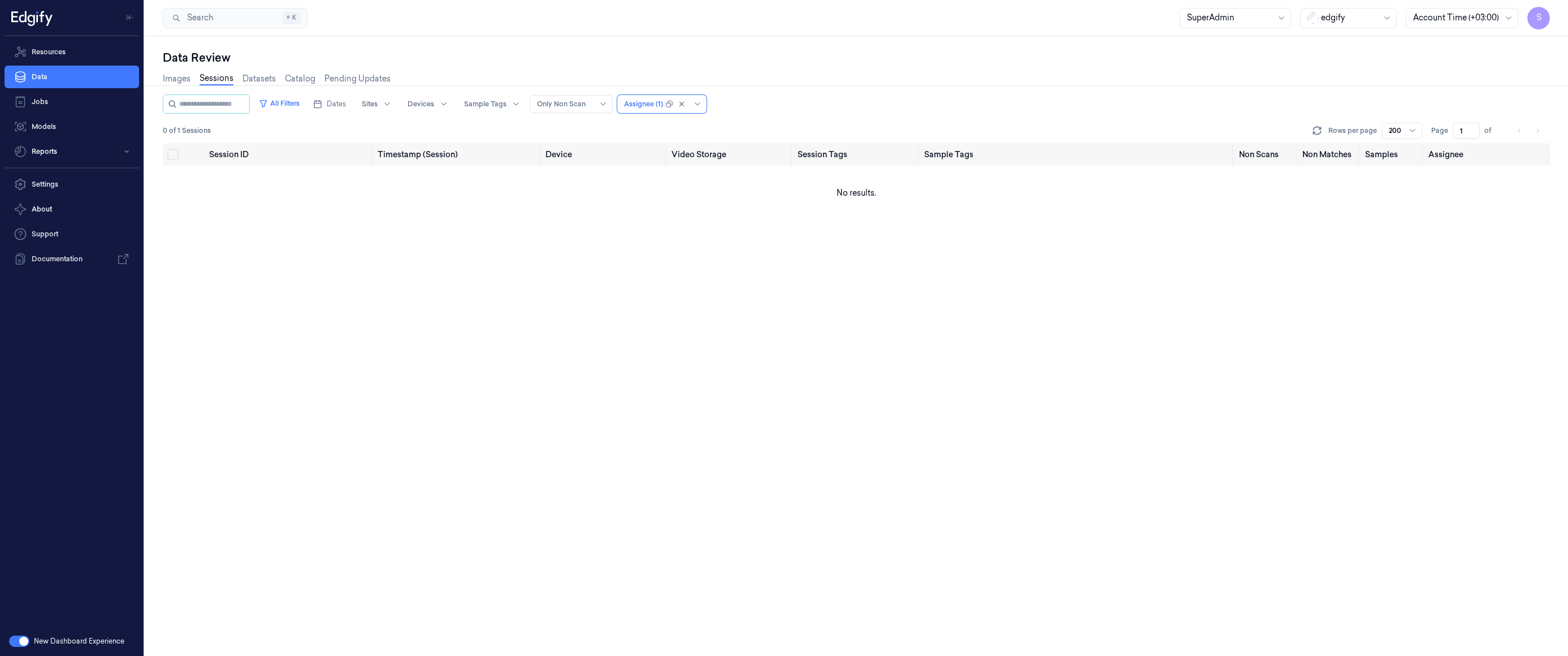
click at [590, 105] on div at bounding box center [565, 104] width 56 height 10
click at [584, 126] on div "All Sessions" at bounding box center [569, 127] width 46 height 12
click at [654, 108] on div at bounding box center [643, 104] width 39 height 10
click at [660, 154] on div "Batel test" at bounding box center [652, 159] width 35 height 12
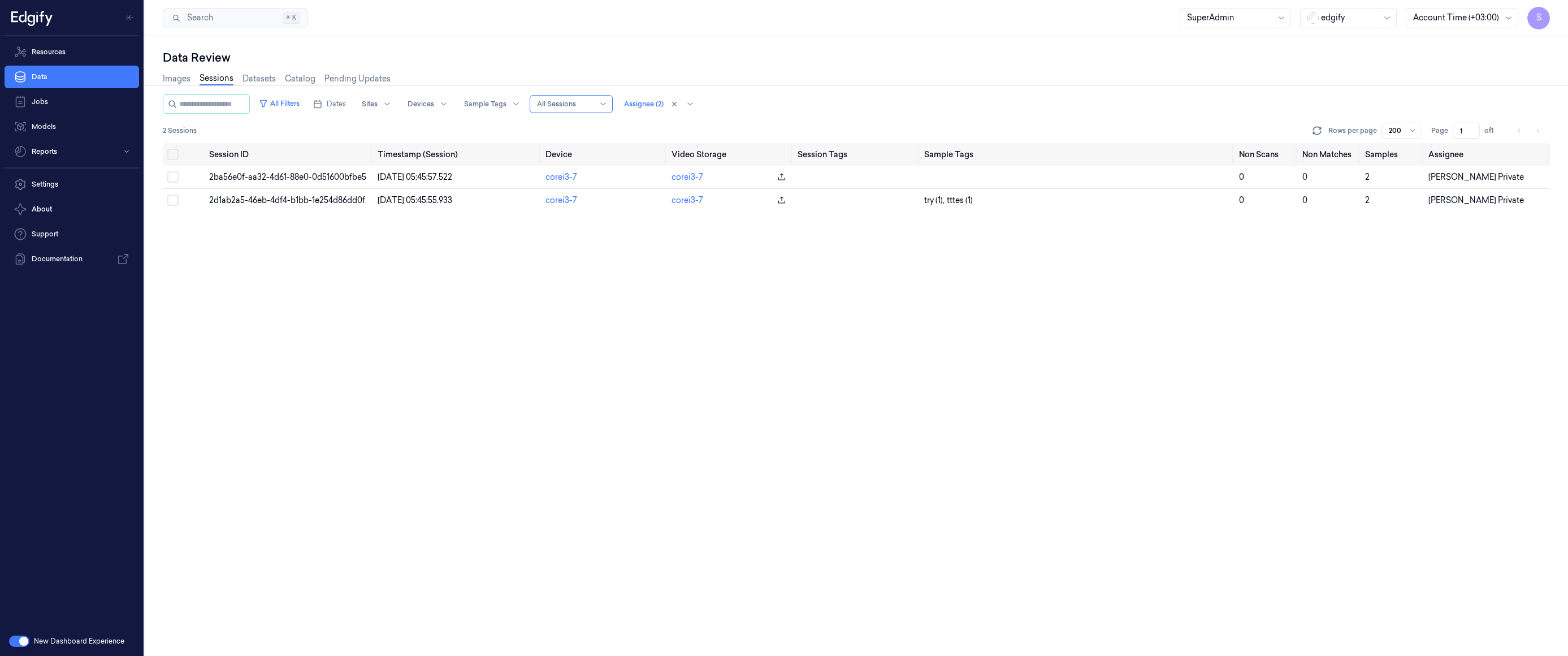
drag, startPoint x: 551, startPoint y: 273, endPoint x: 550, endPoint y: 264, distance: 9.1
click at [551, 271] on div "Session ID Timestamp (Session) Device Video Storage Session Tags Sample Tags No…" at bounding box center [857, 399] width 1387 height 513
click at [504, 175] on td "05/10/2024 05:45:57.522" at bounding box center [457, 177] width 168 height 23
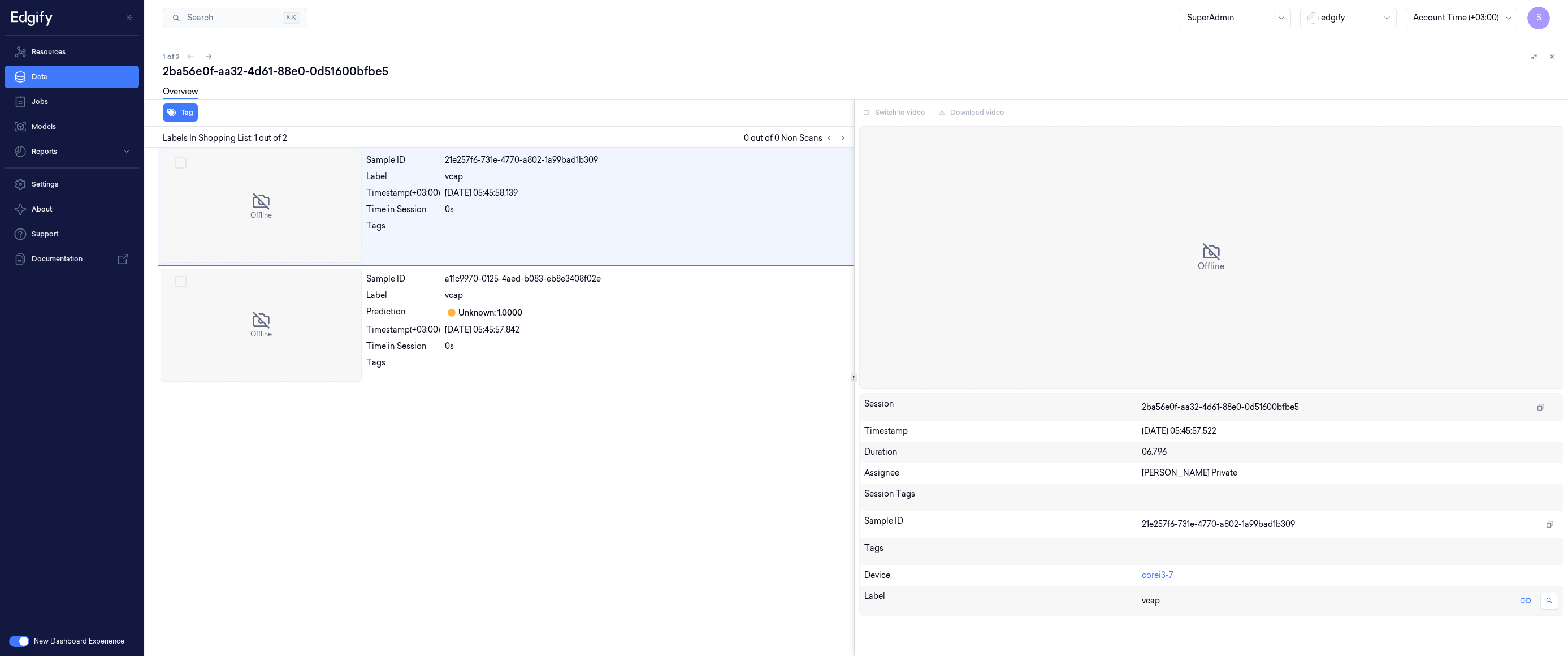
click at [723, 112] on div "Switch to video Download video" at bounding box center [1211, 112] width 705 height 18
click at [550, 224] on div at bounding box center [646, 229] width 402 height 18
drag, startPoint x: 897, startPoint y: 111, endPoint x: 903, endPoint y: 106, distance: 7.8
click at [723, 111] on div "Switch to video Download video" at bounding box center [1211, 112] width 705 height 18
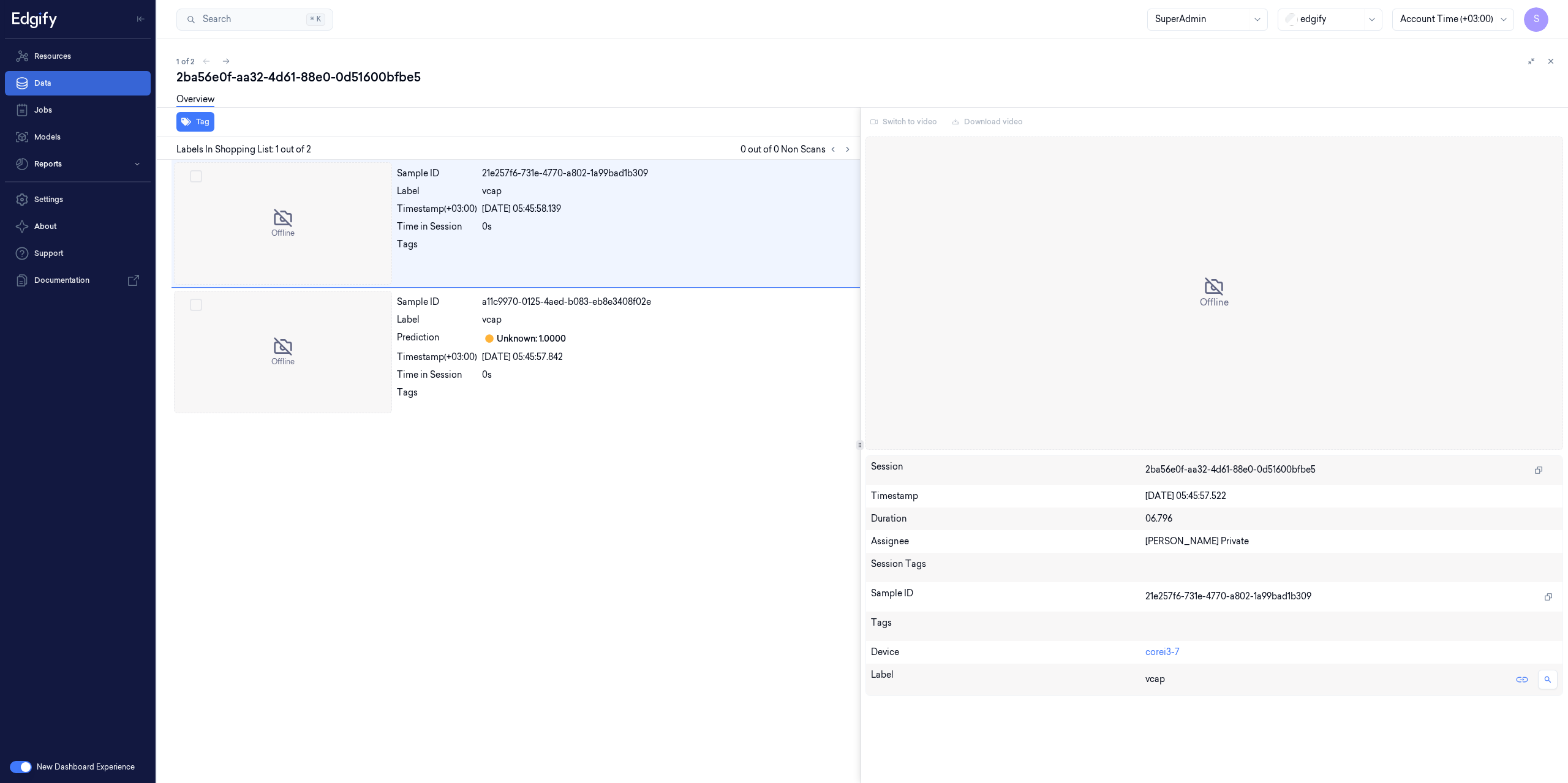
click at [55, 82] on link "Data" at bounding box center [78, 83] width 146 height 24
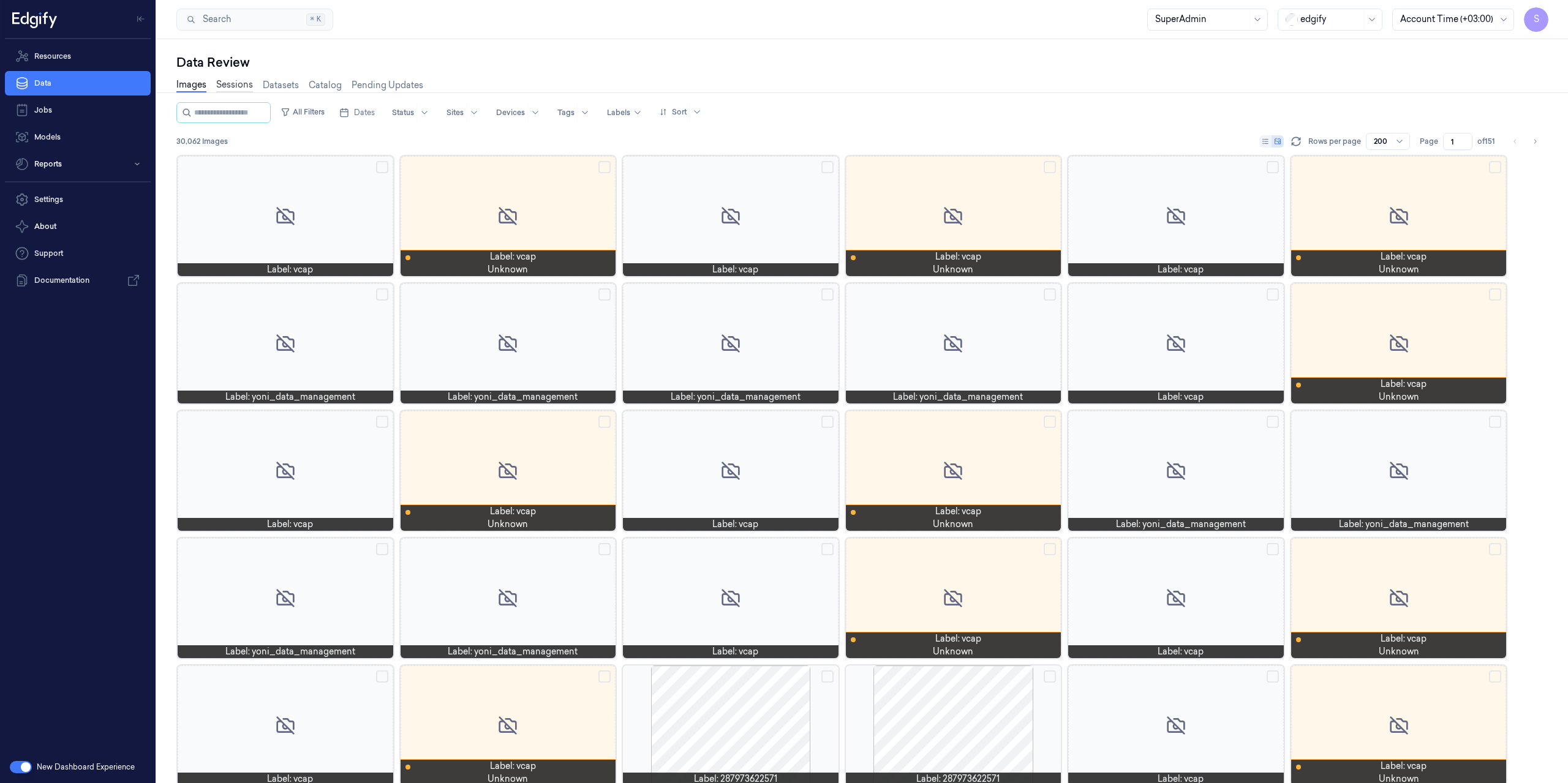
click at [239, 87] on link "Sessions" at bounding box center [235, 85] width 37 height 14
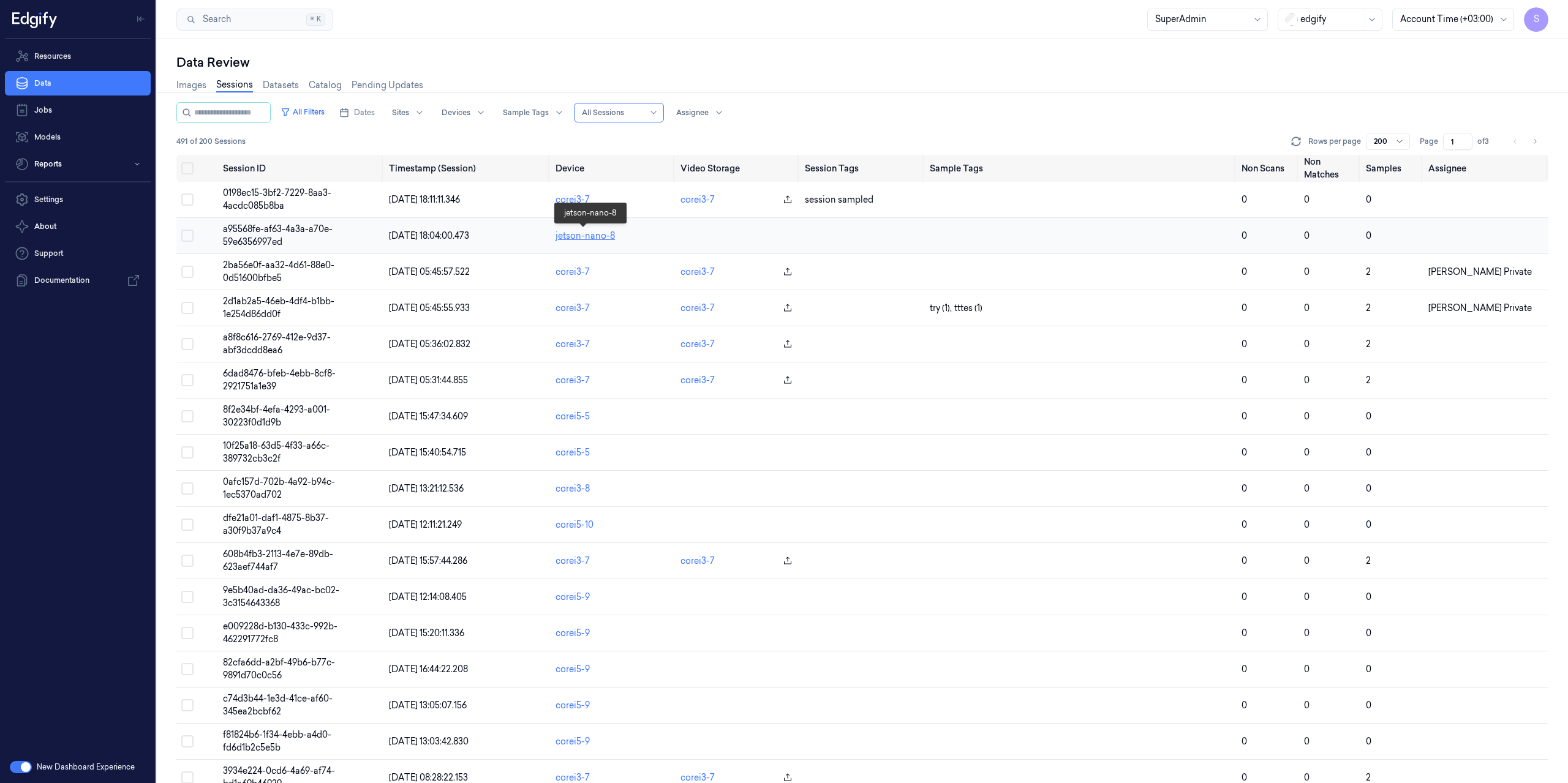
click at [578, 234] on link "jetson-nano-8" at bounding box center [585, 235] width 60 height 11
click at [302, 106] on button "All Filters" at bounding box center [302, 112] width 54 height 20
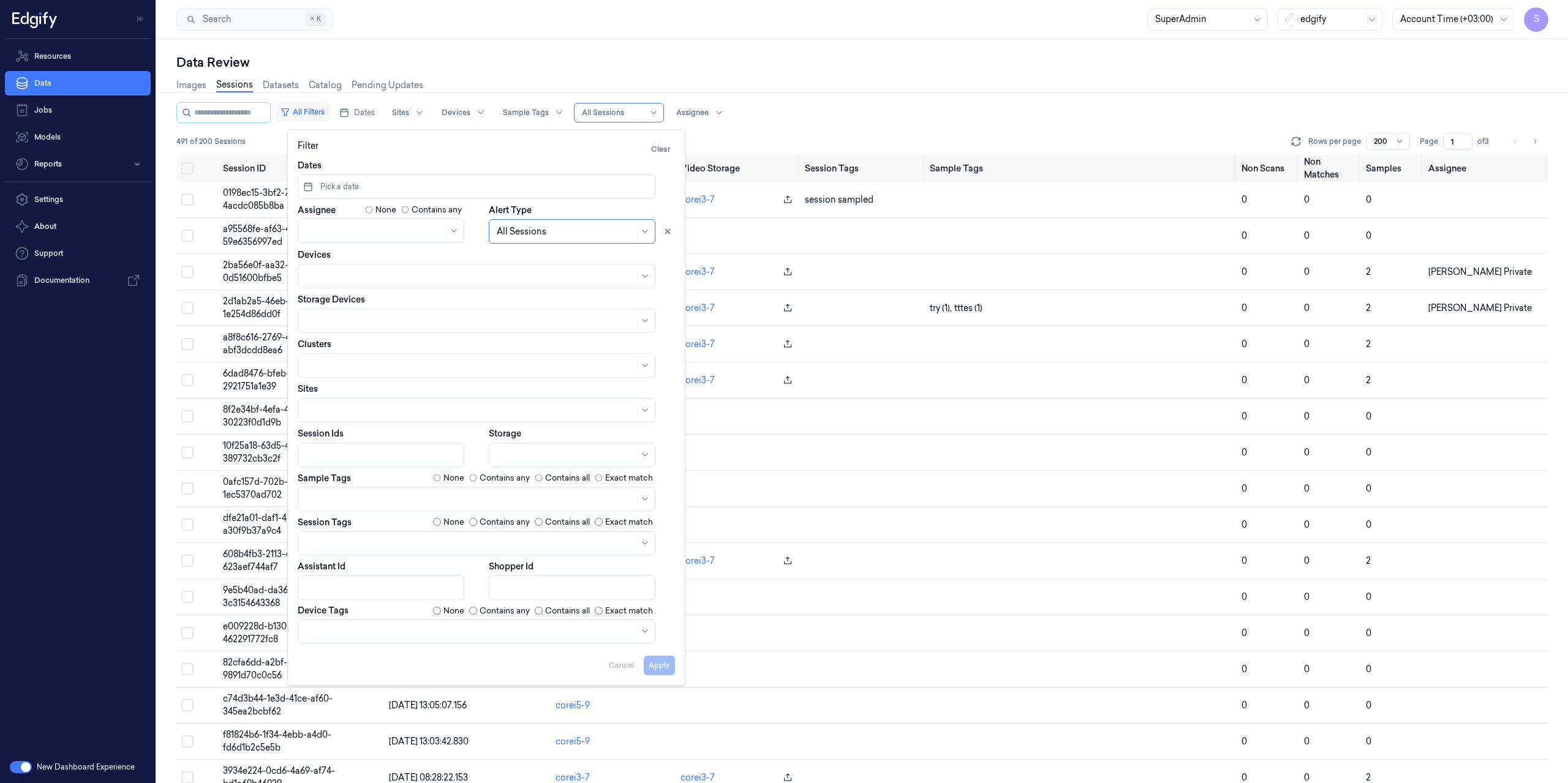
click at [311, 107] on button "All Filters" at bounding box center [302, 112] width 54 height 20
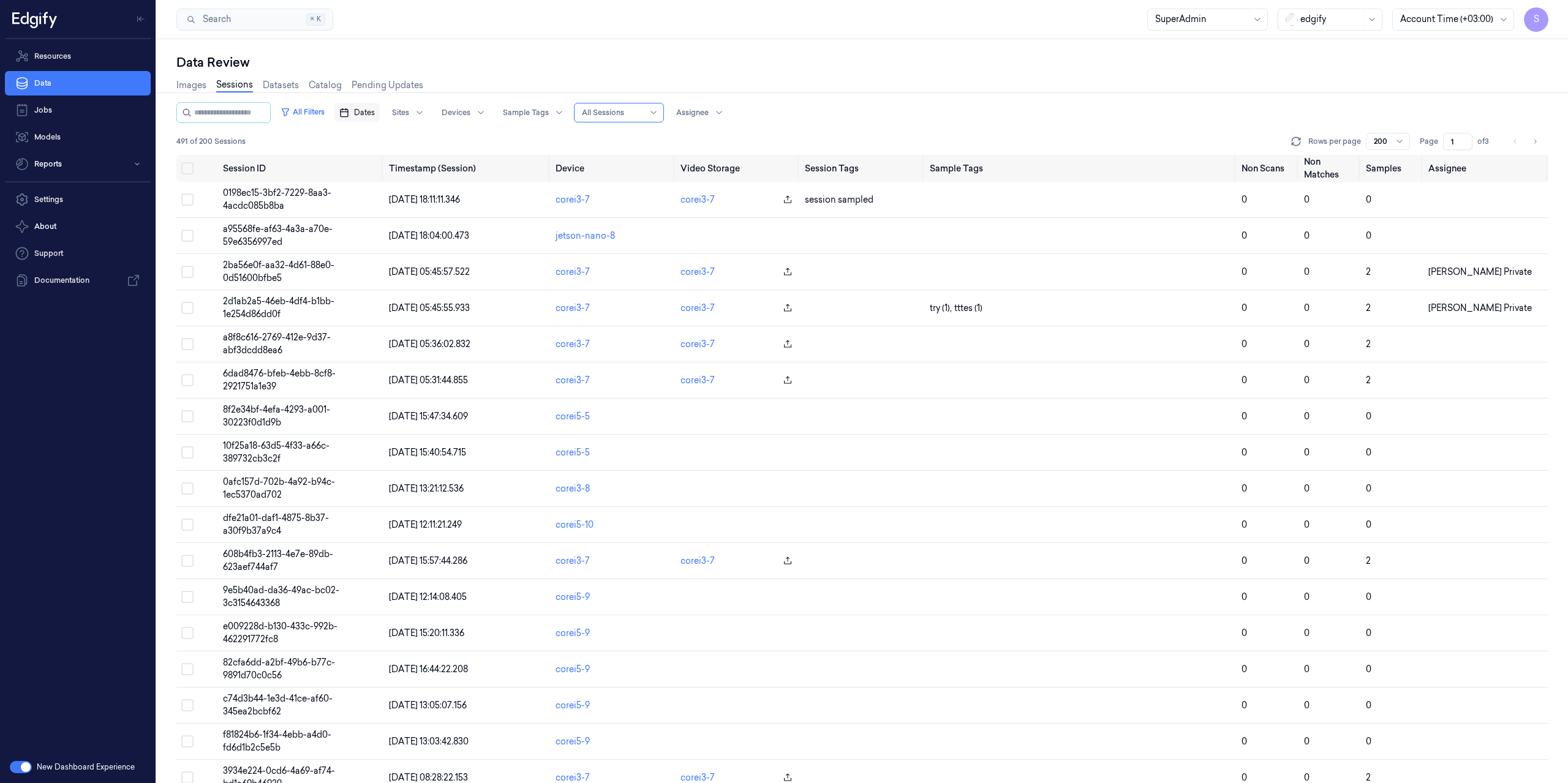
click at [375, 113] on span "Dates" at bounding box center [364, 113] width 21 height 11
click at [425, 144] on button "September 2025" at bounding box center [423, 141] width 89 height 17
click at [414, 185] on button "2025" at bounding box center [406, 190] width 35 height 17
click at [384, 186] on button "1" at bounding box center [384, 186] width 20 height 20
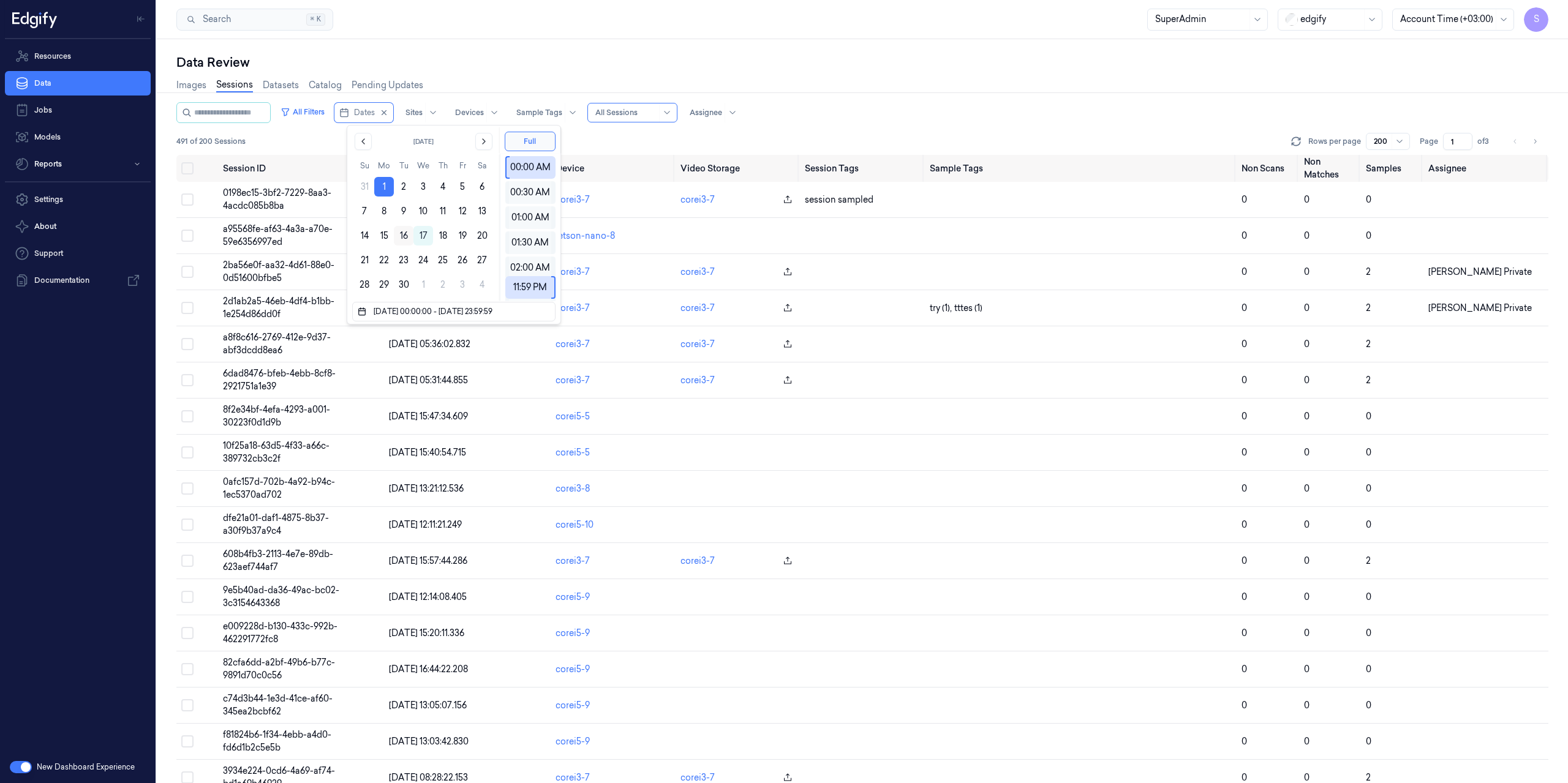
click at [400, 231] on button "16" at bounding box center [403, 235] width 20 height 20
type input "01/09/2025 00:00:00 - 16/09/2025 23:59:59"
drag, startPoint x: 423, startPoint y: 115, endPoint x: 453, endPoint y: 107, distance: 31.0
click at [423, 113] on div at bounding box center [414, 113] width 17 height 11
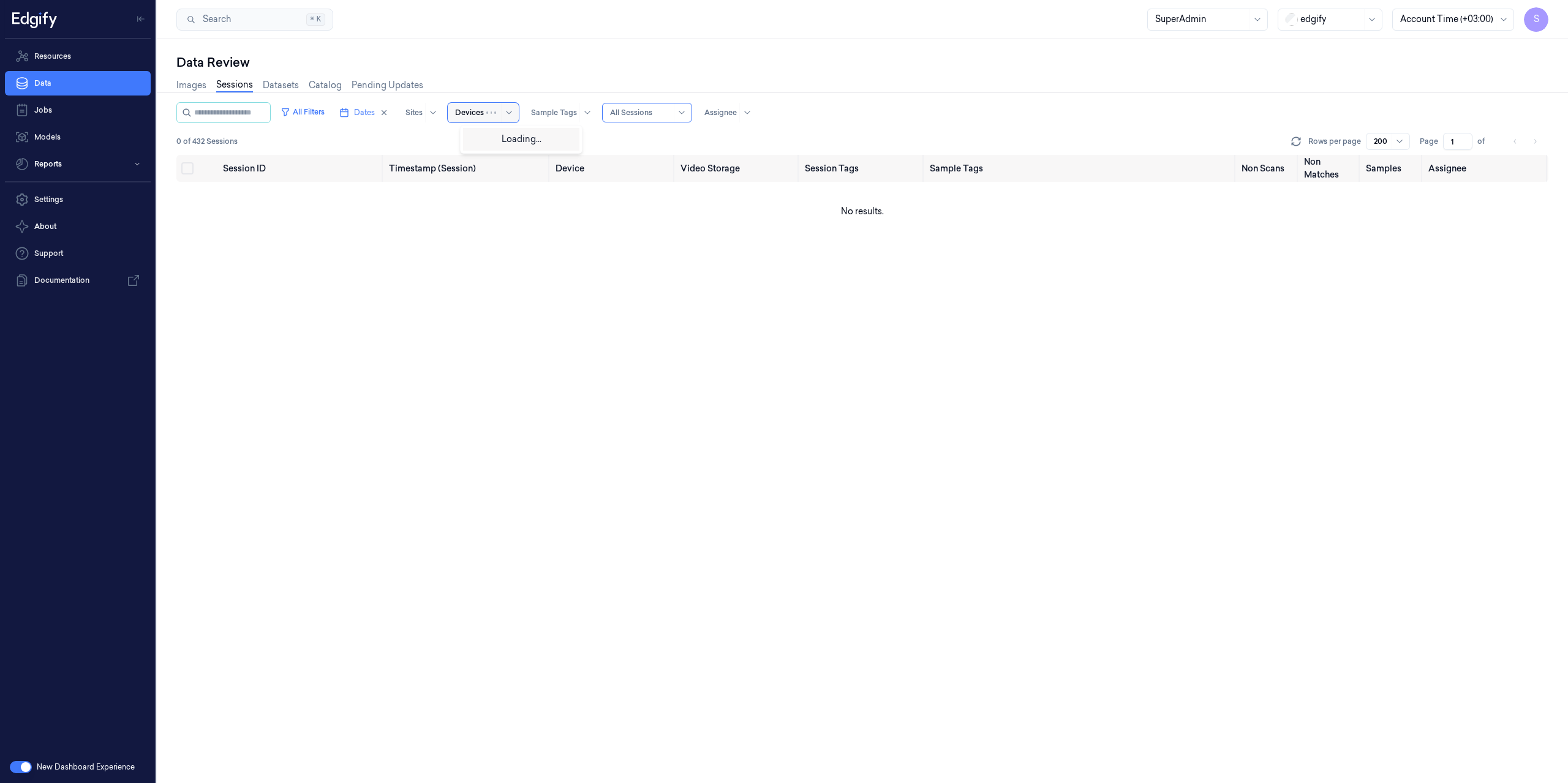
click at [465, 105] on div "Devices" at bounding box center [483, 113] width 71 height 20
click at [551, 105] on div "Sample Tags" at bounding box center [539, 113] width 46 height 20
click at [716, 107] on div at bounding box center [706, 113] width 32 height 11
click at [740, 181] on div "Gil Ninveh Private" at bounding box center [753, 180] width 104 height 13
click at [723, 116] on div at bounding box center [710, 113] width 42 height 11
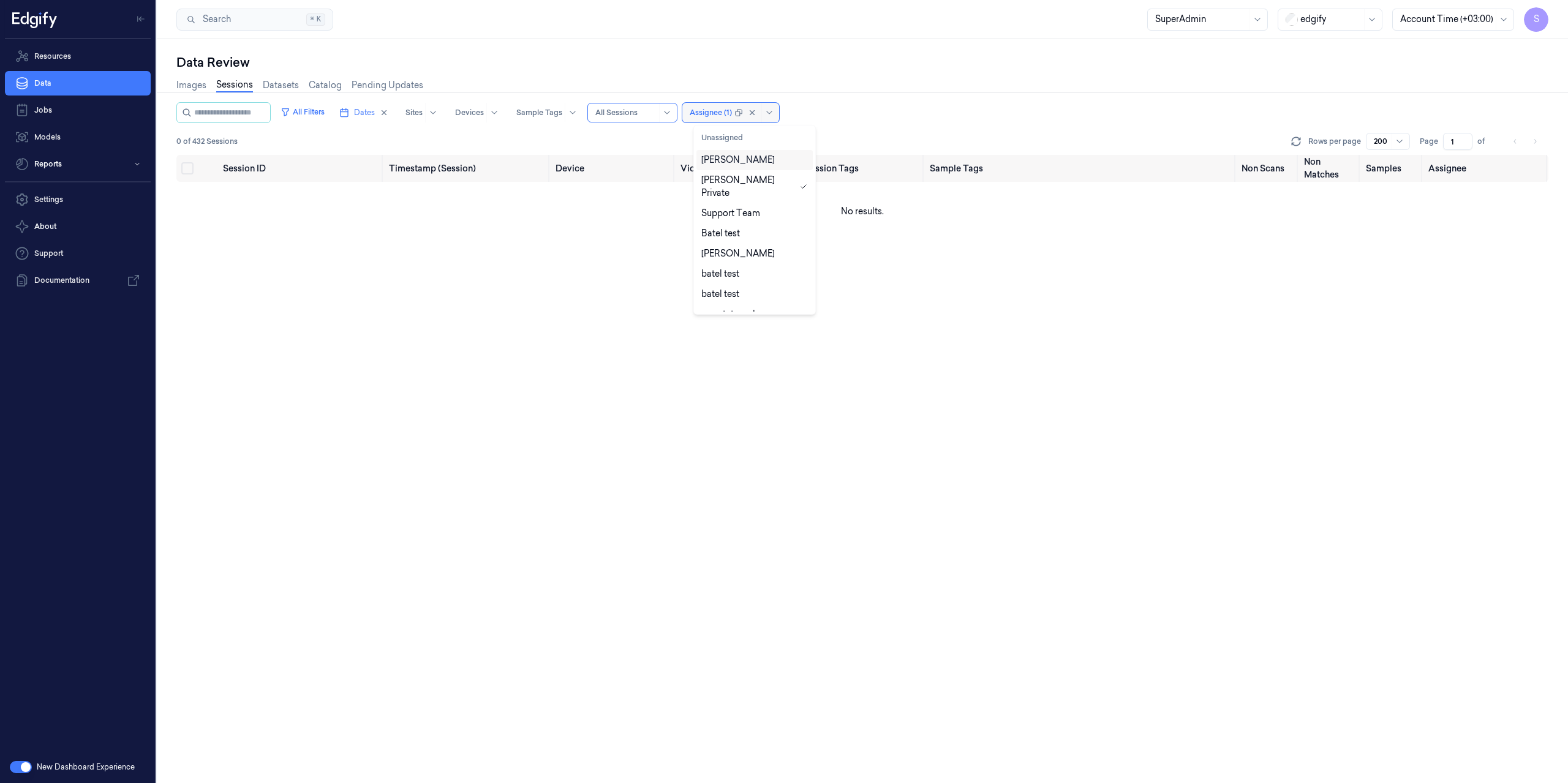
click at [730, 117] on div at bounding box center [710, 113] width 42 height 11
click at [733, 264] on div "batel test" at bounding box center [755, 274] width 116 height 20
click at [648, 111] on div at bounding box center [626, 113] width 61 height 11
click at [638, 143] on div "All Sessions" at bounding box center [631, 138] width 49 height 13
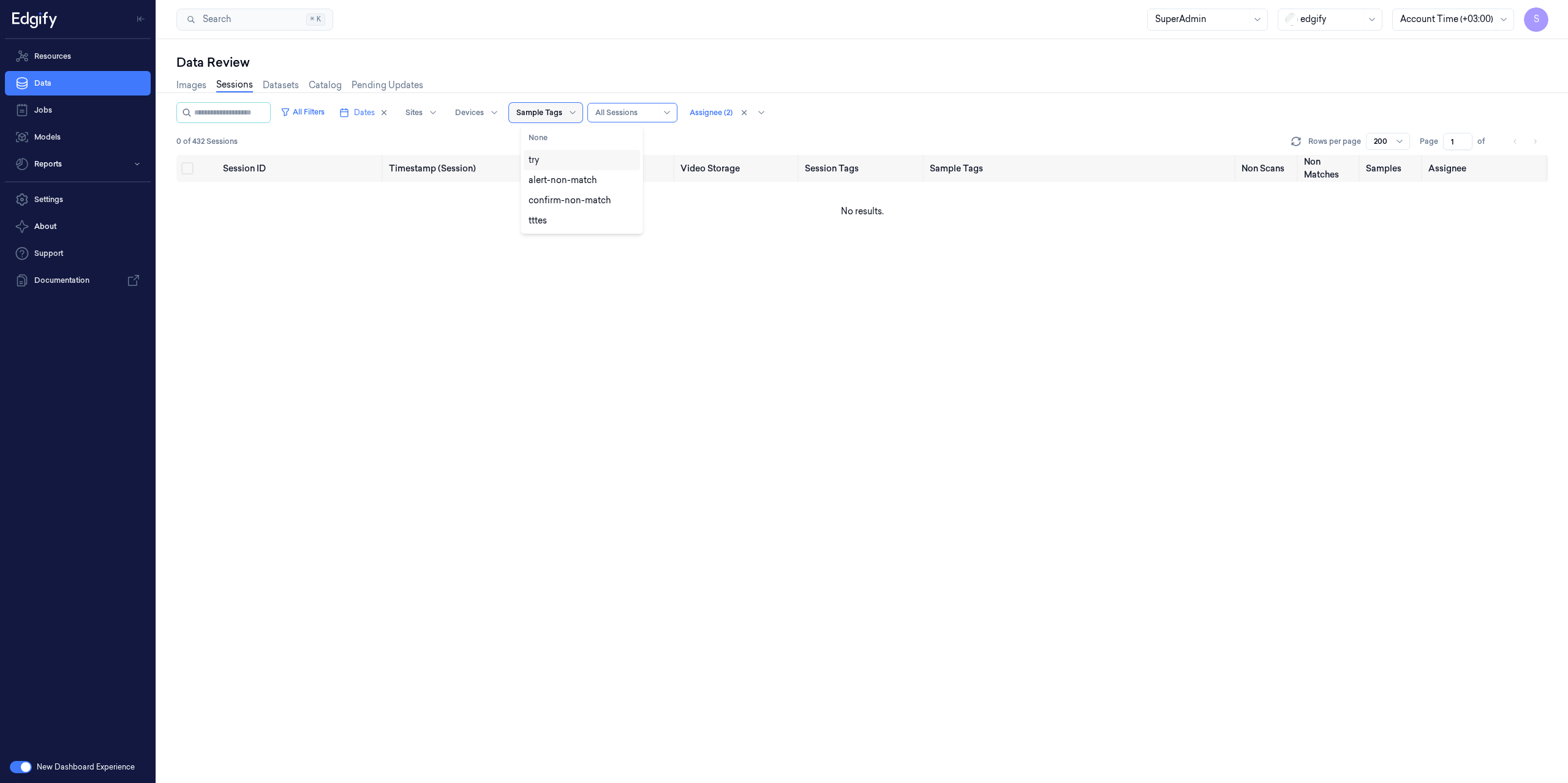
click at [556, 109] on div at bounding box center [539, 113] width 46 height 11
click at [557, 183] on div "alert-non-match" at bounding box center [562, 180] width 68 height 13
click at [558, 198] on div "confirm-non-match" at bounding box center [569, 200] width 82 height 13
click at [560, 179] on div "alert-non-match" at bounding box center [562, 180] width 68 height 13
click at [754, 111] on div at bounding box center [748, 113] width 43 height 11
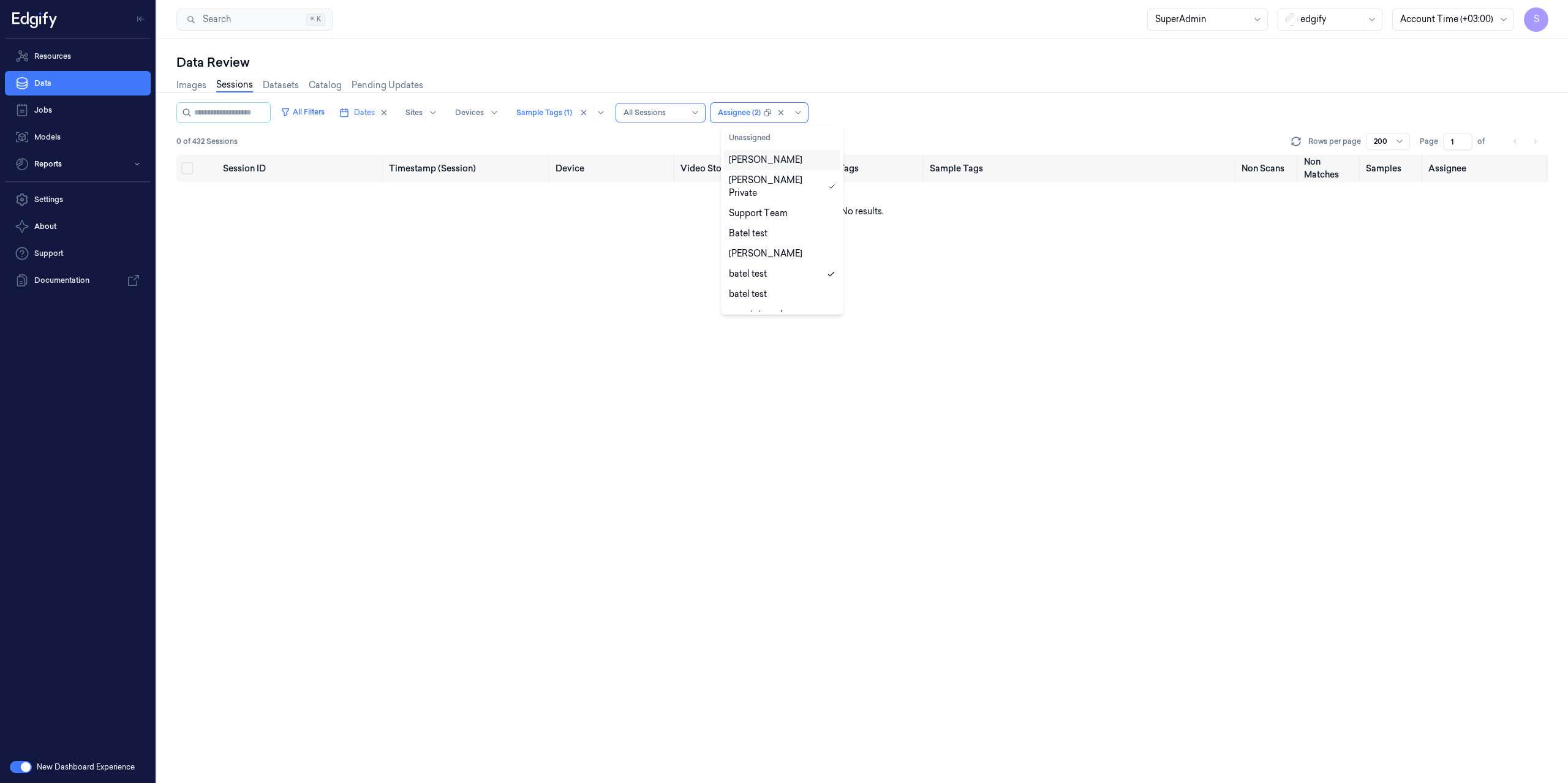
click at [769, 166] on div "Shahar Cohen" at bounding box center [766, 160] width 74 height 13
click at [763, 189] on div "Gil Ninveh Private" at bounding box center [782, 186] width 116 height 33
click at [763, 141] on button "Unassigned" at bounding box center [782, 138] width 116 height 20
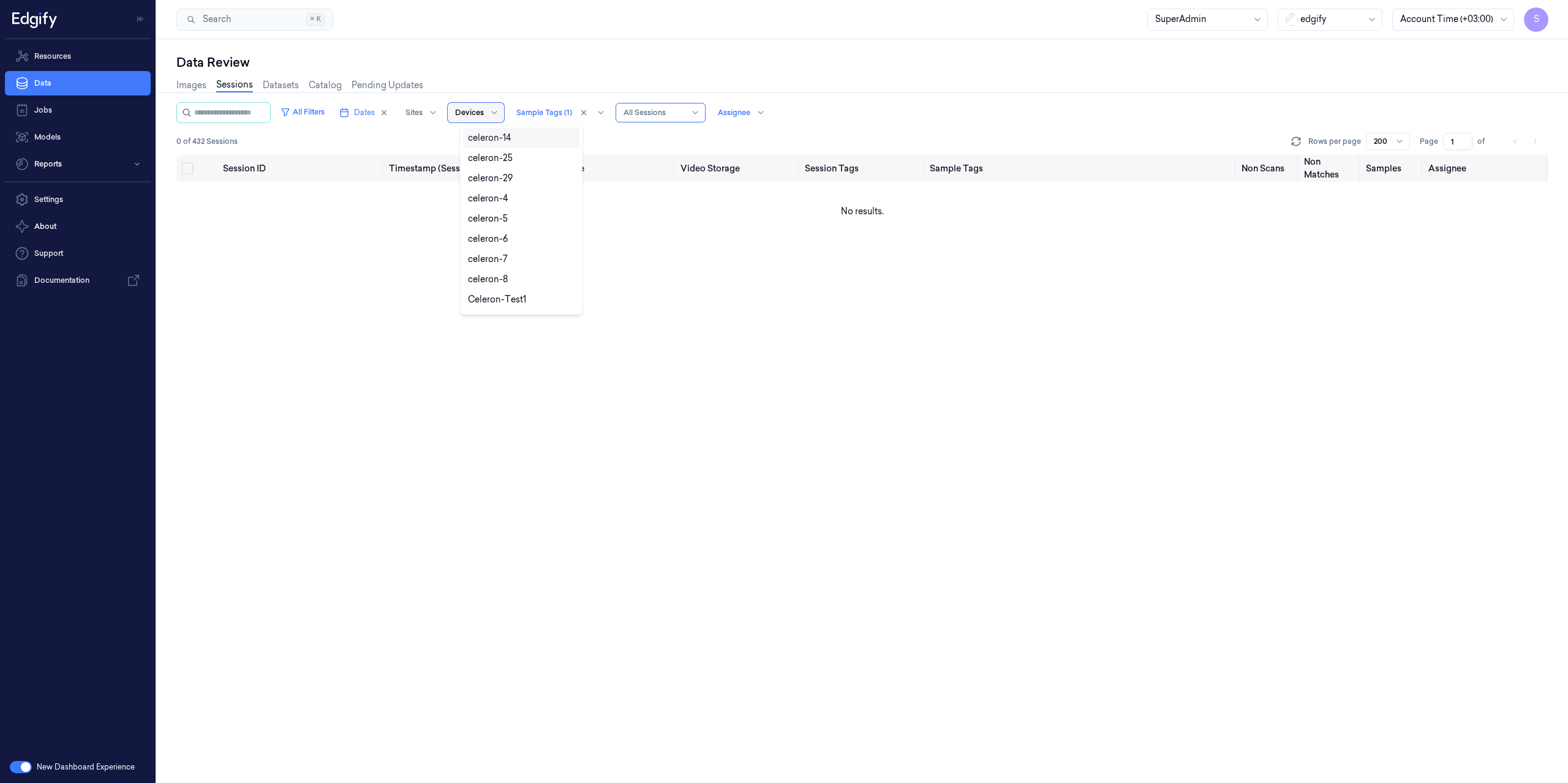
click at [472, 110] on div at bounding box center [469, 113] width 29 height 11
click at [438, 109] on icon at bounding box center [433, 112] width 10 height 10
click at [550, 107] on div "Sample Tags (1)" at bounding box center [544, 113] width 56 height 20
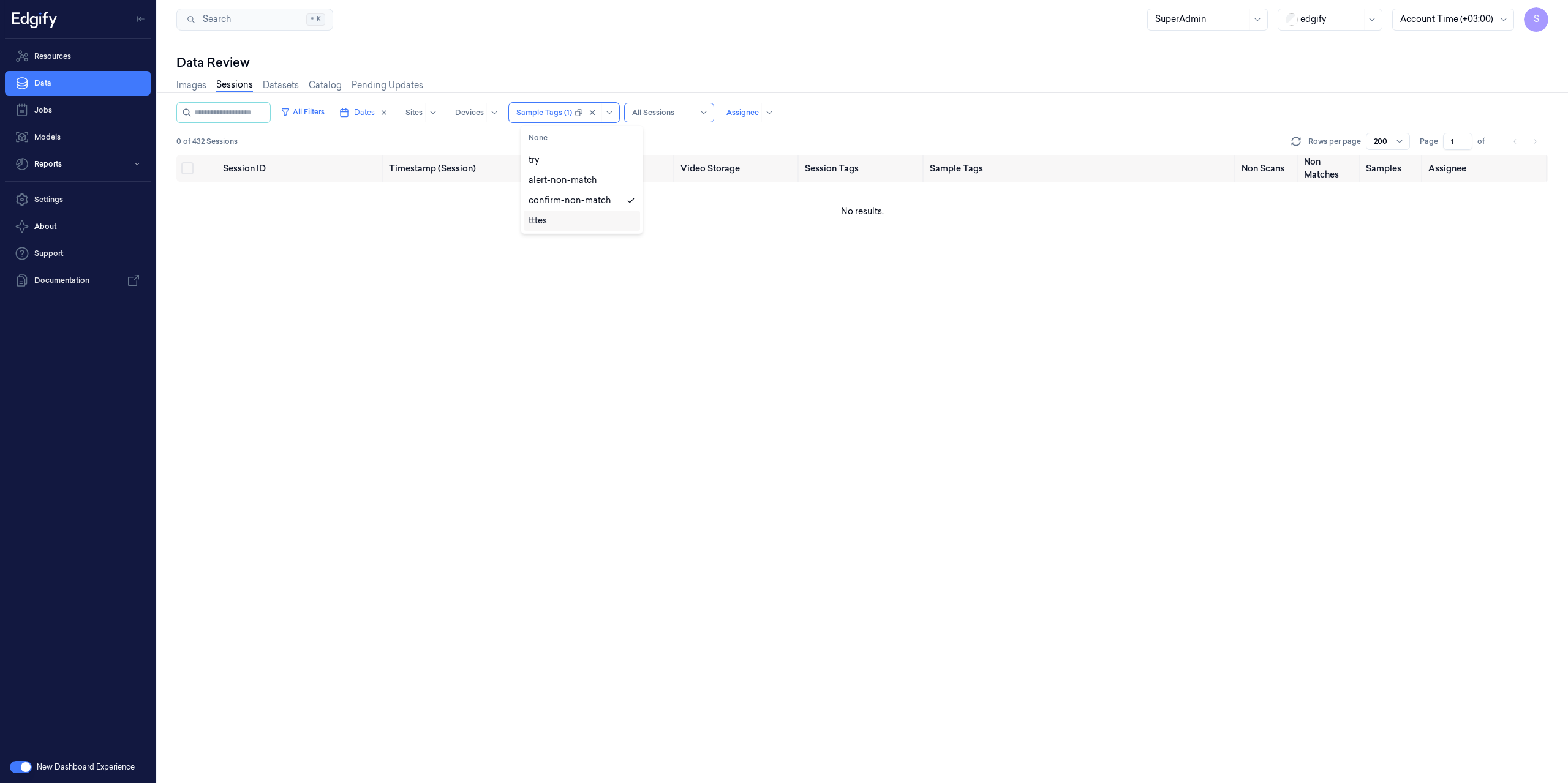
click at [546, 221] on div "tttes" at bounding box center [537, 220] width 18 height 13
click at [683, 124] on div "All Filters Dates Sites Devices Sample Tags (2) Alert Type All Sessions Assigne…" at bounding box center [863, 129] width 1372 height 53
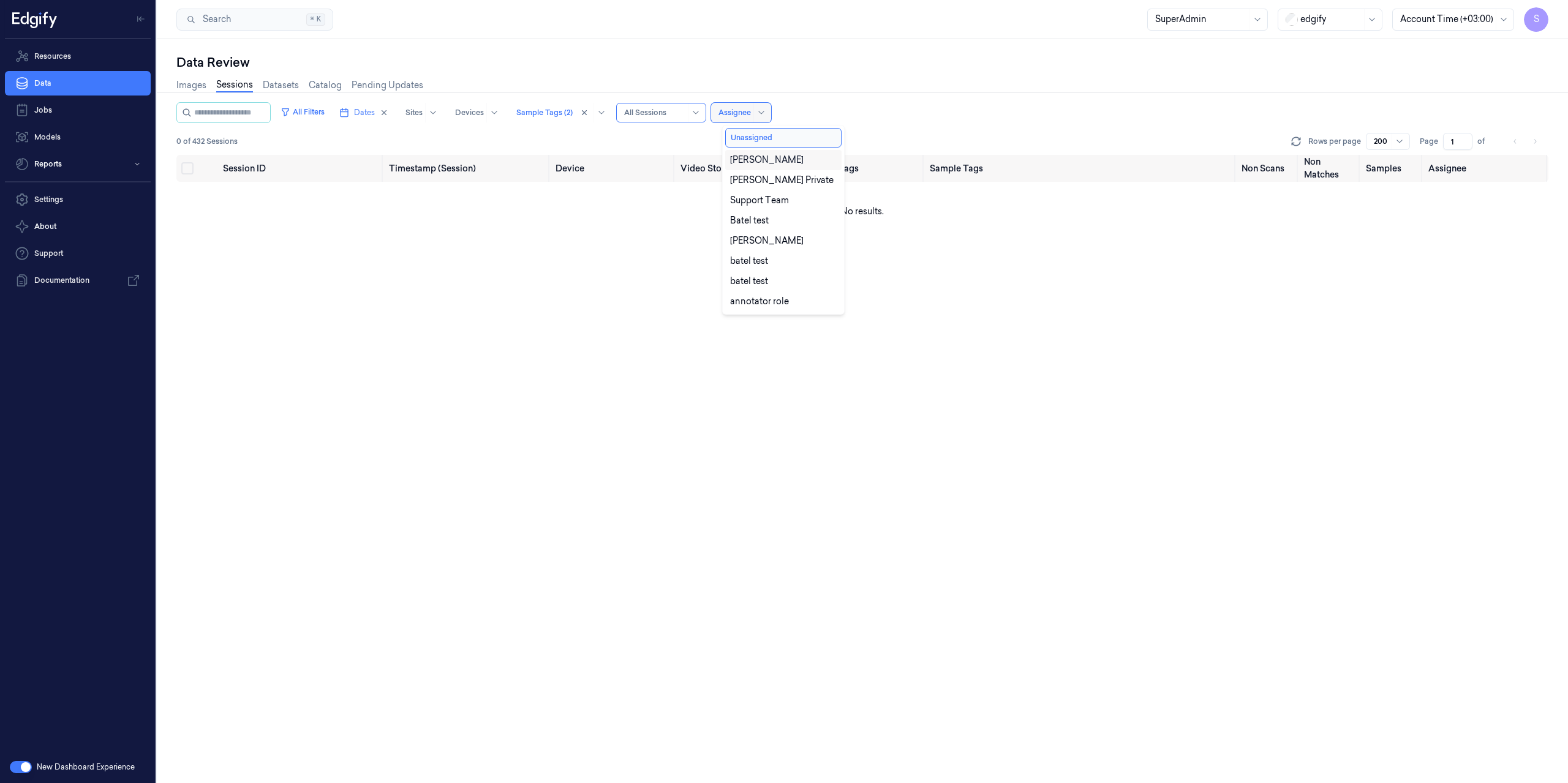
click at [751, 109] on div at bounding box center [735, 113] width 32 height 11
click at [766, 152] on div "Shahar Cohen" at bounding box center [783, 160] width 116 height 20
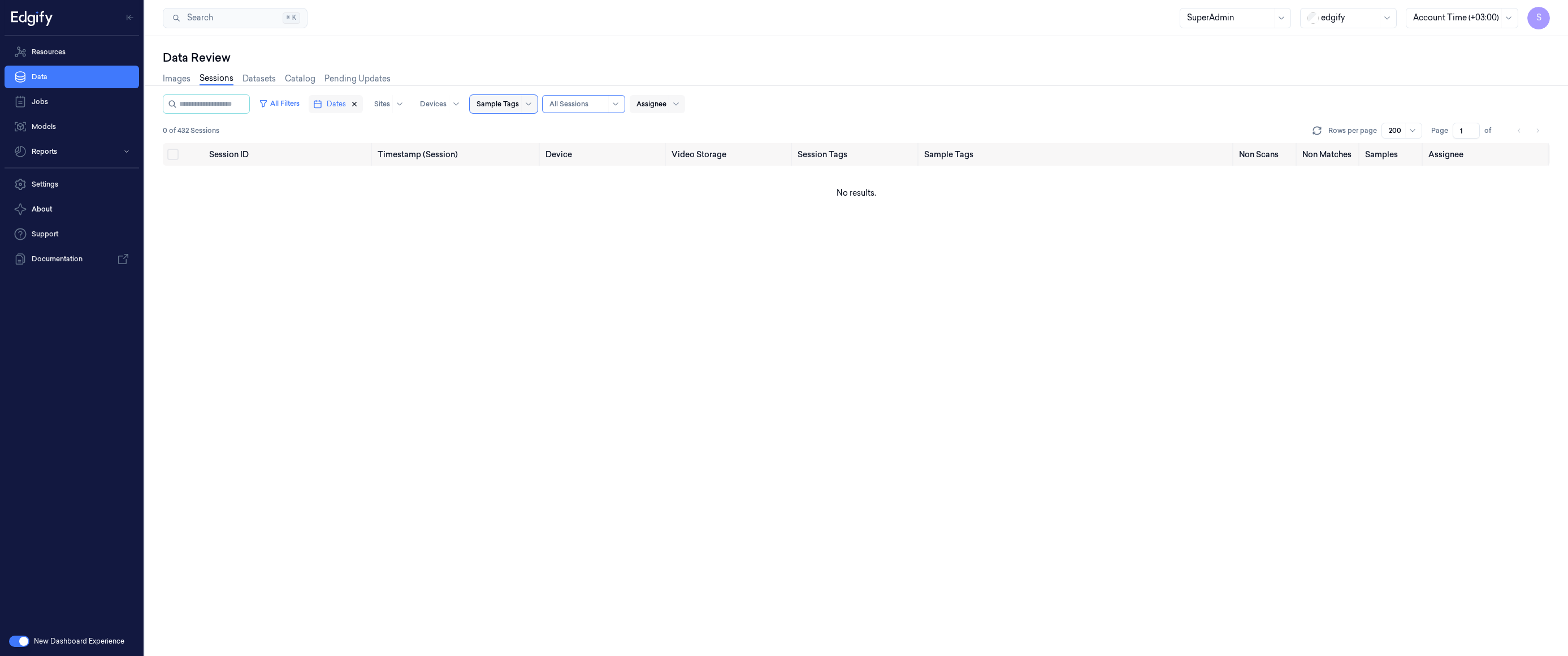
click at [358, 103] on icon "button" at bounding box center [355, 104] width 8 height 8
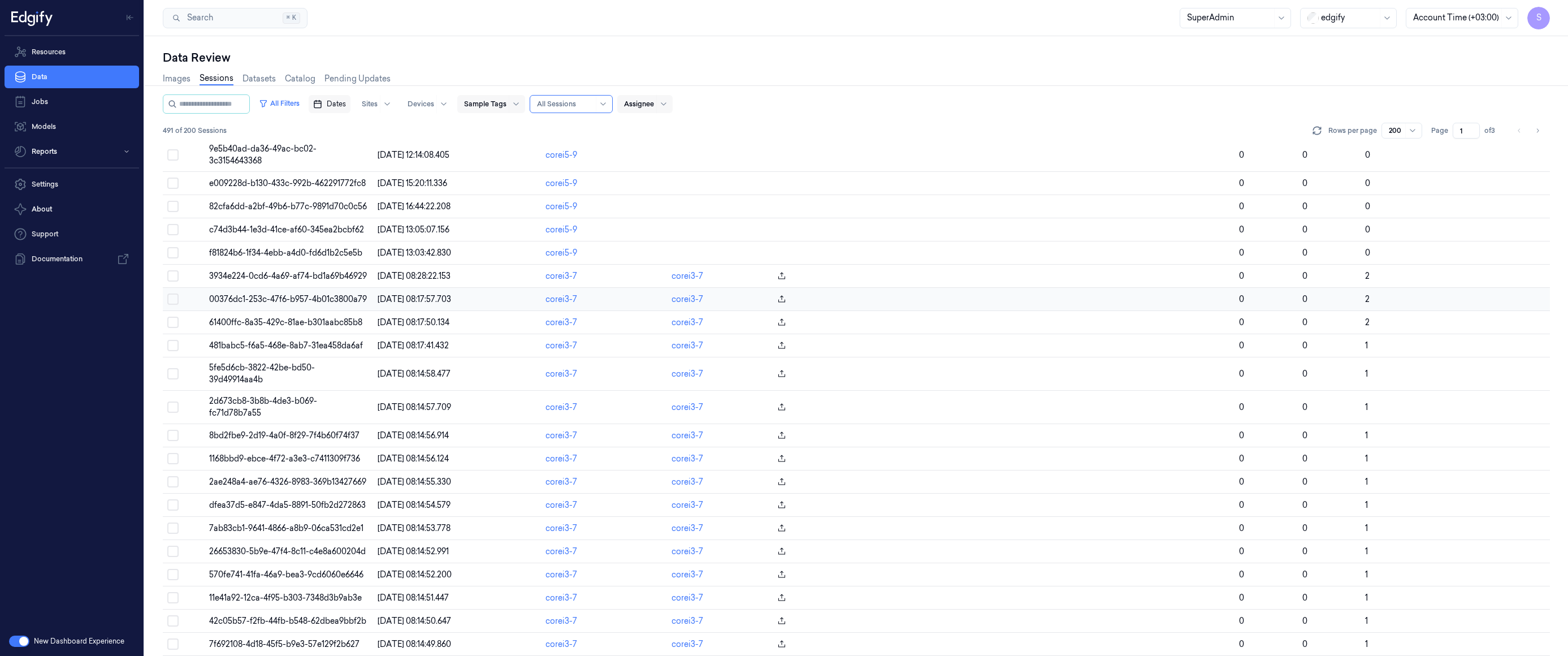
scroll to position [283, 0]
click at [301, 266] on td "3934e224-0cd6-4a69-af74-bd1a69b46929" at bounding box center [288, 276] width 168 height 23
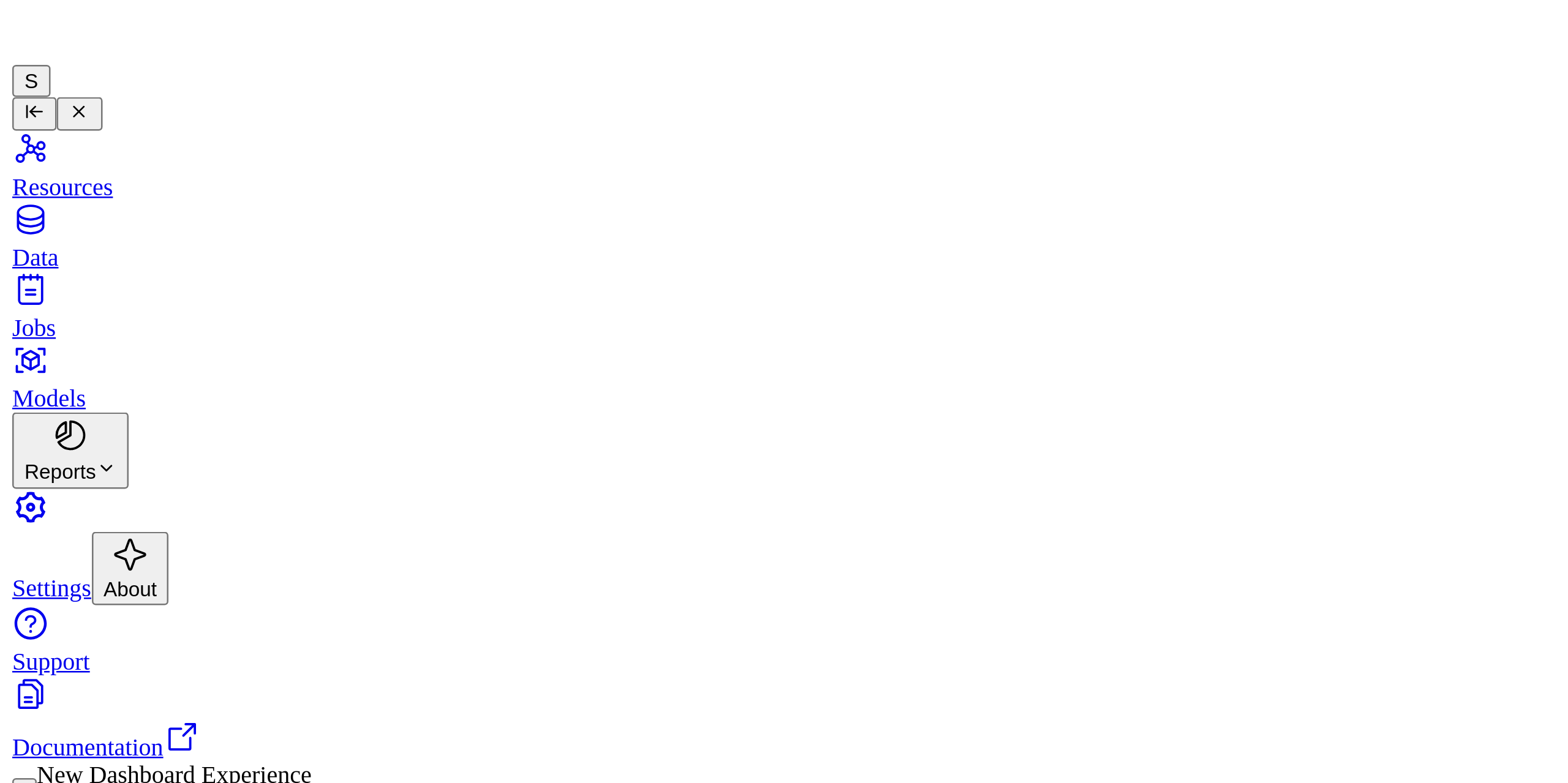
scroll to position [32, 0]
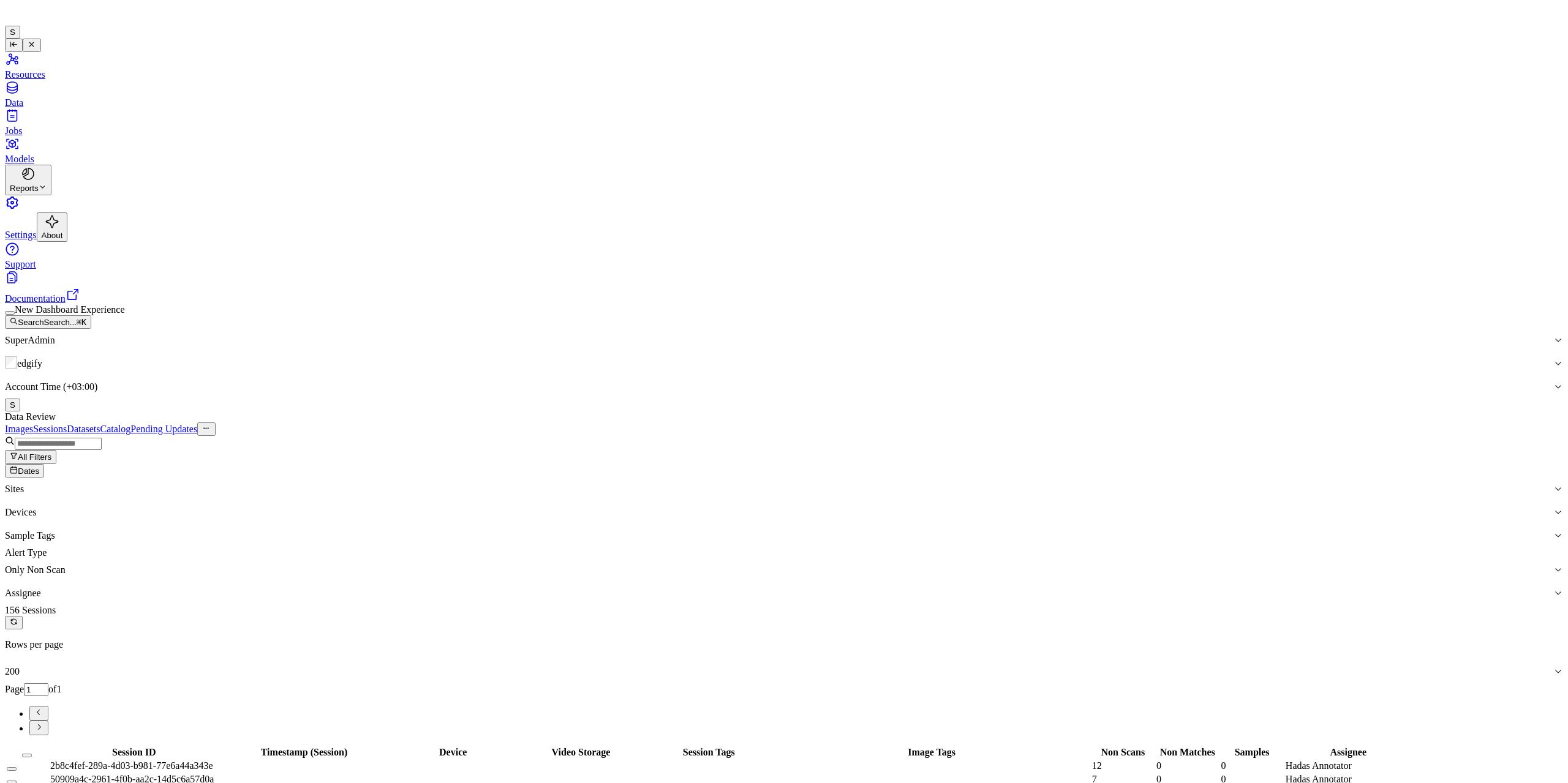
click at [39, 312] on span "Dates" at bounding box center [28, 471] width 21 height 9
click at [425, 178] on button "17" at bounding box center [422, 171] width 19 height 13
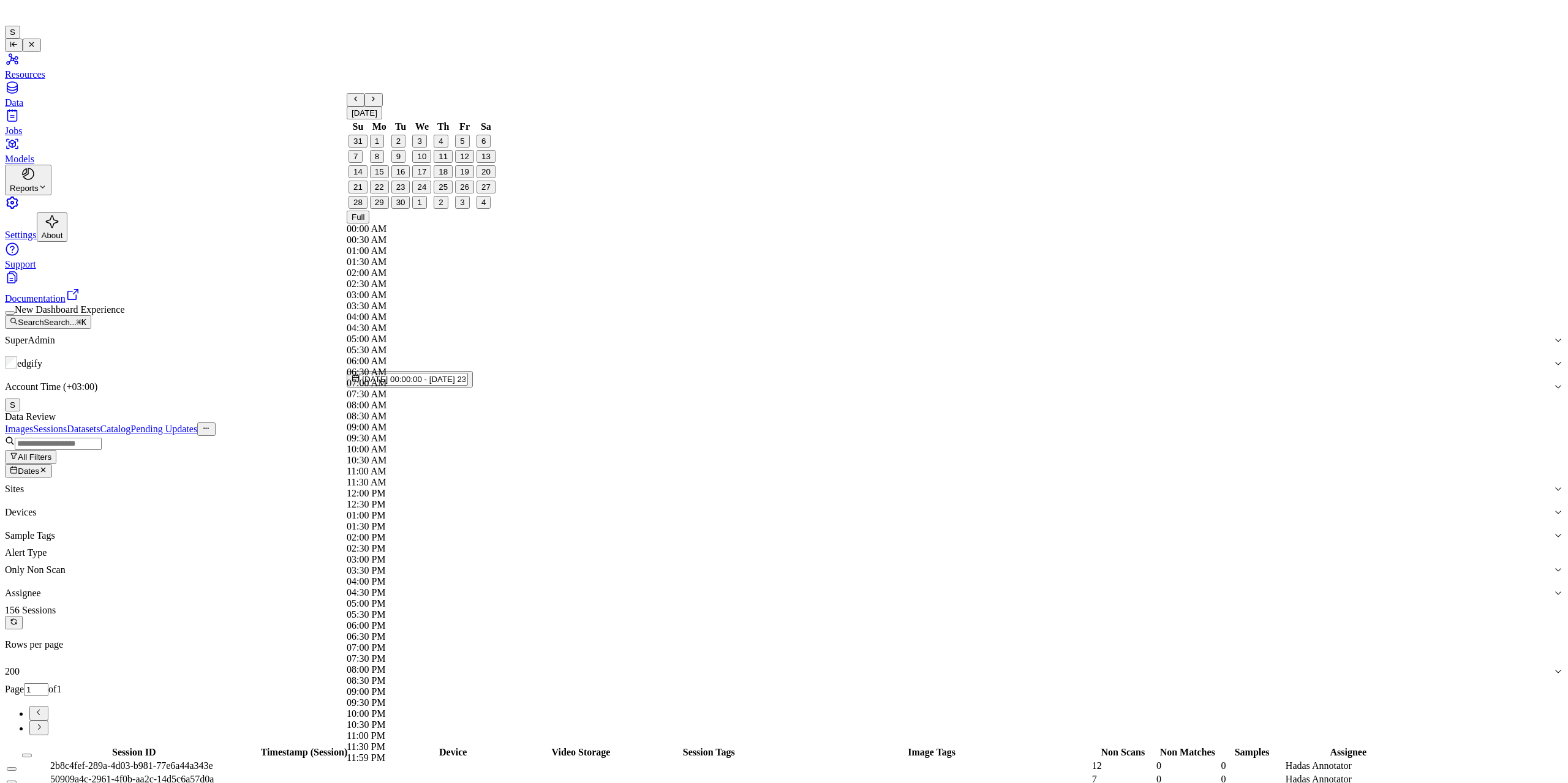
click at [617, 312] on div at bounding box center [779, 570] width 1547 height 11
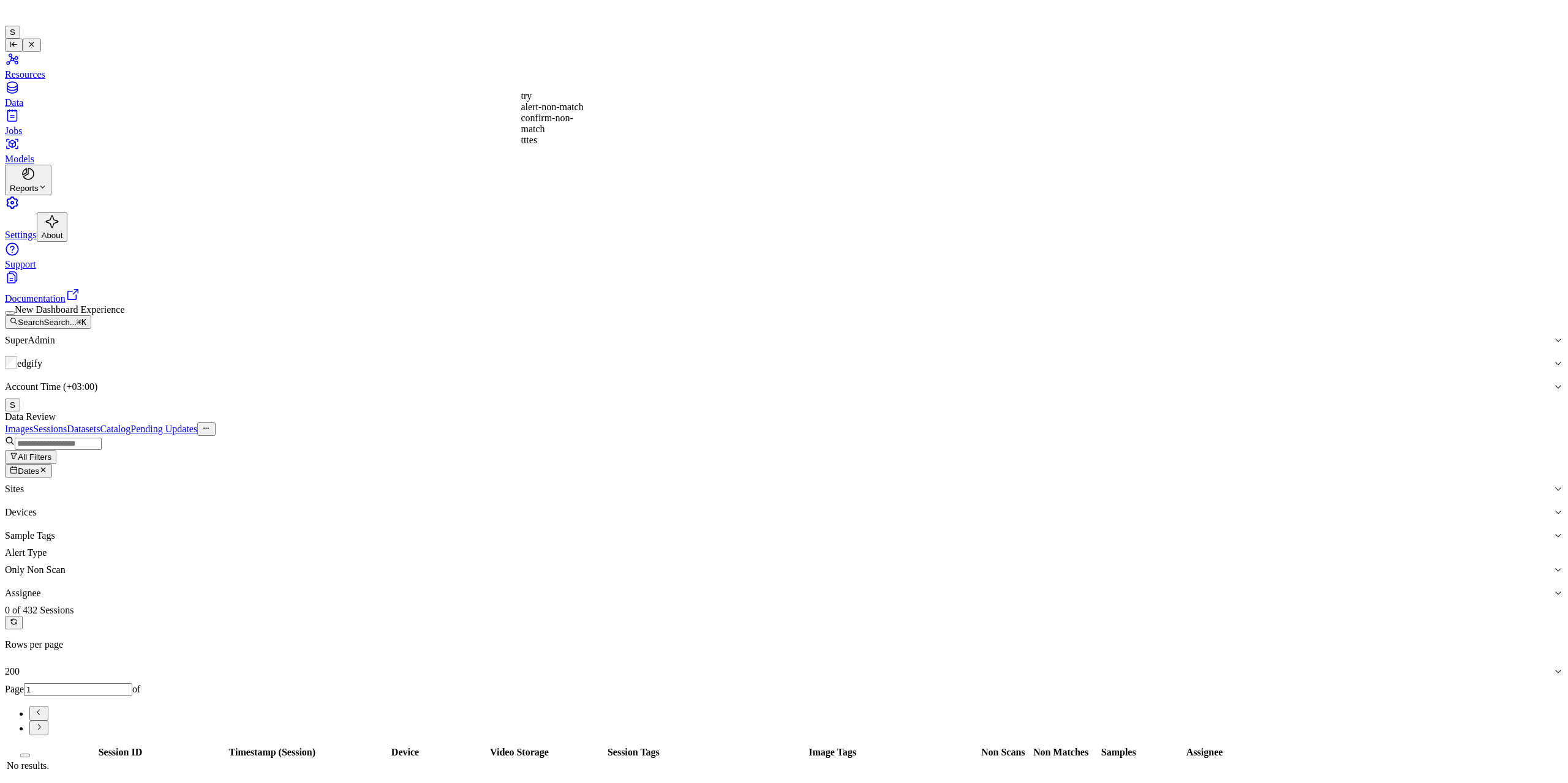
click at [558, 312] on div at bounding box center [779, 535] width 1547 height 11
drag, startPoint x: 616, startPoint y: 272, endPoint x: 621, endPoint y: 232, distance: 40.3
click at [617, 312] on div "Session ID Timestamp (Session) Device Video Storage Session Tags Image Tags Non…" at bounding box center [784, 759] width 1558 height 28
click at [100, 312] on link "Datasets" at bounding box center [83, 429] width 33 height 10
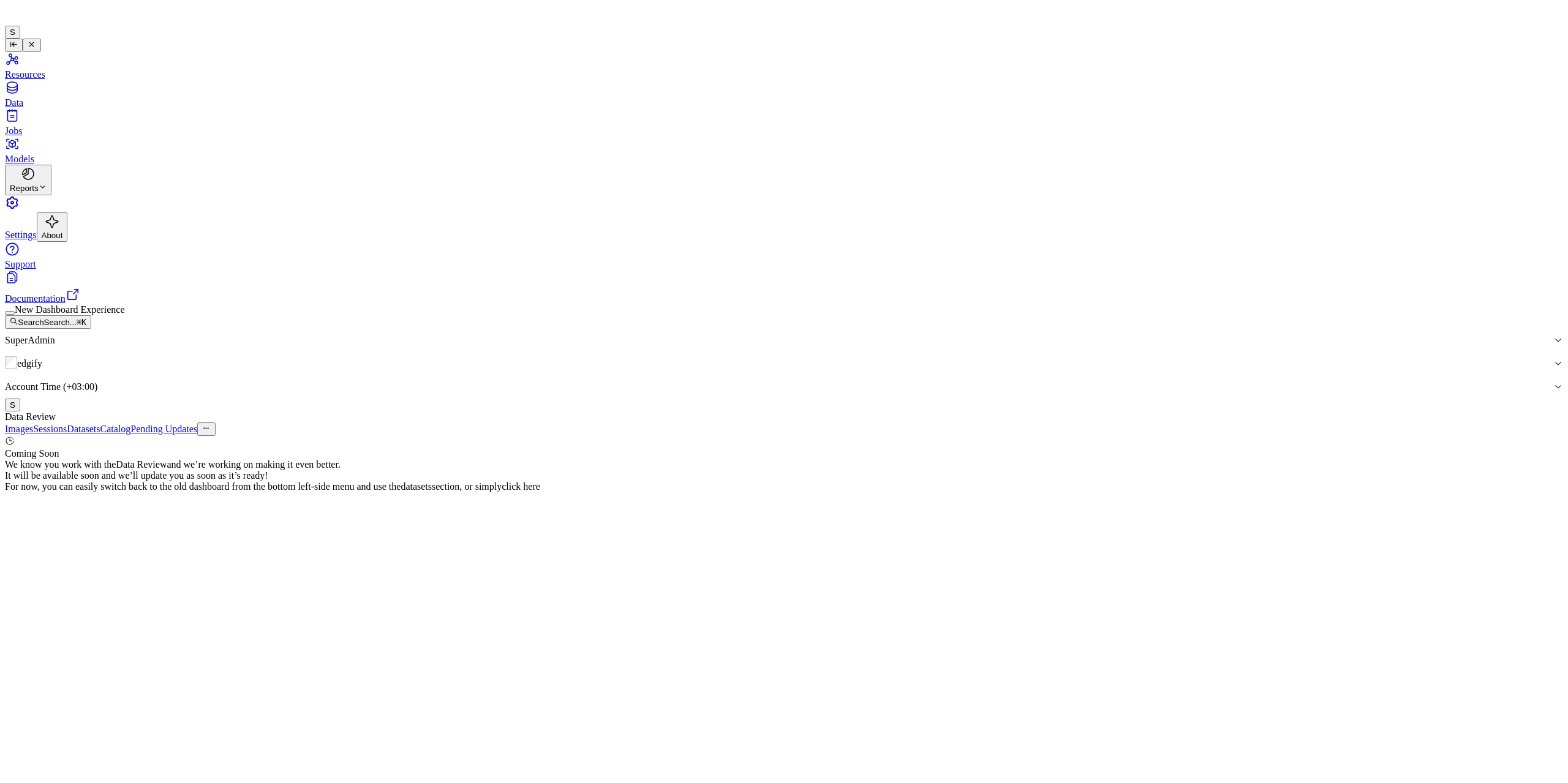
click at [131, 312] on link "Catalog" at bounding box center [116, 429] width 31 height 10
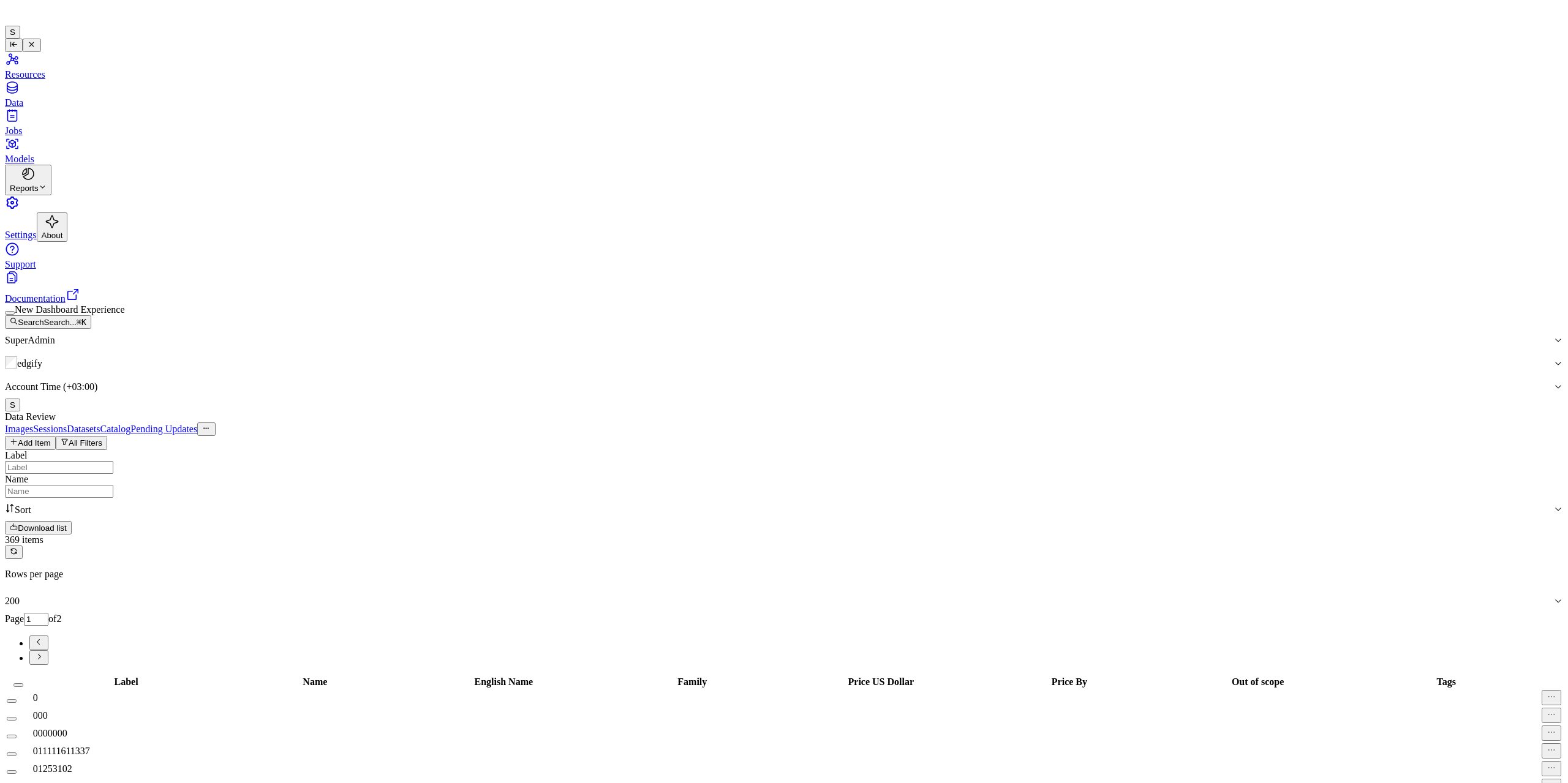
click at [197, 312] on link "Pending Updates" at bounding box center [163, 429] width 67 height 10
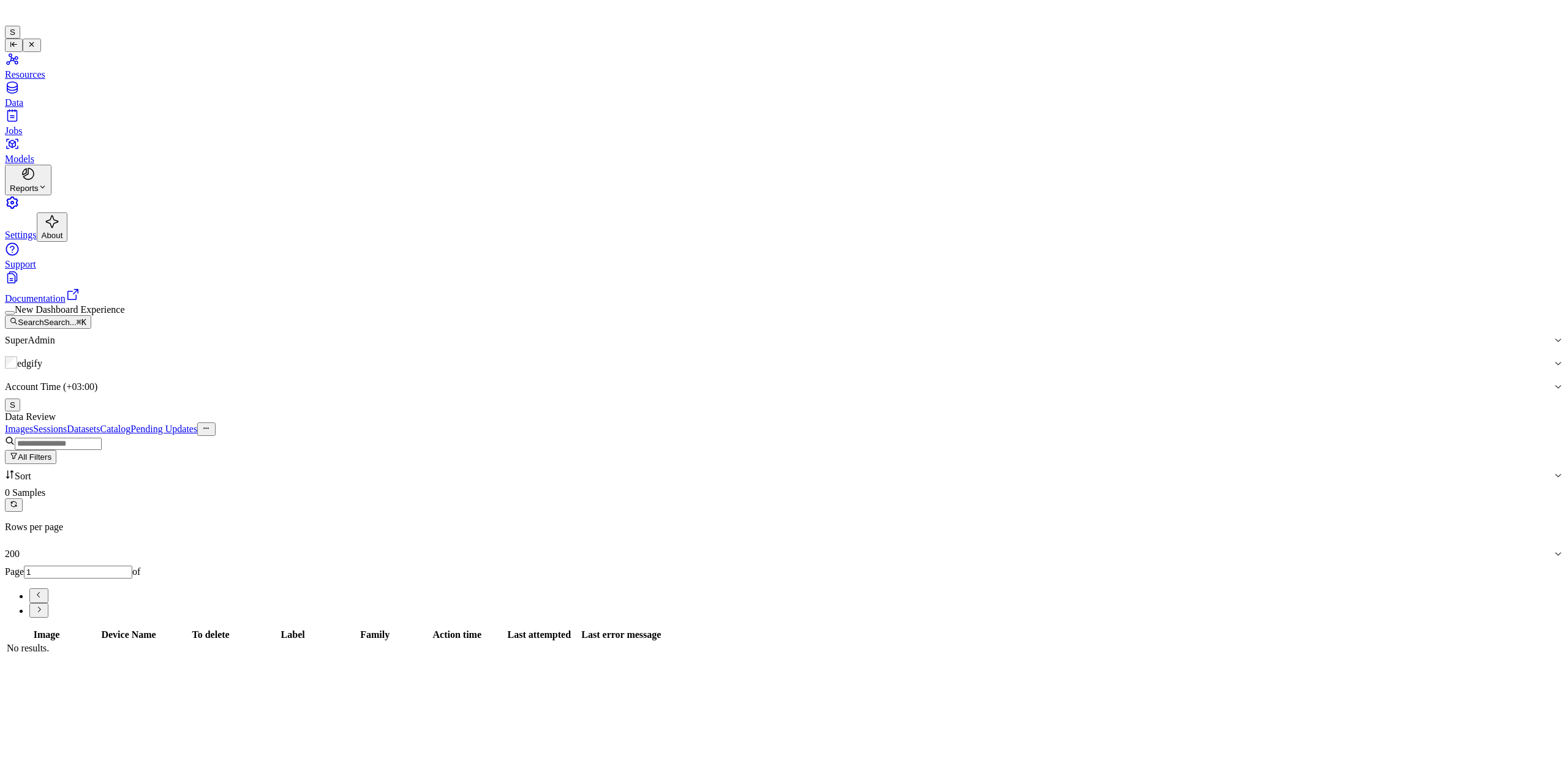
click at [33, 312] on link "Images" at bounding box center [19, 429] width 28 height 10
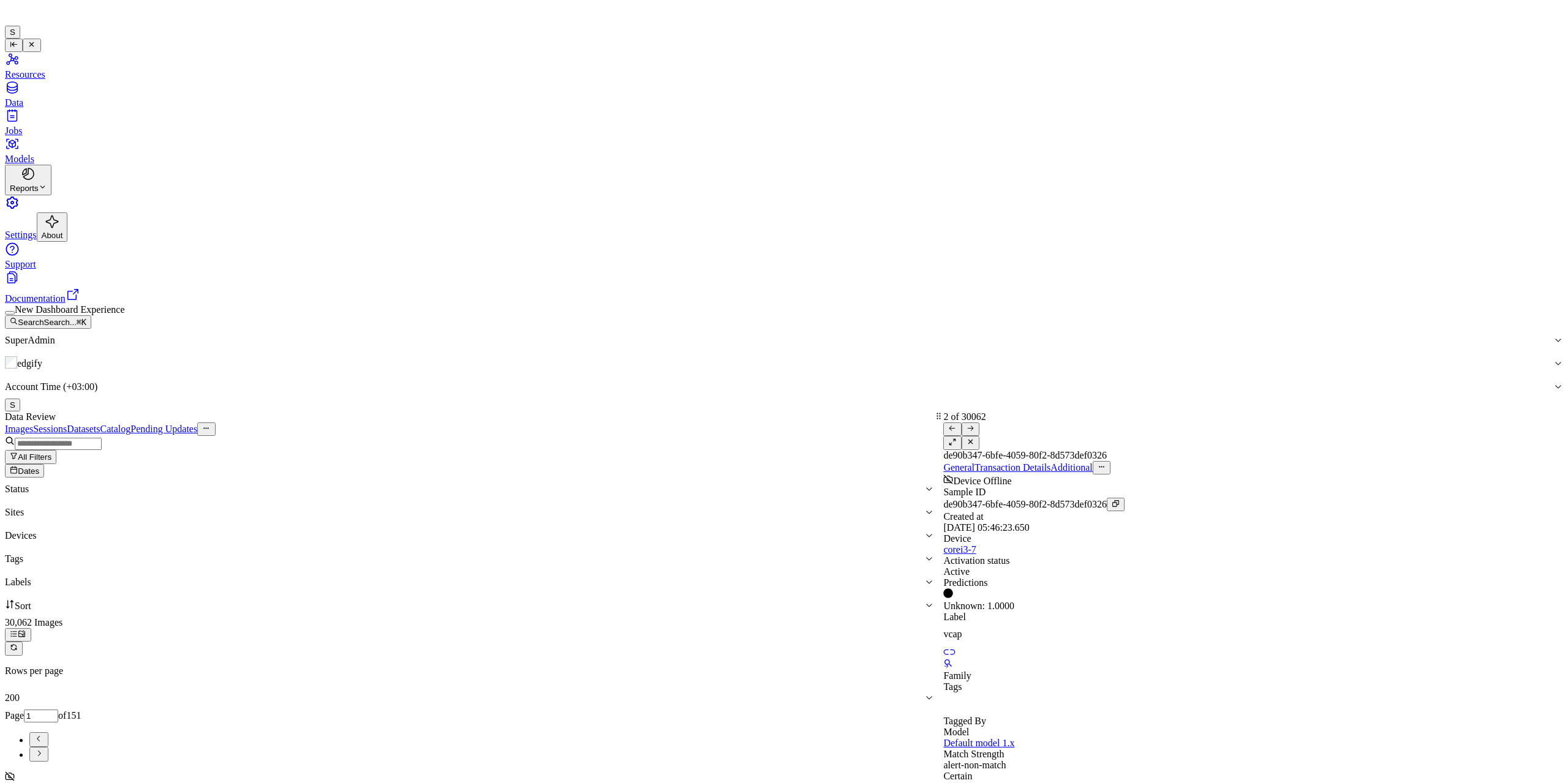
click at [626, 312] on icon at bounding box center [970, 442] width 4 height 4
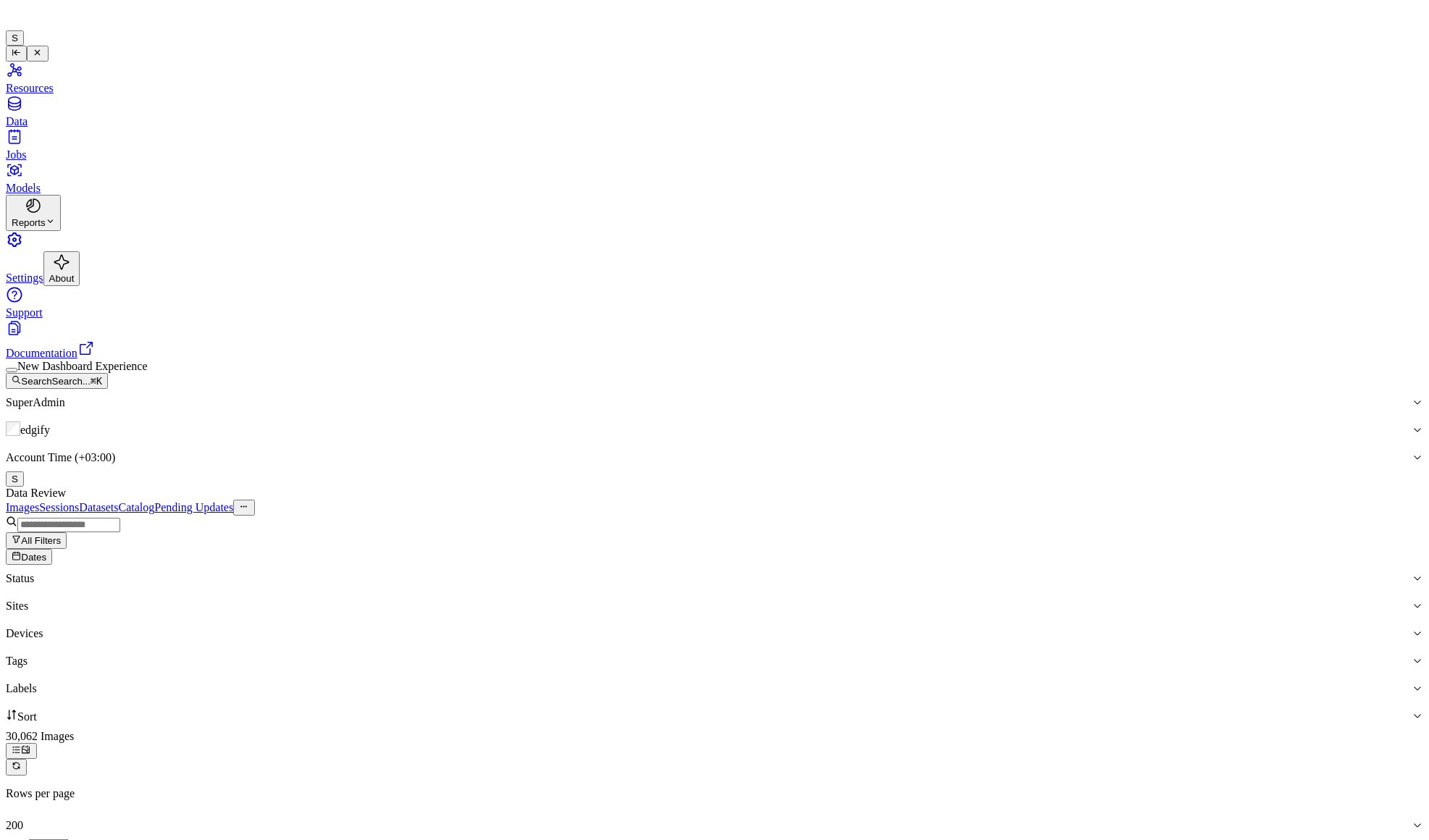
click at [79, 369] on link "Sessions" at bounding box center [59, 507] width 40 height 12
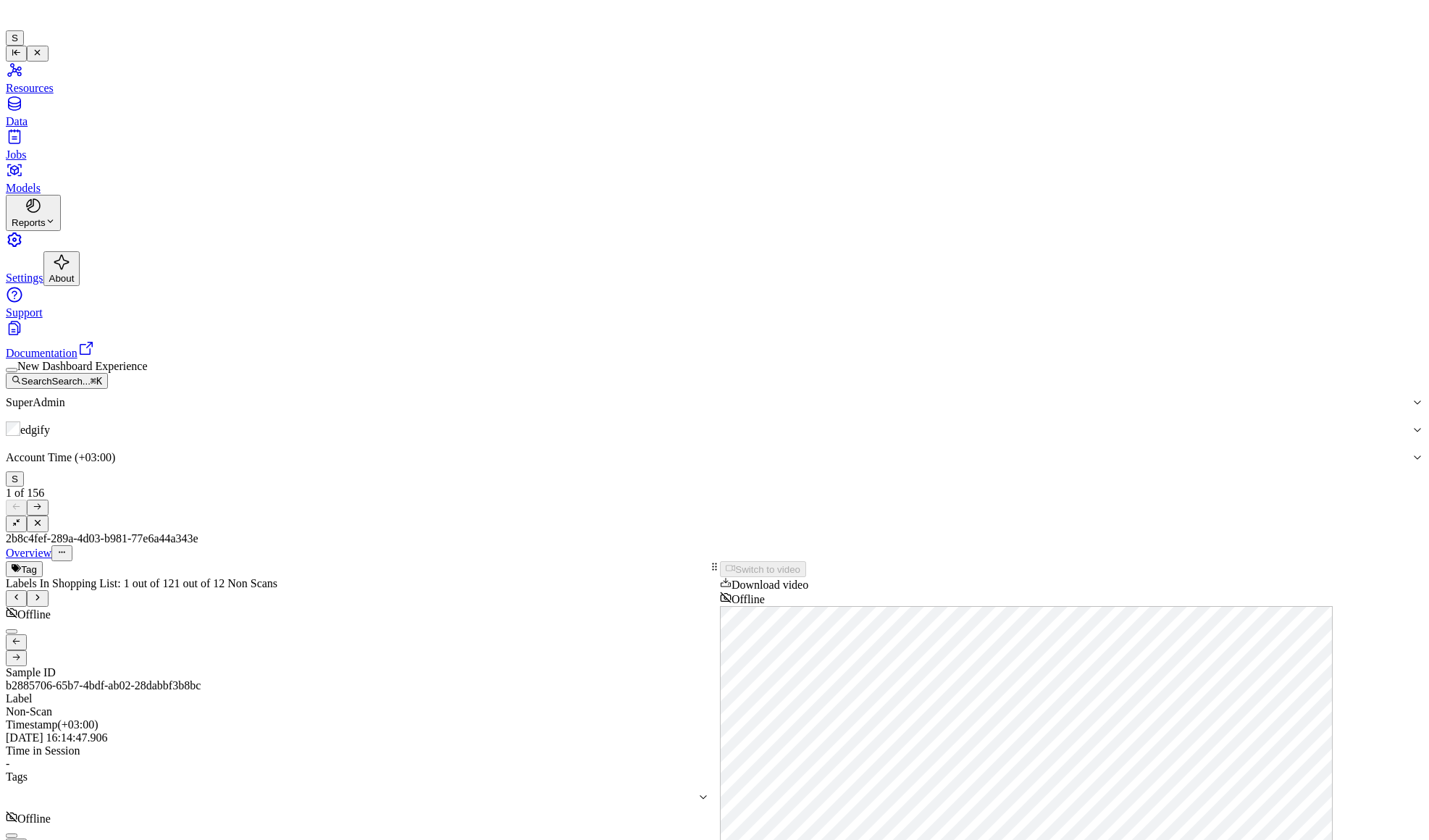
click at [741, 369] on div at bounding box center [715, 430] width 1391 height 13
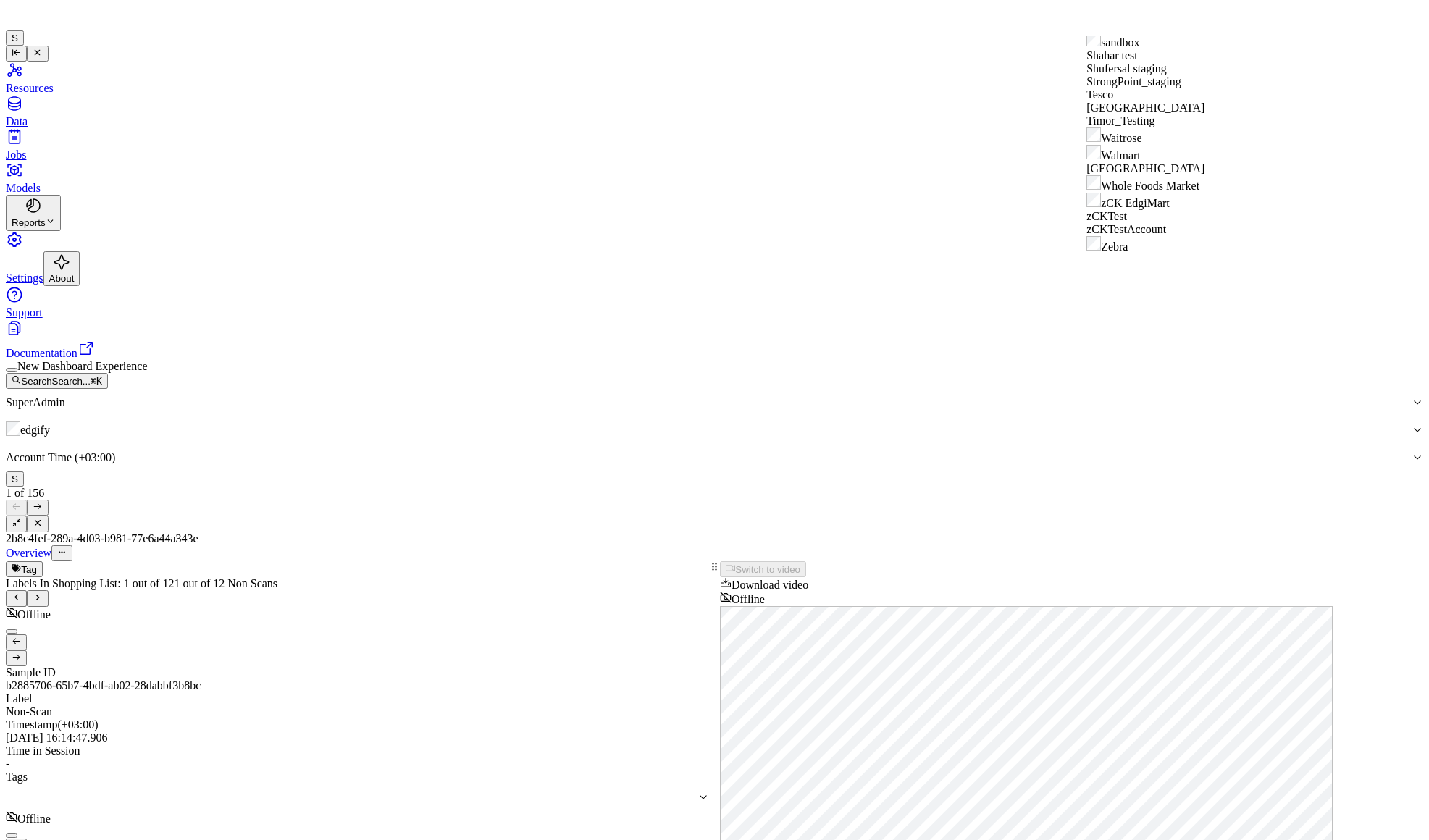
scroll to position [591, 0]
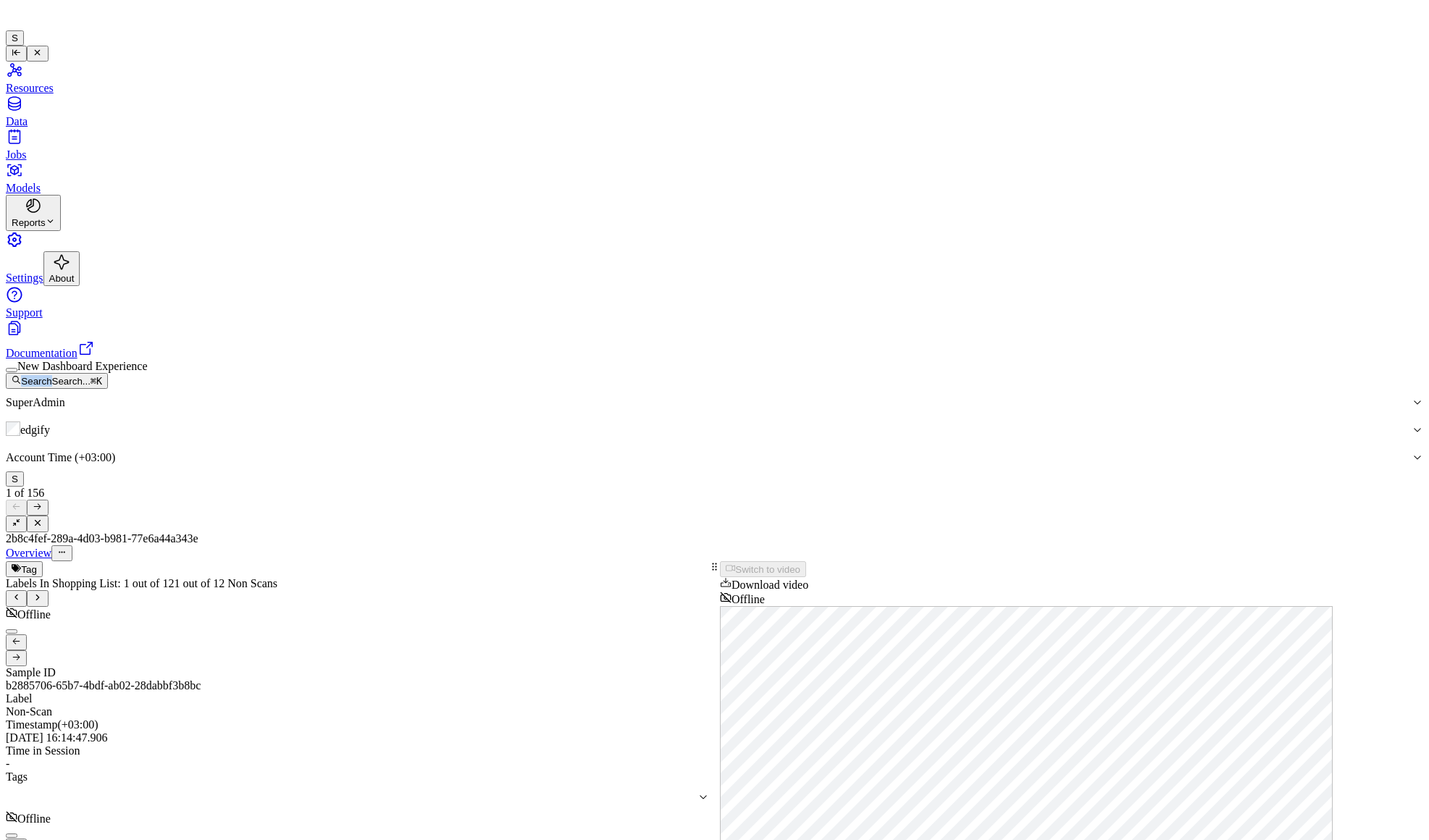
drag, startPoint x: 137, startPoint y: 15, endPoint x: 226, endPoint y: -71, distance: 123.8
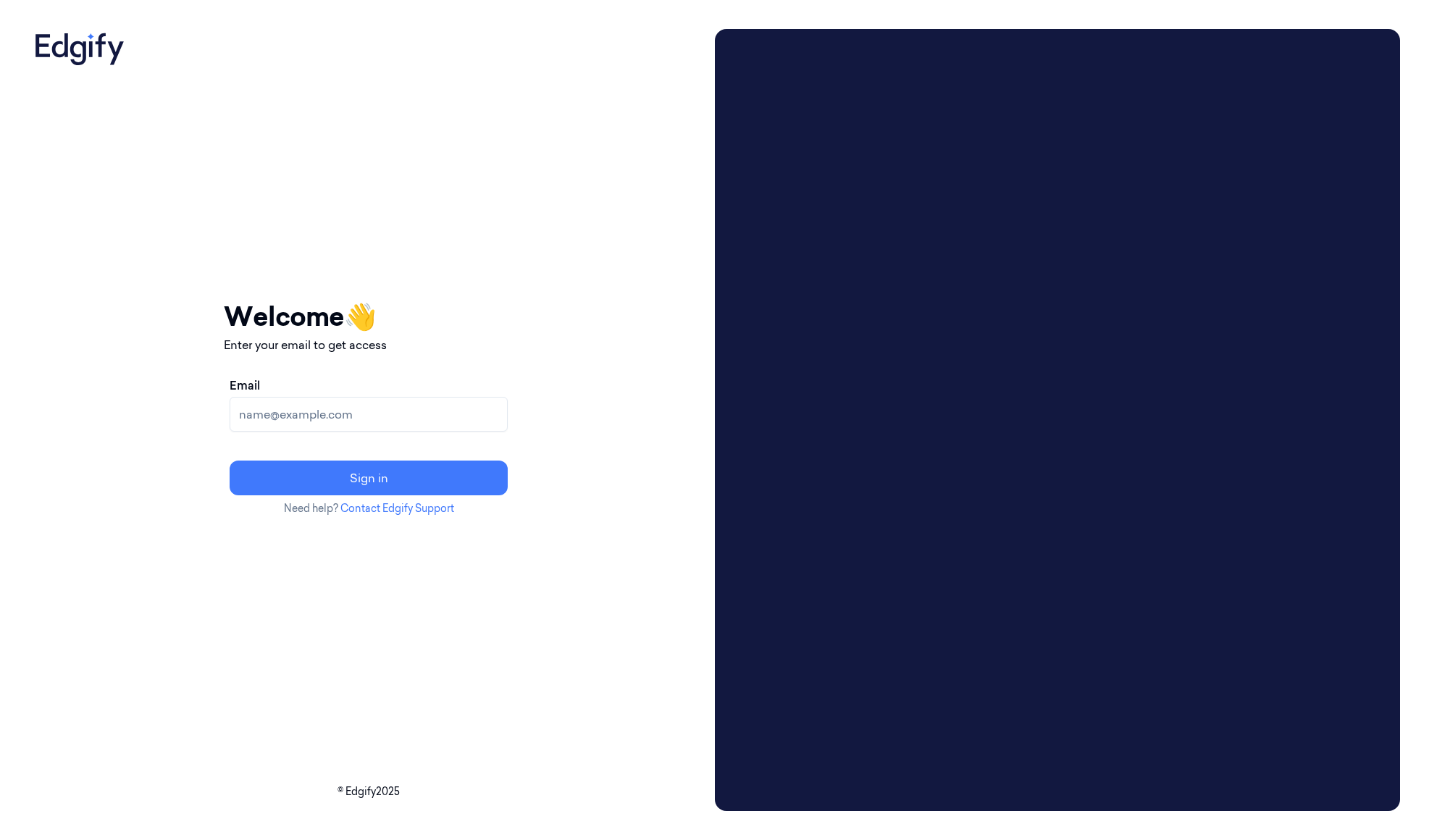
click at [289, 416] on input "Email" at bounding box center [368, 414] width 278 height 35
type input "[EMAIL_ADDRESS][DOMAIN_NAME]"
click at [339, 489] on button "Sign in" at bounding box center [368, 478] width 278 height 35
